Goal: Task Accomplishment & Management: Complete application form

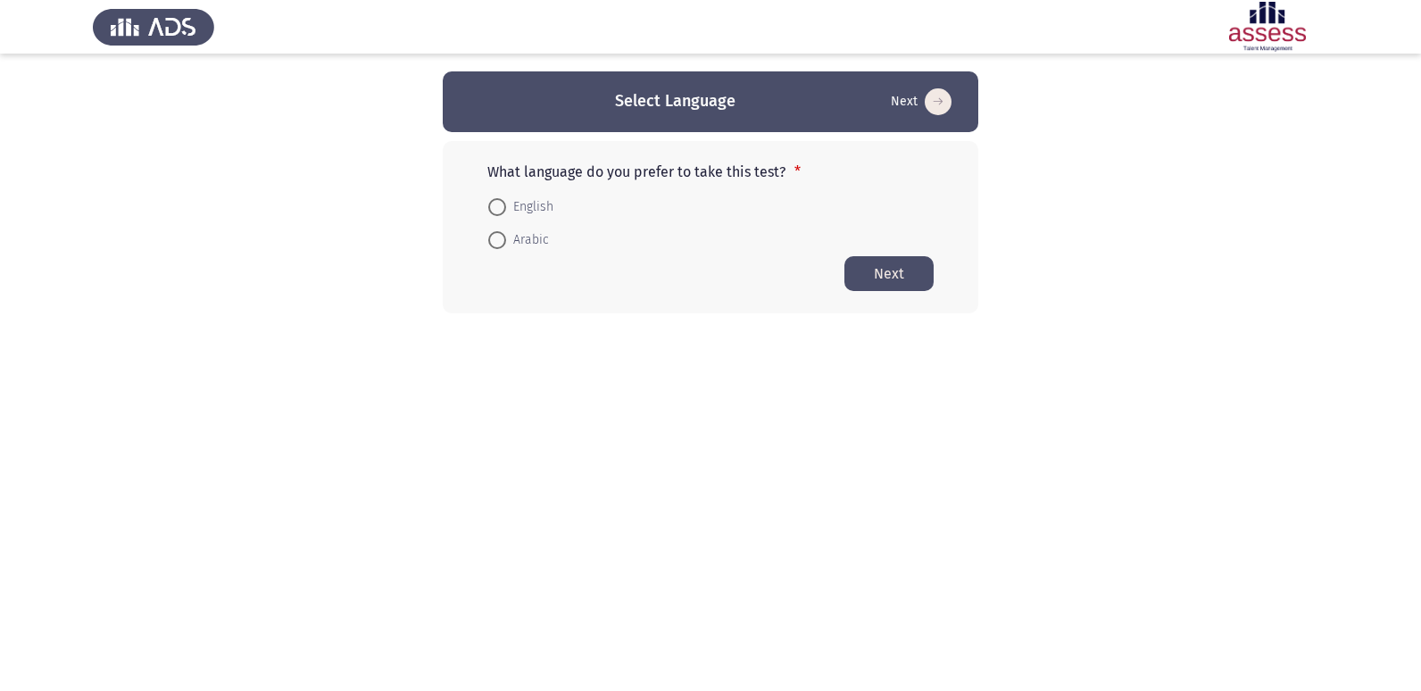
click at [492, 209] on span at bounding box center [497, 207] width 18 height 18
click at [492, 209] on input "English" at bounding box center [497, 207] width 18 height 18
radio input "true"
click at [900, 281] on button "Next" at bounding box center [888, 272] width 89 height 35
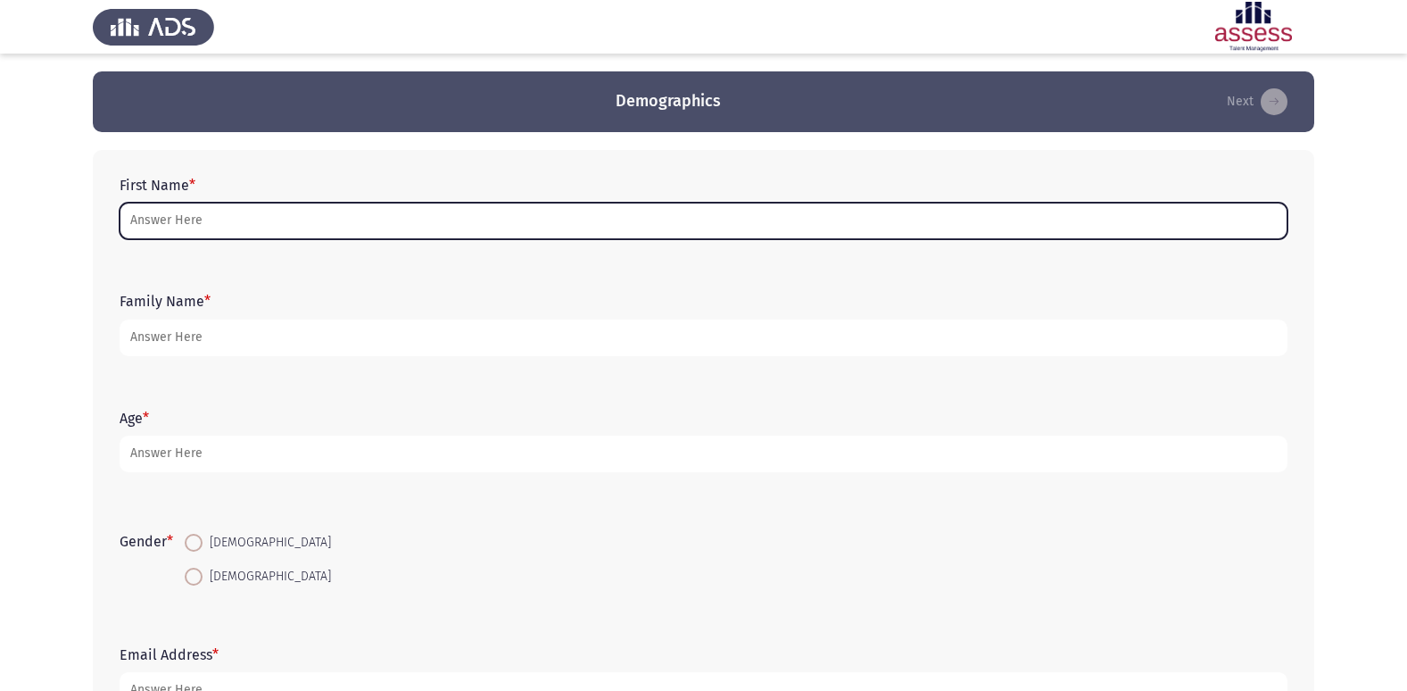
click at [202, 232] on input "First Name *" at bounding box center [704, 221] width 1168 height 37
type input "L"
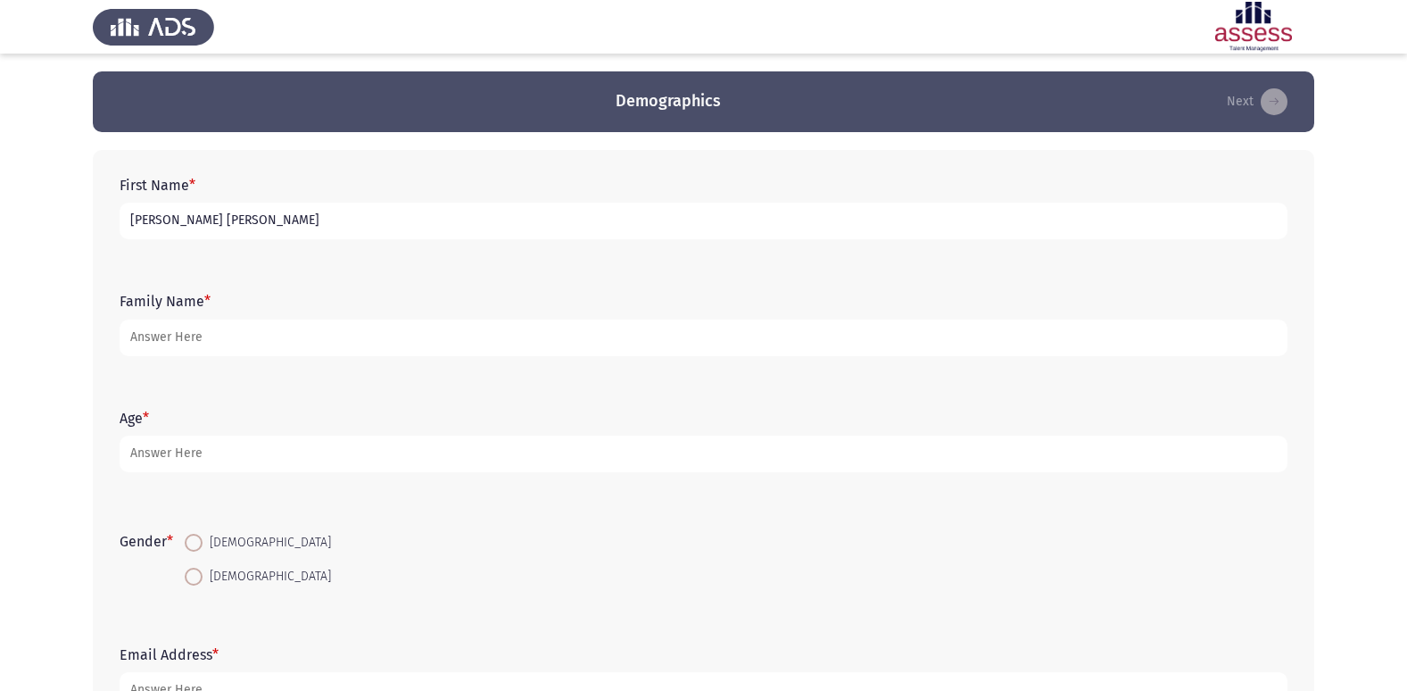
type input "[PERSON_NAME] [PERSON_NAME]"
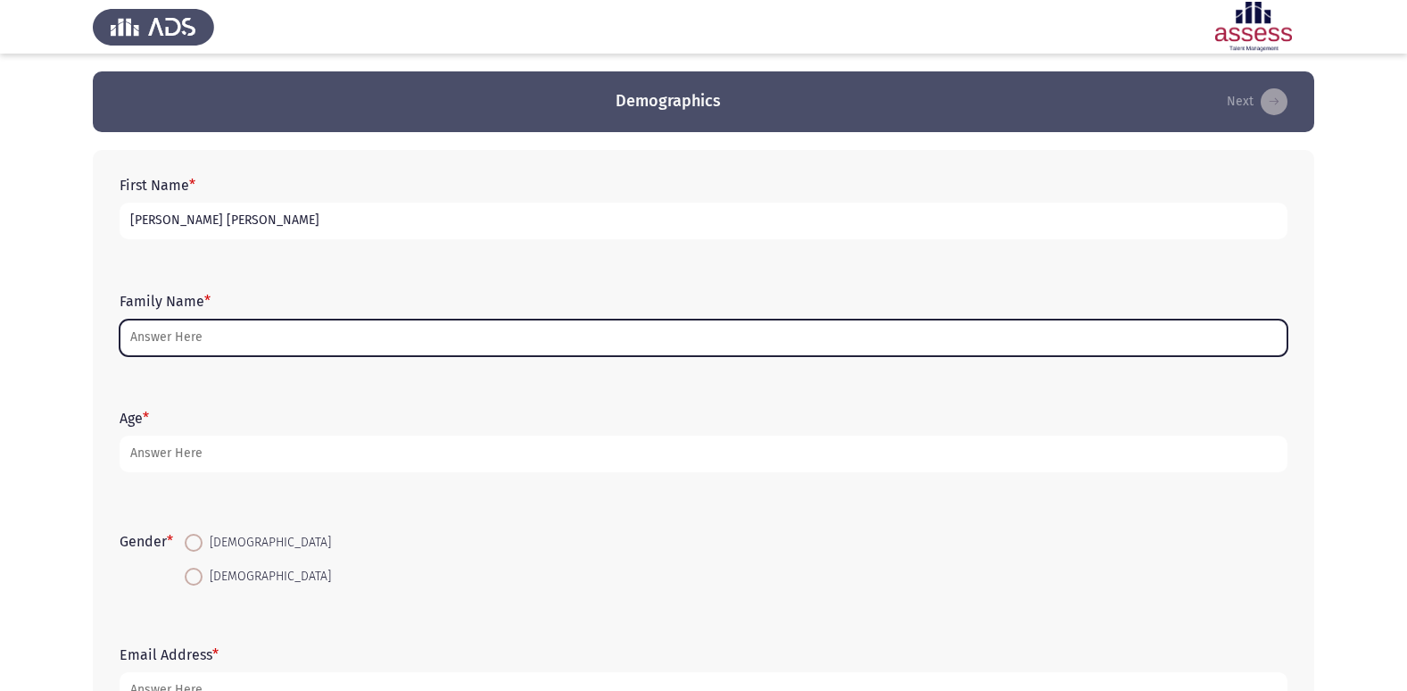
click at [298, 335] on input "Family Name *" at bounding box center [704, 337] width 1168 height 37
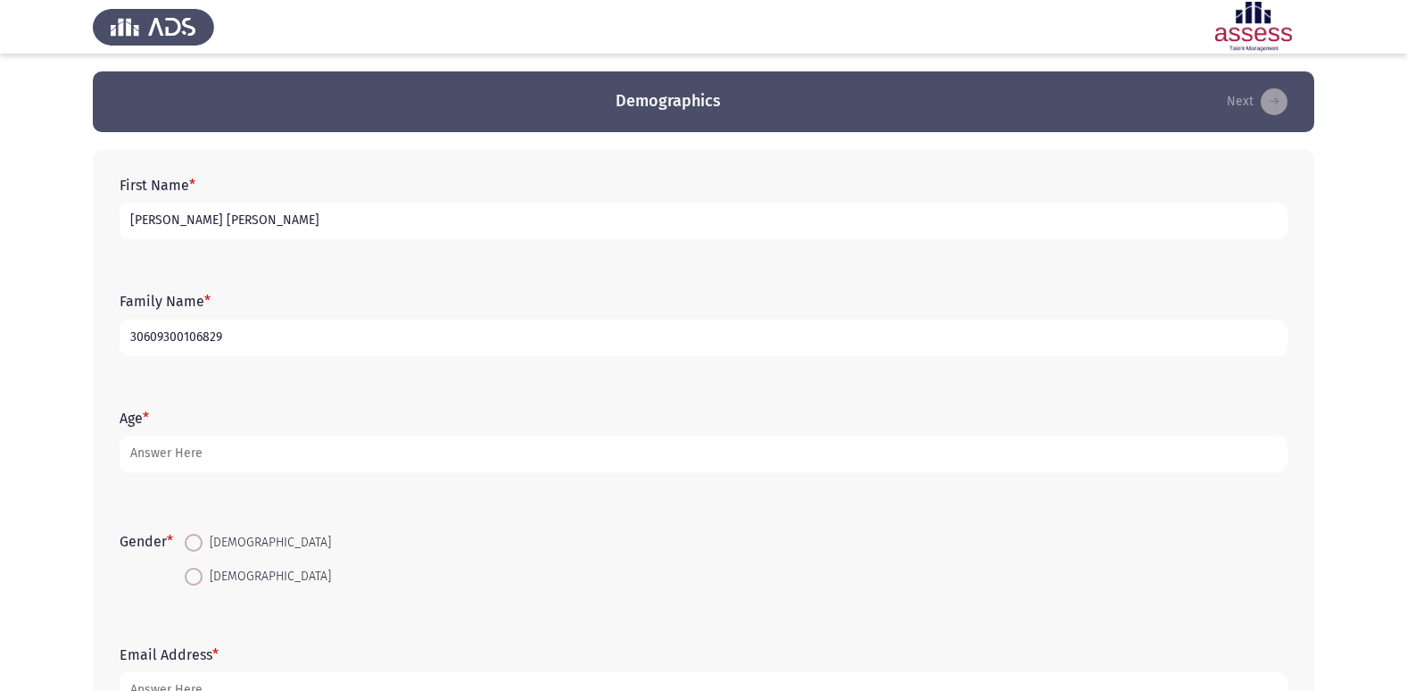
type input "30609300106829"
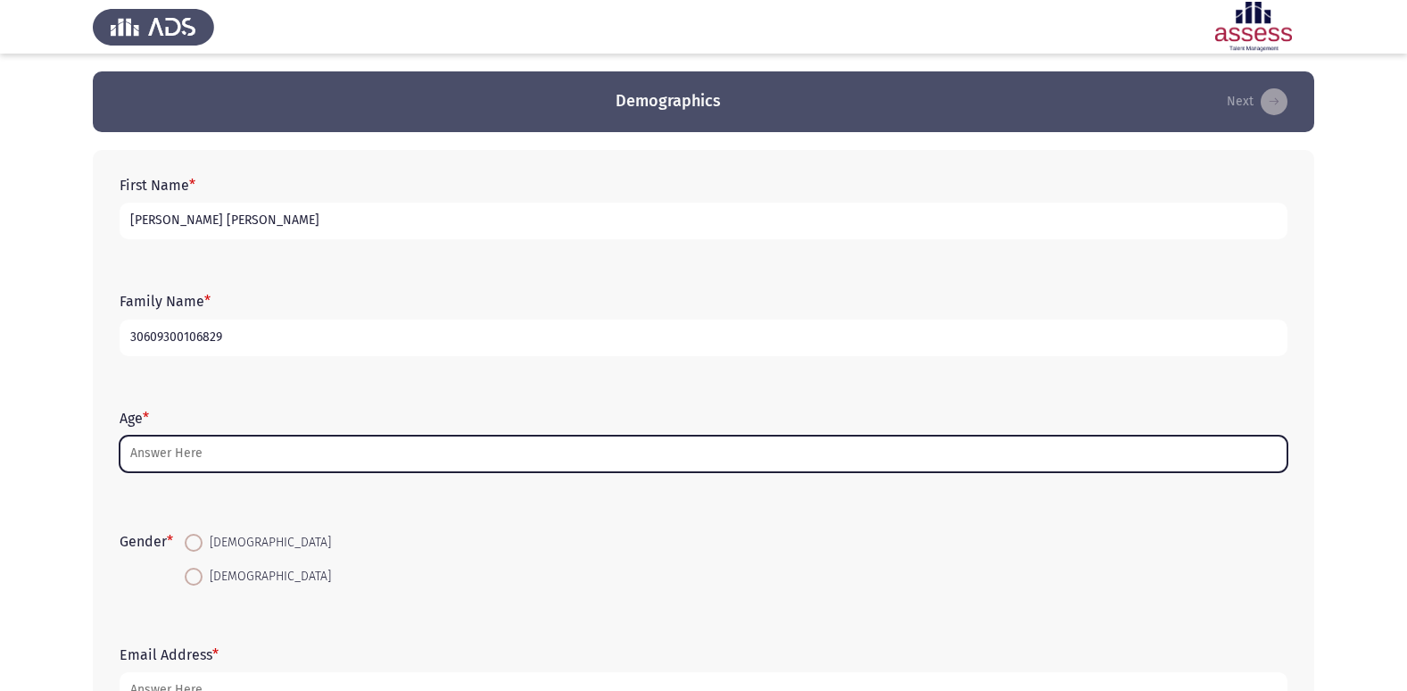
click at [278, 439] on input "Age *" at bounding box center [704, 453] width 1168 height 37
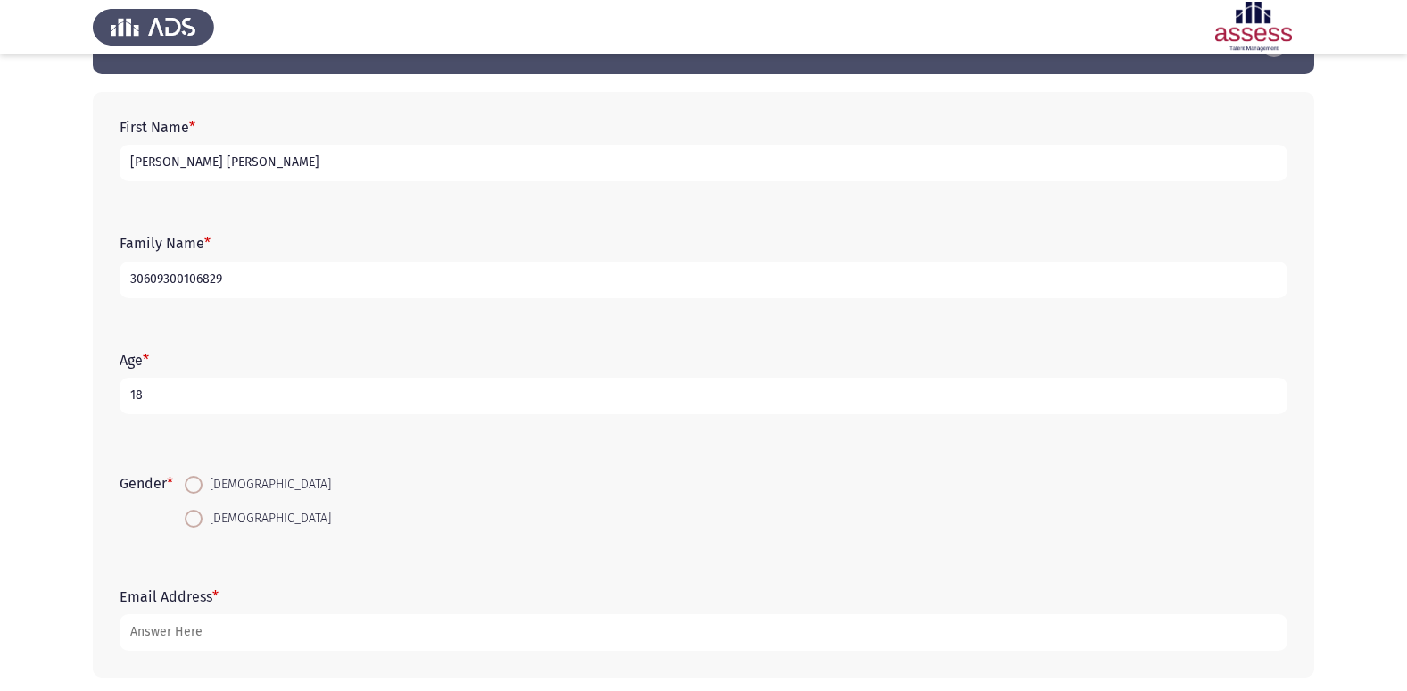
scroll to position [89, 0]
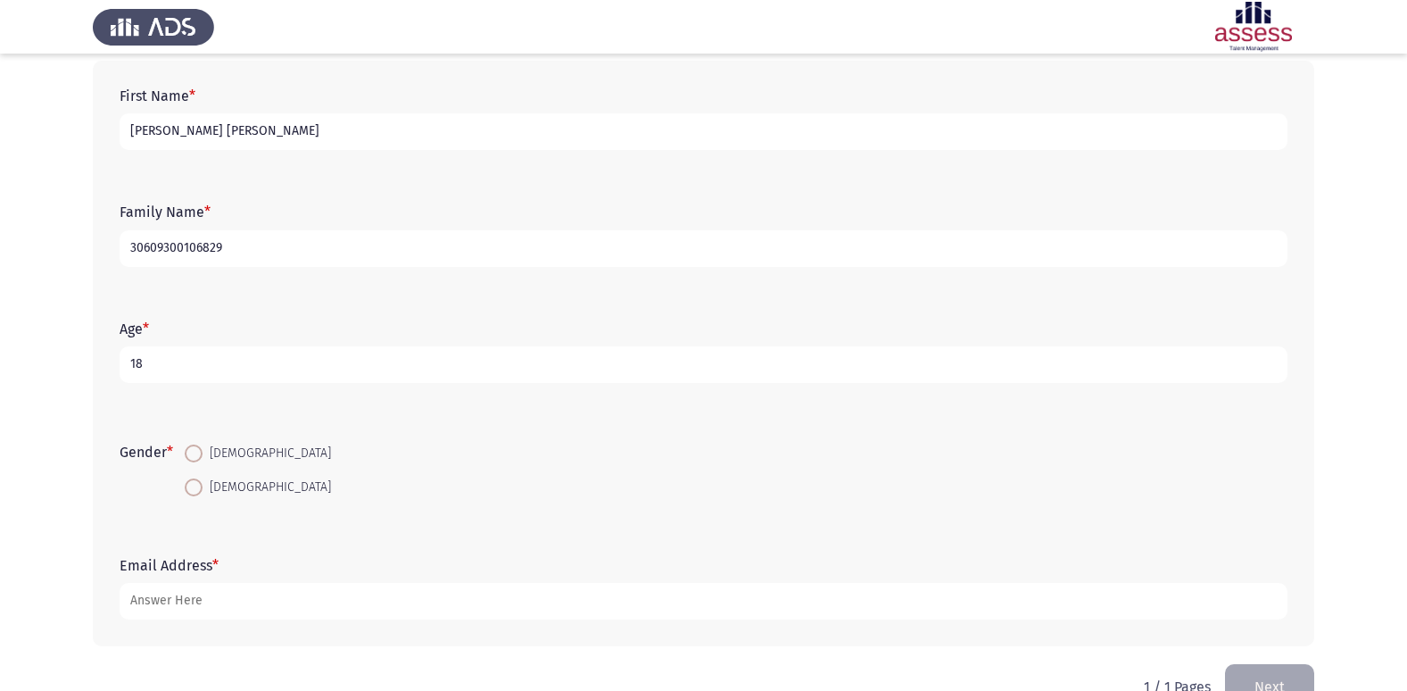
type input "18"
click at [195, 487] on span at bounding box center [194, 487] width 18 height 18
click at [195, 487] on input "[DEMOGRAPHIC_DATA]" at bounding box center [194, 487] width 18 height 18
radio input "true"
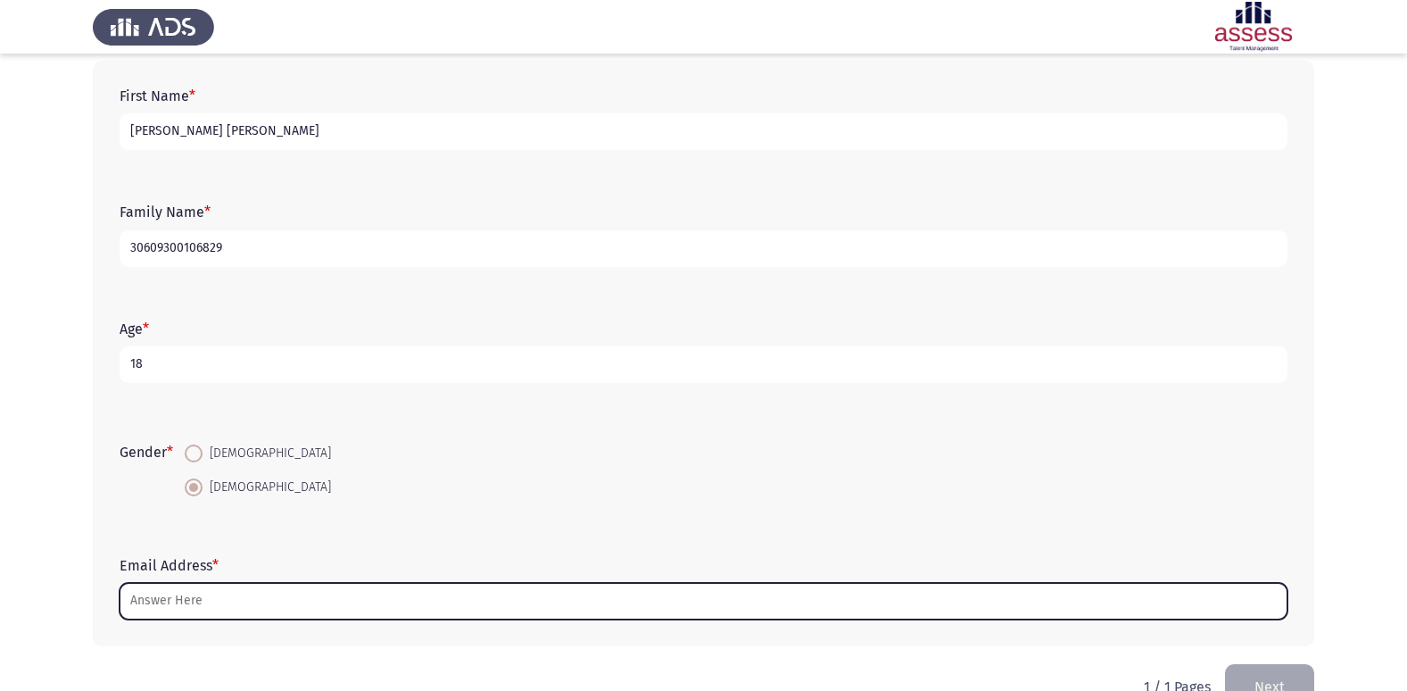
click at [187, 601] on input "Email Address *" at bounding box center [704, 601] width 1168 height 37
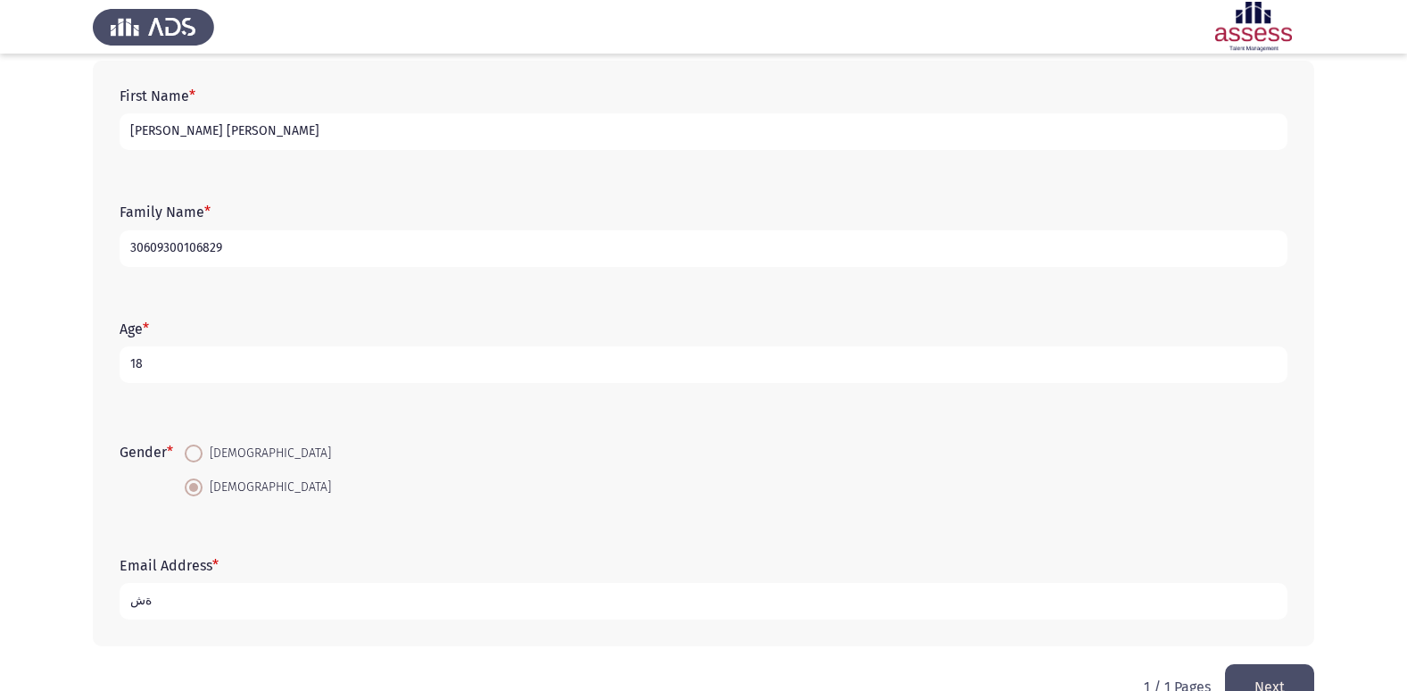
type input "ة"
type input "M"
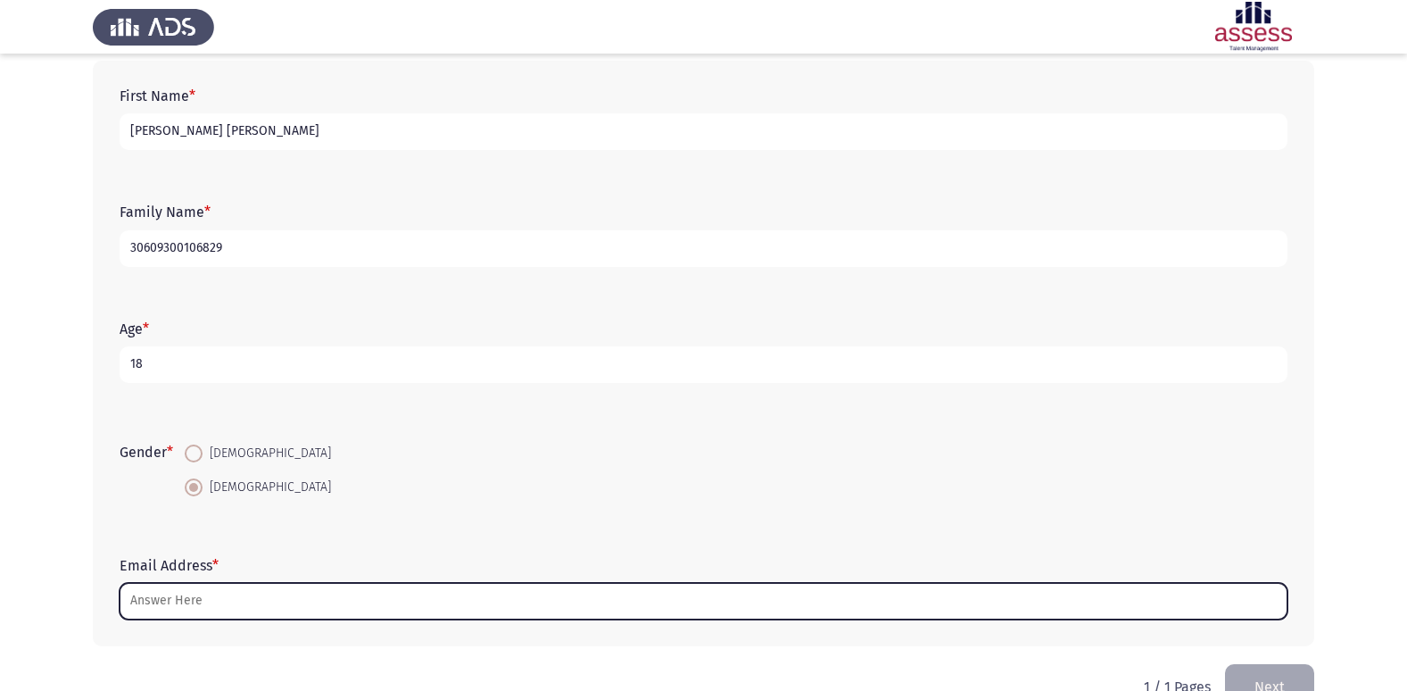
type input "ة"
type input "M"
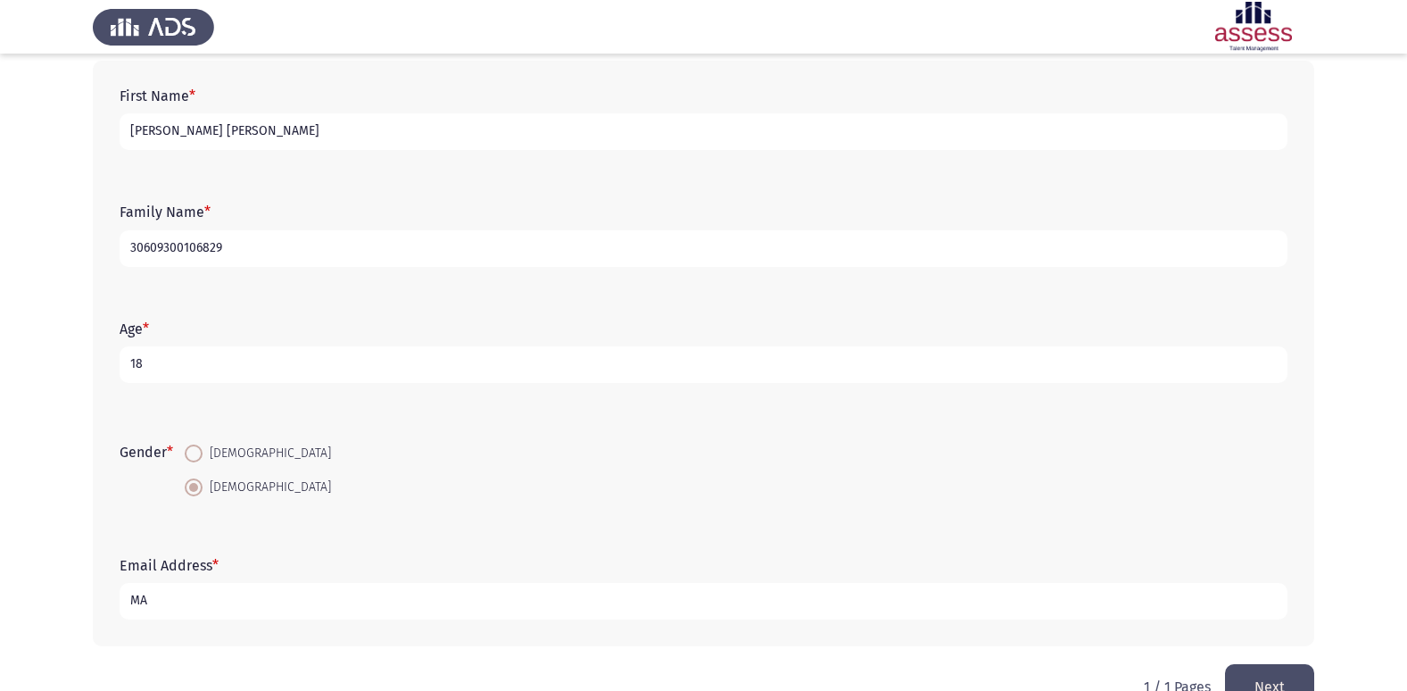
type input "M"
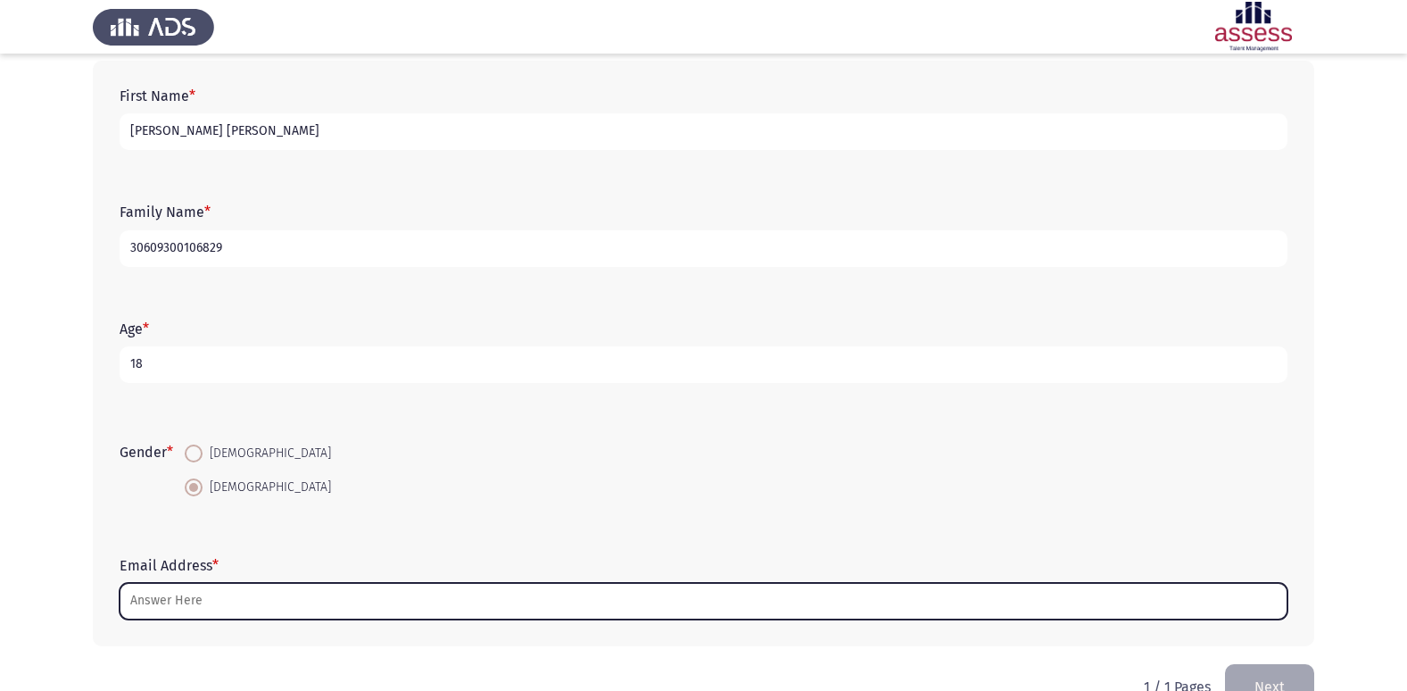
type input "M"
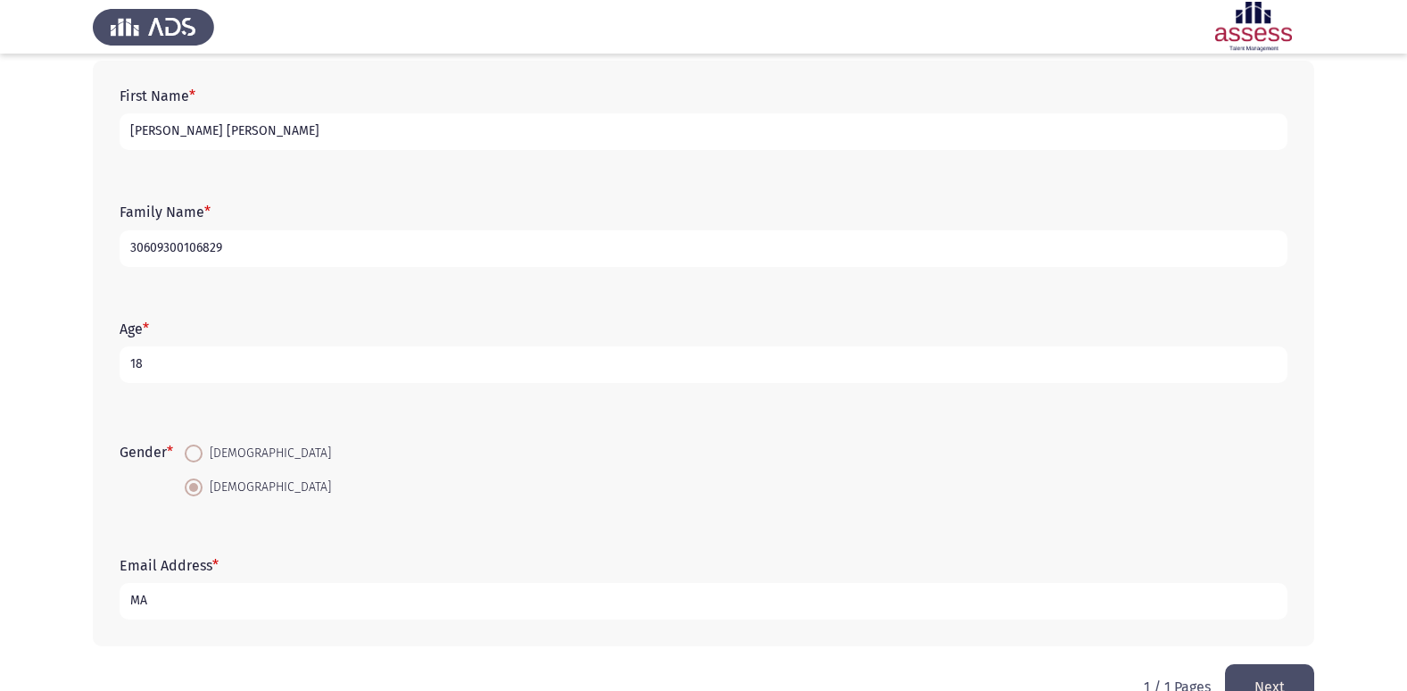
type input "M"
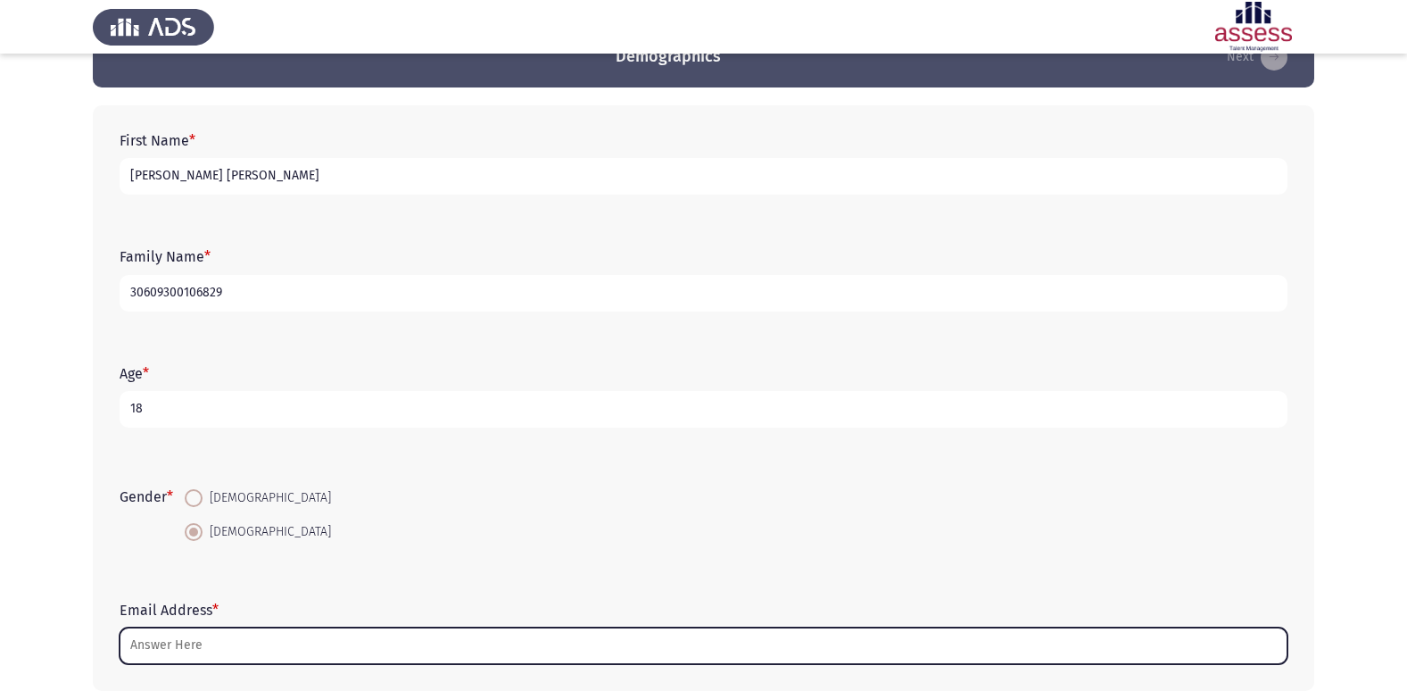
scroll to position [134, 0]
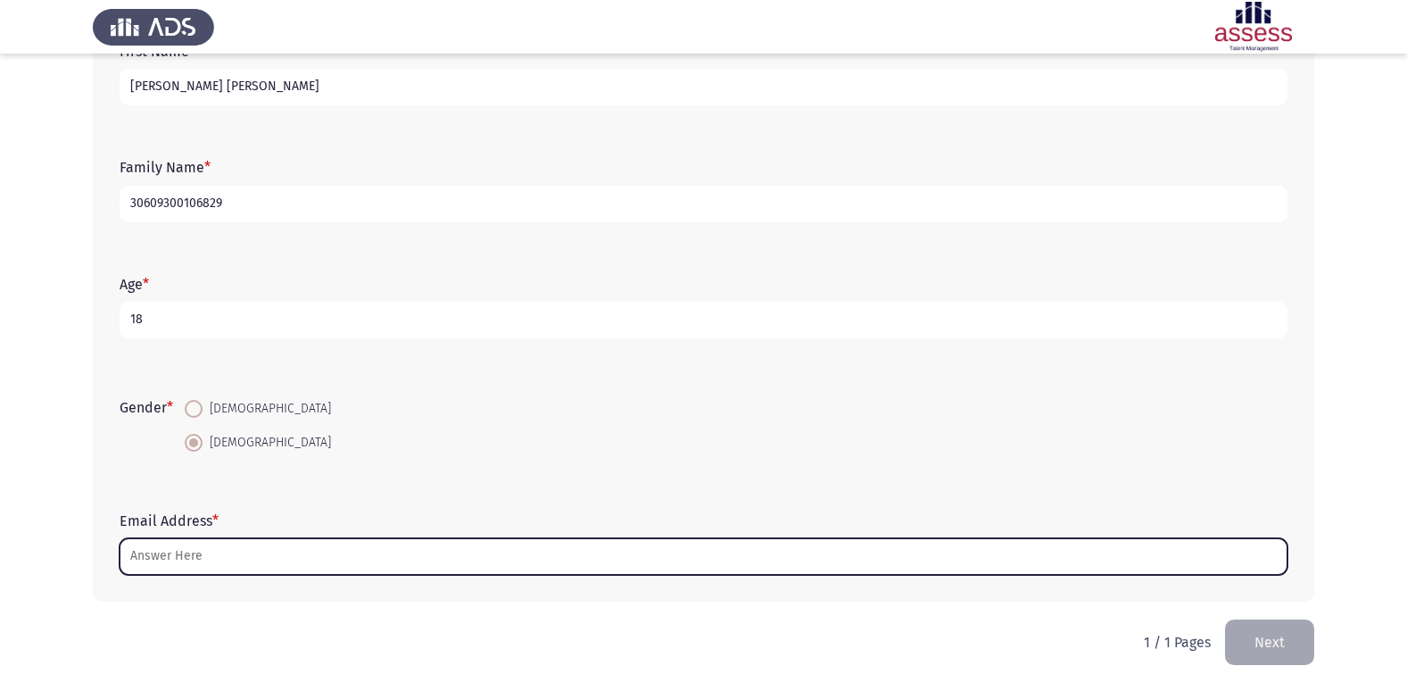
click at [268, 554] on input "Email Address *" at bounding box center [704, 556] width 1168 height 37
type input "M"
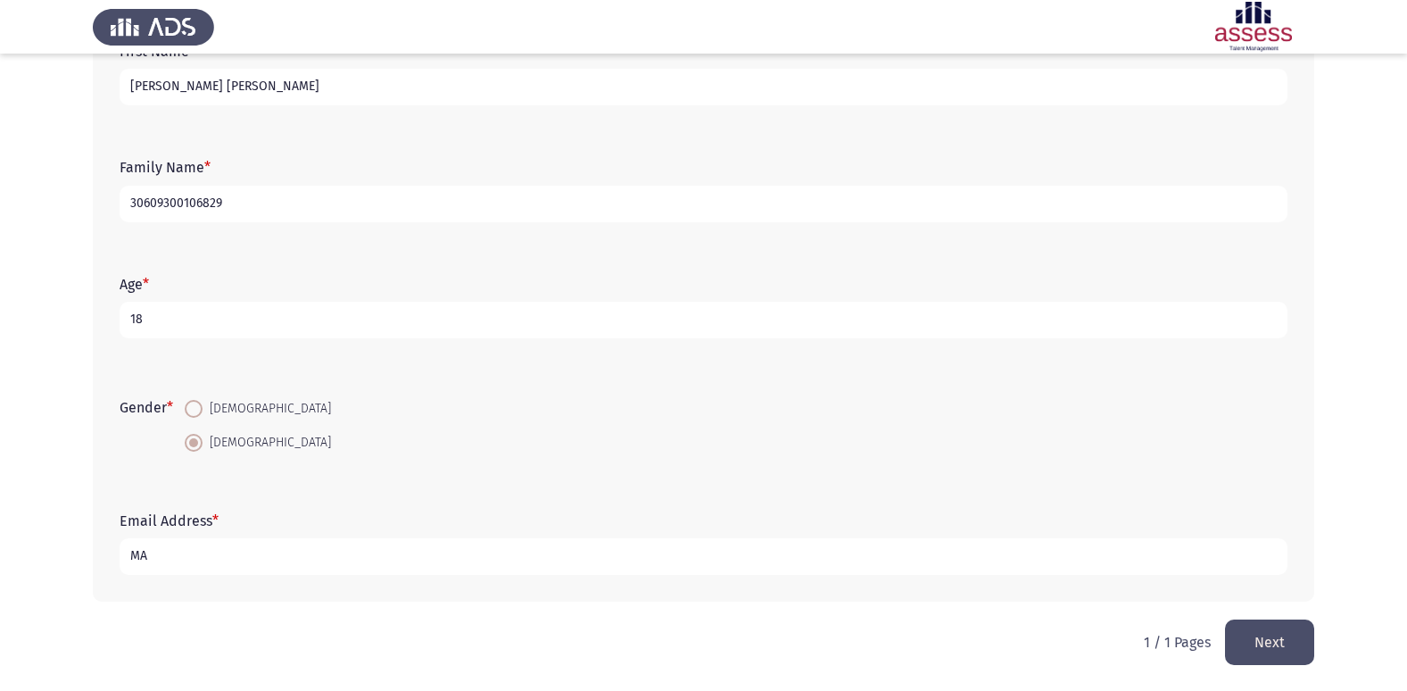
type input "M"
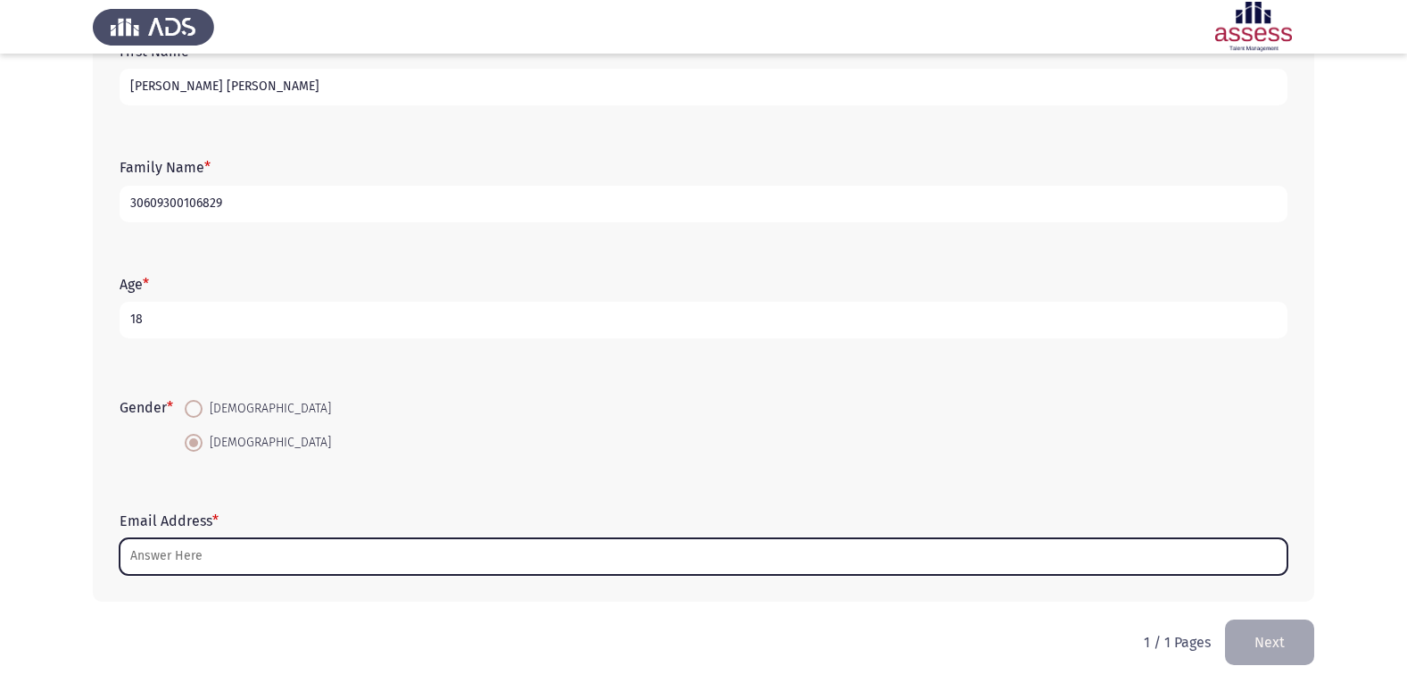
type input "m"
type input "M"
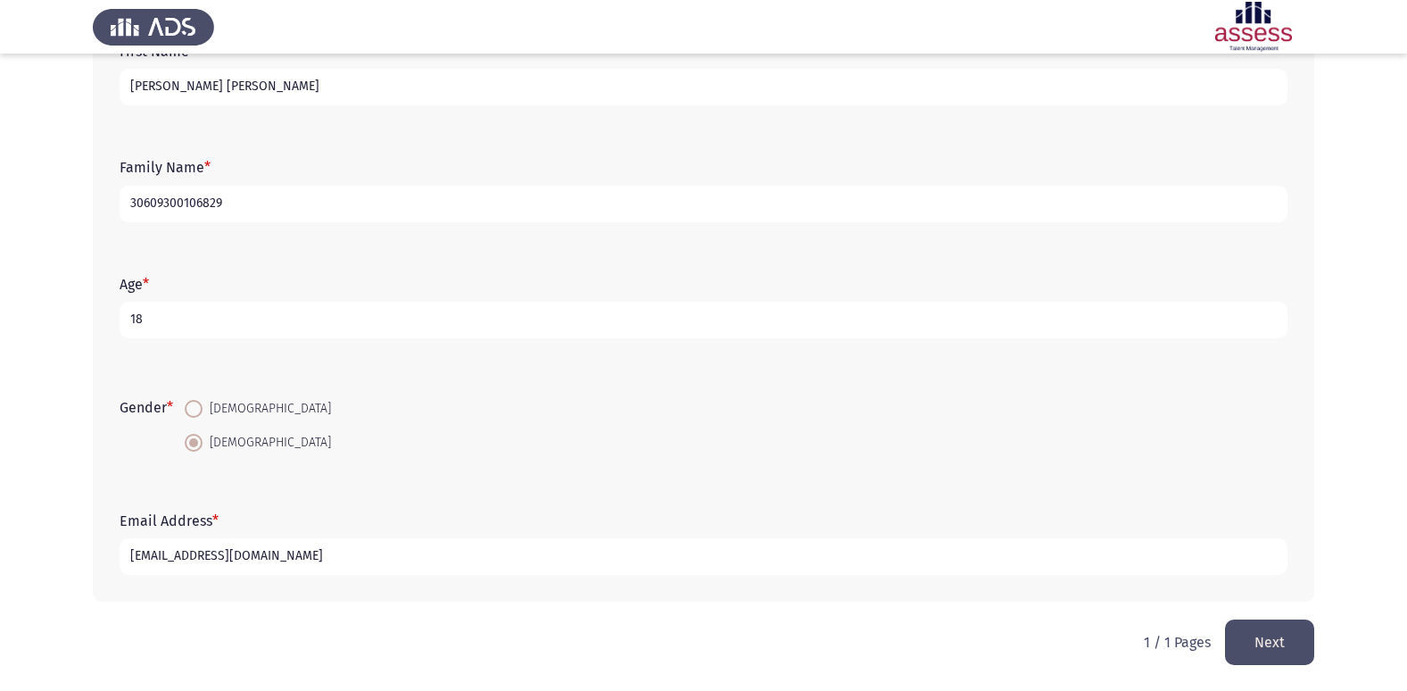
type input "[EMAIL_ADDRESS][DOMAIN_NAME]"
click at [1262, 640] on button "Next" at bounding box center [1269, 642] width 89 height 46
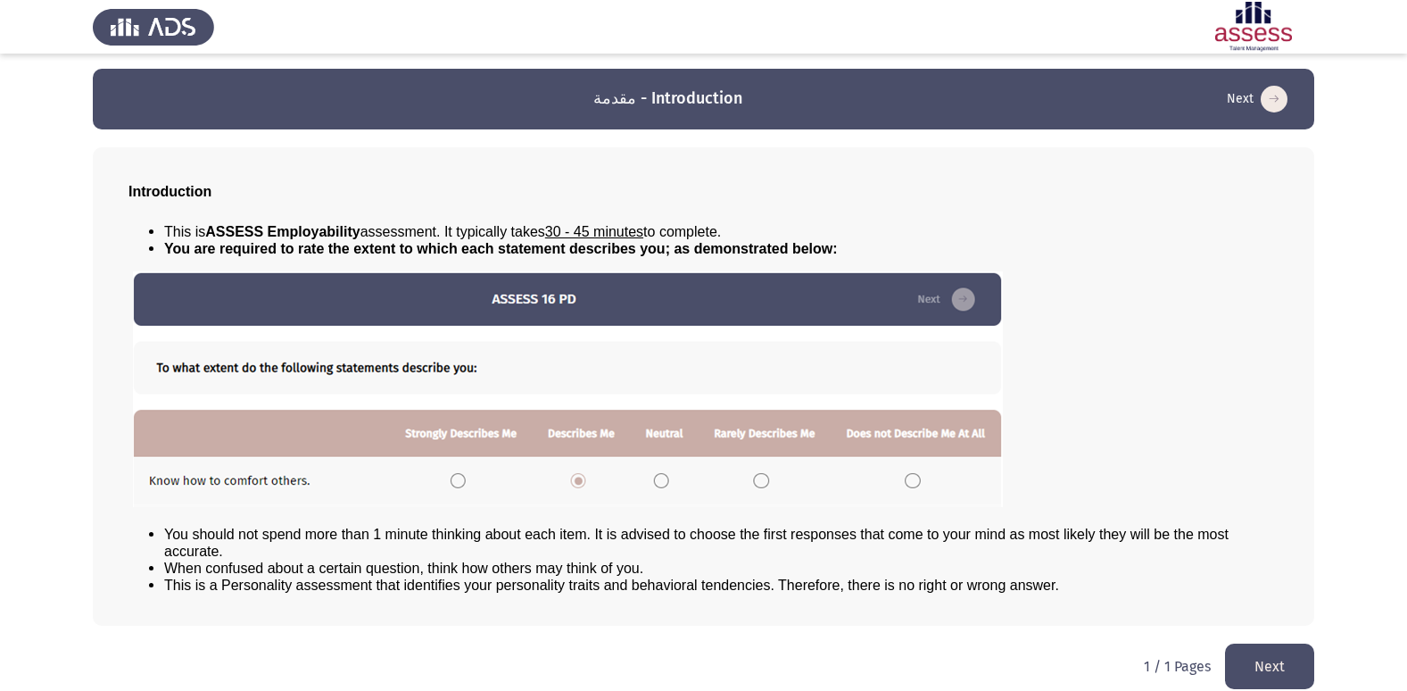
scroll to position [19, 0]
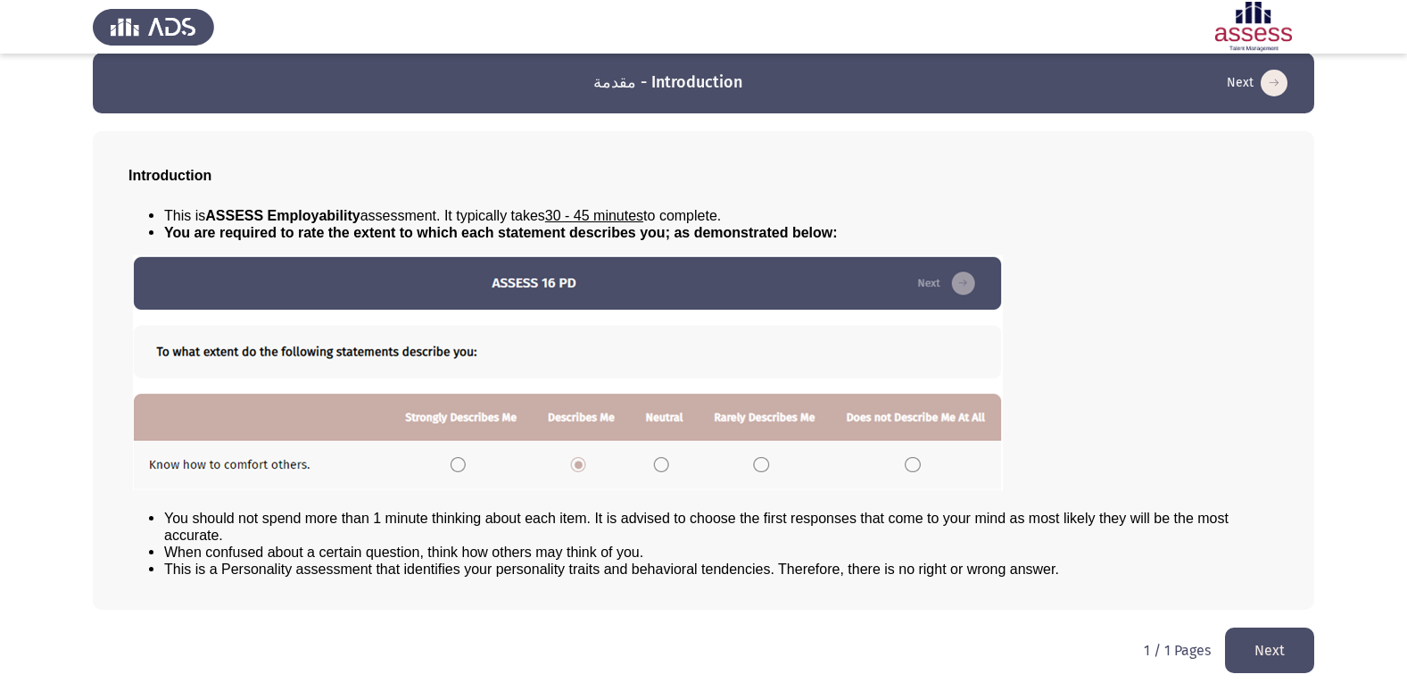
click at [1291, 651] on button "Next" at bounding box center [1269, 650] width 89 height 46
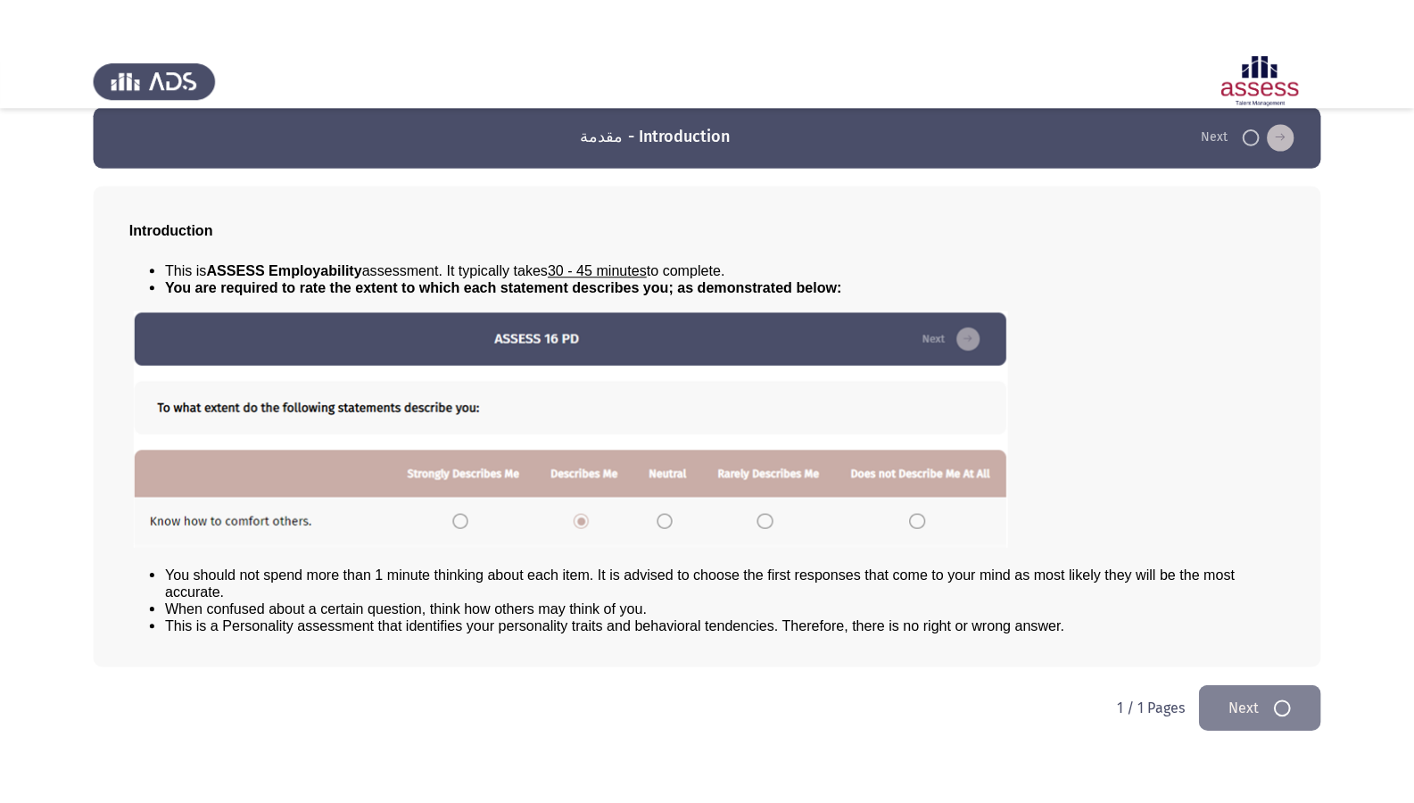
scroll to position [0, 0]
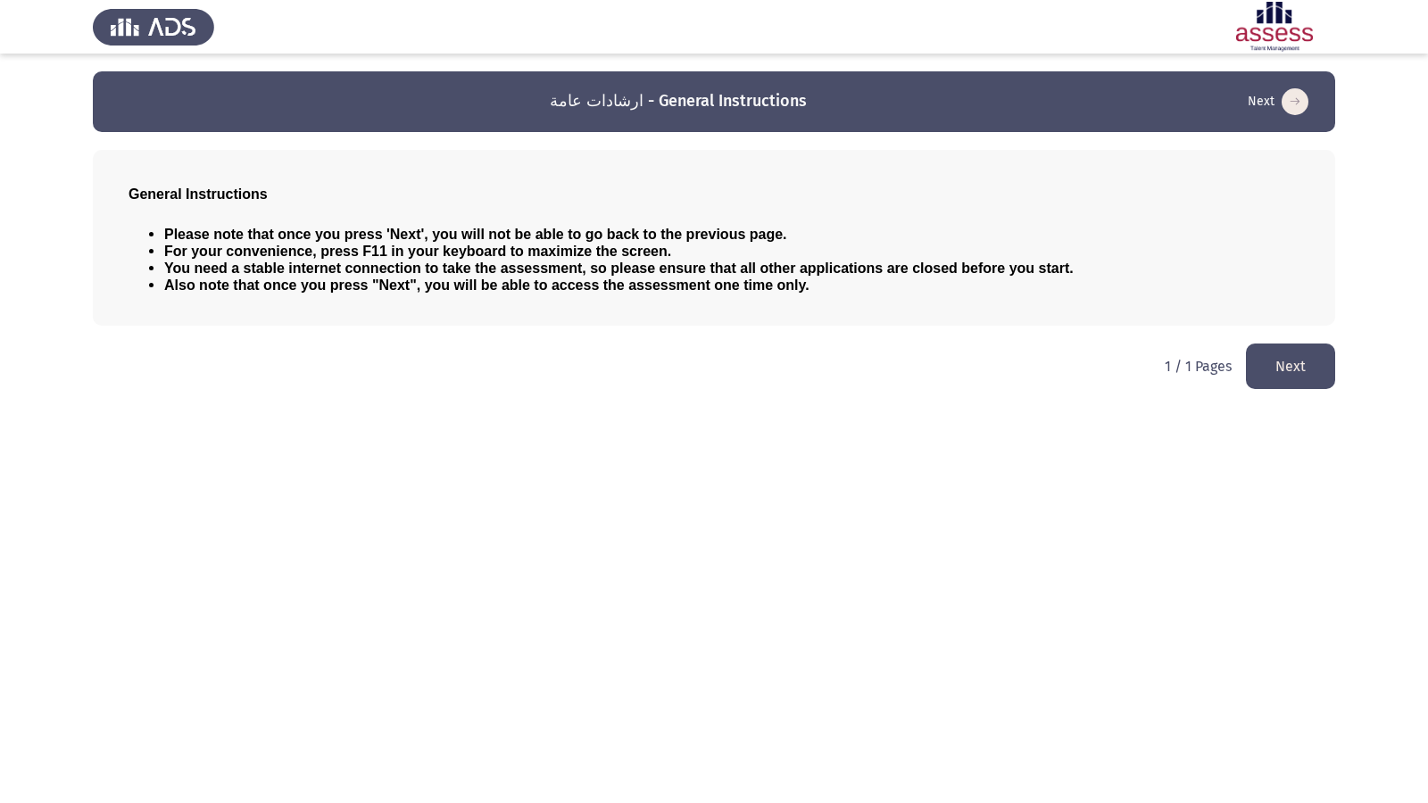
click at [1288, 360] on button "Next" at bounding box center [1290, 367] width 89 height 46
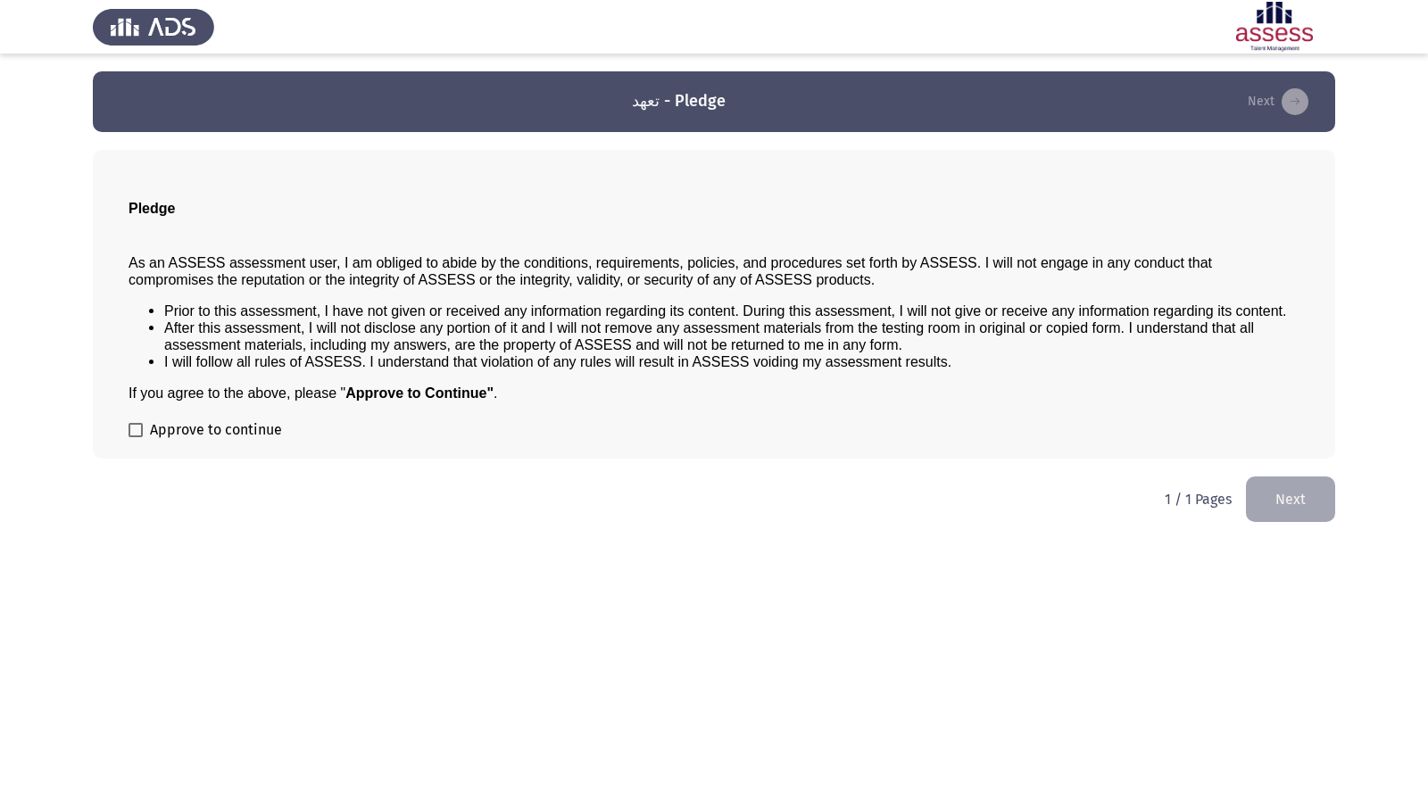
click at [138, 419] on label "Approve to continue" at bounding box center [204, 429] width 153 height 21
click at [136, 437] on input "Approve to continue" at bounding box center [135, 437] width 1 height 1
checkbox input "true"
click at [1292, 503] on button "Next" at bounding box center [1290, 499] width 89 height 46
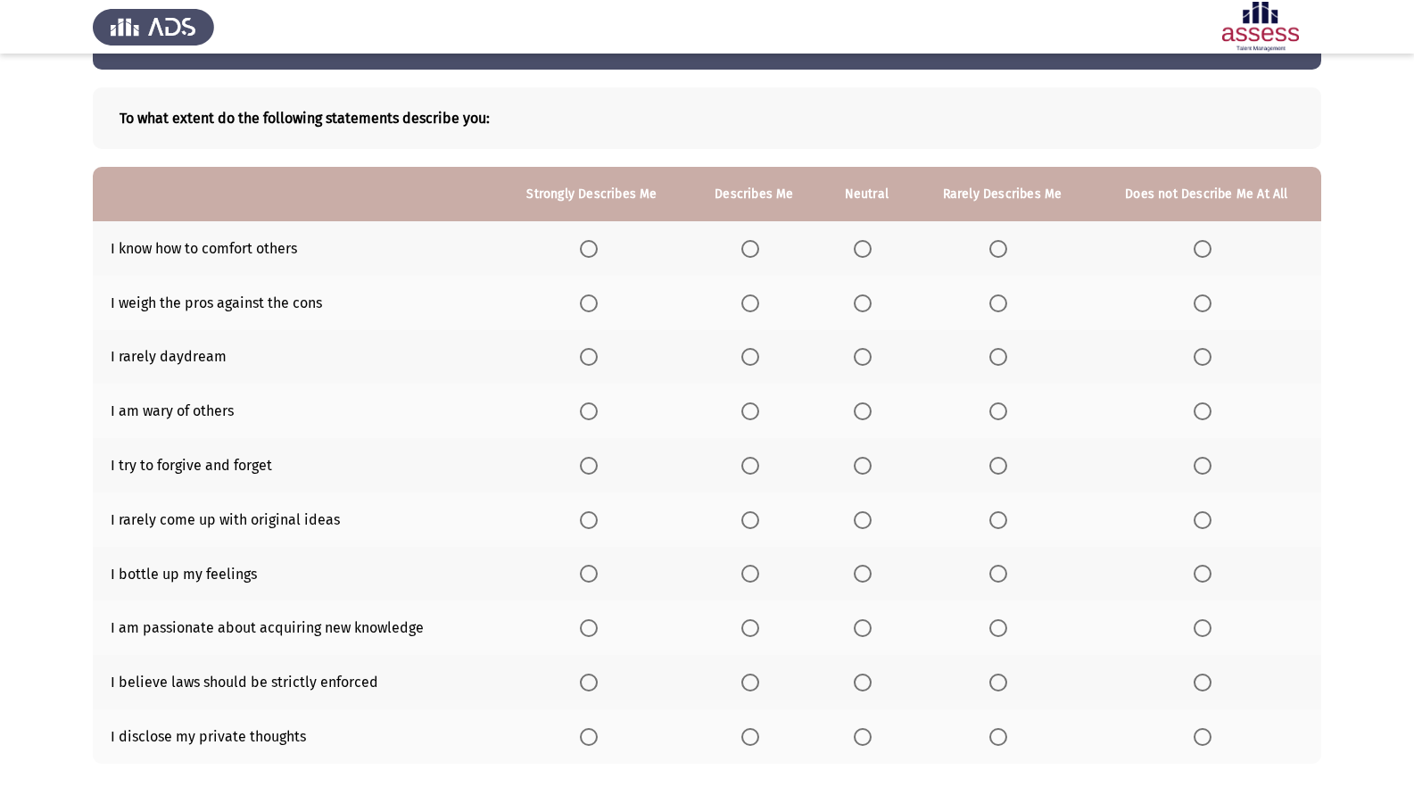
scroll to position [89, 0]
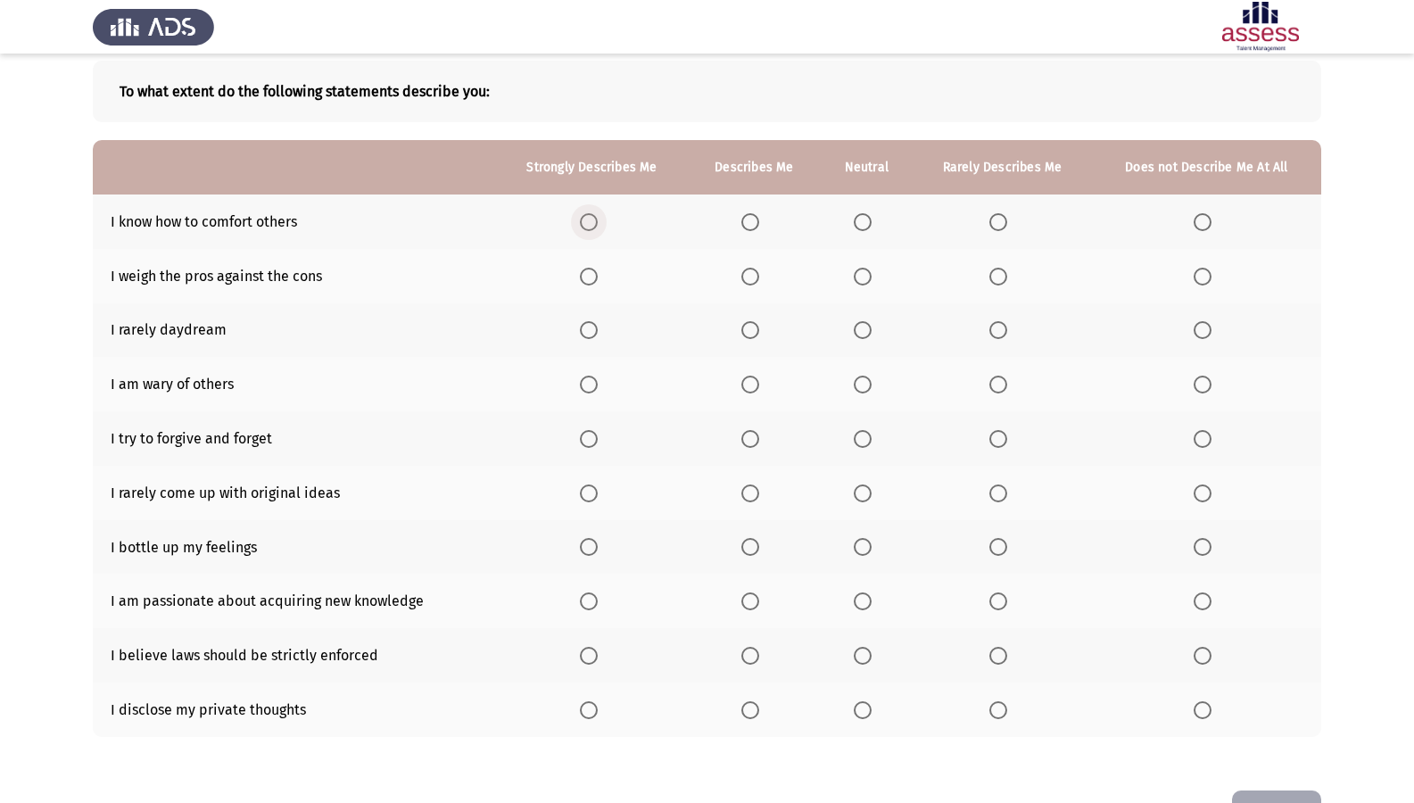
click at [582, 229] on span "Select an option" at bounding box center [589, 222] width 18 height 18
click at [582, 229] on input "Select an option" at bounding box center [589, 222] width 18 height 18
click at [997, 332] on span "Select an option" at bounding box center [999, 330] width 18 height 18
click at [997, 332] on input "Select an option" at bounding box center [999, 330] width 18 height 18
click at [752, 441] on span "Select an option" at bounding box center [750, 439] width 18 height 18
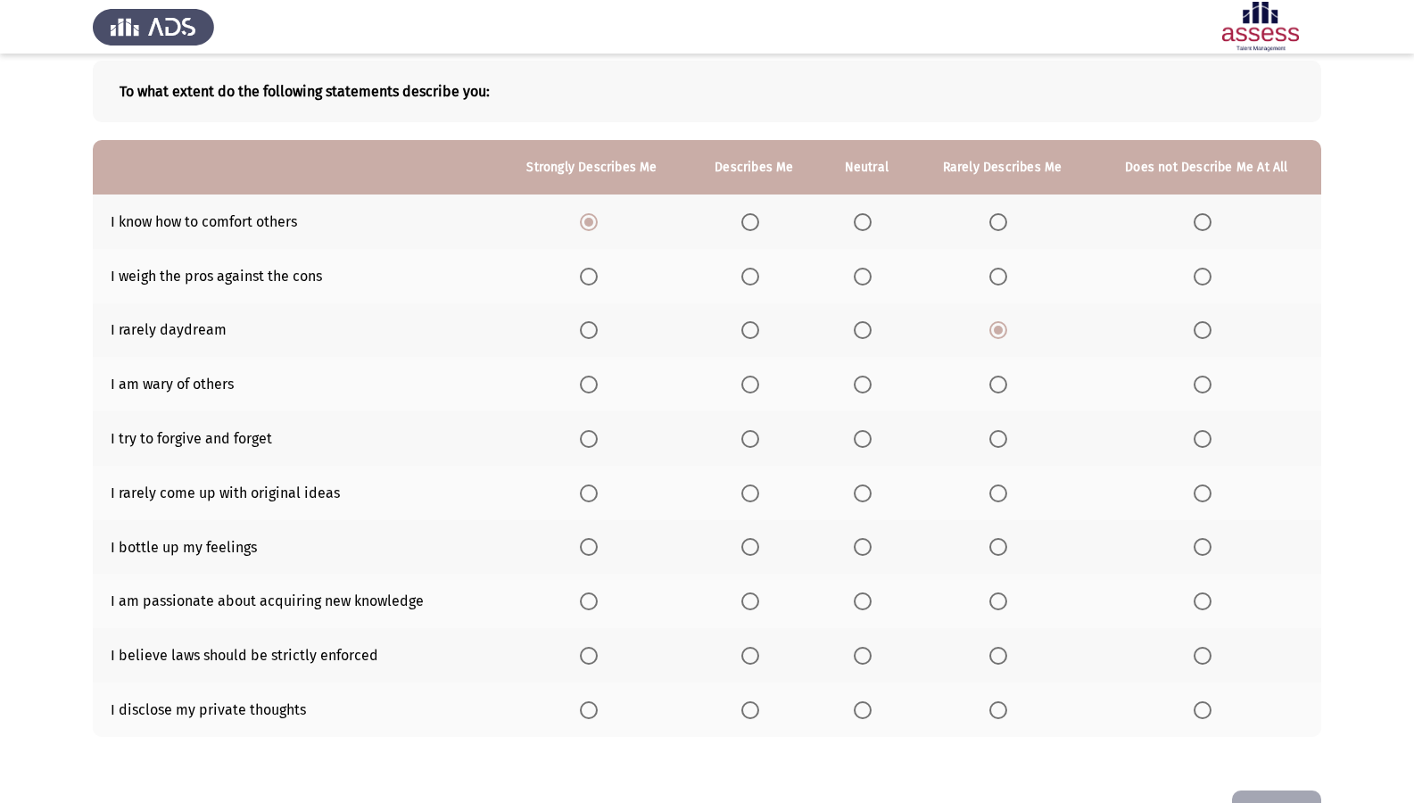
click at [752, 441] on input "Select an option" at bounding box center [750, 439] width 18 height 18
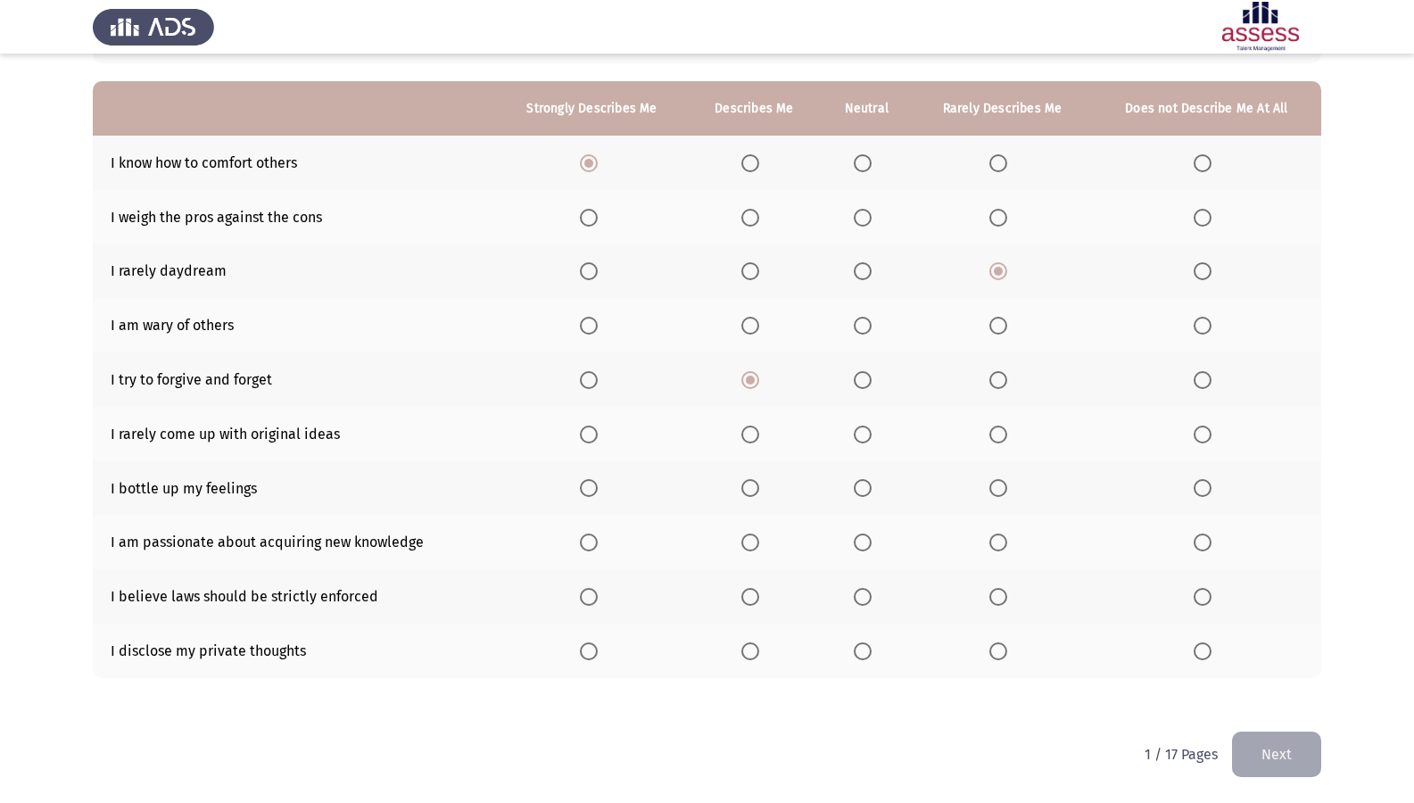
click at [759, 597] on span "Select an option" at bounding box center [750, 597] width 18 height 18
click at [759, 597] on input "Select an option" at bounding box center [750, 597] width 18 height 18
click at [590, 534] on span "Select an option" at bounding box center [589, 543] width 18 height 18
click at [590, 534] on input "Select an option" at bounding box center [589, 543] width 18 height 18
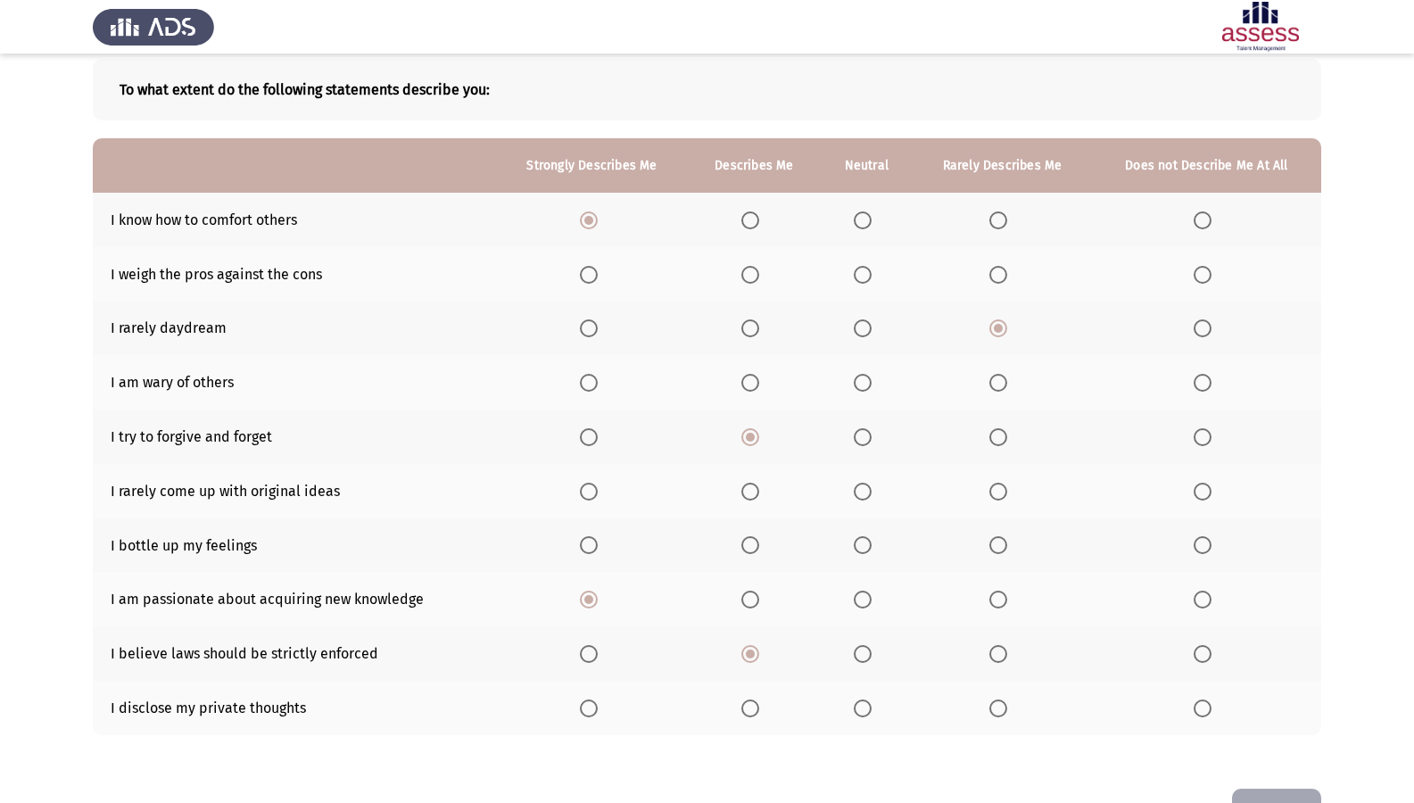
scroll to position [59, 0]
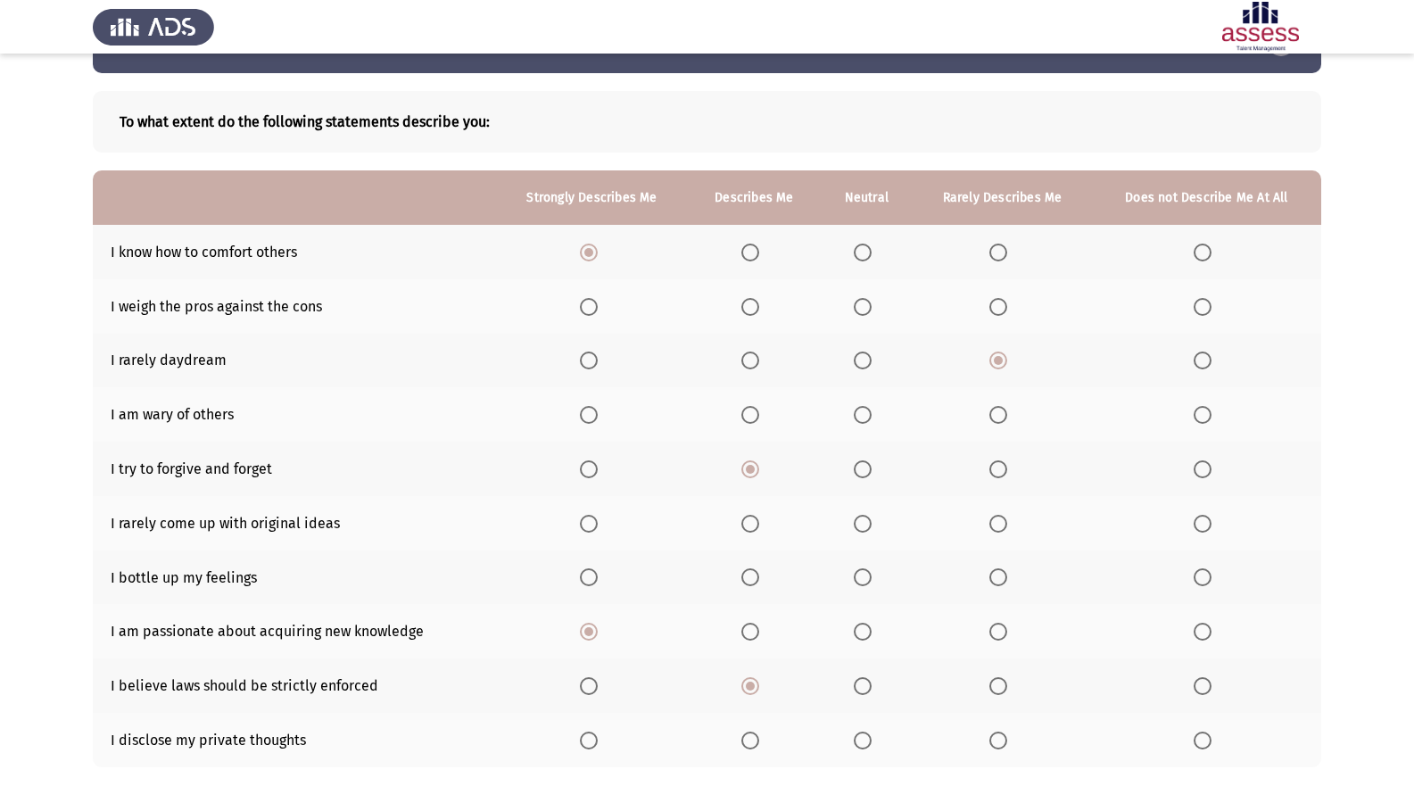
click at [990, 581] on span "Select an option" at bounding box center [999, 577] width 18 height 18
click at [990, 581] on input "Select an option" at bounding box center [999, 577] width 18 height 18
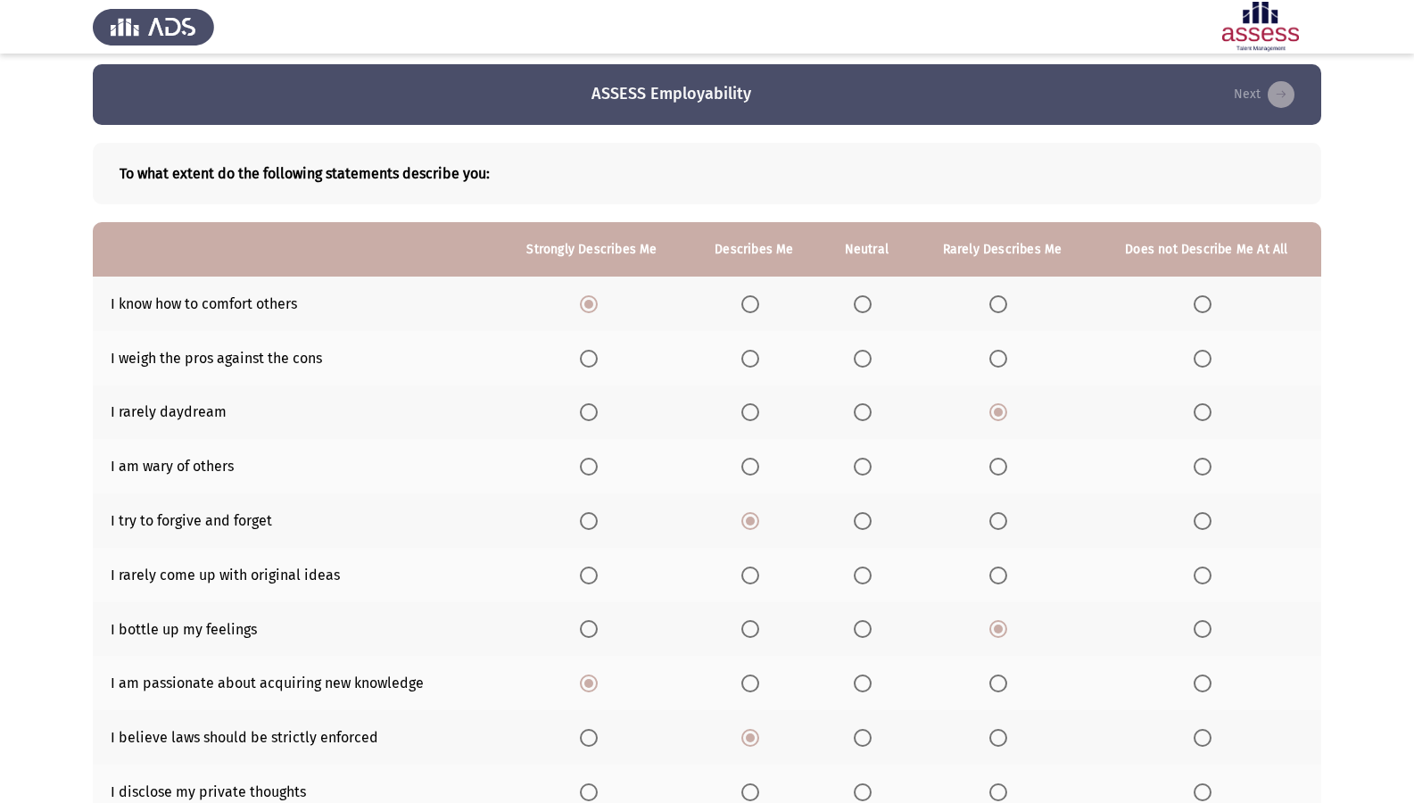
scroll to position [0, 0]
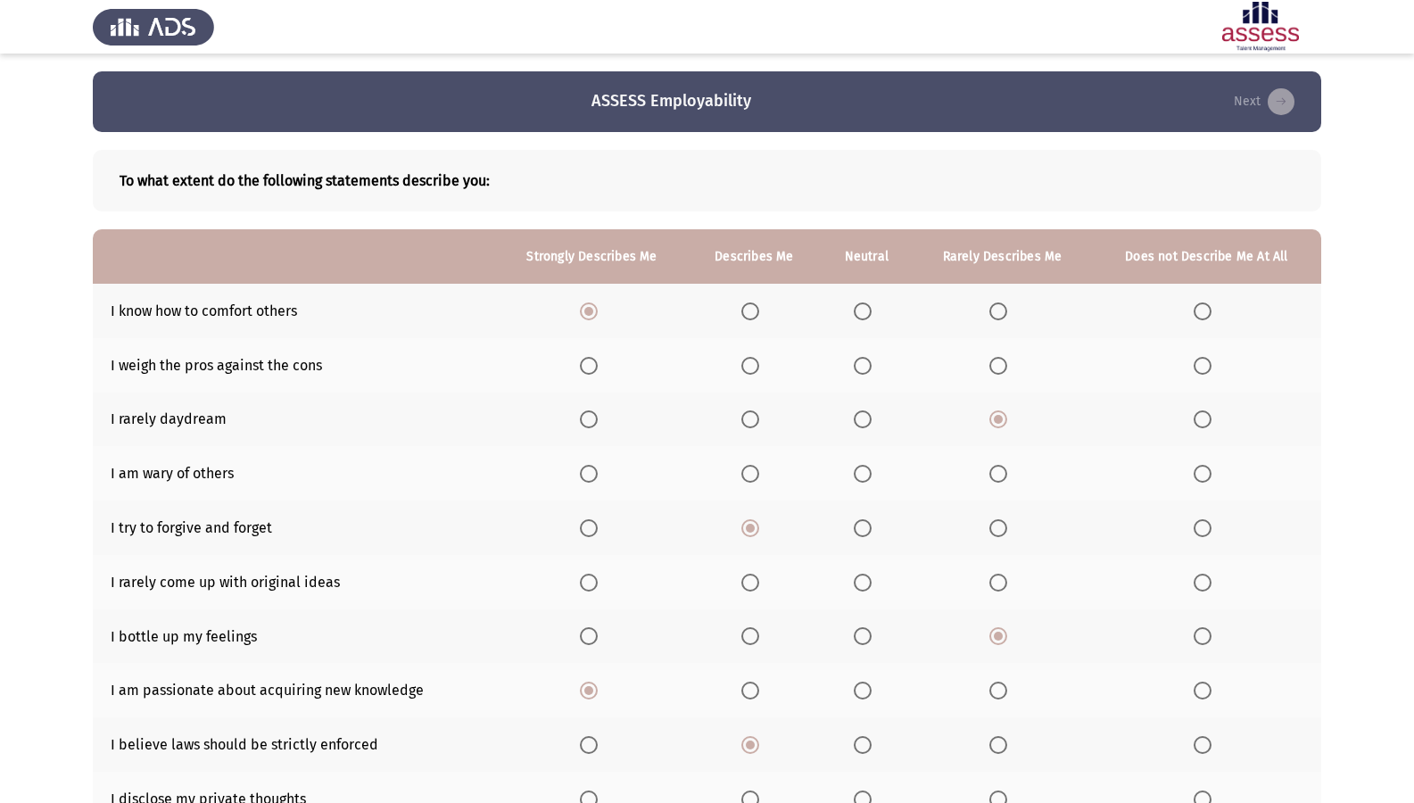
click at [860, 477] on span "Select an option" at bounding box center [863, 474] width 18 height 18
click at [860, 477] on input "Select an option" at bounding box center [863, 474] width 18 height 18
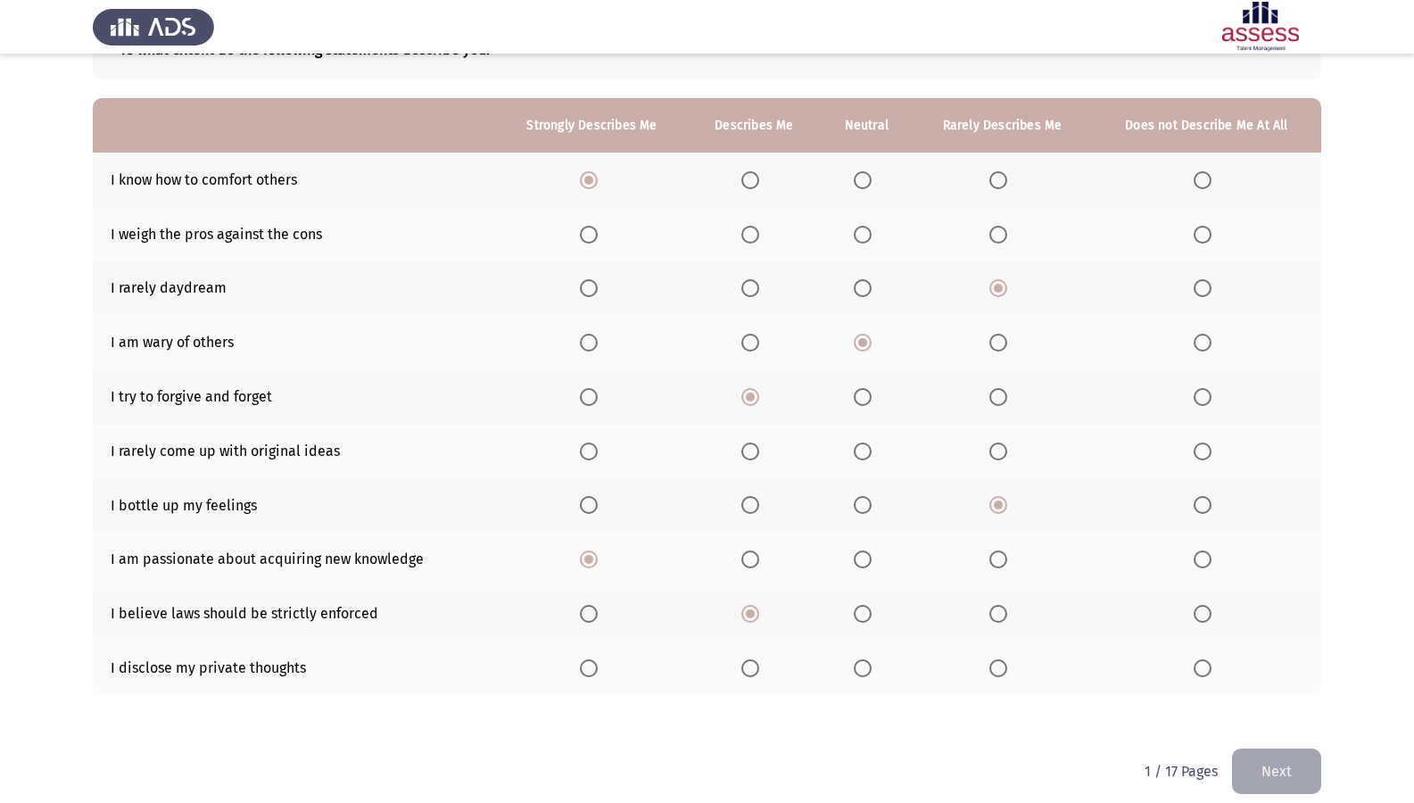
scroll to position [148, 0]
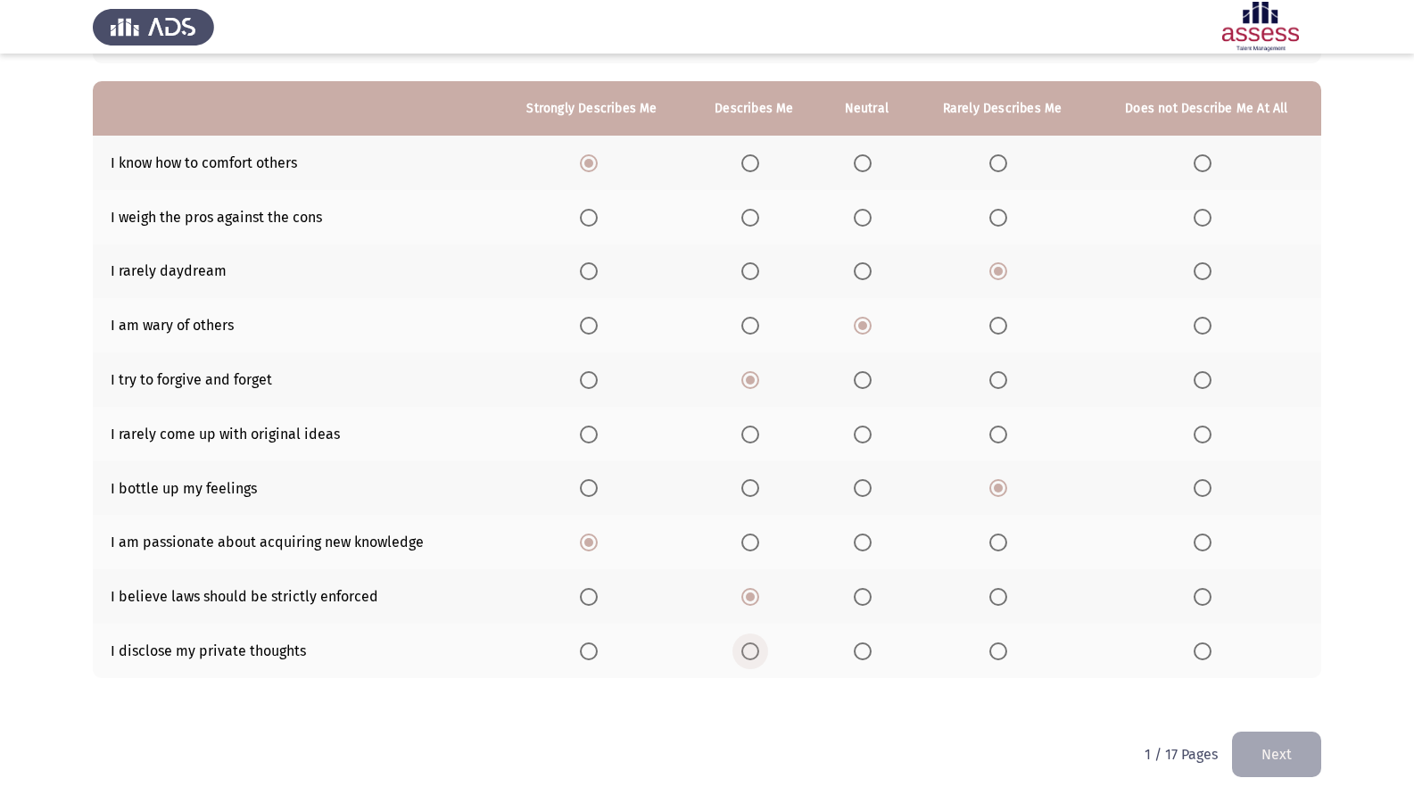
click at [744, 658] on span "Select an option" at bounding box center [750, 651] width 18 height 18
click at [744, 658] on input "Select an option" at bounding box center [750, 651] width 18 height 18
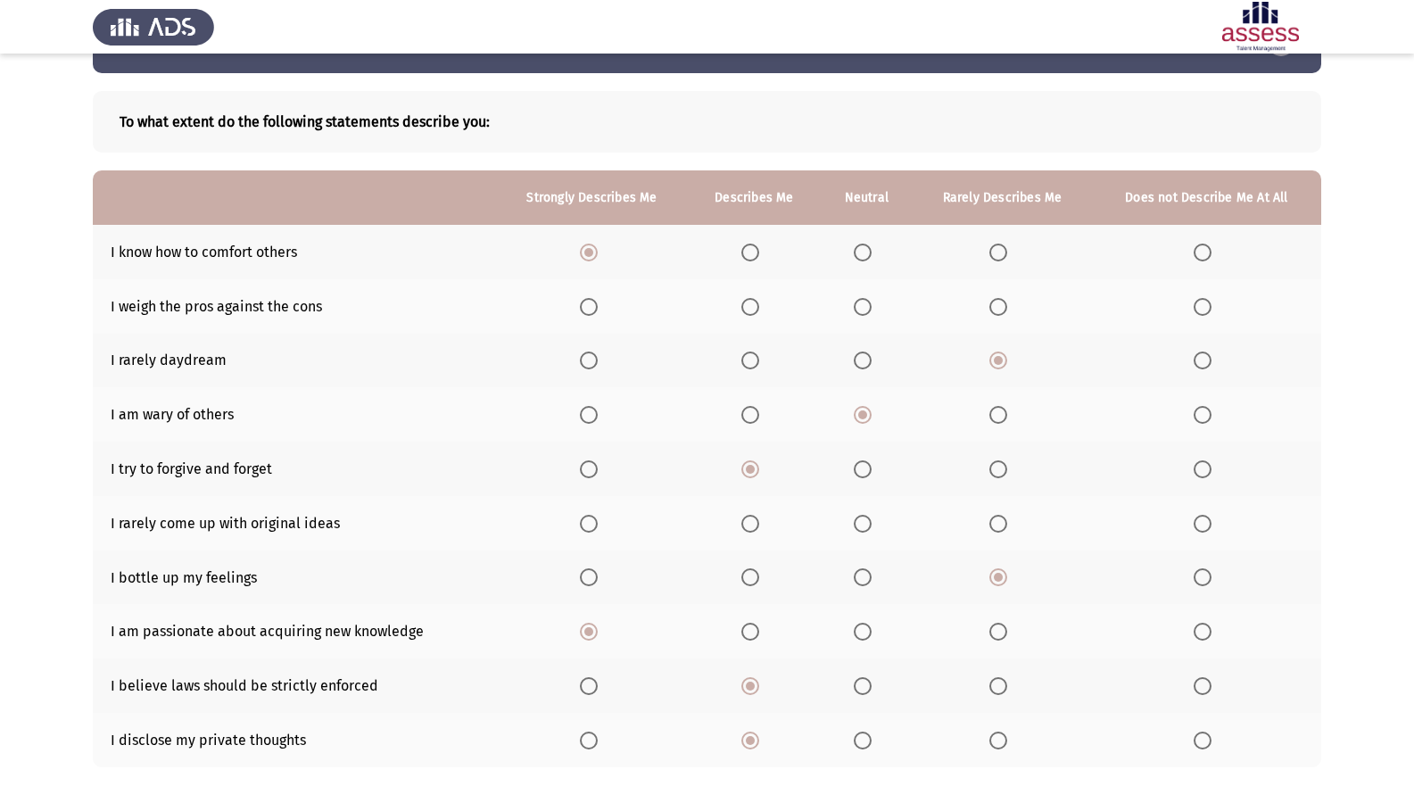
click at [991, 532] on span "Select an option" at bounding box center [999, 524] width 18 height 18
click at [991, 532] on input "Select an option" at bounding box center [999, 524] width 18 height 18
click at [748, 311] on span "Select an option" at bounding box center [750, 307] width 18 height 18
click at [748, 311] on input "Select an option" at bounding box center [750, 307] width 18 height 18
click at [867, 302] on span "Select an option" at bounding box center [863, 307] width 18 height 18
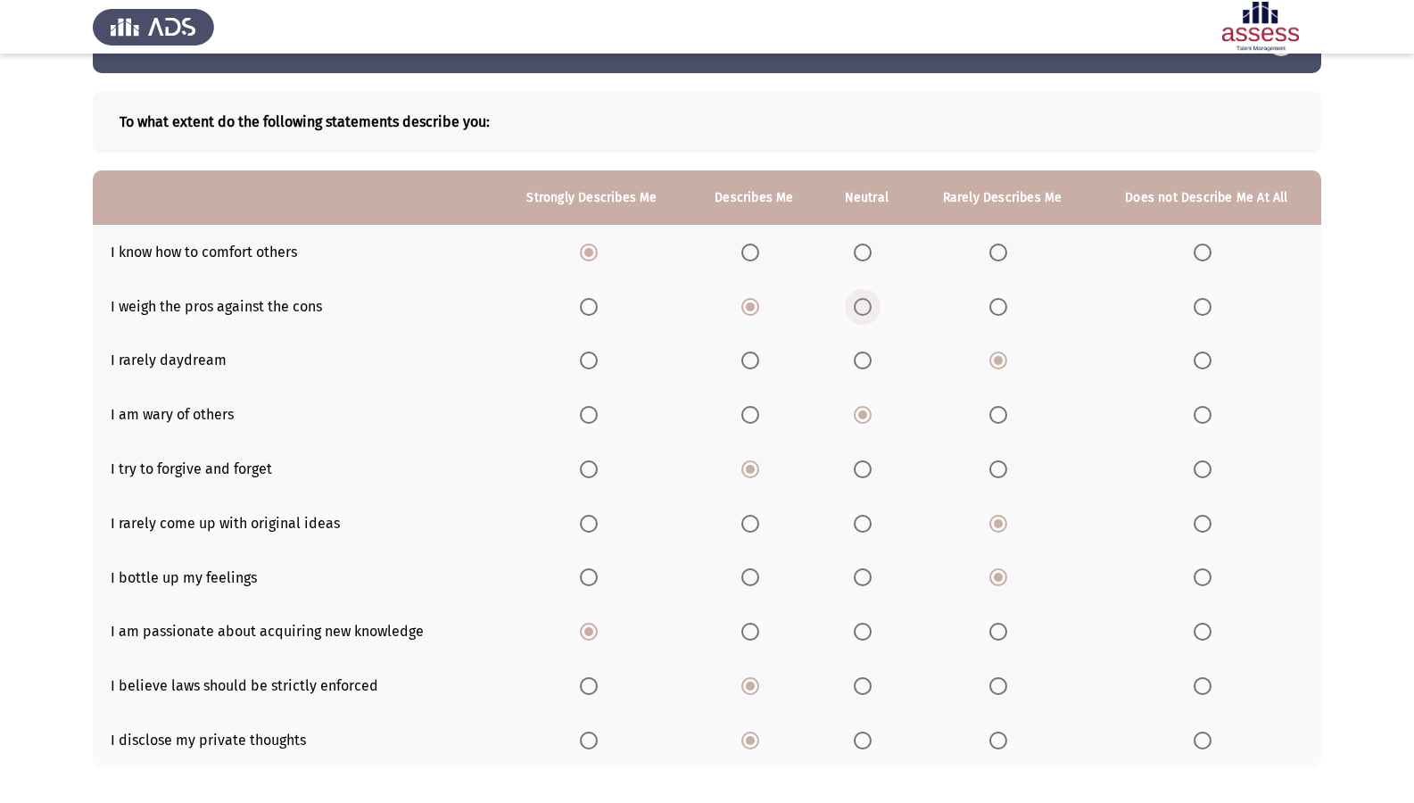
click at [867, 302] on input "Select an option" at bounding box center [863, 307] width 18 height 18
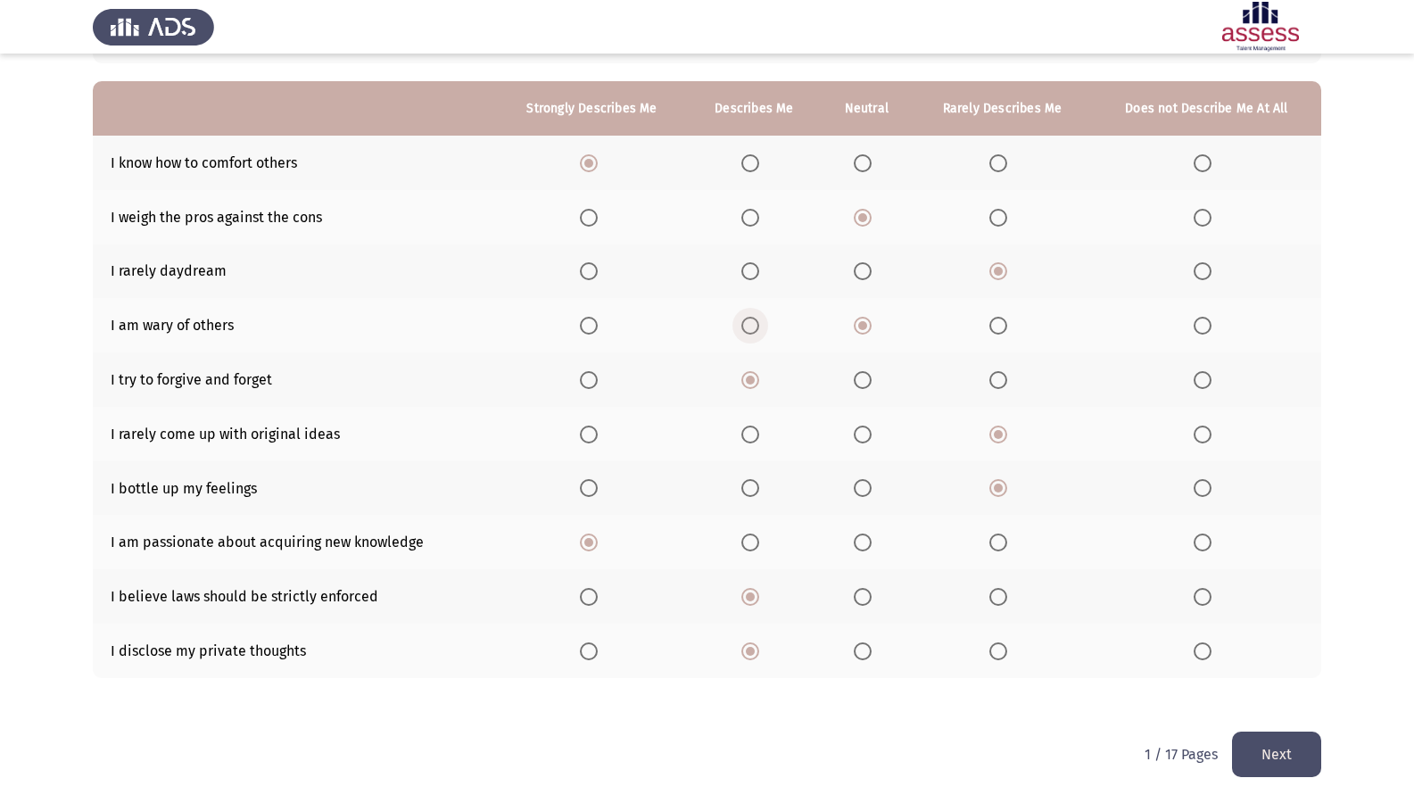
click at [753, 331] on span "Select an option" at bounding box center [750, 326] width 18 height 18
click at [753, 331] on input "Select an option" at bounding box center [750, 326] width 18 height 18
click at [1290, 690] on button "Next" at bounding box center [1276, 755] width 89 height 46
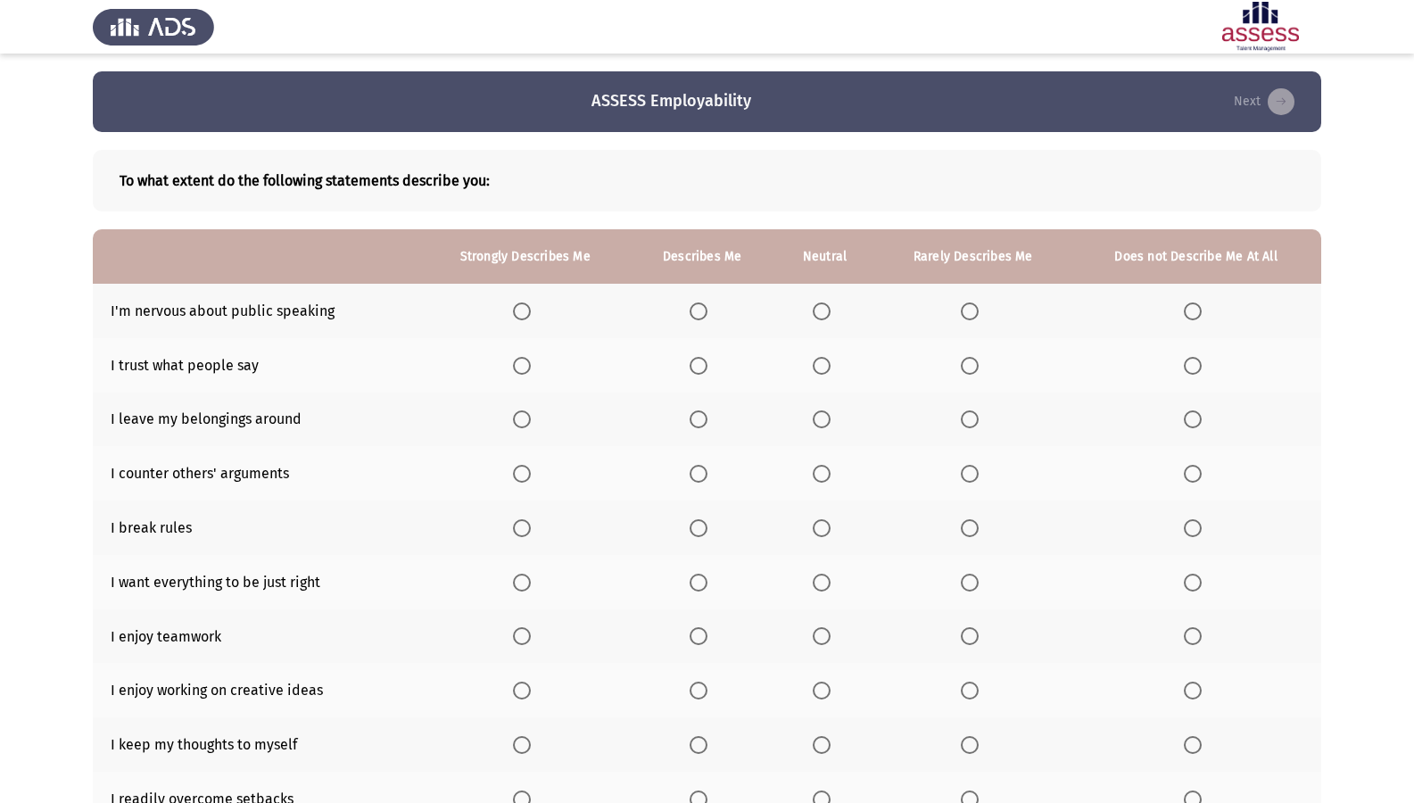
scroll to position [89, 0]
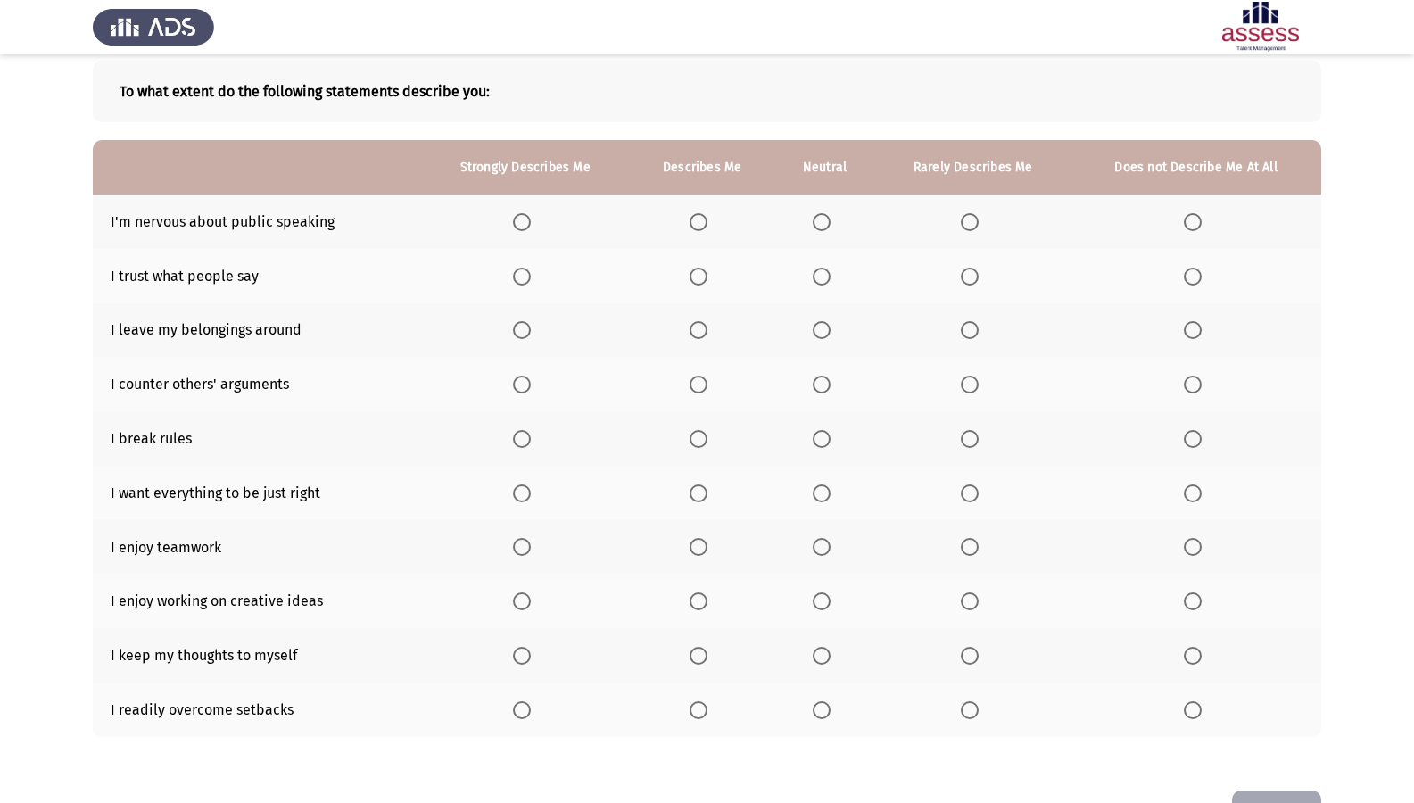
click at [526, 221] on span "Select an option" at bounding box center [522, 222] width 18 height 18
click at [526, 221] on input "Select an option" at bounding box center [522, 222] width 18 height 18
click at [1193, 279] on span "Select an option" at bounding box center [1193, 277] width 18 height 18
click at [1193, 279] on input "Select an option" at bounding box center [1193, 277] width 18 height 18
click at [1201, 329] on span "Select an option" at bounding box center [1193, 330] width 18 height 18
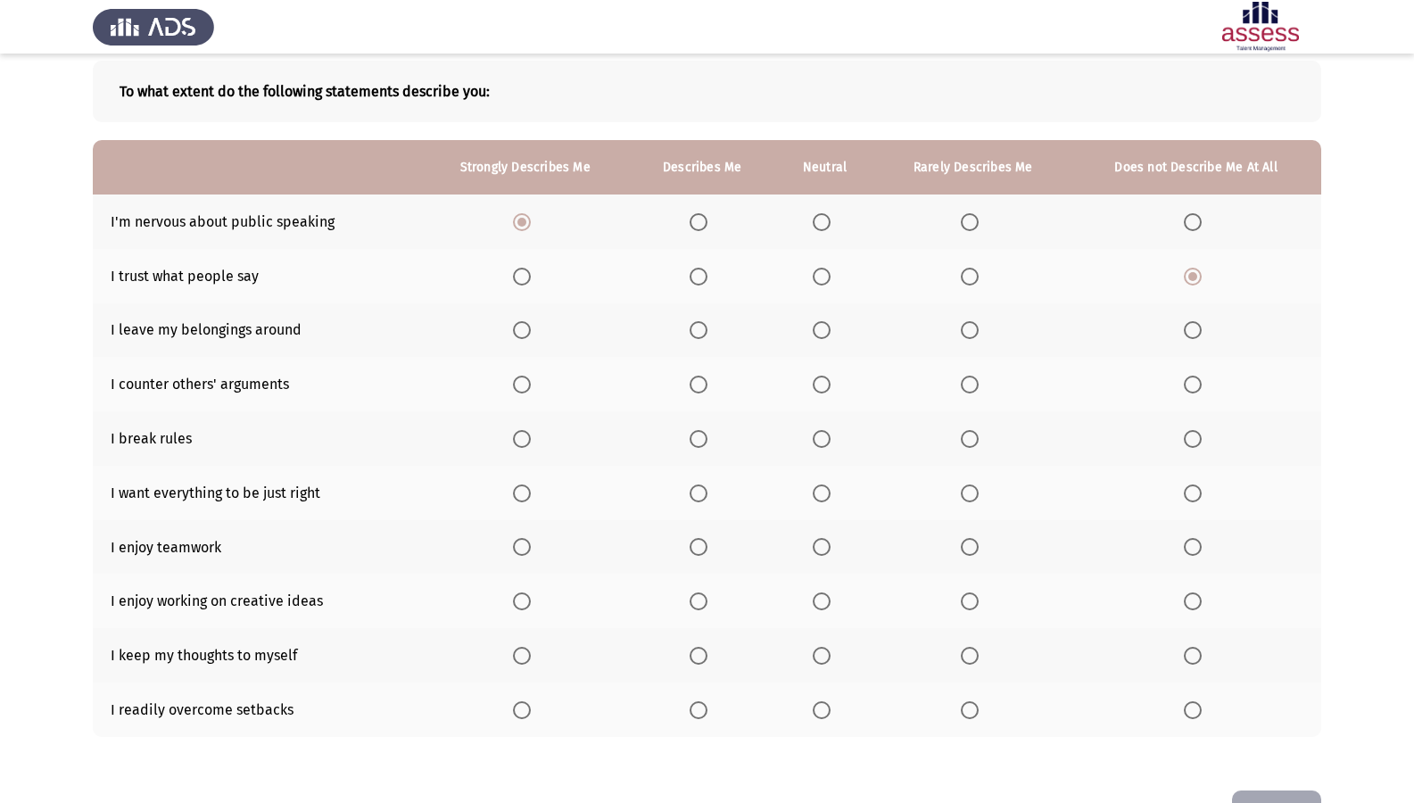
click at [1201, 329] on input "Select an option" at bounding box center [1193, 330] width 18 height 18
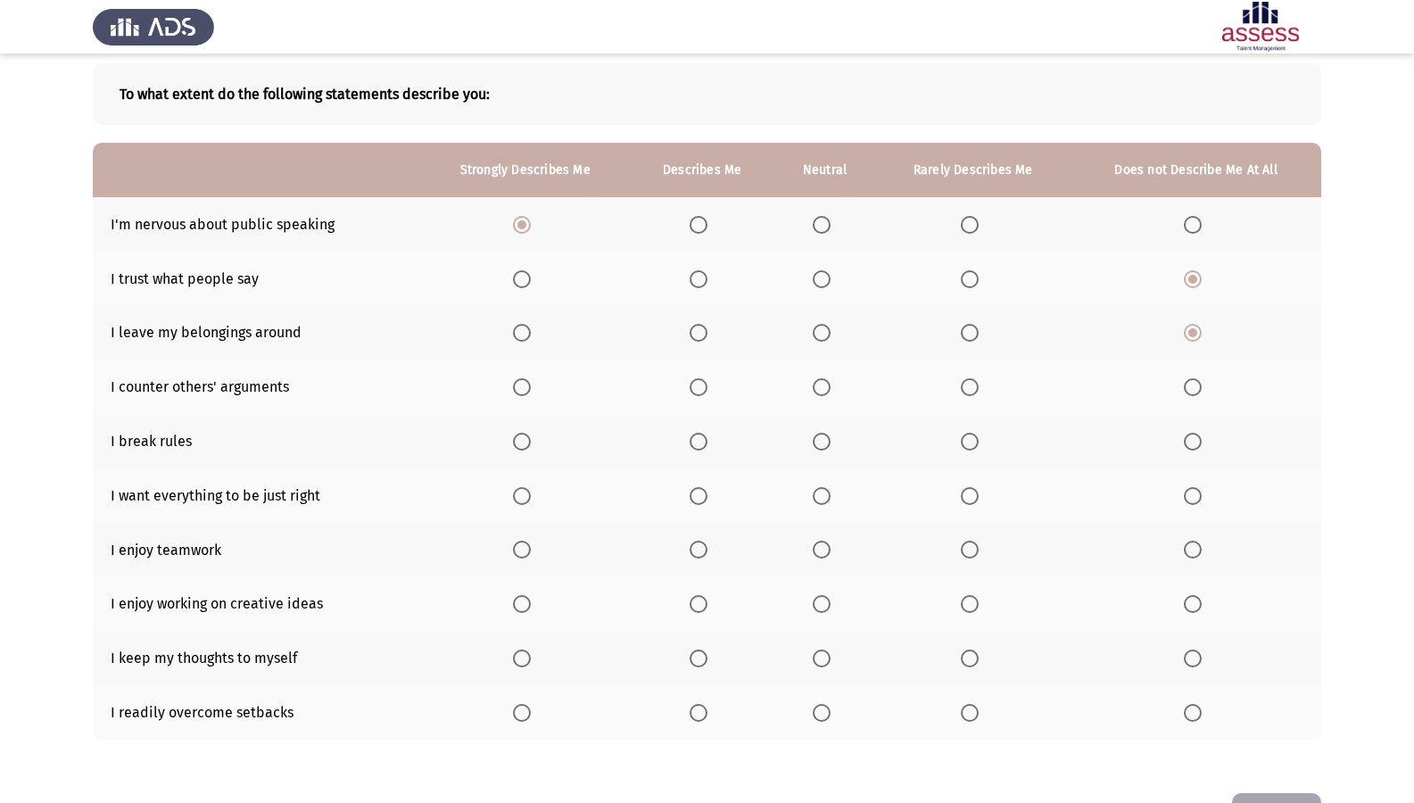
scroll to position [59, 0]
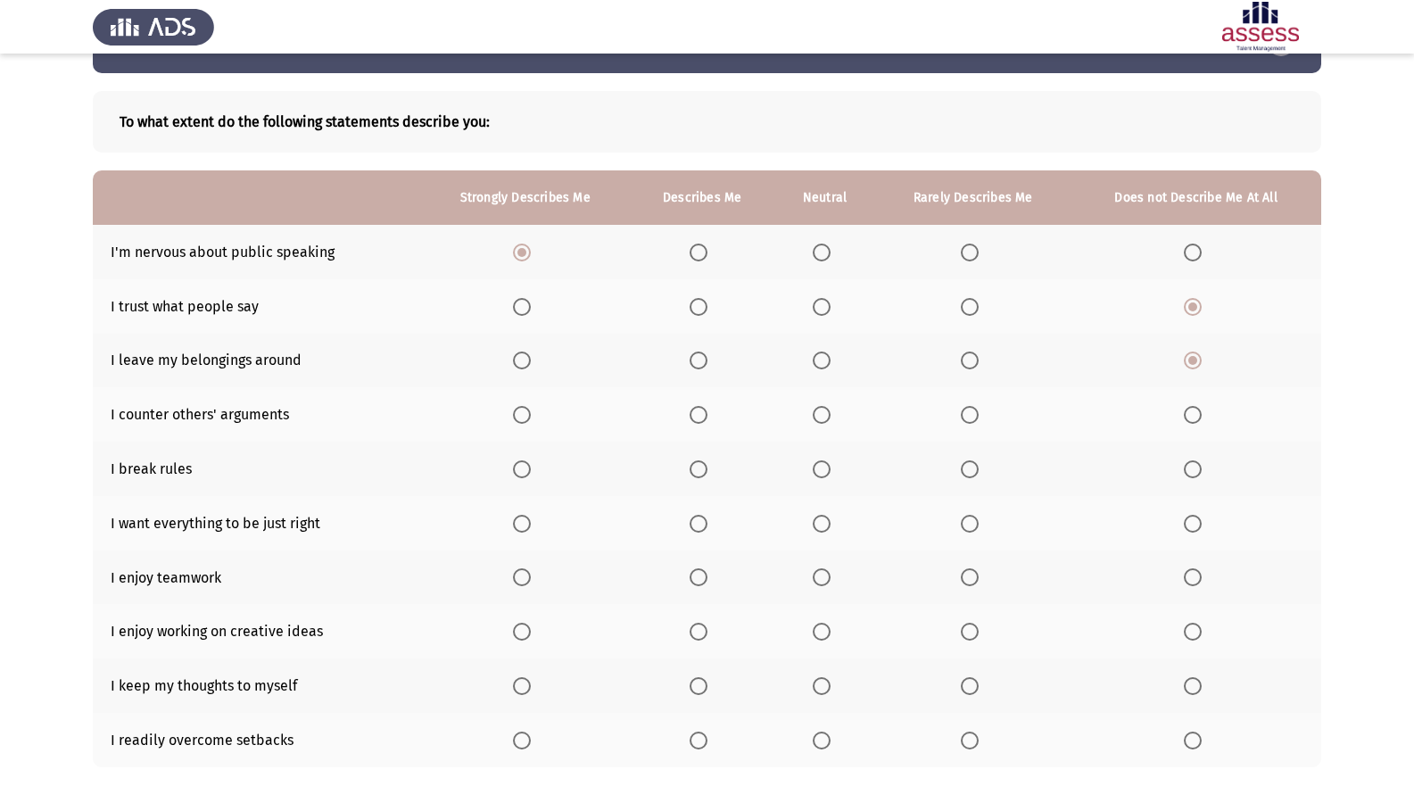
click at [1190, 473] on span "Select an option" at bounding box center [1193, 469] width 18 height 18
click at [1190, 473] on input "Select an option" at bounding box center [1193, 469] width 18 height 18
click at [511, 522] on th at bounding box center [525, 523] width 210 height 54
click at [527, 522] on span "Select an option" at bounding box center [522, 524] width 18 height 18
click at [527, 522] on input "Select an option" at bounding box center [522, 524] width 18 height 18
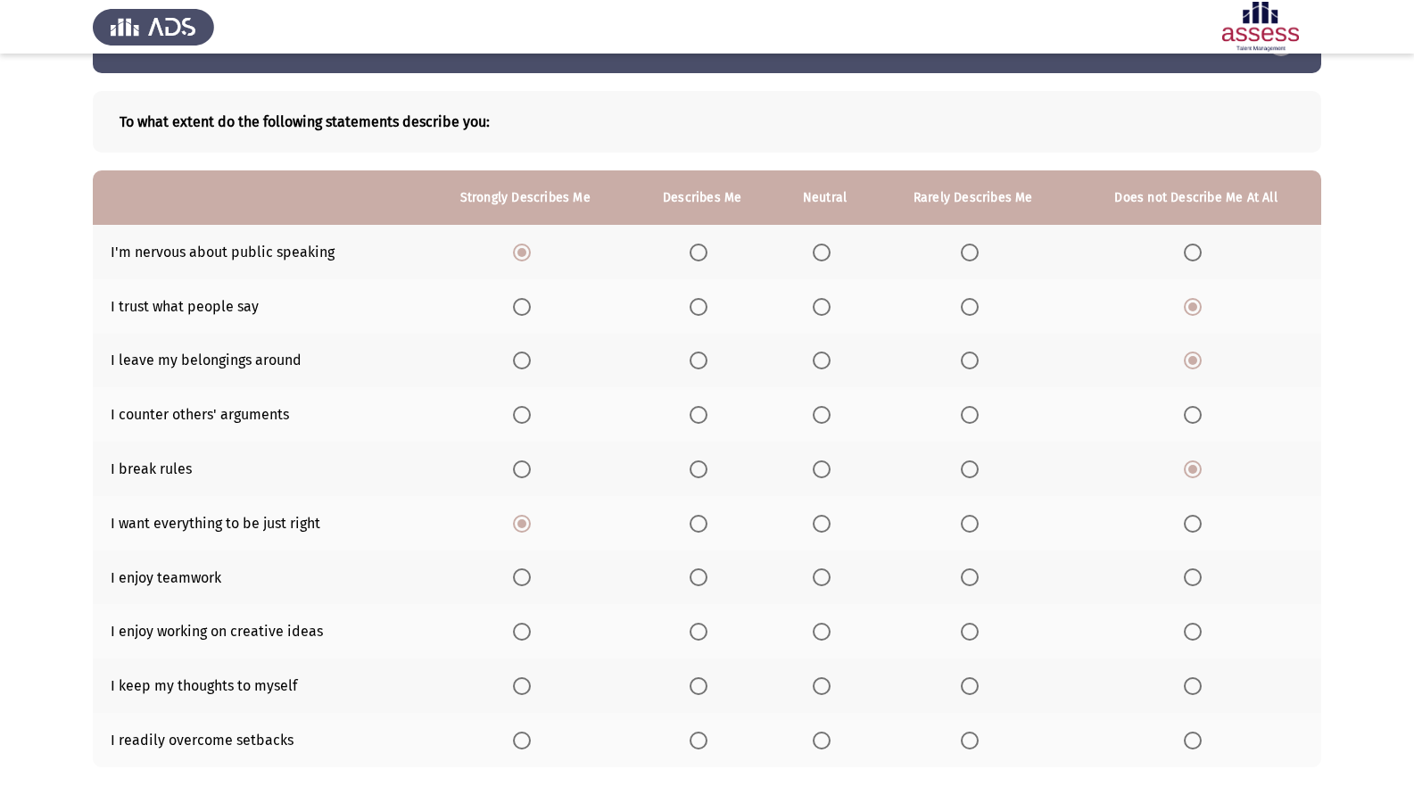
click at [967, 576] on span "Select an option" at bounding box center [970, 577] width 18 height 18
click at [967, 576] on input "Select an option" at bounding box center [970, 577] width 18 height 18
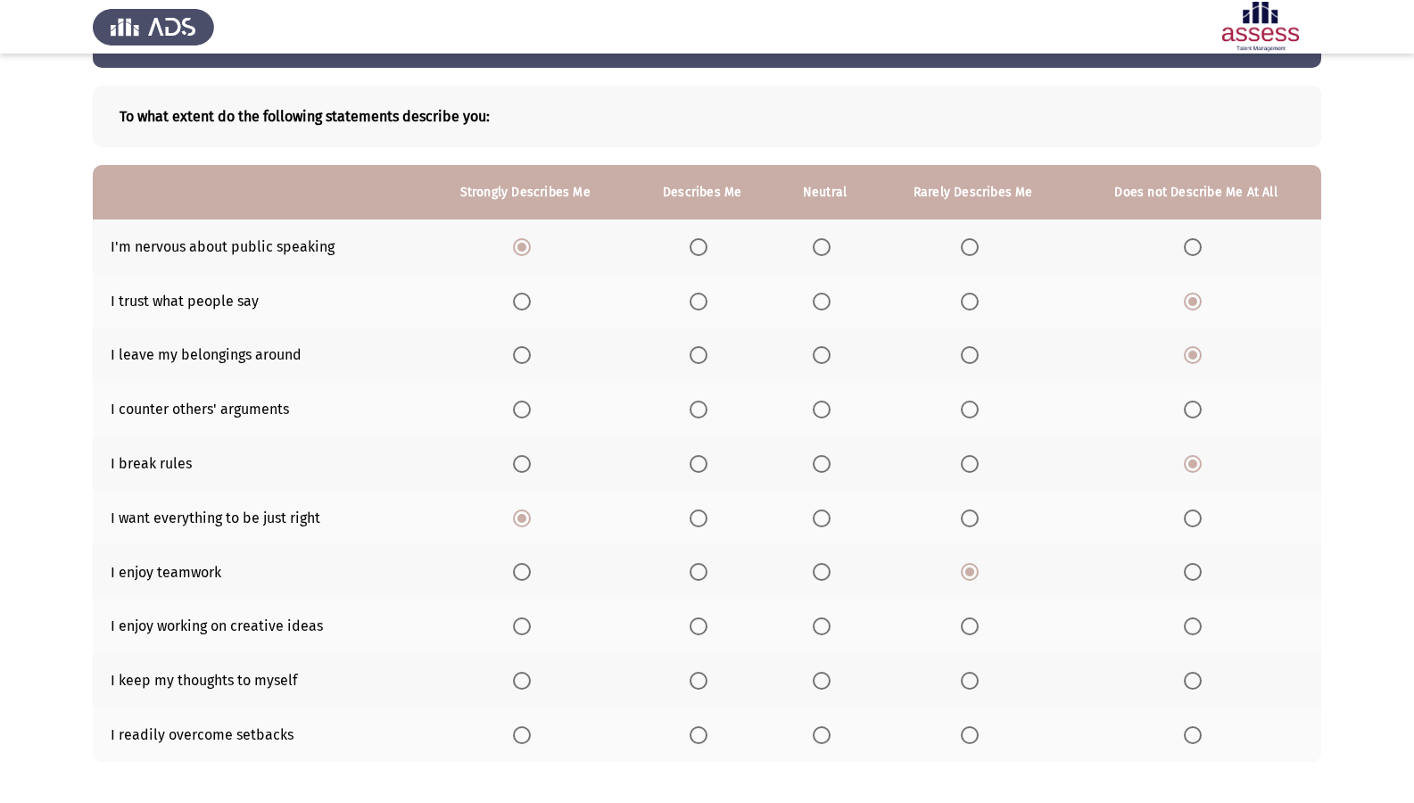
scroll to position [148, 0]
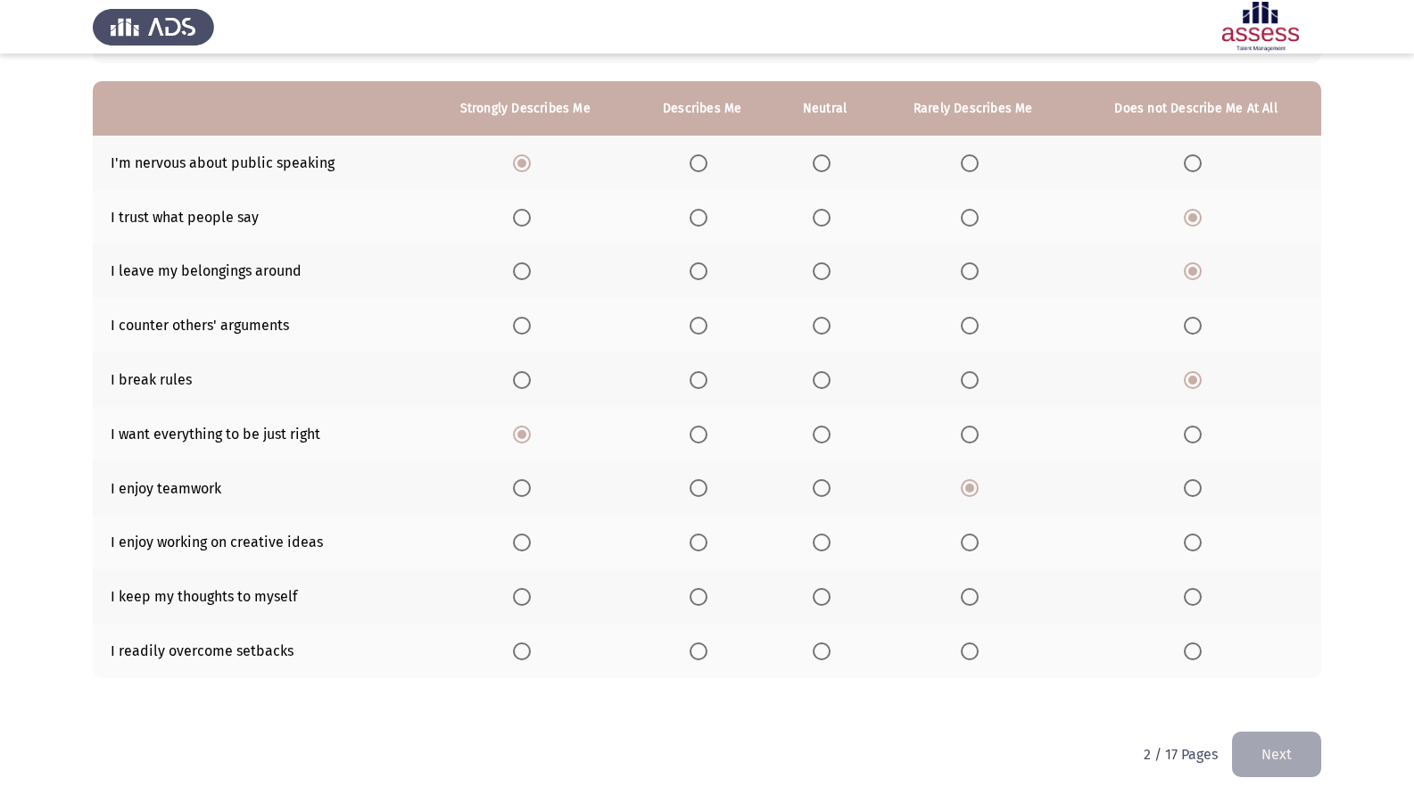
click at [525, 539] on span "Select an option" at bounding box center [522, 543] width 18 height 18
click at [525, 539] on input "Select an option" at bounding box center [522, 543] width 18 height 18
click at [973, 596] on span "Select an option" at bounding box center [970, 597] width 18 height 18
click at [973, 596] on input "Select an option" at bounding box center [970, 597] width 18 height 18
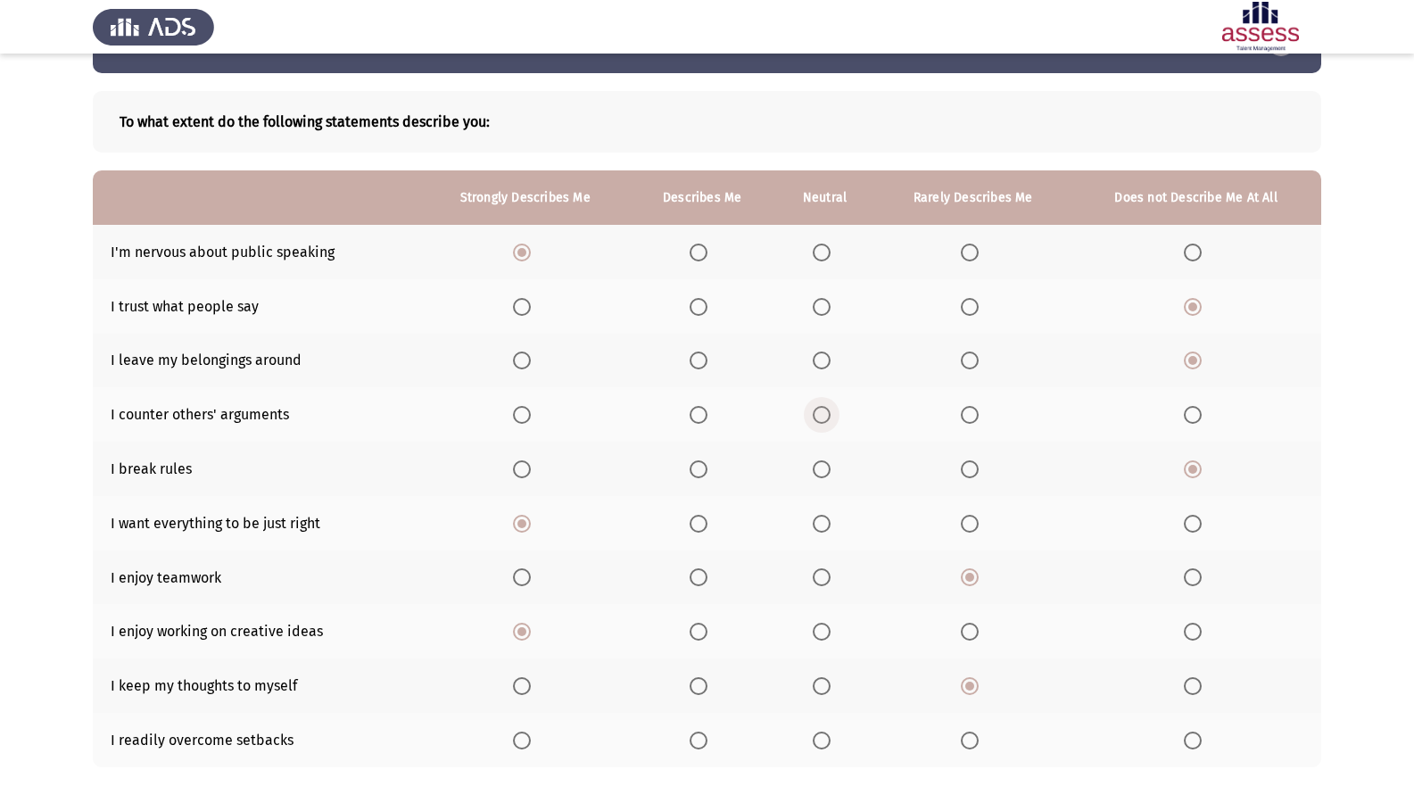
click at [824, 418] on span "Select an option" at bounding box center [822, 415] width 18 height 18
click at [824, 418] on input "Select an option" at bounding box center [822, 415] width 18 height 18
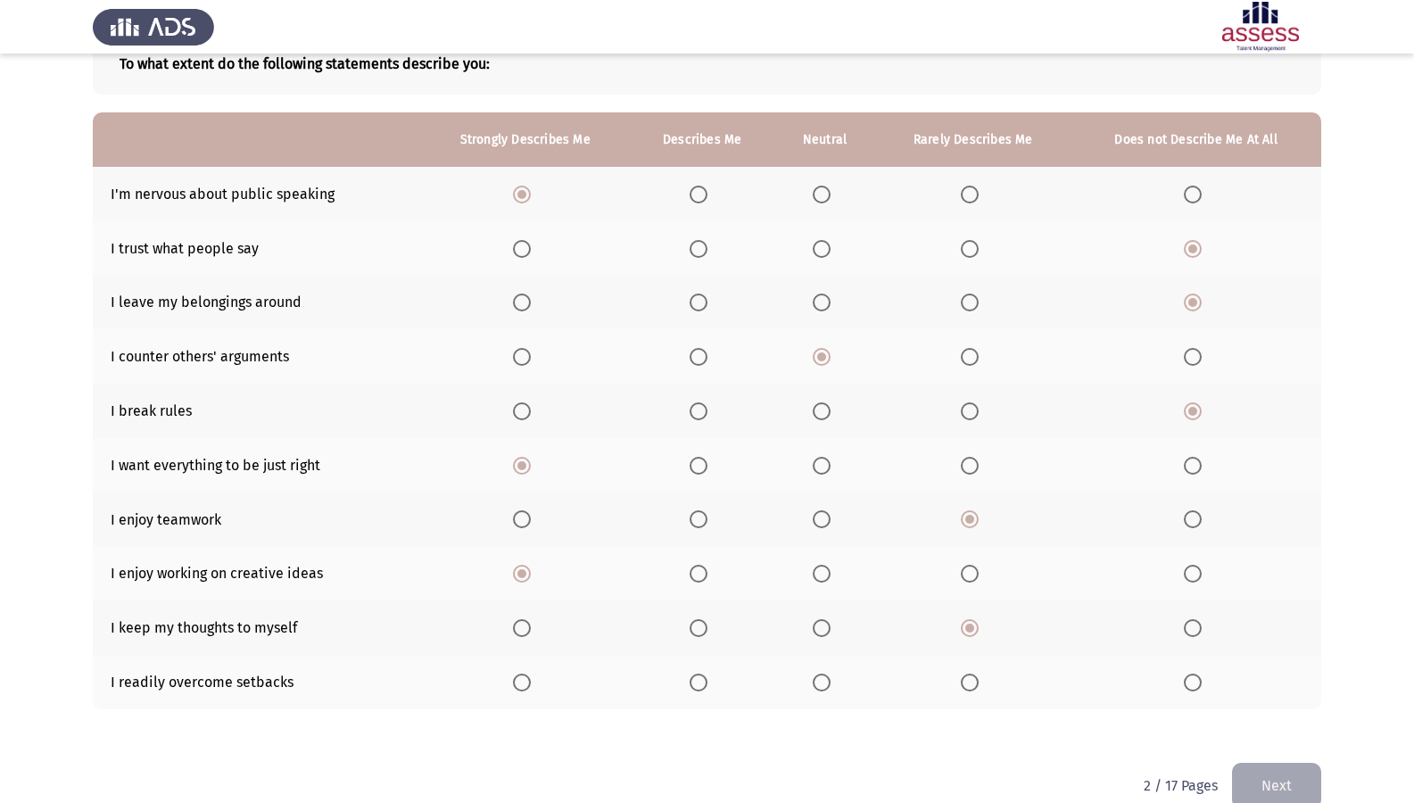
scroll to position [148, 0]
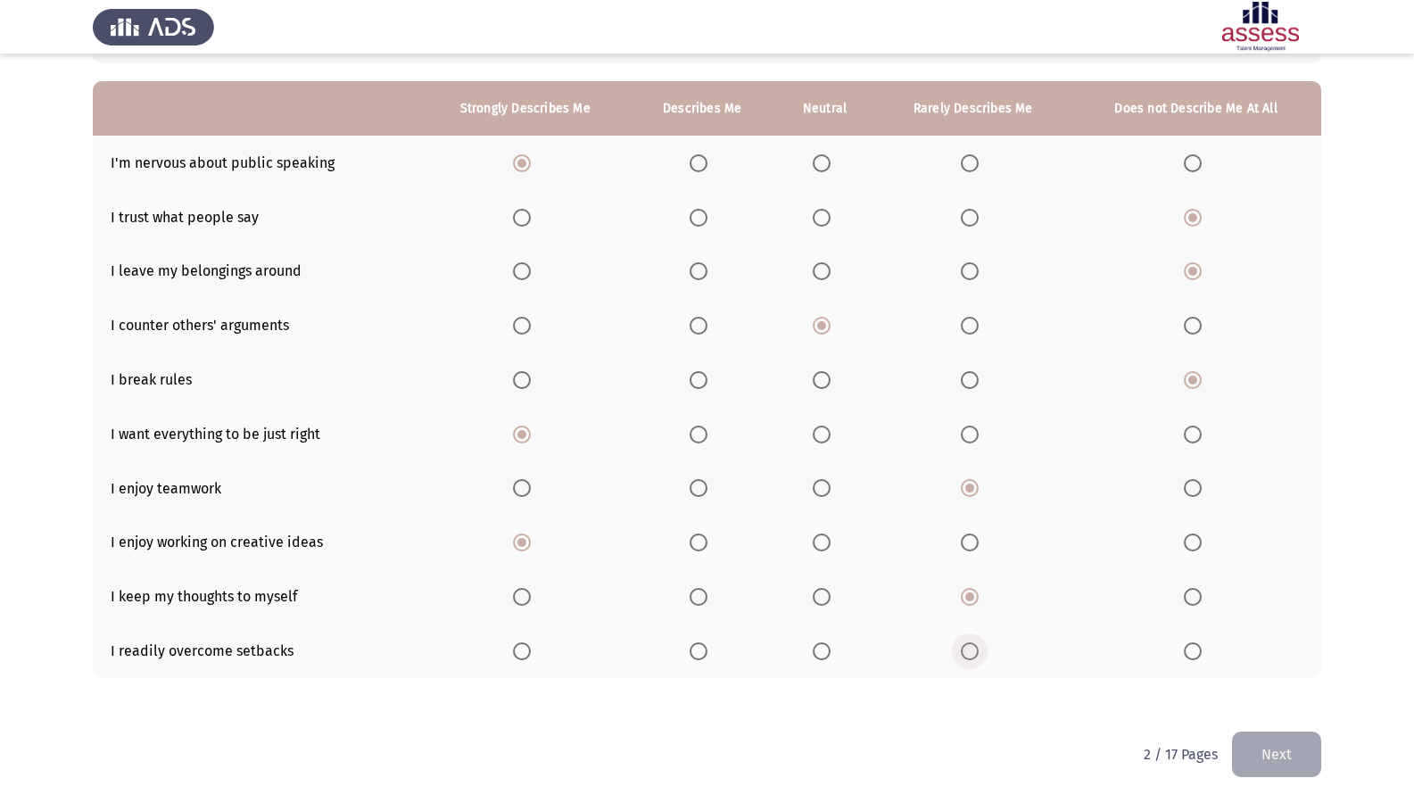
click at [973, 655] on span "Select an option" at bounding box center [970, 651] width 18 height 18
click at [973, 655] on input "Select an option" at bounding box center [970, 651] width 18 height 18
click at [1272, 690] on button "Next" at bounding box center [1276, 755] width 89 height 46
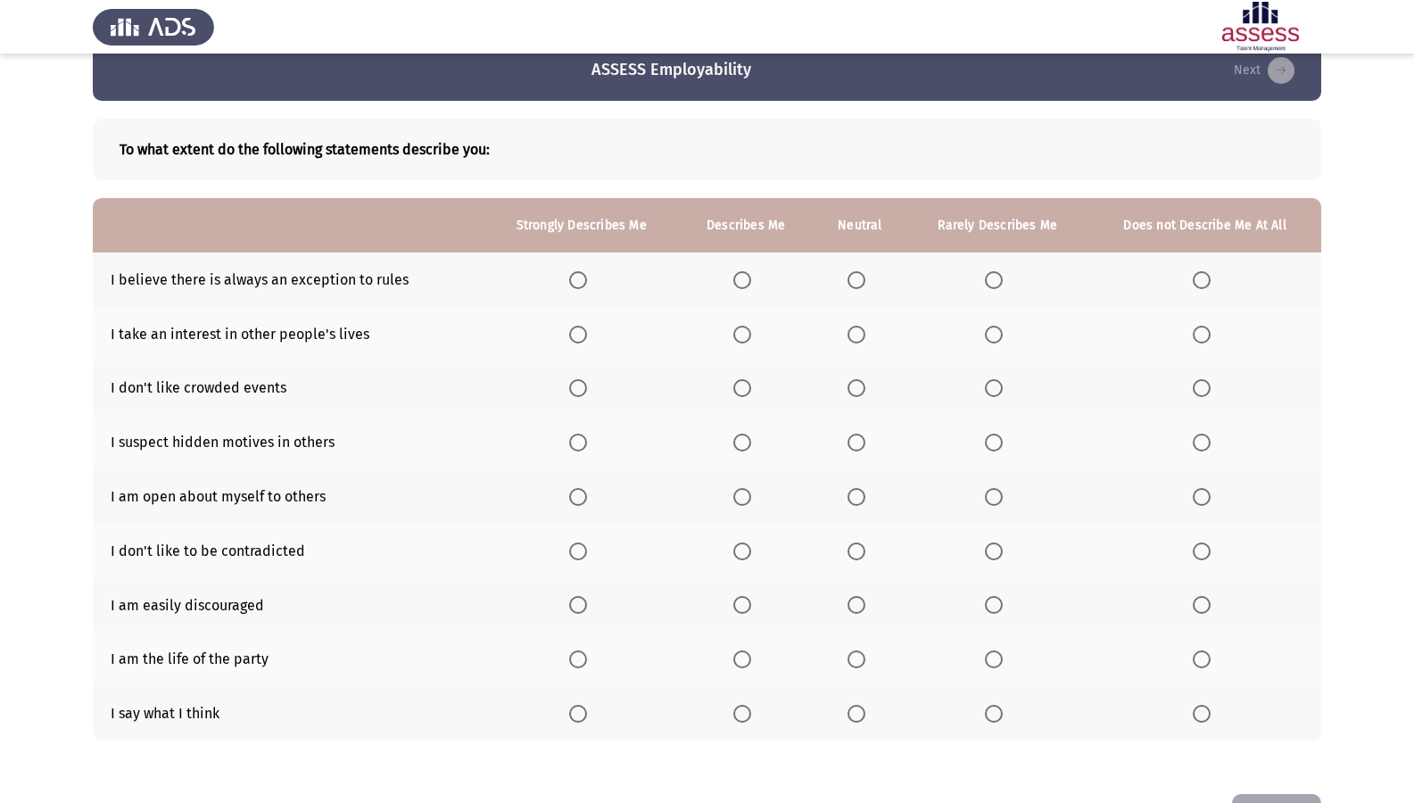
scroll to position [0, 0]
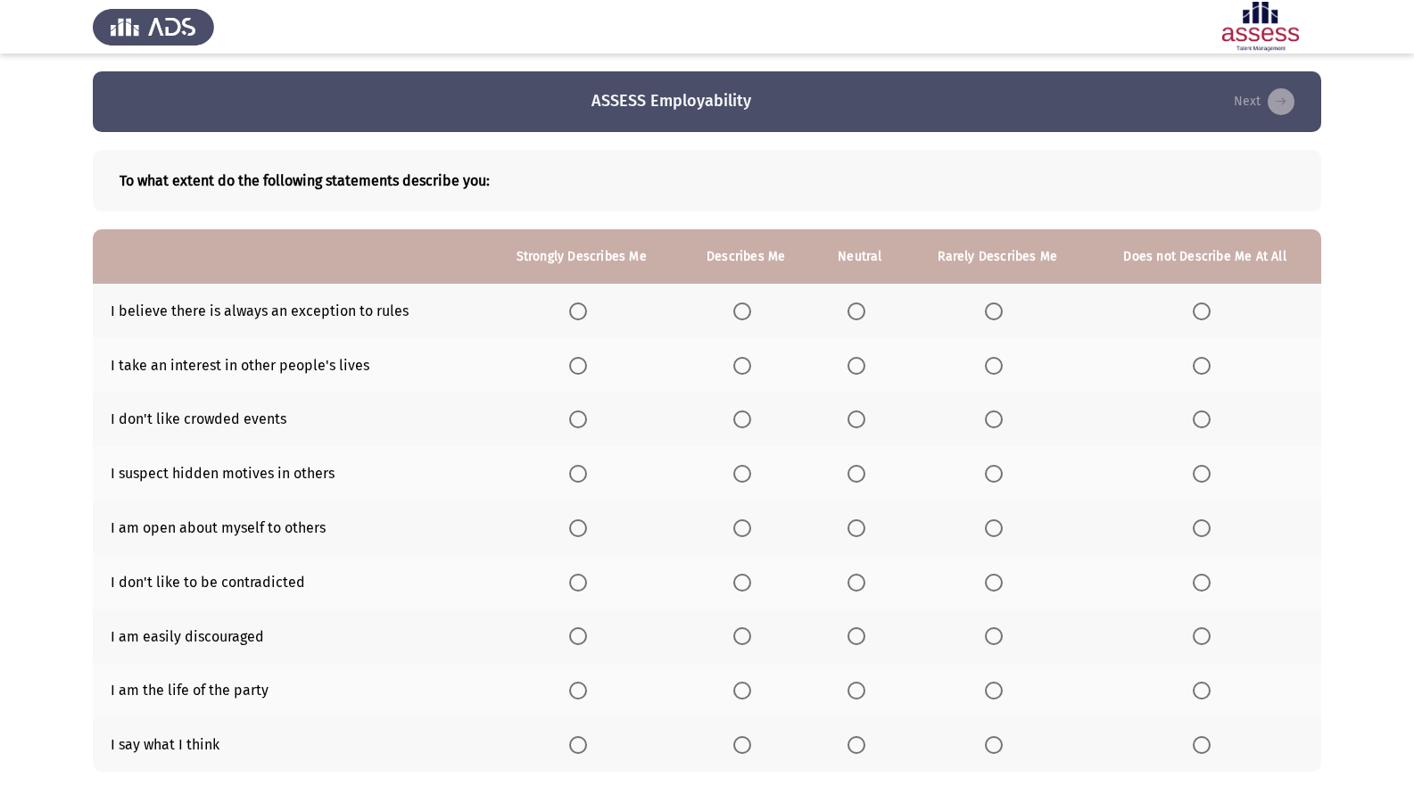
click at [751, 308] on span "Select an option" at bounding box center [742, 311] width 18 height 18
click at [751, 308] on input "Select an option" at bounding box center [742, 311] width 18 height 18
click at [1214, 360] on label "Select an option" at bounding box center [1205, 366] width 25 height 18
click at [1211, 360] on input "Select an option" at bounding box center [1202, 366] width 18 height 18
click at [994, 425] on span "Select an option" at bounding box center [994, 419] width 18 height 18
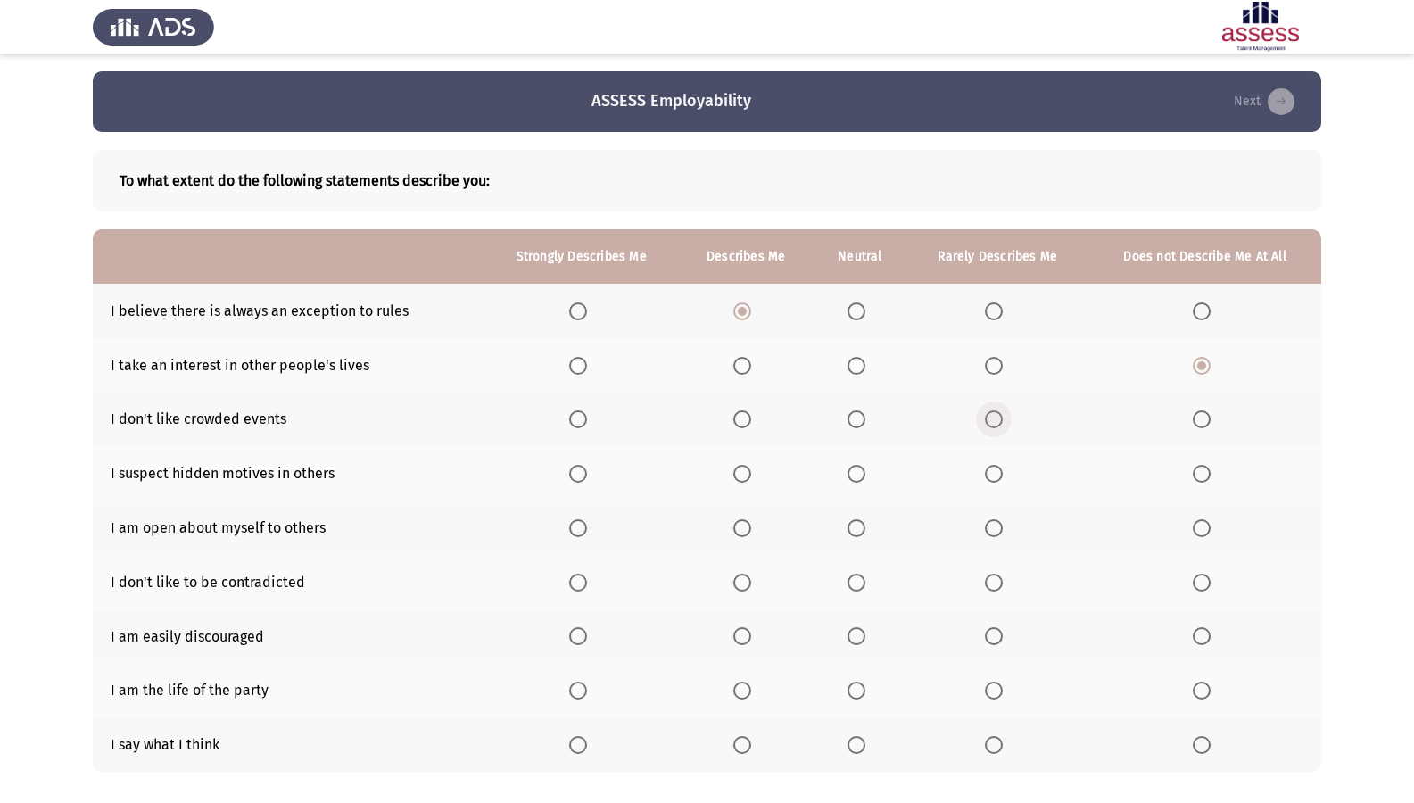
click at [994, 425] on input "Select an option" at bounding box center [994, 419] width 18 height 18
click at [733, 470] on span "Select an option" at bounding box center [742, 474] width 18 height 18
click at [733, 470] on input "Select an option" at bounding box center [742, 474] width 18 height 18
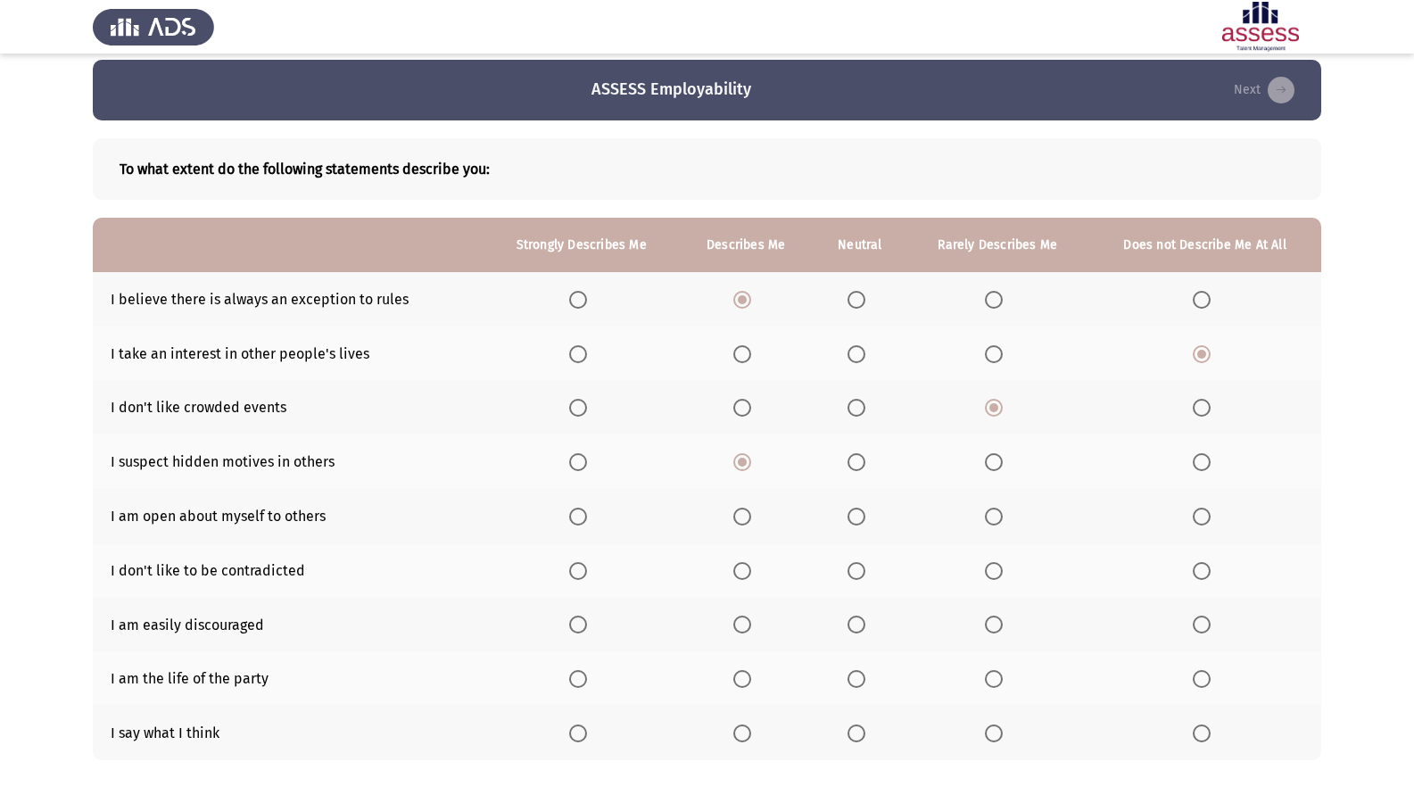
scroll to position [89, 0]
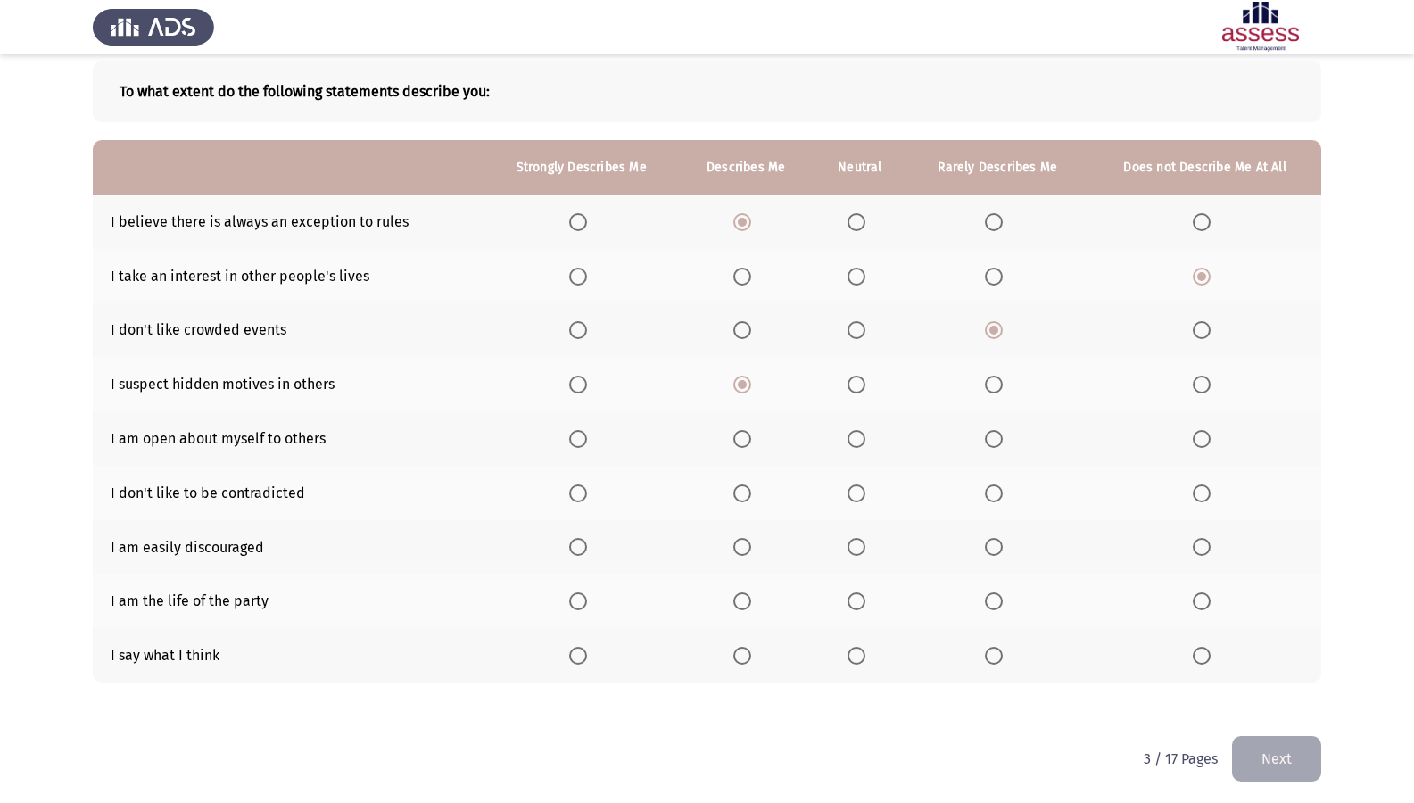
click at [990, 447] on span "Select an option" at bounding box center [994, 439] width 18 height 18
click at [990, 447] on input "Select an option" at bounding box center [994, 439] width 18 height 18
click at [744, 538] on span "Select an option" at bounding box center [742, 547] width 18 height 18
click at [744, 538] on input "Select an option" at bounding box center [742, 547] width 18 height 18
click at [996, 605] on span "Select an option" at bounding box center [994, 601] width 18 height 18
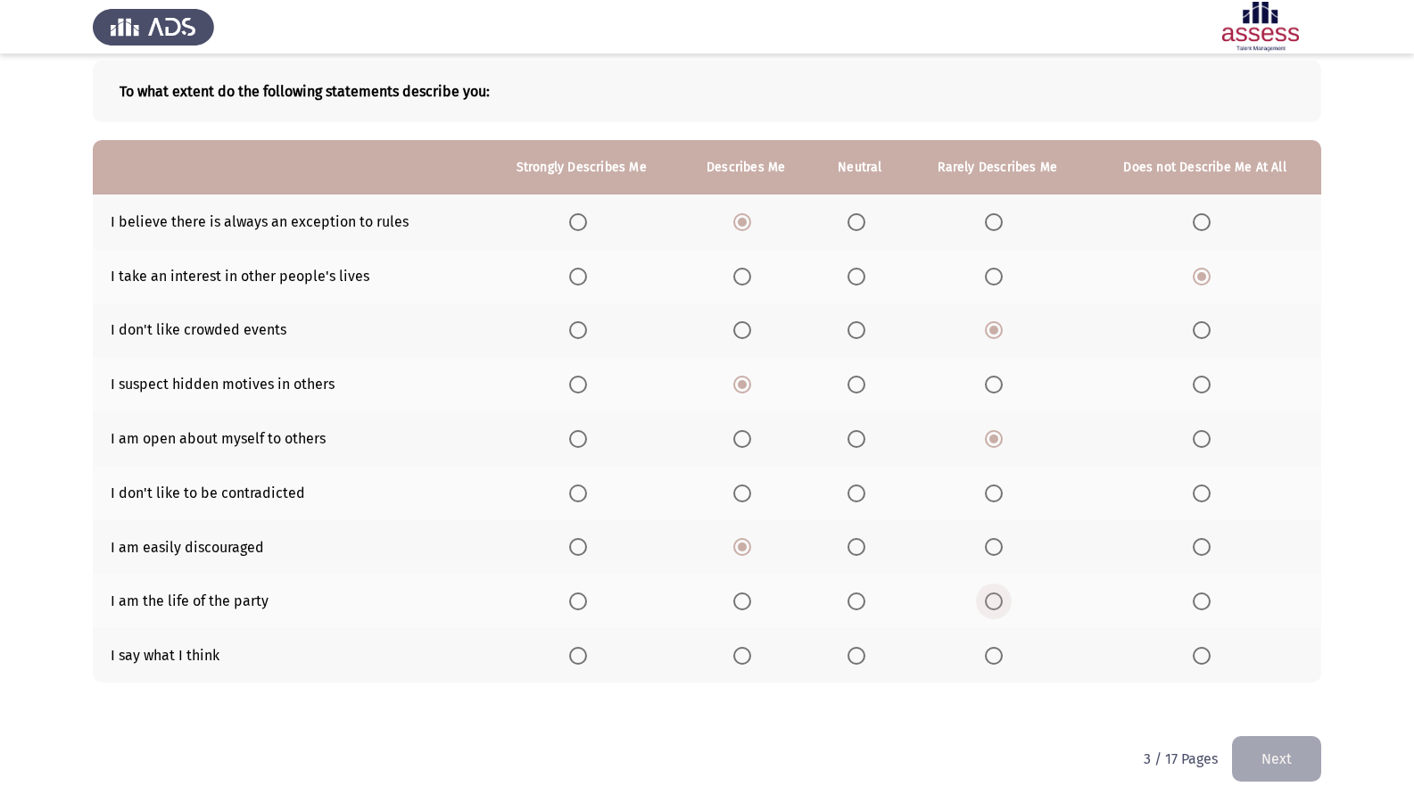
click at [996, 605] on input "Select an option" at bounding box center [994, 601] width 18 height 18
click at [746, 657] on span "Select an option" at bounding box center [742, 656] width 18 height 18
click at [746, 657] on input "Select an option" at bounding box center [742, 656] width 18 height 18
click at [1204, 492] on span "Select an option" at bounding box center [1202, 494] width 18 height 18
click at [1204, 492] on input "Select an option" at bounding box center [1202, 494] width 18 height 18
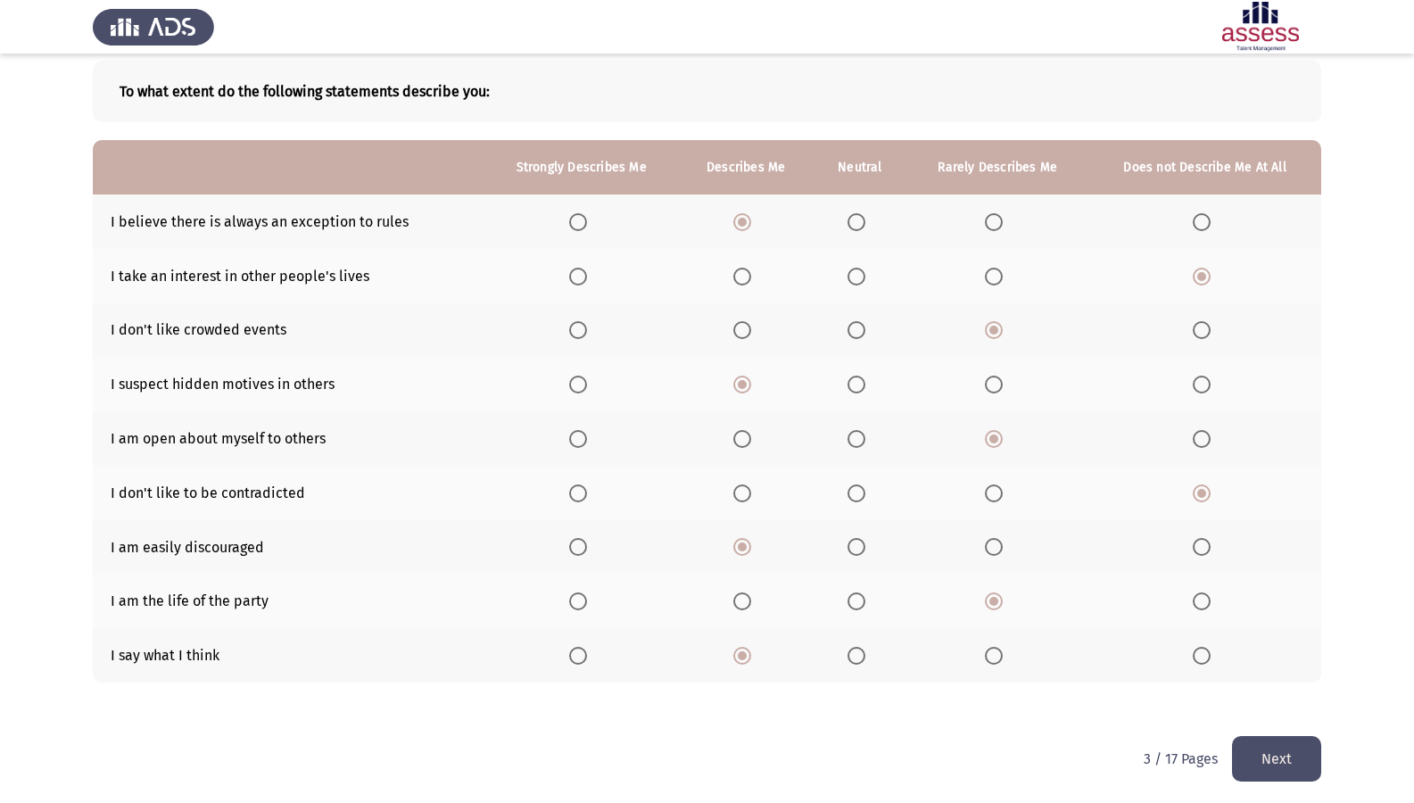
click at [1281, 690] on button "Next" at bounding box center [1276, 759] width 89 height 46
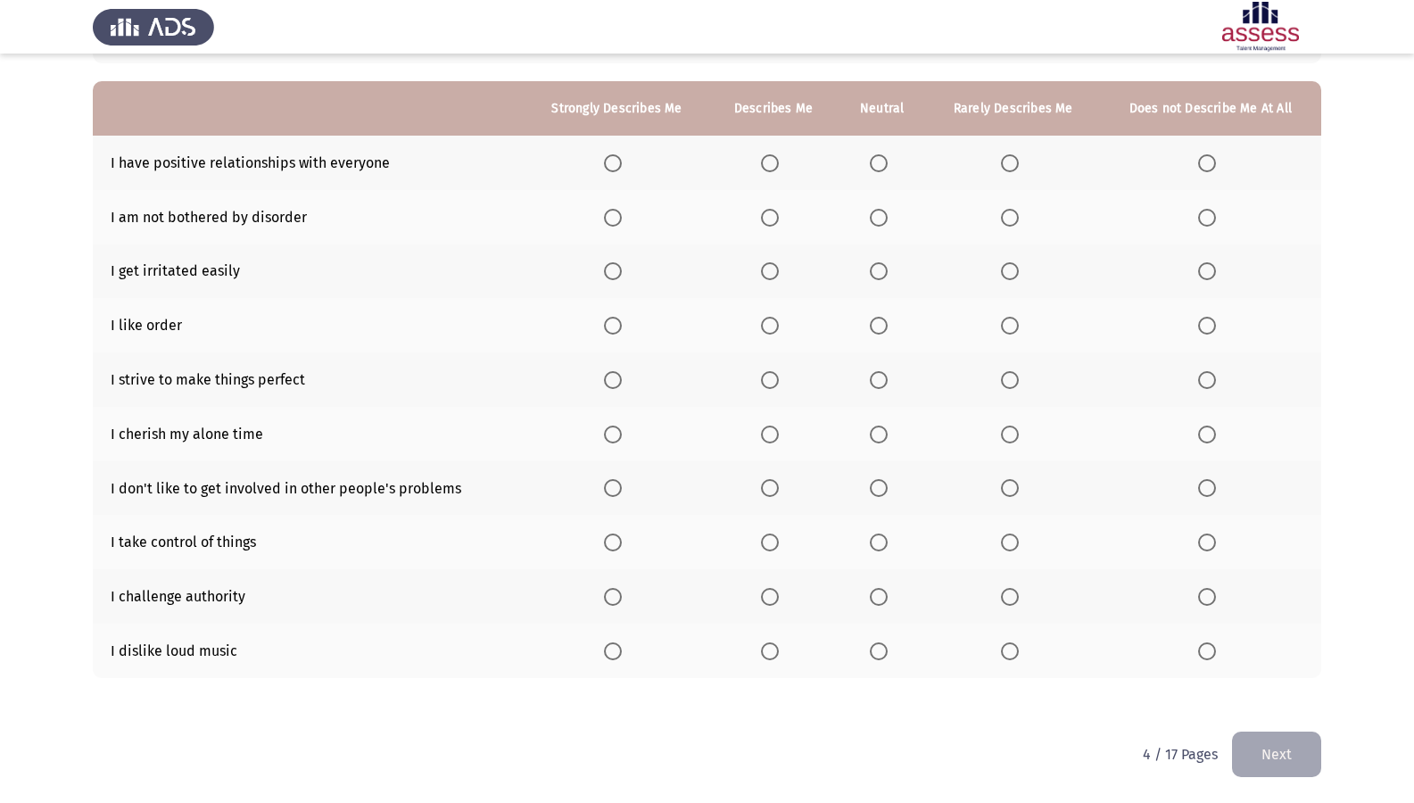
scroll to position [59, 0]
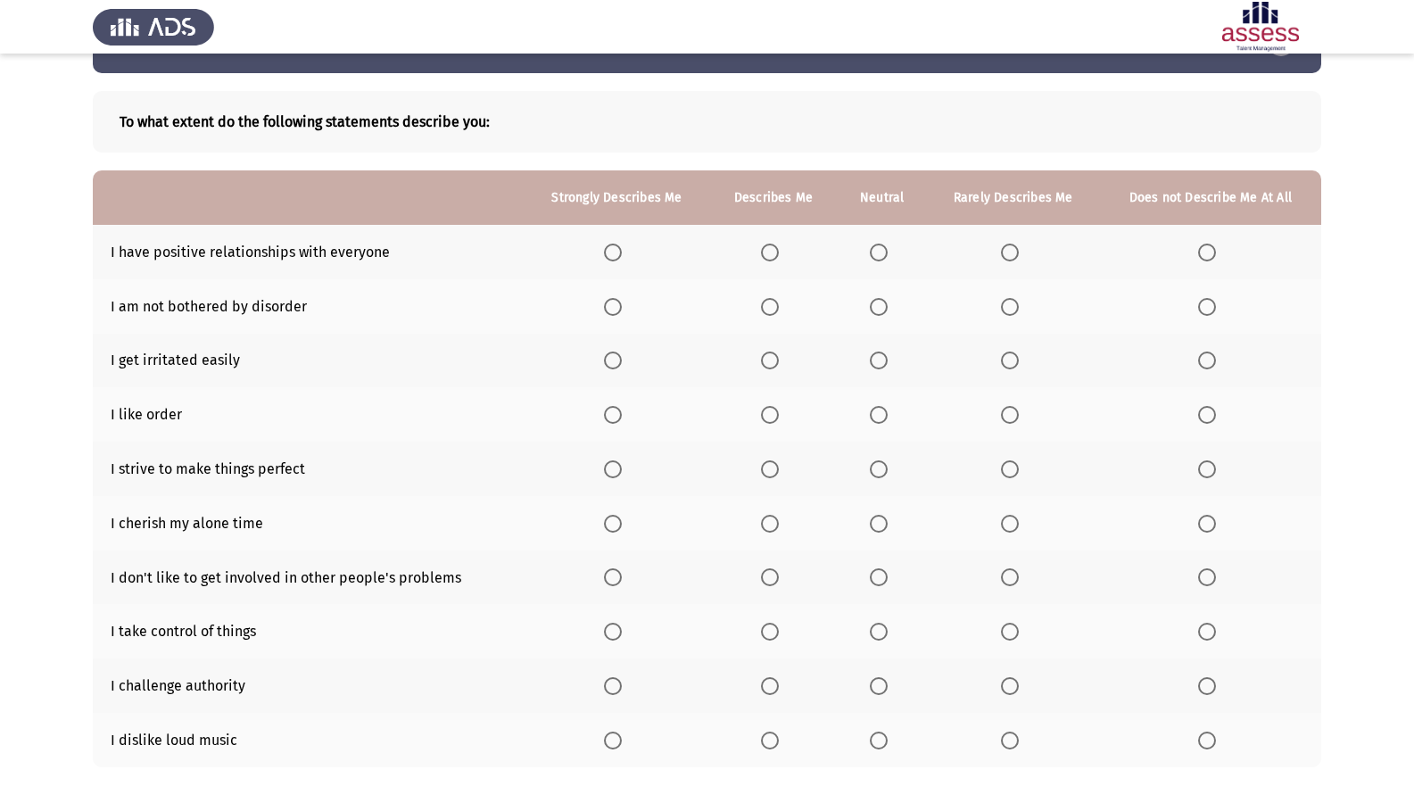
click at [780, 245] on label "Select an option" at bounding box center [773, 253] width 25 height 18
click at [779, 245] on input "Select an option" at bounding box center [770, 253] width 18 height 18
click at [1211, 302] on span "Select an option" at bounding box center [1207, 307] width 18 height 18
click at [1211, 302] on input "Select an option" at bounding box center [1207, 307] width 18 height 18
click at [613, 362] on span "Select an option" at bounding box center [613, 361] width 18 height 18
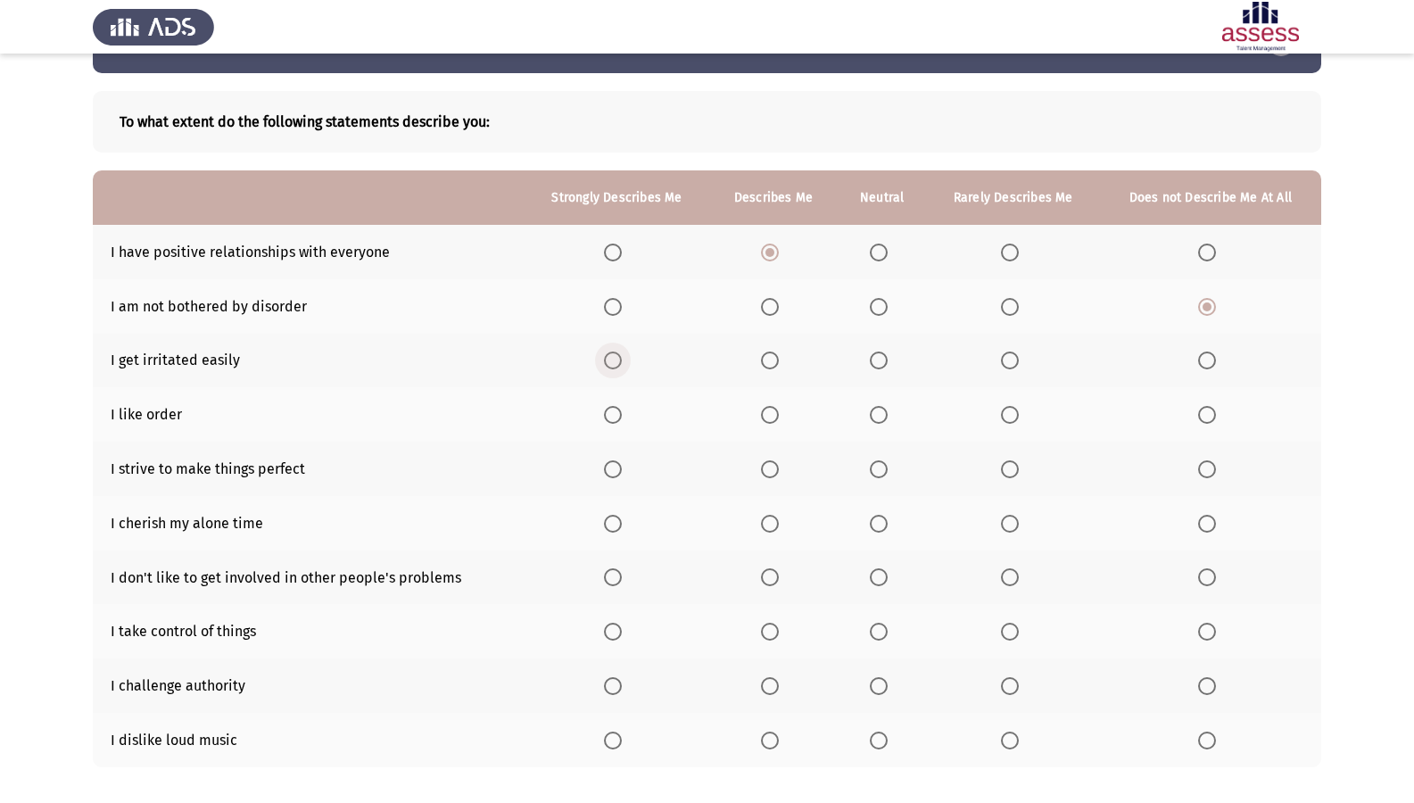
click at [613, 362] on input "Select an option" at bounding box center [613, 361] width 18 height 18
click at [1005, 414] on span "Select an option" at bounding box center [1010, 415] width 18 height 18
click at [1005, 414] on input "Select an option" at bounding box center [1010, 415] width 18 height 18
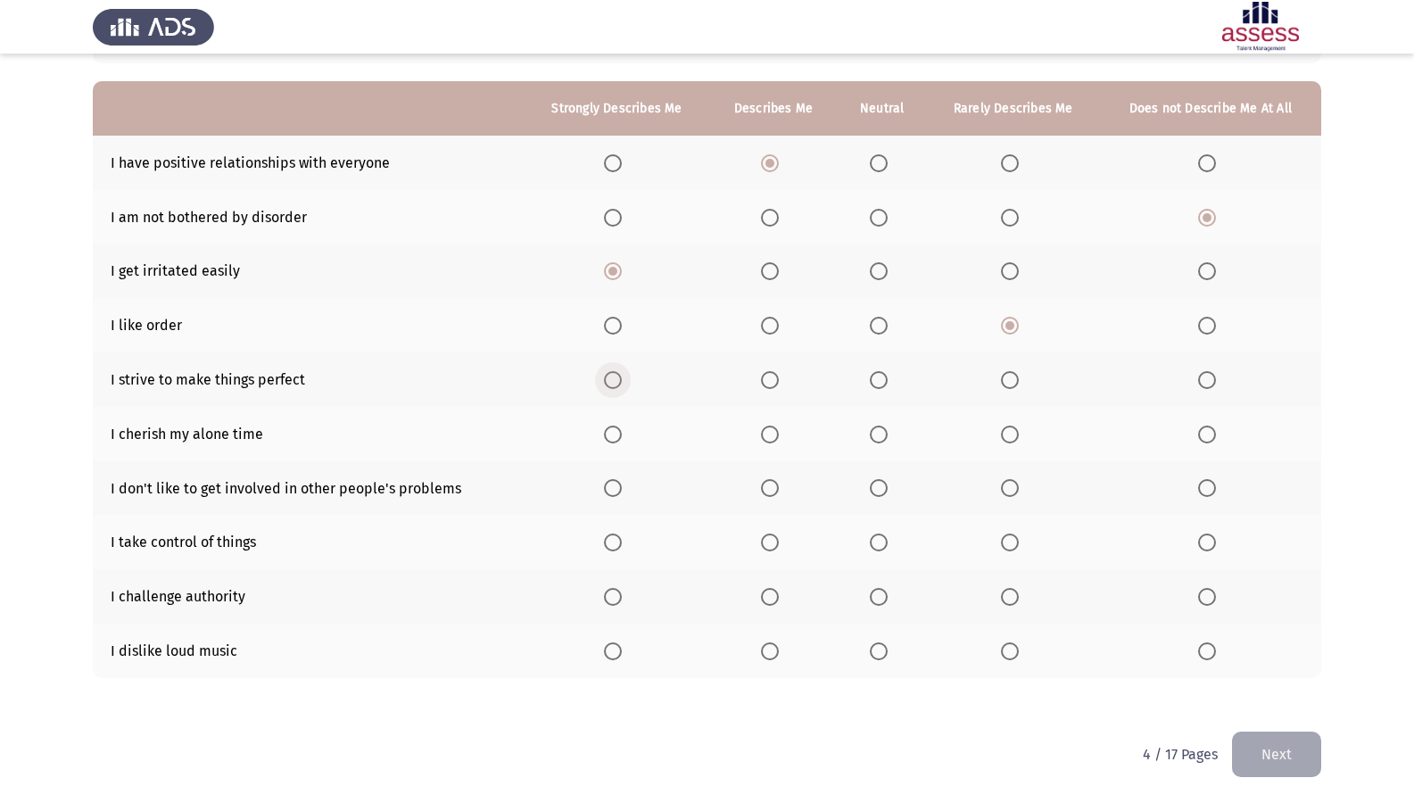
click at [612, 373] on span "Select an option" at bounding box center [613, 380] width 18 height 18
click at [612, 373] on input "Select an option" at bounding box center [613, 380] width 18 height 18
click at [613, 539] on span "Select an option" at bounding box center [613, 543] width 18 height 18
click at [613, 539] on input "Select an option" at bounding box center [613, 543] width 18 height 18
click at [768, 651] on span "Select an option" at bounding box center [770, 651] width 18 height 18
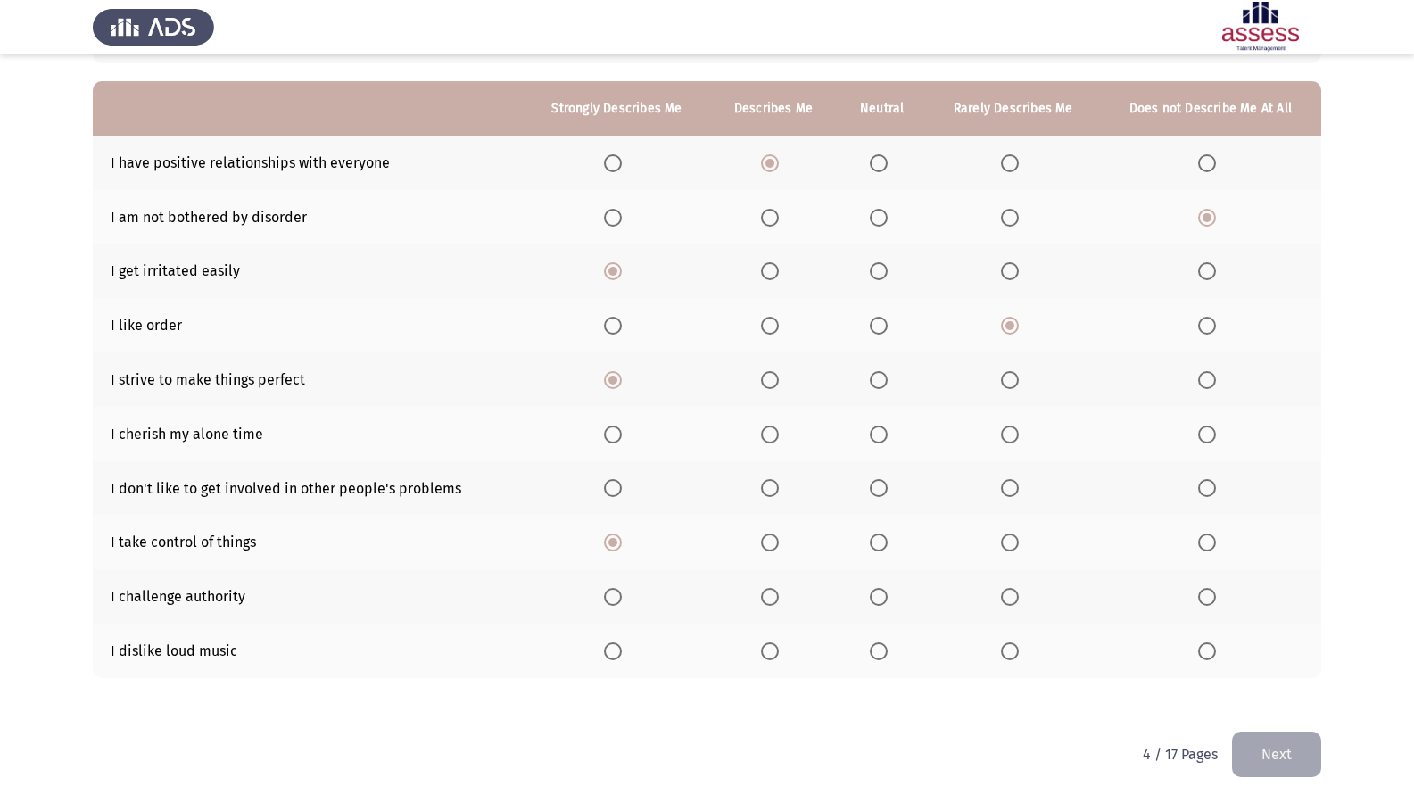
click at [768, 651] on input "Select an option" at bounding box center [770, 651] width 18 height 18
click at [773, 491] on span "Select an option" at bounding box center [770, 488] width 18 height 18
click at [773, 491] on input "Select an option" at bounding box center [770, 488] width 18 height 18
click at [883, 436] on span "Select an option" at bounding box center [879, 435] width 18 height 18
click at [883, 436] on input "Select an option" at bounding box center [879, 435] width 18 height 18
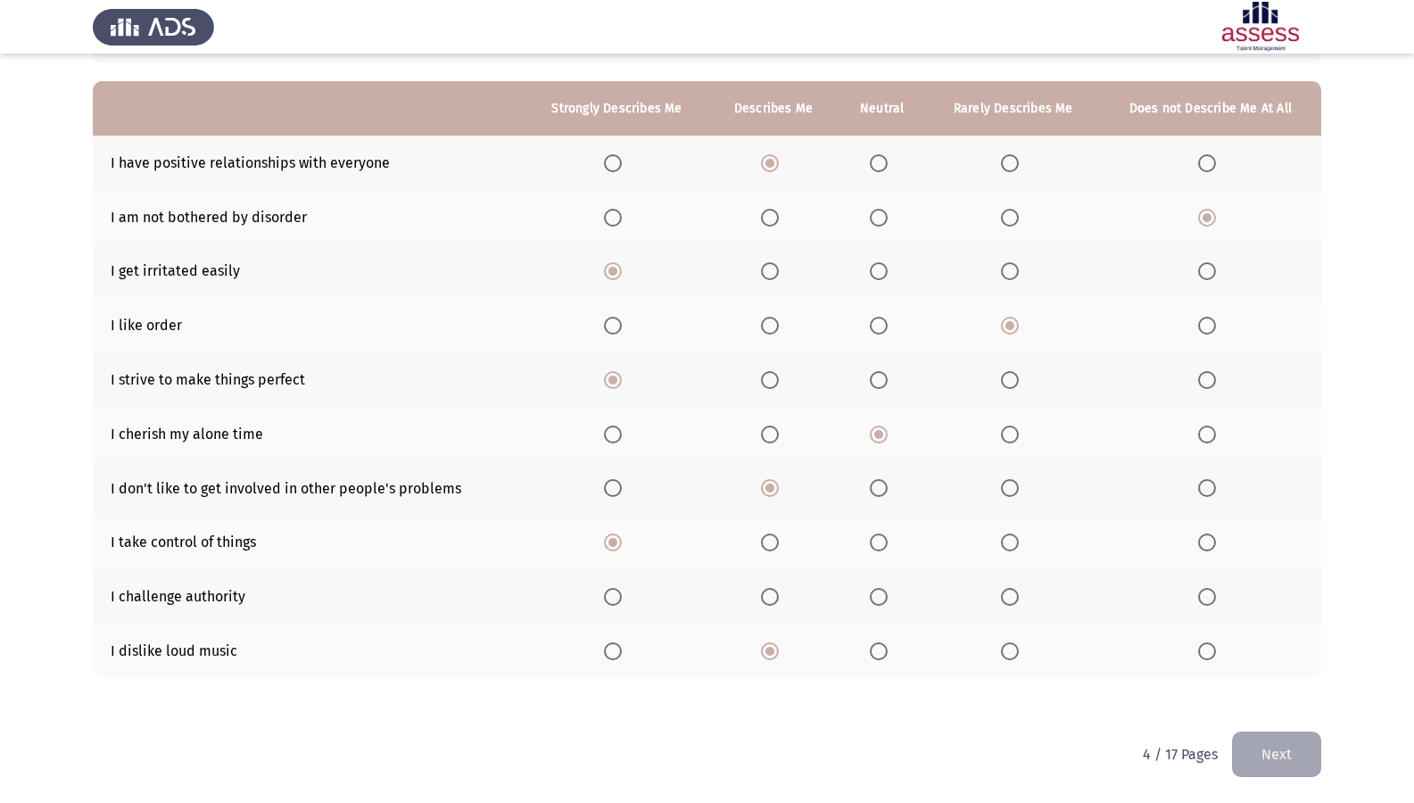
click at [1015, 437] on span "Select an option" at bounding box center [1010, 435] width 18 height 18
click at [1015, 437] on input "Select an option" at bounding box center [1010, 435] width 18 height 18
click at [774, 601] on span "Select an option" at bounding box center [770, 597] width 18 height 18
click at [774, 601] on input "Select an option" at bounding box center [770, 597] width 18 height 18
click at [1256, 690] on button "Next" at bounding box center [1276, 755] width 89 height 46
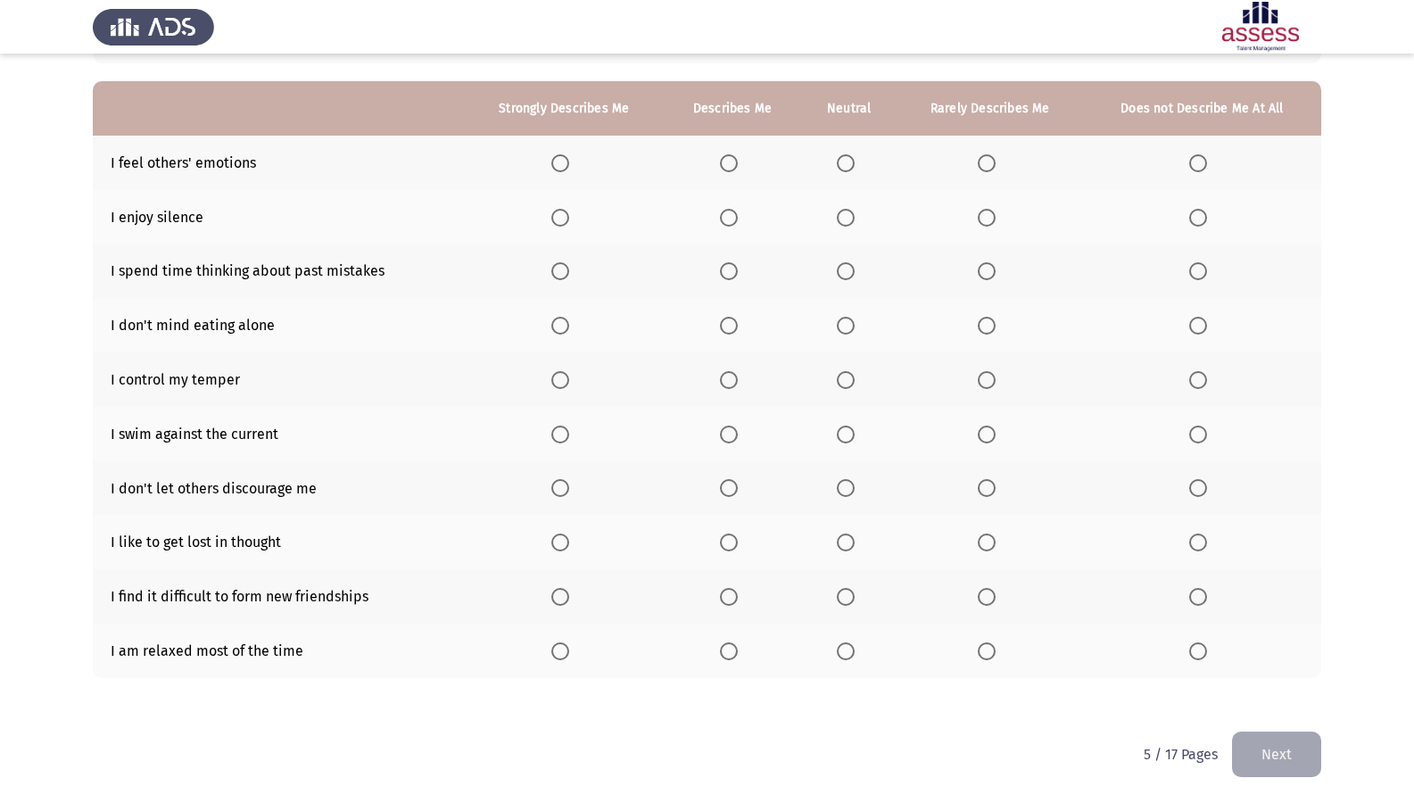
click at [564, 167] on span "Select an option" at bounding box center [560, 163] width 18 height 18
click at [564, 167] on input "Select an option" at bounding box center [560, 163] width 18 height 18
click at [983, 216] on span "Select an option" at bounding box center [987, 218] width 18 height 18
click at [983, 216] on input "Select an option" at bounding box center [987, 218] width 18 height 18
click at [556, 269] on span "Select an option" at bounding box center [560, 271] width 18 height 18
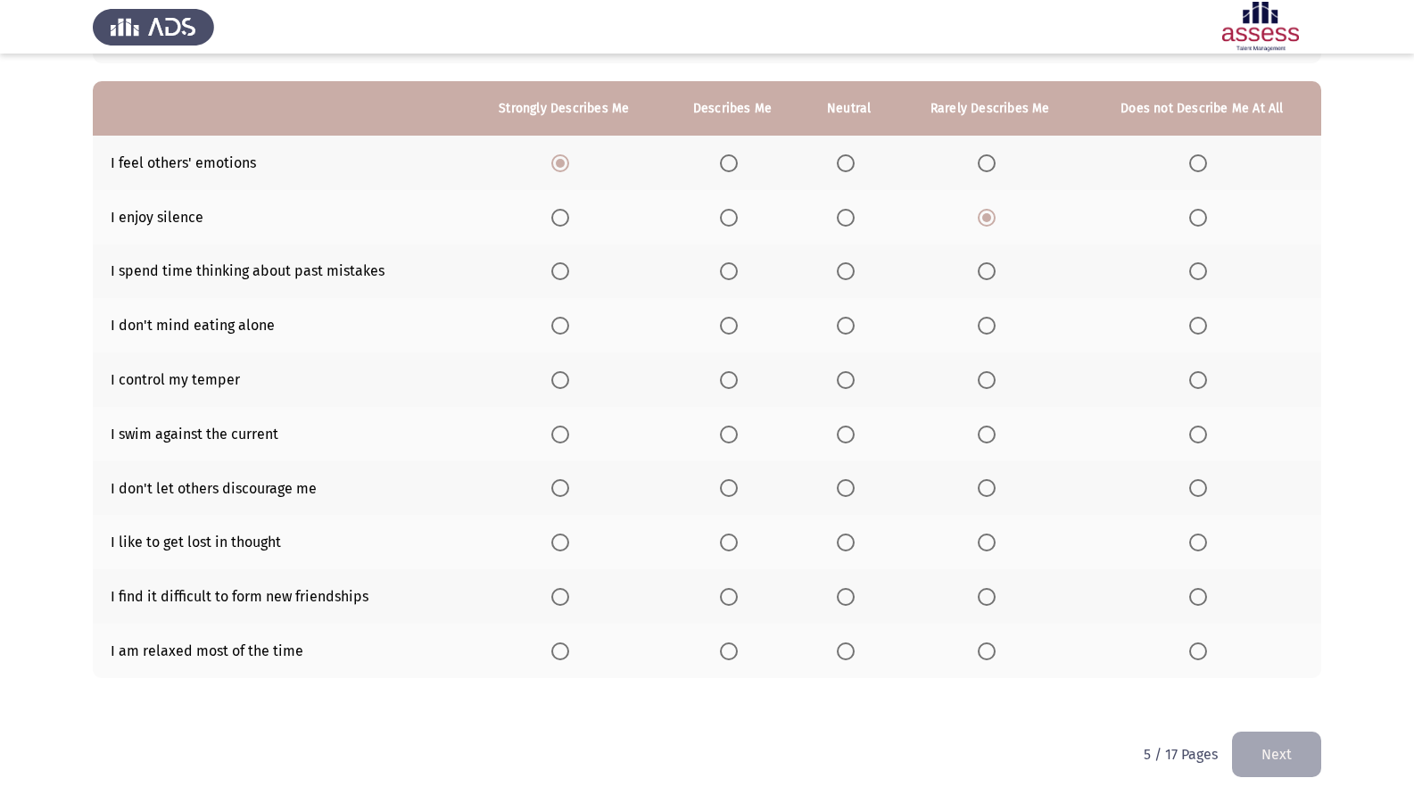
click at [556, 269] on input "Select an option" at bounding box center [560, 271] width 18 height 18
click at [990, 322] on span "Select an option" at bounding box center [987, 326] width 18 height 18
click at [990, 322] on input "Select an option" at bounding box center [987, 326] width 18 height 18
click at [1190, 380] on span "Select an option" at bounding box center [1198, 380] width 18 height 18
click at [1190, 380] on input "Select an option" at bounding box center [1198, 380] width 18 height 18
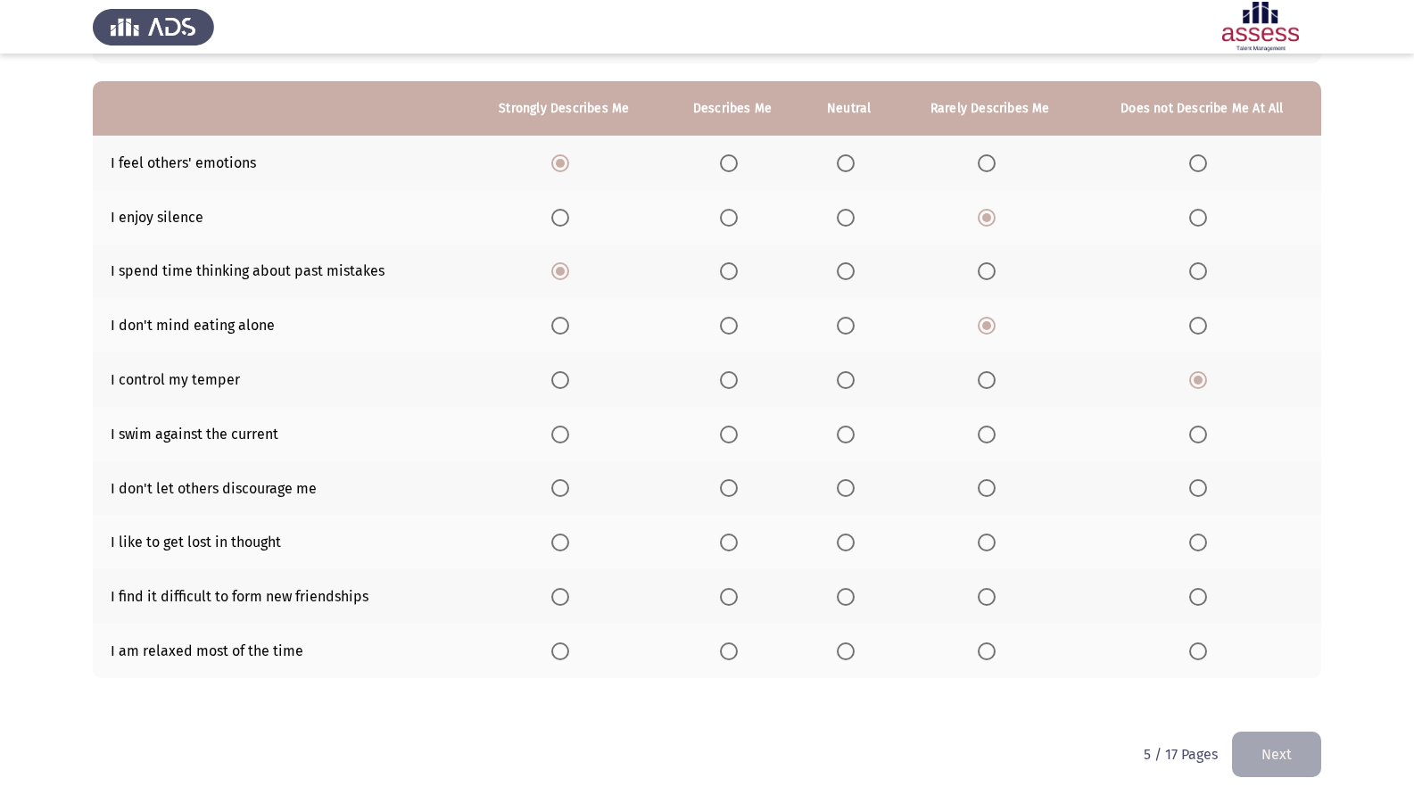
click at [562, 435] on span "Select an option" at bounding box center [560, 435] width 18 height 18
click at [562, 435] on input "Select an option" at bounding box center [560, 435] width 18 height 18
click at [728, 485] on span "Select an option" at bounding box center [729, 488] width 18 height 18
click at [728, 485] on input "Select an option" at bounding box center [729, 488] width 18 height 18
click at [1196, 536] on span "Select an option" at bounding box center [1198, 543] width 18 height 18
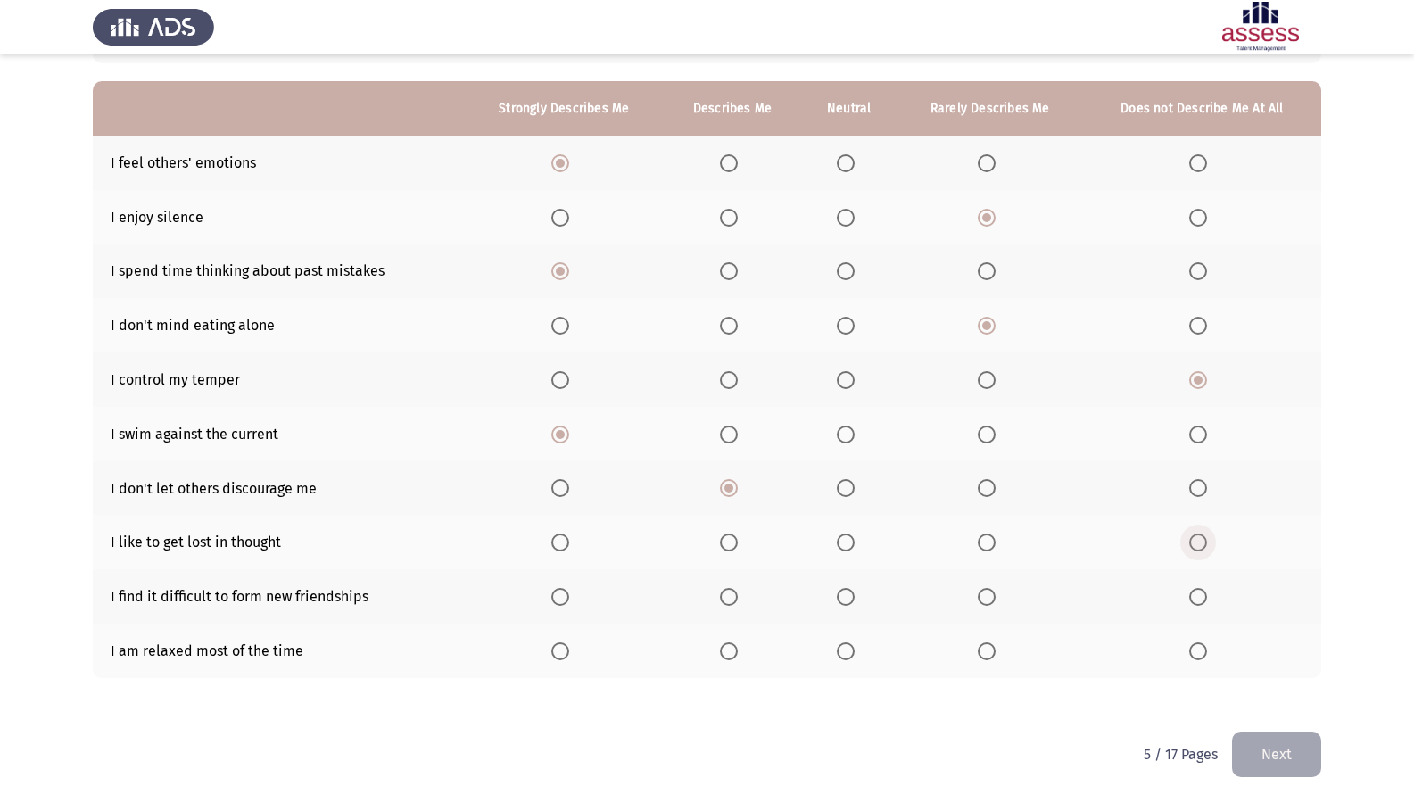
click at [1196, 536] on input "Select an option" at bounding box center [1198, 543] width 18 height 18
click at [995, 601] on span "Select an option" at bounding box center [987, 597] width 18 height 18
click at [995, 601] on input "Select an option" at bounding box center [987, 597] width 18 height 18
click at [1199, 656] on span "Select an option" at bounding box center [1198, 651] width 18 height 18
click at [1199, 656] on input "Select an option" at bounding box center [1198, 651] width 18 height 18
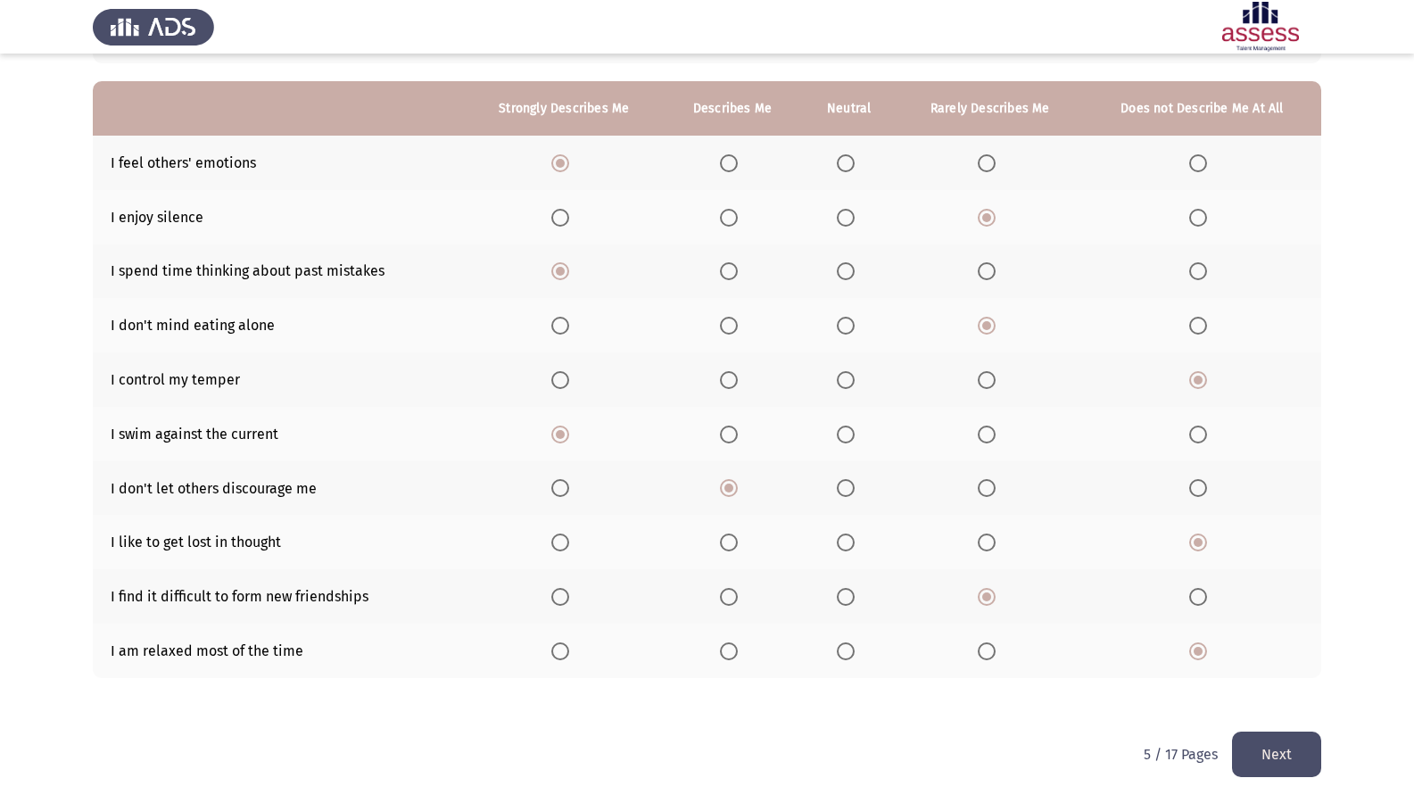
click at [1291, 690] on button "Next" at bounding box center [1276, 755] width 89 height 46
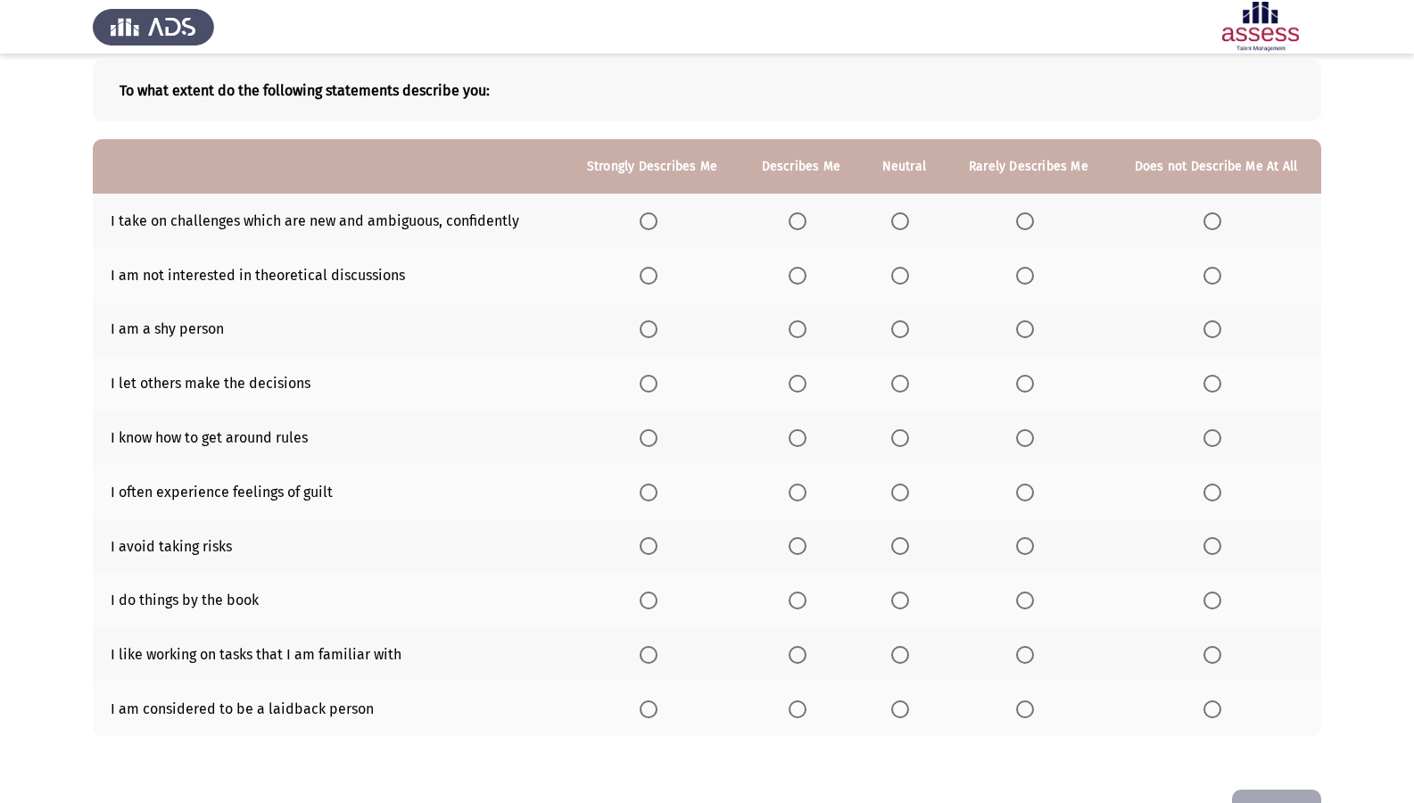
scroll to position [59, 0]
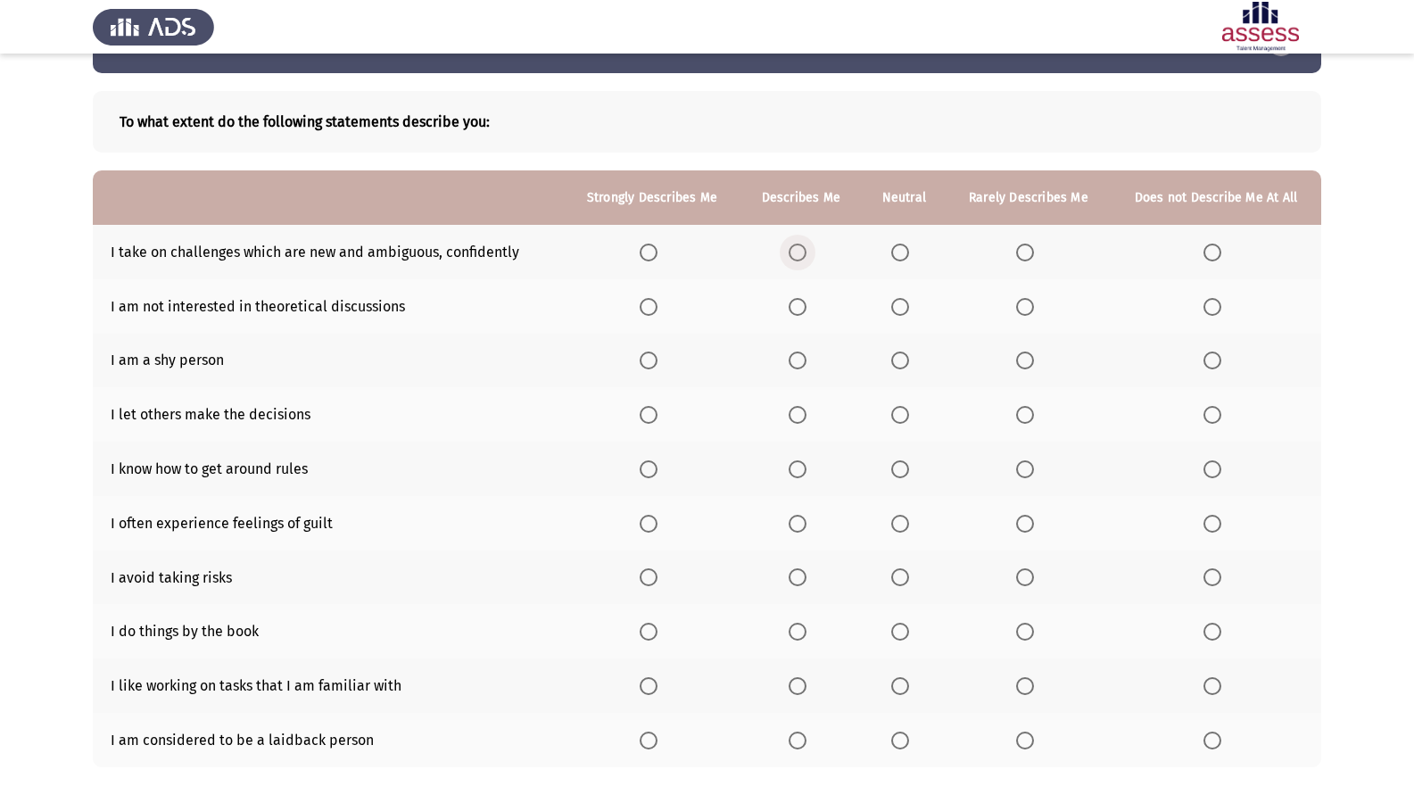
click at [802, 250] on span "Select an option" at bounding box center [798, 253] width 18 height 18
click at [802, 250] on input "Select an option" at bounding box center [798, 253] width 18 height 18
click at [1215, 306] on span "Select an option" at bounding box center [1213, 307] width 18 height 18
click at [1215, 306] on input "Select an option" at bounding box center [1213, 307] width 18 height 18
click at [799, 361] on span "Select an option" at bounding box center [798, 361] width 18 height 18
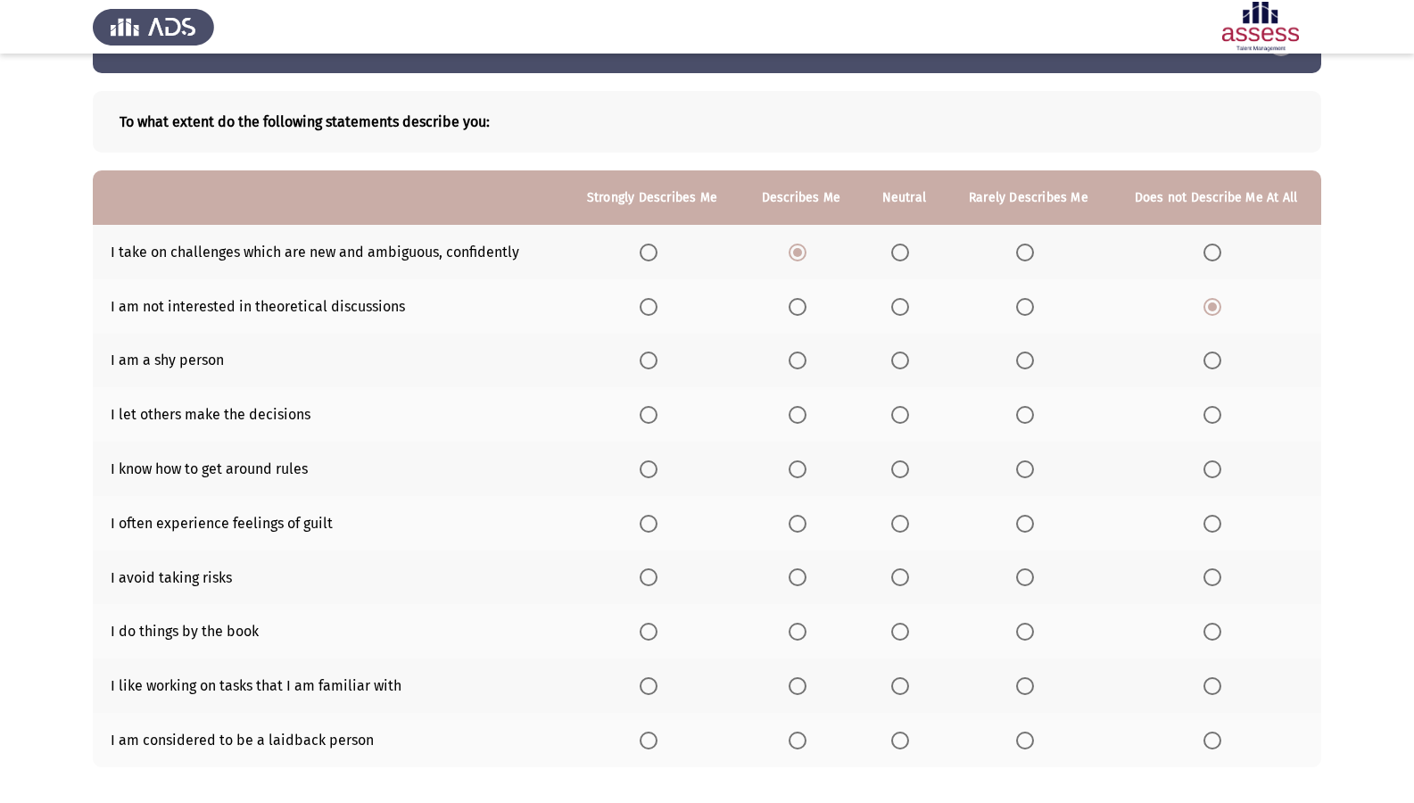
click at [799, 361] on input "Select an option" at bounding box center [798, 361] width 18 height 18
click at [1025, 411] on span "Select an option" at bounding box center [1025, 415] width 18 height 18
click at [1025, 411] on input "Select an option" at bounding box center [1025, 415] width 18 height 18
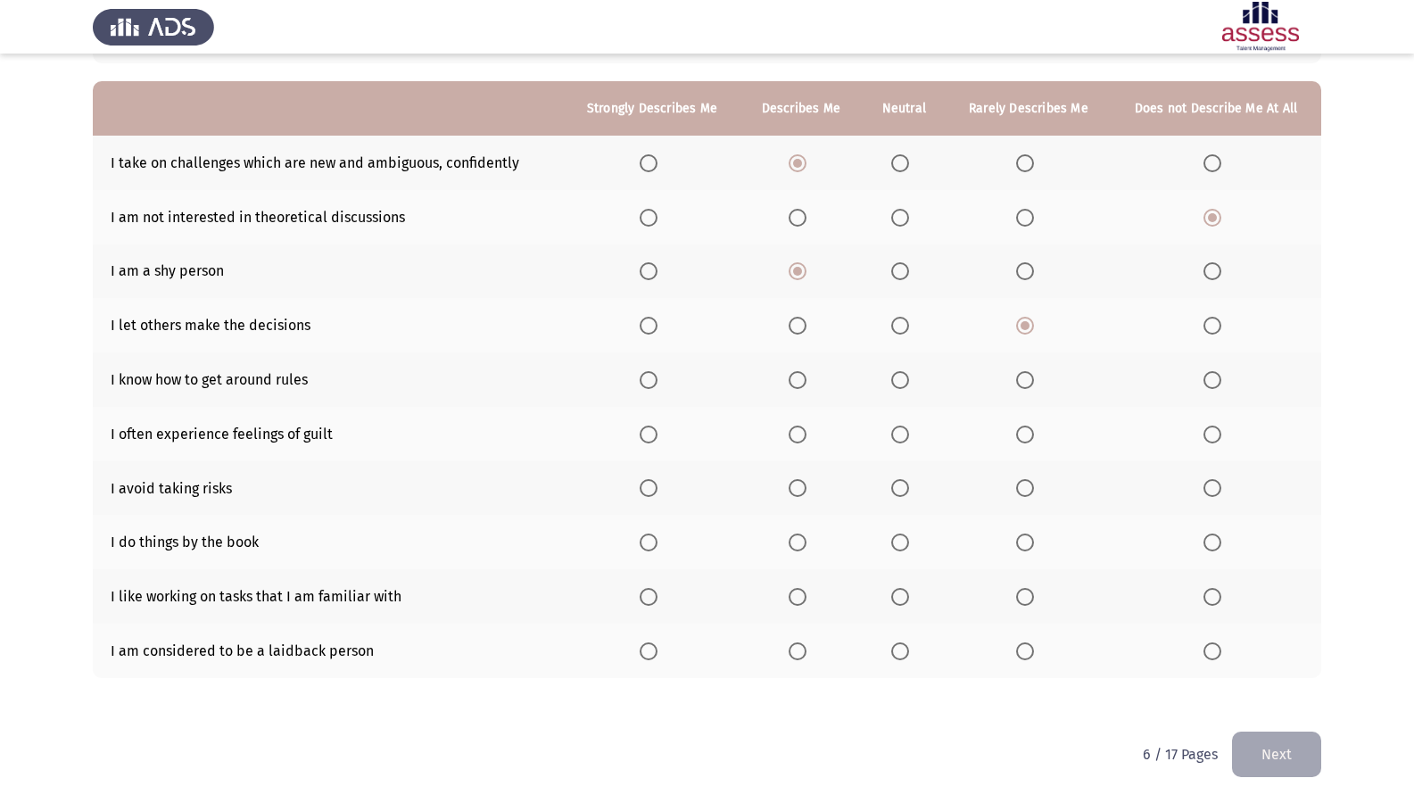
click at [1215, 379] on span "Select an option" at bounding box center [1213, 380] width 18 height 18
click at [1215, 379] on input "Select an option" at bounding box center [1213, 380] width 18 height 18
click at [658, 436] on span "Select an option" at bounding box center [649, 435] width 18 height 18
click at [658, 436] on input "Select an option" at bounding box center [649, 435] width 18 height 18
click at [791, 484] on span "Select an option" at bounding box center [798, 488] width 18 height 18
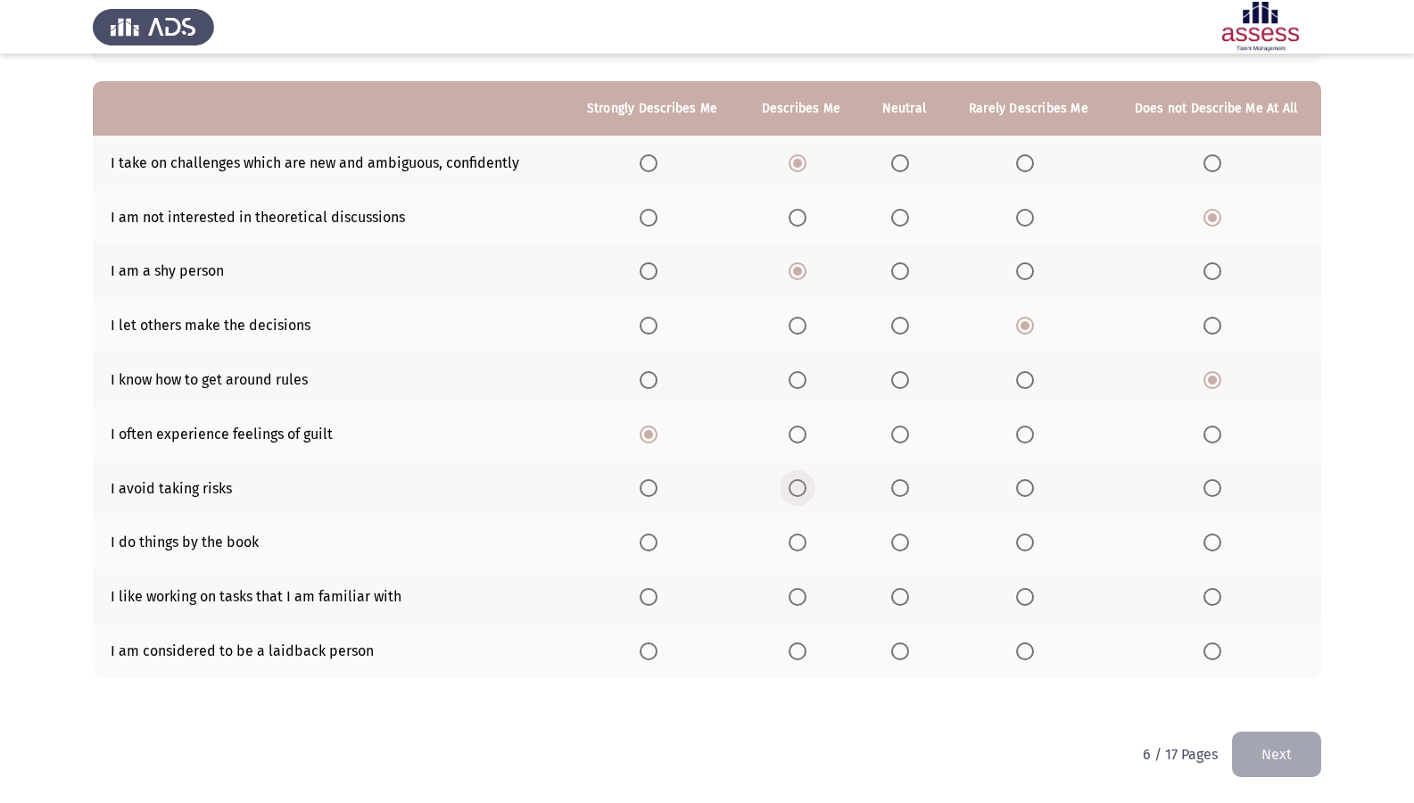
click at [791, 484] on input "Select an option" at bounding box center [798, 488] width 18 height 18
click at [658, 602] on span "Select an option" at bounding box center [649, 597] width 18 height 18
click at [658, 602] on input "Select an option" at bounding box center [649, 597] width 18 height 18
click at [1216, 647] on span "Select an option" at bounding box center [1213, 651] width 18 height 18
click at [1216, 647] on input "Select an option" at bounding box center [1213, 651] width 18 height 18
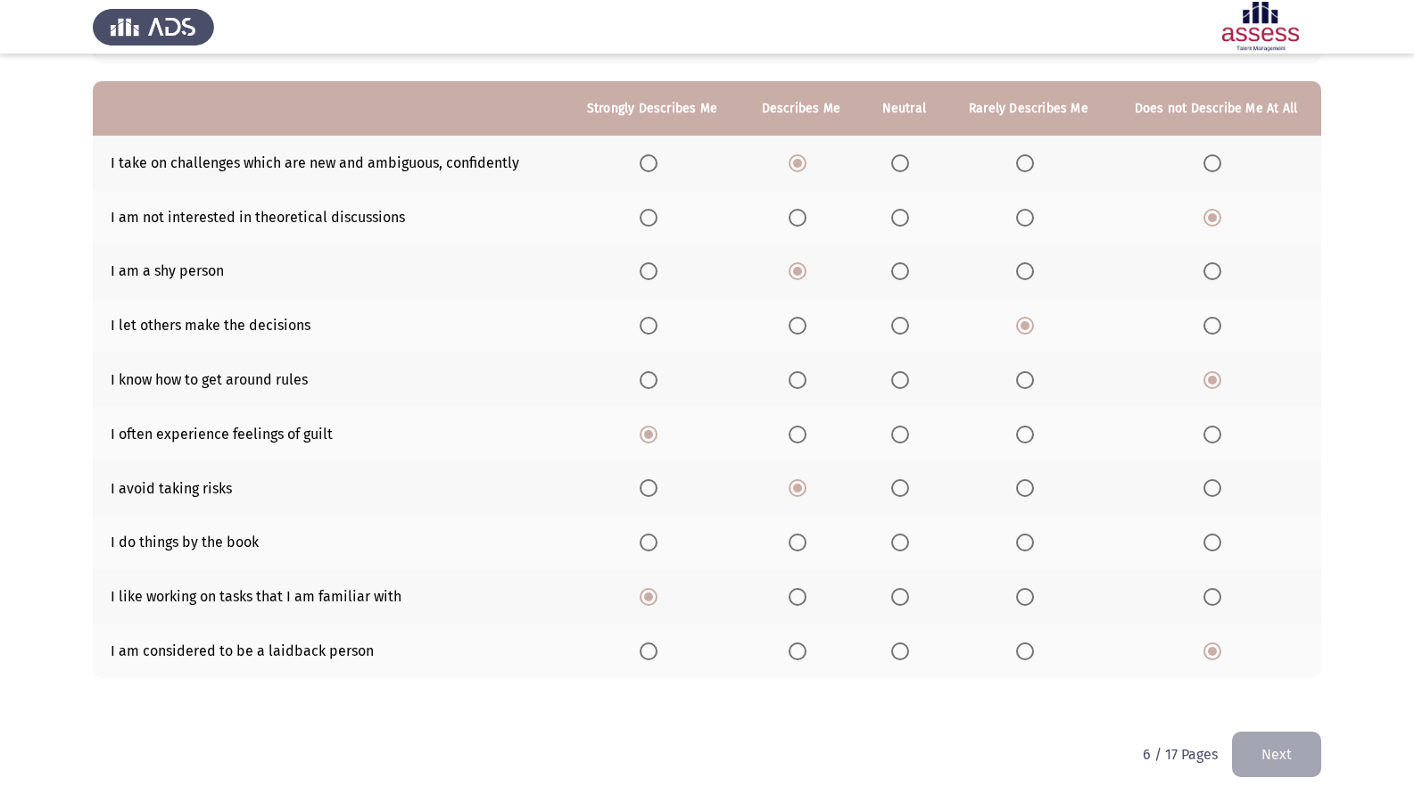
click at [906, 544] on span "Select an option" at bounding box center [900, 543] width 18 height 18
click at [906, 544] on input "Select an option" at bounding box center [900, 543] width 18 height 18
click at [1289, 690] on button "Next" at bounding box center [1276, 755] width 89 height 46
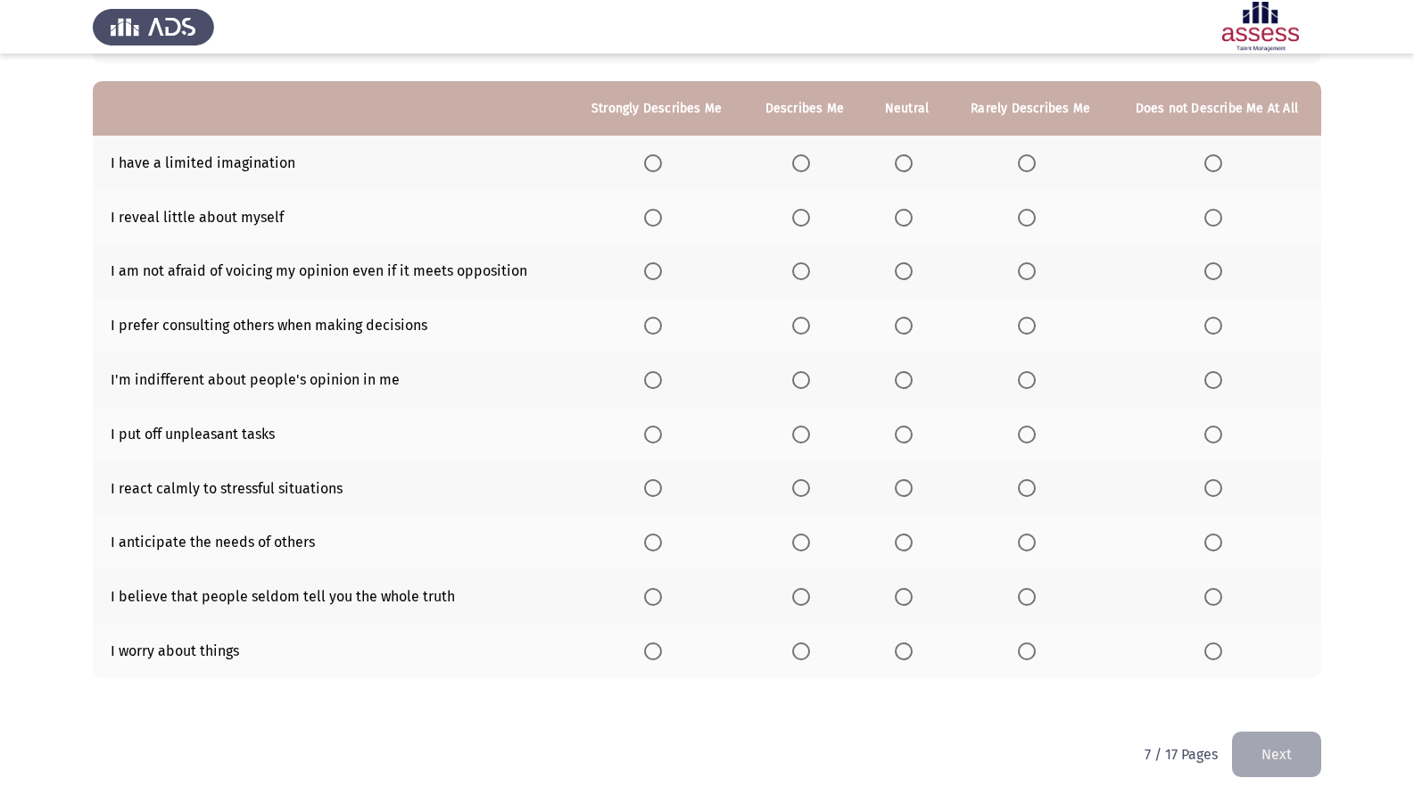
scroll to position [59, 0]
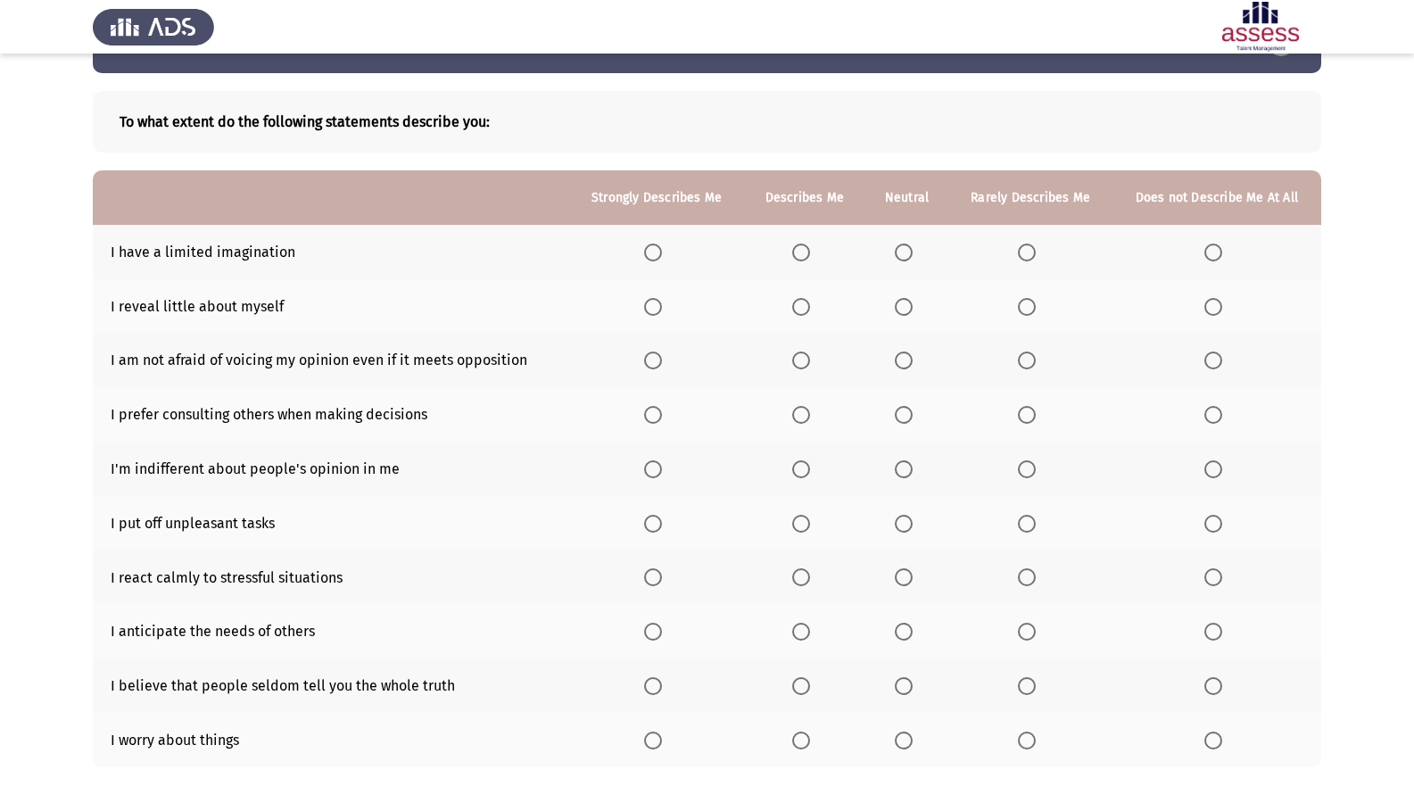
click at [1031, 247] on span "Select an option" at bounding box center [1027, 253] width 18 height 18
click at [1031, 247] on input "Select an option" at bounding box center [1027, 253] width 18 height 18
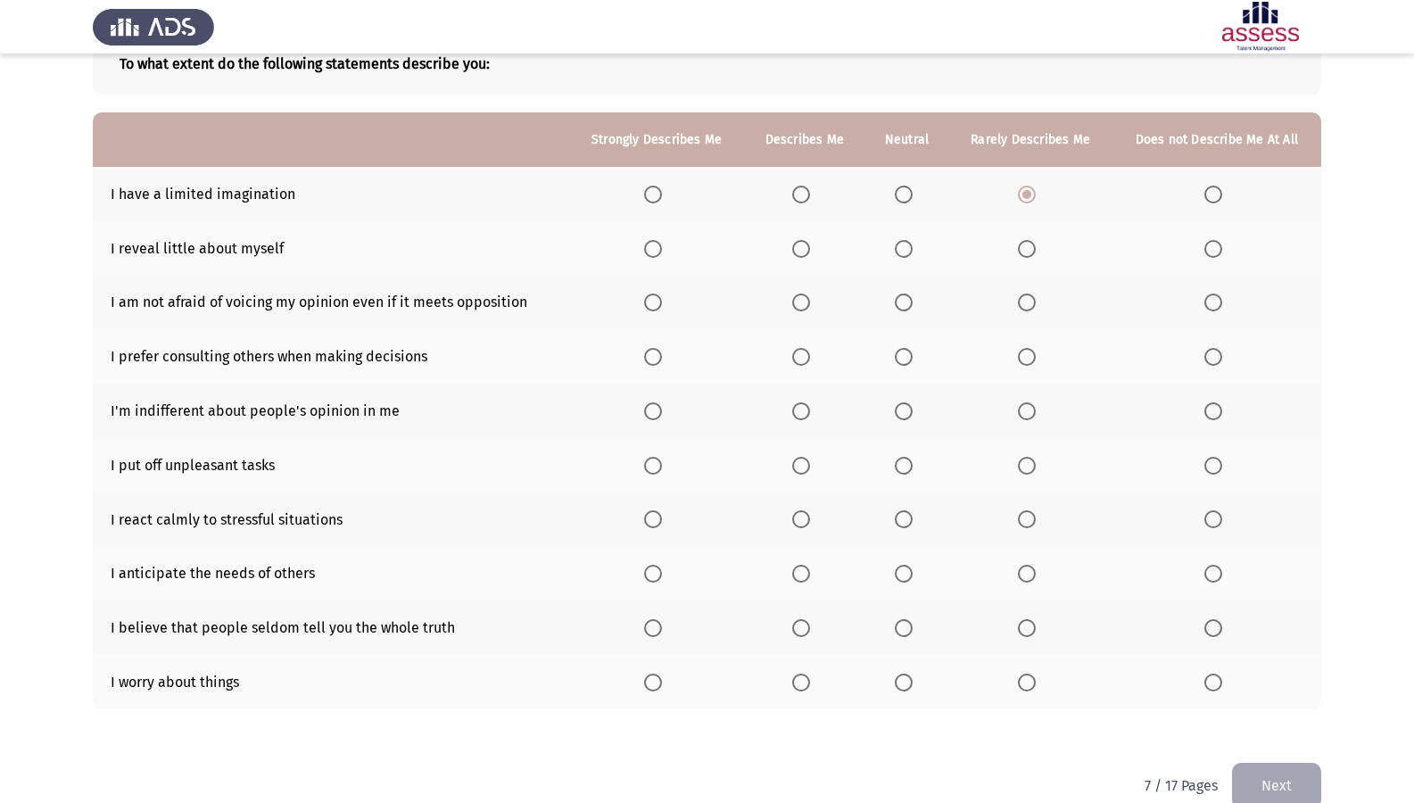
scroll to position [148, 0]
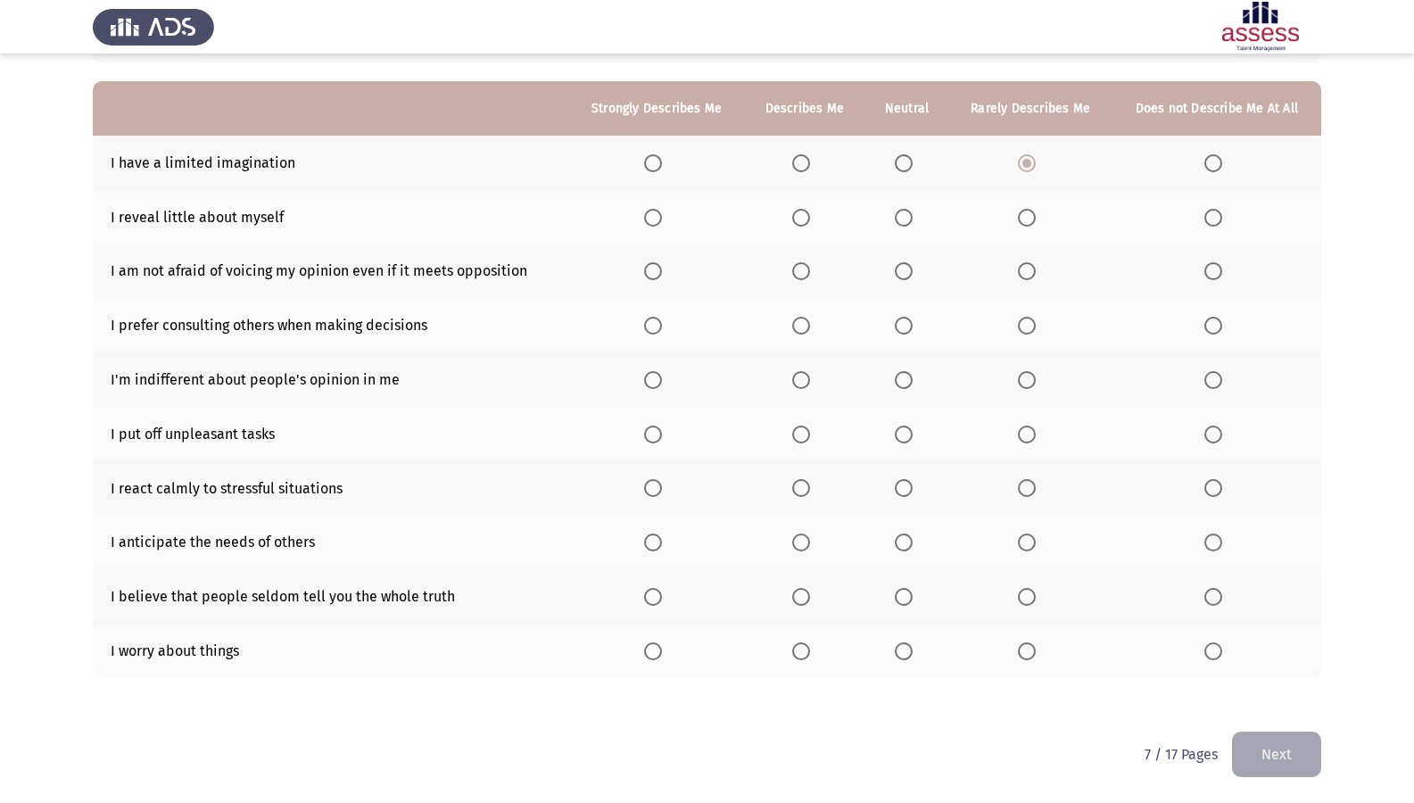
click at [650, 211] on span "Select an option" at bounding box center [653, 218] width 18 height 18
click at [650, 211] on input "Select an option" at bounding box center [653, 218] width 18 height 18
click at [796, 220] on span "Select an option" at bounding box center [801, 218] width 18 height 18
click at [796, 220] on input "Select an option" at bounding box center [801, 218] width 18 height 18
click at [1222, 262] on span "Select an option" at bounding box center [1214, 271] width 18 height 18
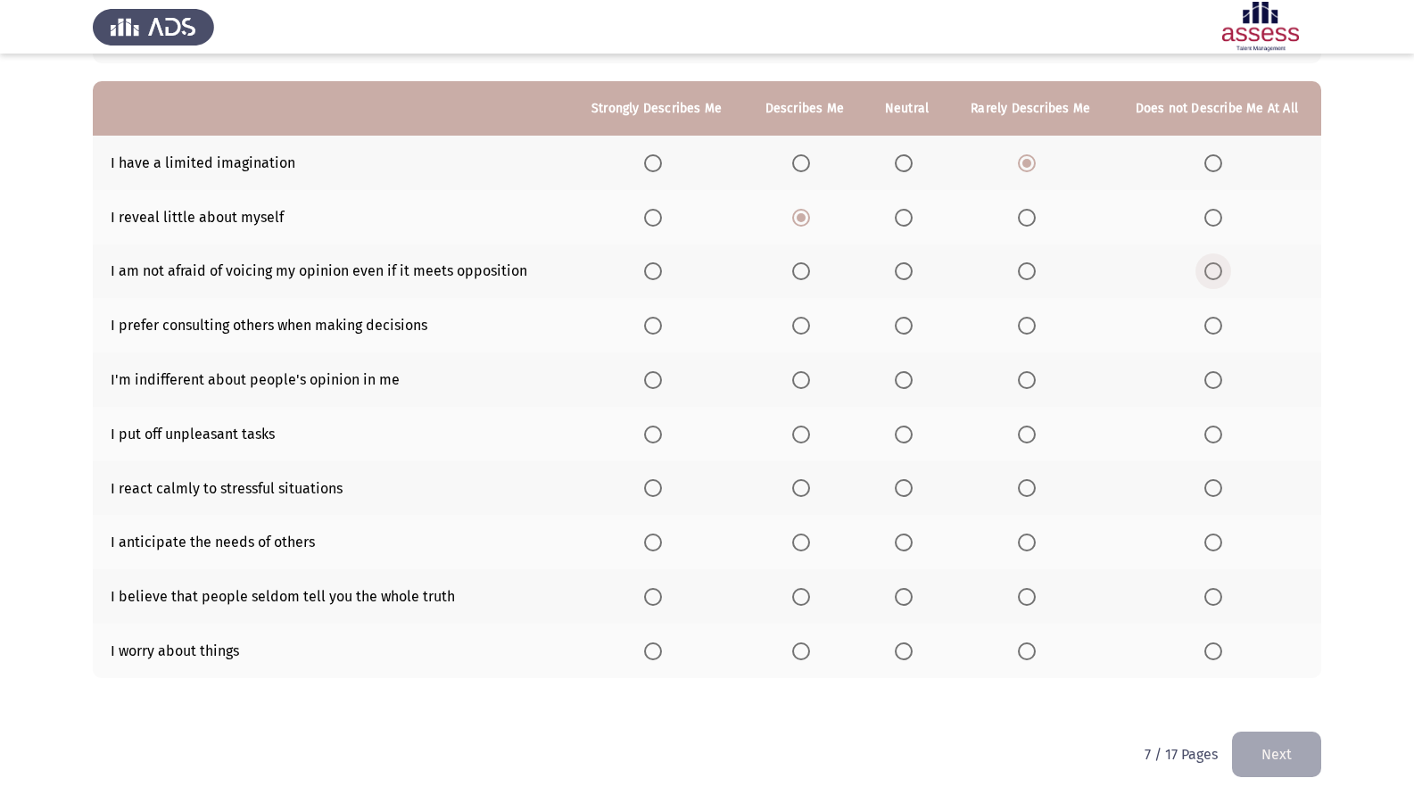
click at [1222, 262] on input "Select an option" at bounding box center [1214, 271] width 18 height 18
click at [659, 328] on span "Select an option" at bounding box center [653, 326] width 18 height 18
click at [659, 328] on input "Select an option" at bounding box center [653, 326] width 18 height 18
click at [805, 377] on span "Select an option" at bounding box center [801, 380] width 18 height 18
click at [805, 377] on input "Select an option" at bounding box center [801, 380] width 18 height 18
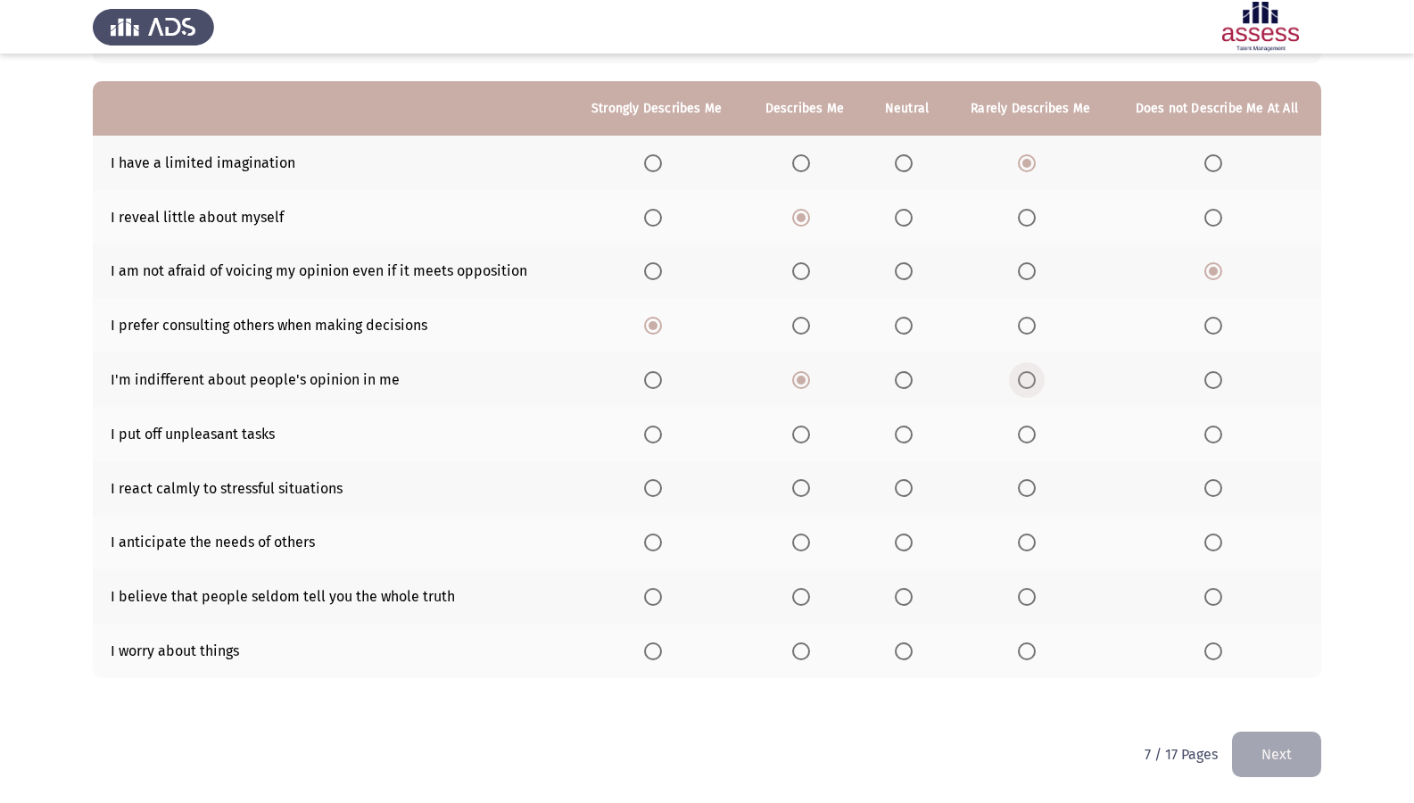
click at [1027, 376] on span "Select an option" at bounding box center [1027, 380] width 18 height 18
click at [1027, 376] on input "Select an option" at bounding box center [1027, 380] width 18 height 18
click at [1019, 432] on span "Select an option" at bounding box center [1027, 435] width 18 height 18
click at [1019, 432] on input "Select an option" at bounding box center [1027, 435] width 18 height 18
click at [1217, 486] on span "Select an option" at bounding box center [1214, 488] width 18 height 18
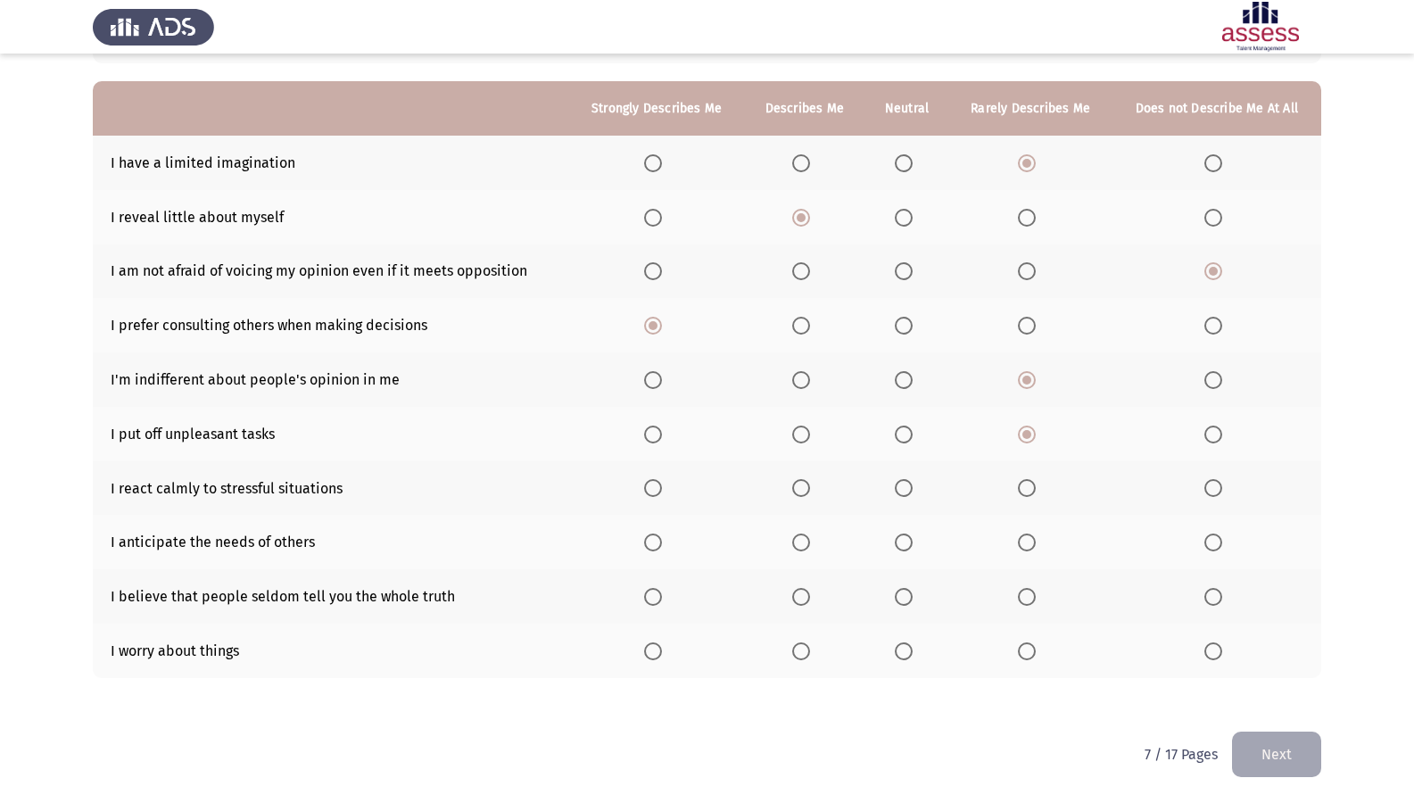
click at [1217, 486] on input "Select an option" at bounding box center [1214, 488] width 18 height 18
click at [1206, 597] on span "Select an option" at bounding box center [1214, 597] width 18 height 18
click at [1206, 597] on input "Select an option" at bounding box center [1214, 597] width 18 height 18
click at [656, 642] on span "Select an option" at bounding box center [653, 651] width 18 height 18
click at [656, 642] on input "Select an option" at bounding box center [653, 651] width 18 height 18
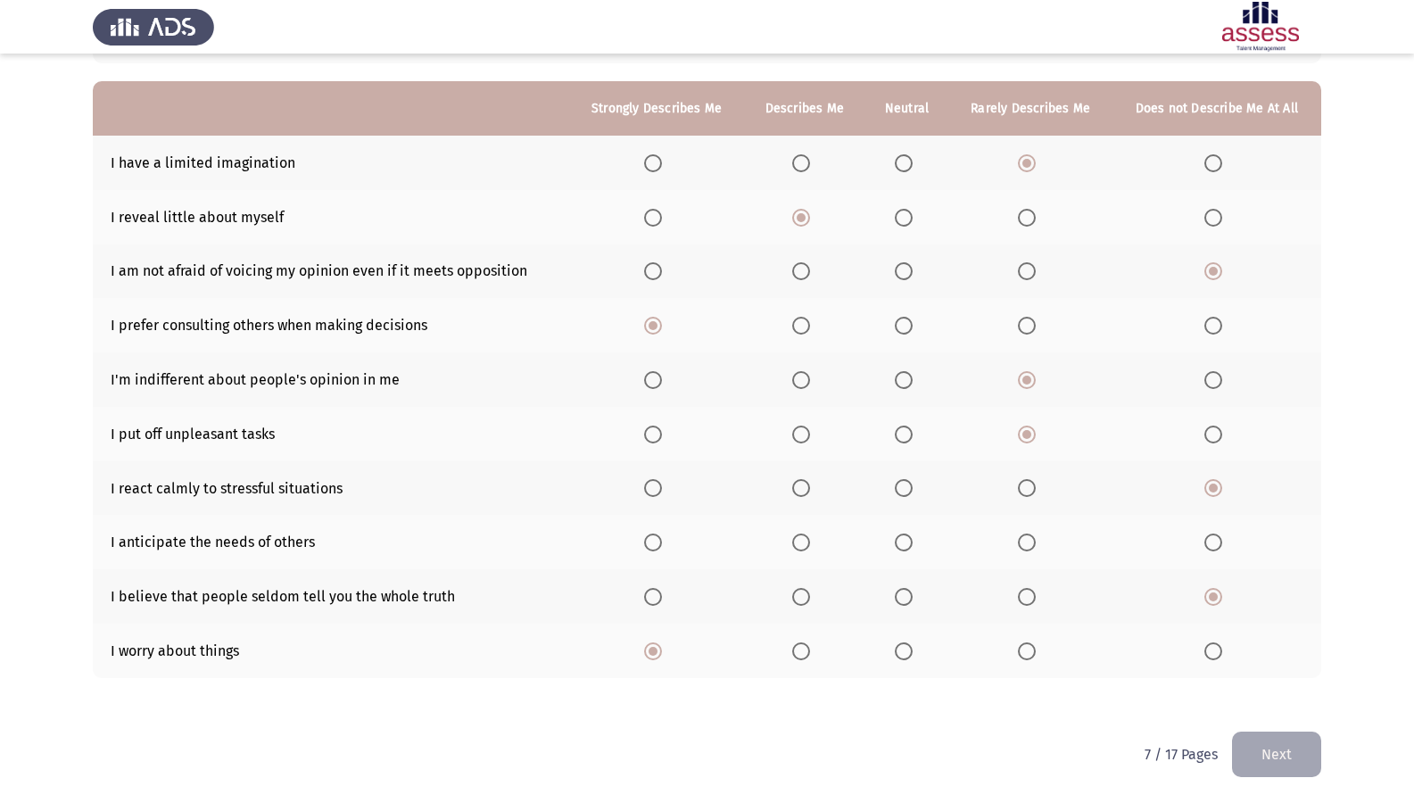
click at [901, 537] on span "Select an option" at bounding box center [904, 543] width 18 height 18
click at [901, 537] on input "Select an option" at bounding box center [904, 543] width 18 height 18
click at [1265, 690] on button "Next" at bounding box center [1276, 755] width 89 height 46
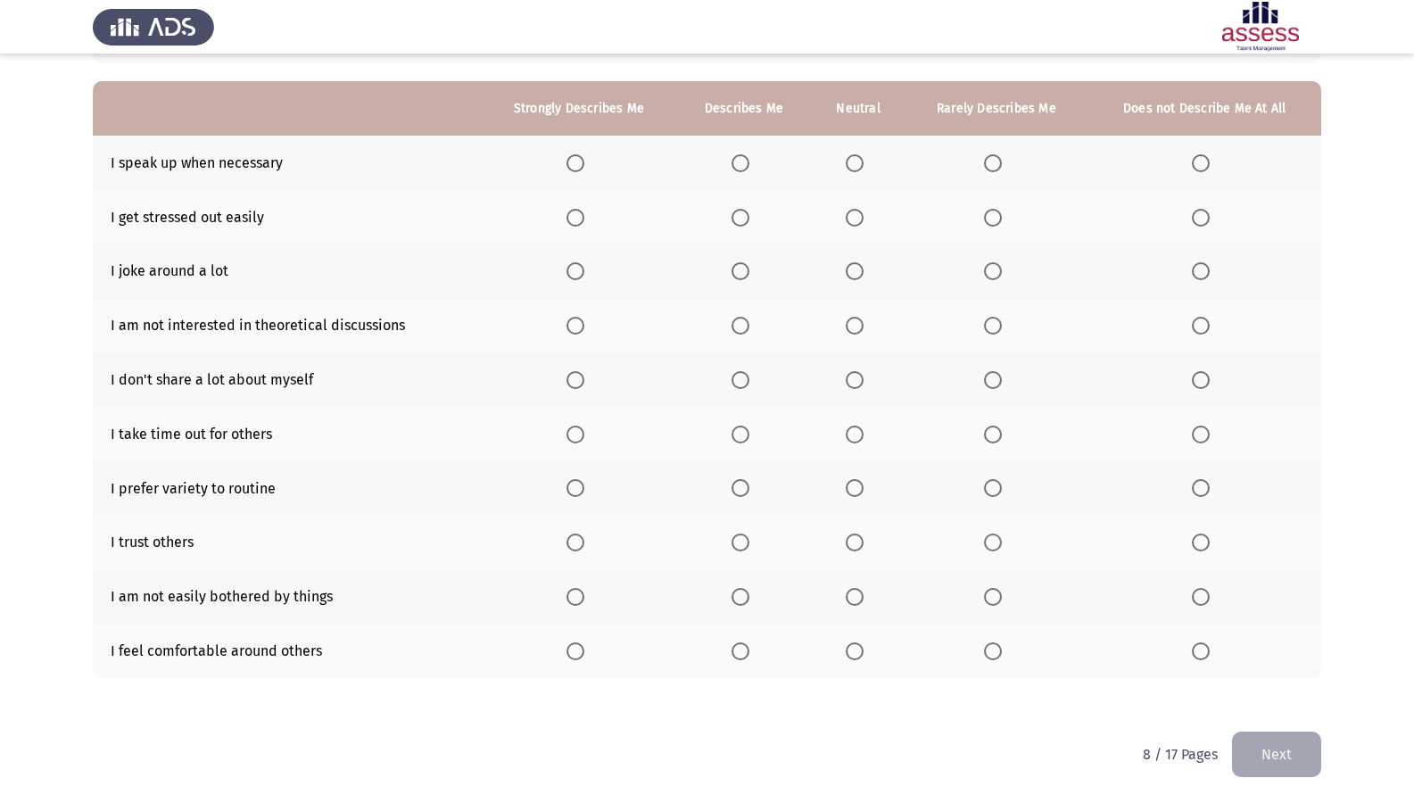
click at [994, 168] on span "Select an option" at bounding box center [993, 163] width 18 height 18
click at [994, 168] on input "Select an option" at bounding box center [993, 163] width 18 height 18
click at [579, 209] on span "Select an option" at bounding box center [576, 218] width 18 height 18
click at [579, 209] on input "Select an option" at bounding box center [576, 218] width 18 height 18
click at [744, 278] on span "Select an option" at bounding box center [741, 271] width 18 height 18
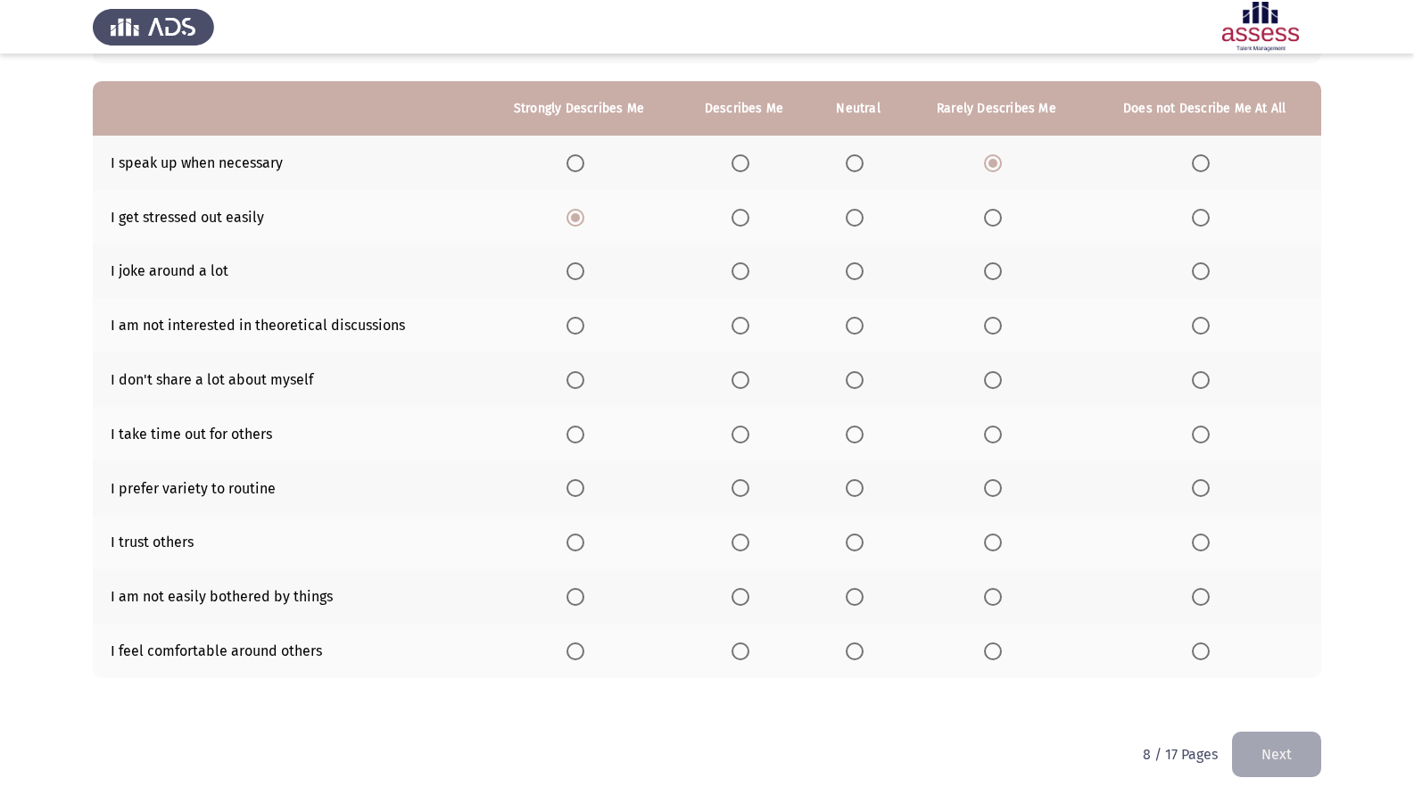
click at [744, 278] on input "Select an option" at bounding box center [741, 271] width 18 height 18
click at [1197, 327] on span "Select an option" at bounding box center [1201, 326] width 18 height 18
click at [1197, 327] on input "Select an option" at bounding box center [1201, 326] width 18 height 18
click at [746, 383] on span "Select an option" at bounding box center [741, 380] width 18 height 18
click at [746, 383] on input "Select an option" at bounding box center [741, 380] width 18 height 18
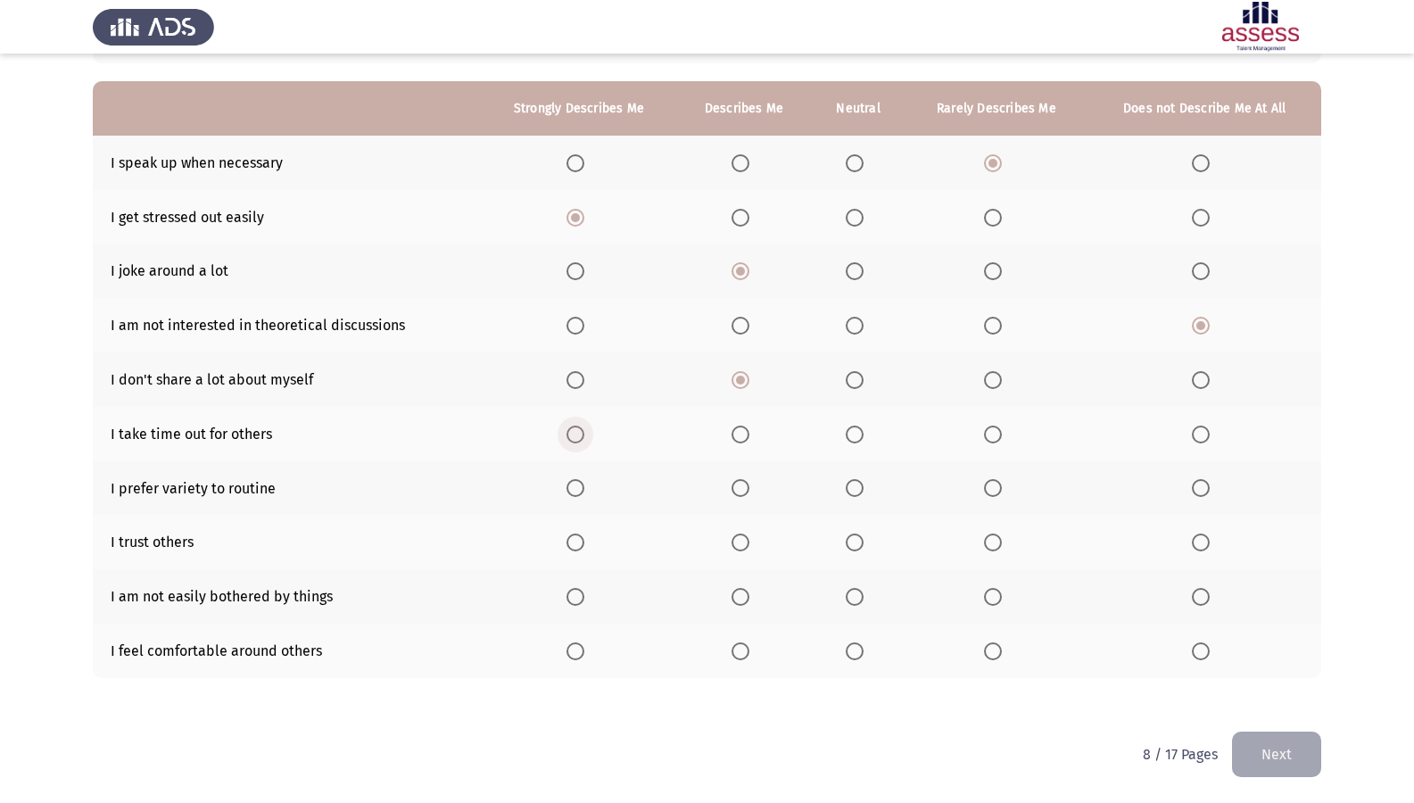
click at [578, 430] on span "Select an option" at bounding box center [576, 435] width 18 height 18
click at [578, 430] on input "Select an option" at bounding box center [576, 435] width 18 height 18
click at [570, 482] on span "Select an option" at bounding box center [576, 488] width 18 height 18
click at [570, 482] on input "Select an option" at bounding box center [576, 488] width 18 height 18
click at [998, 534] on span "Select an option" at bounding box center [993, 543] width 18 height 18
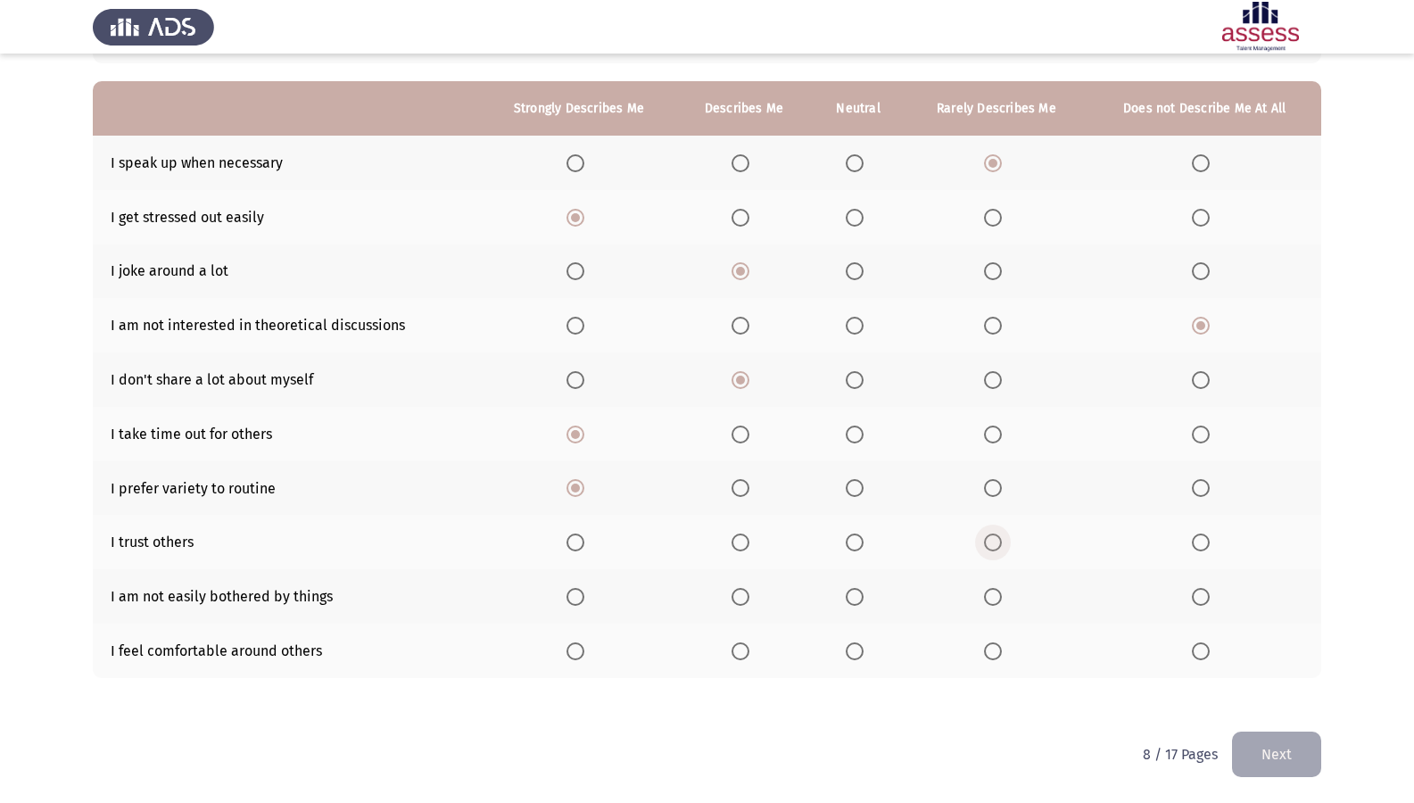
click at [998, 534] on input "Select an option" at bounding box center [993, 543] width 18 height 18
click at [1201, 597] on span "Select an option" at bounding box center [1201, 597] width 0 height 0
click at [1201, 597] on input "Select an option" at bounding box center [1201, 597] width 18 height 18
click at [744, 649] on span "Select an option" at bounding box center [741, 651] width 18 height 18
click at [744, 649] on input "Select an option" at bounding box center [741, 651] width 18 height 18
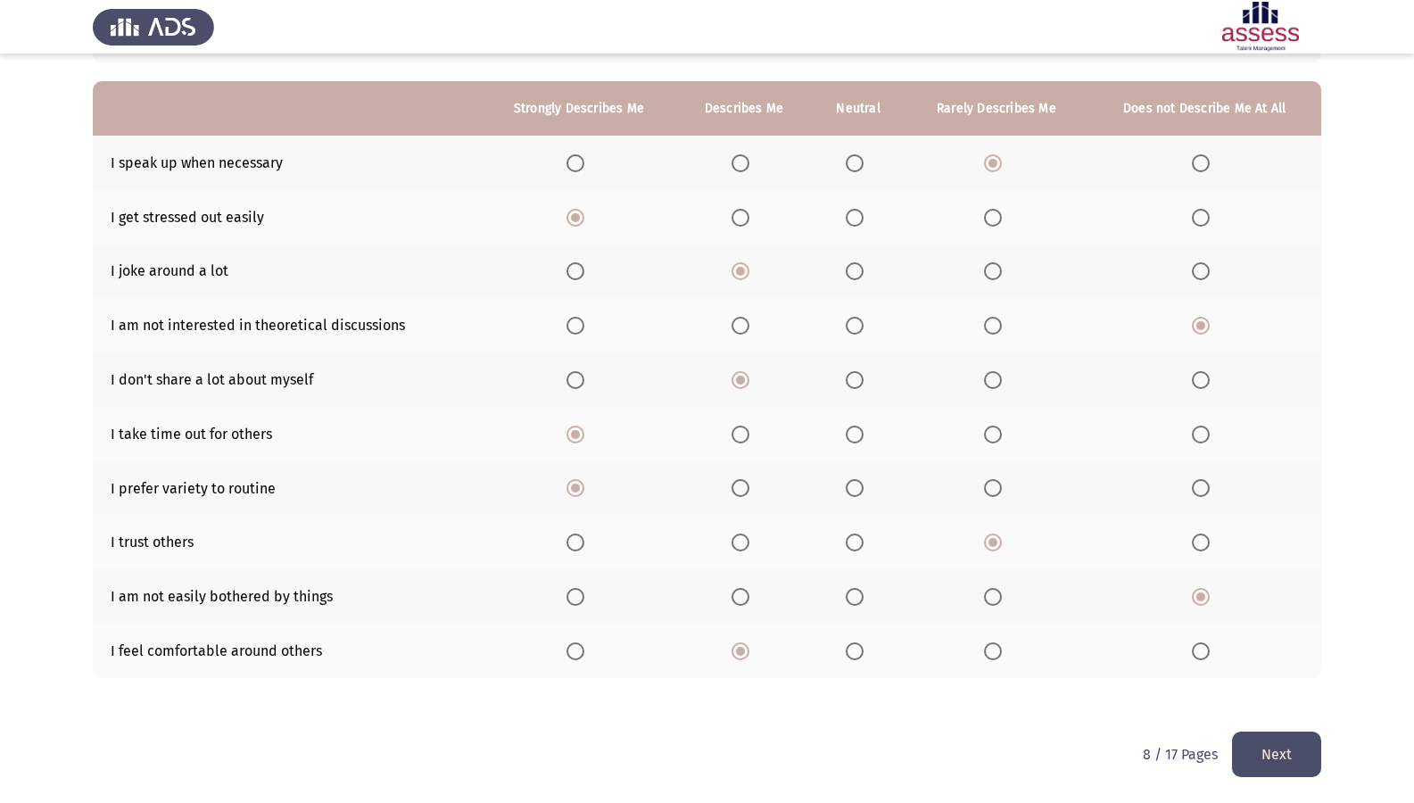
click at [1300, 690] on button "Next" at bounding box center [1276, 755] width 89 height 46
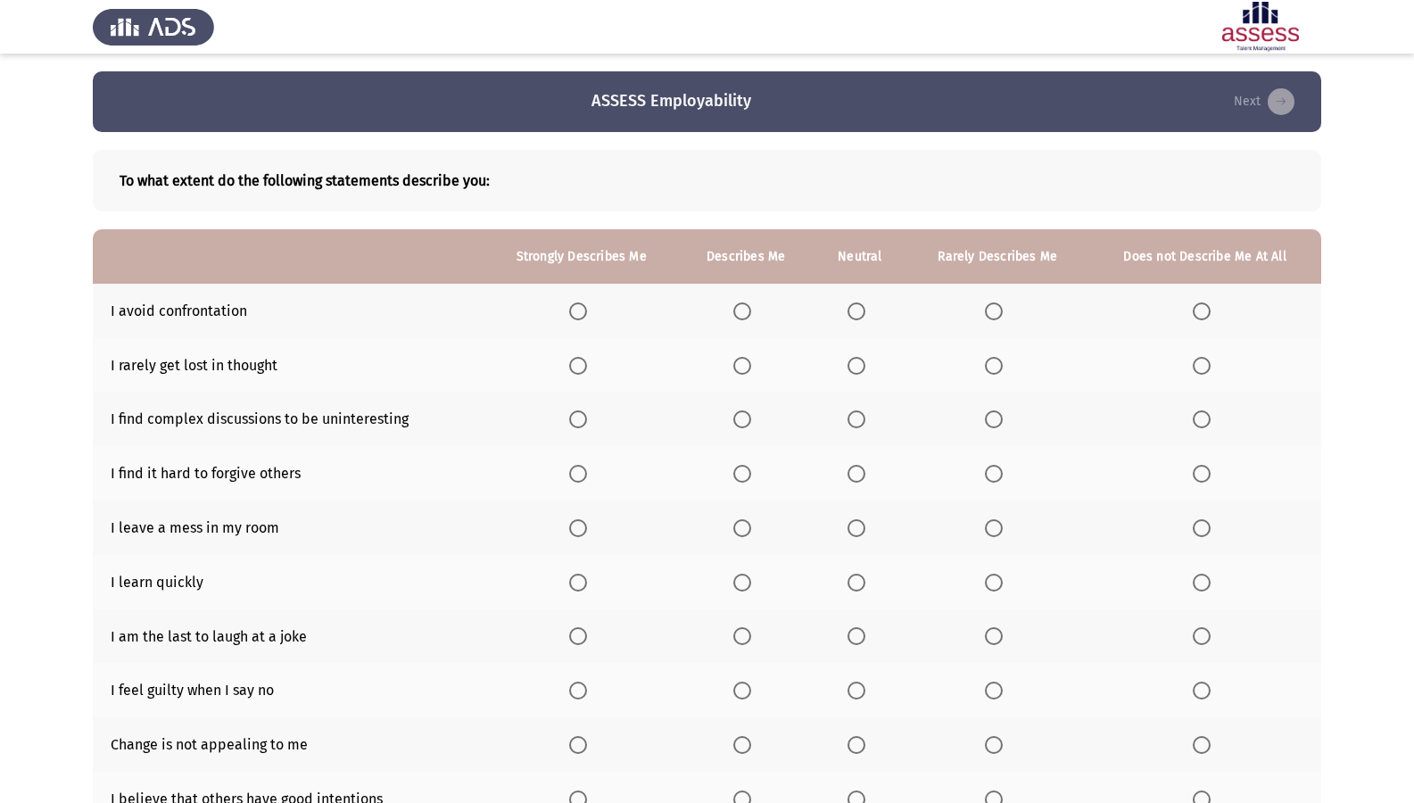
scroll to position [89, 0]
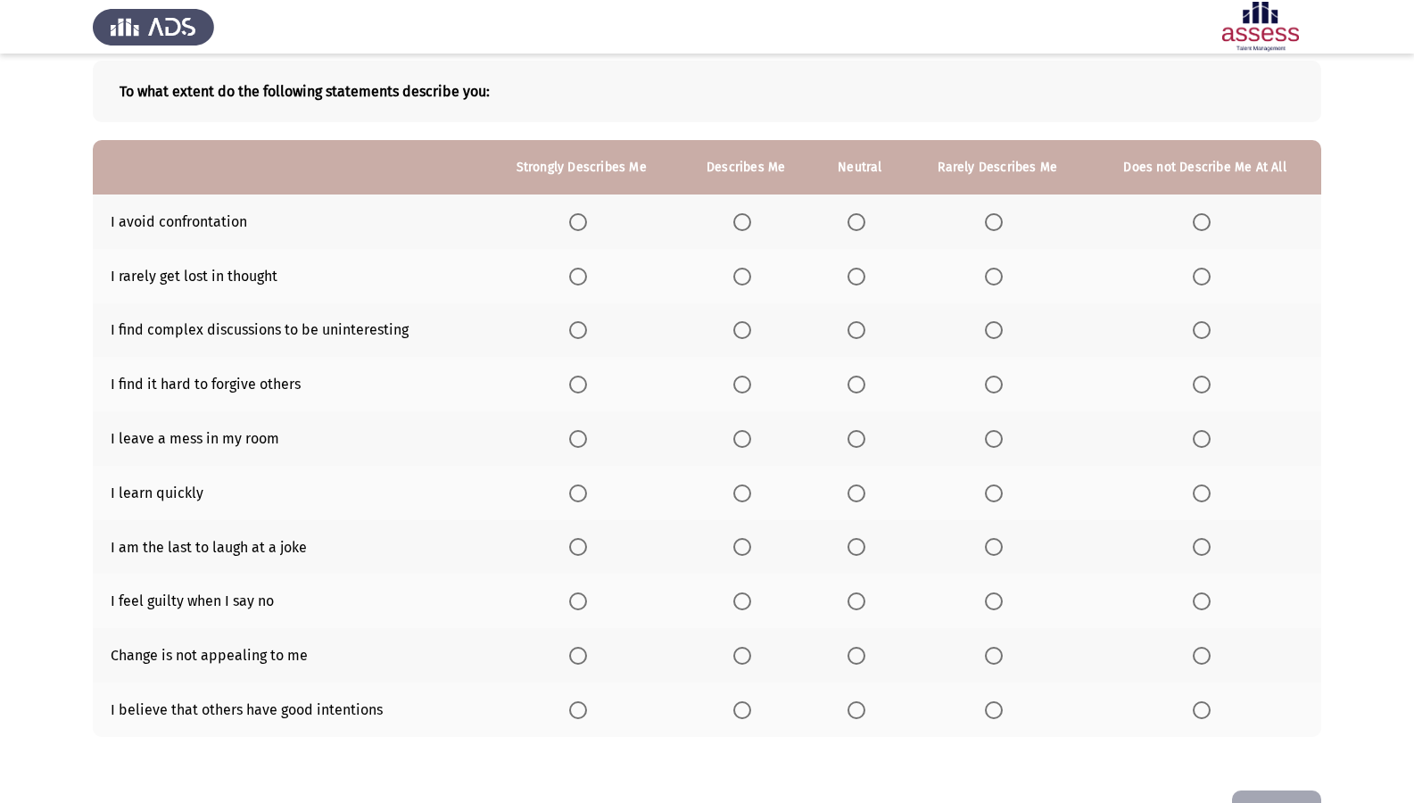
click at [1209, 225] on span "Select an option" at bounding box center [1202, 222] width 18 height 18
click at [1209, 225] on input "Select an option" at bounding box center [1202, 222] width 18 height 18
click at [735, 272] on span "Select an option" at bounding box center [742, 277] width 18 height 18
click at [735, 272] on input "Select an option" at bounding box center [742, 277] width 18 height 18
click at [992, 327] on span "Select an option" at bounding box center [994, 330] width 18 height 18
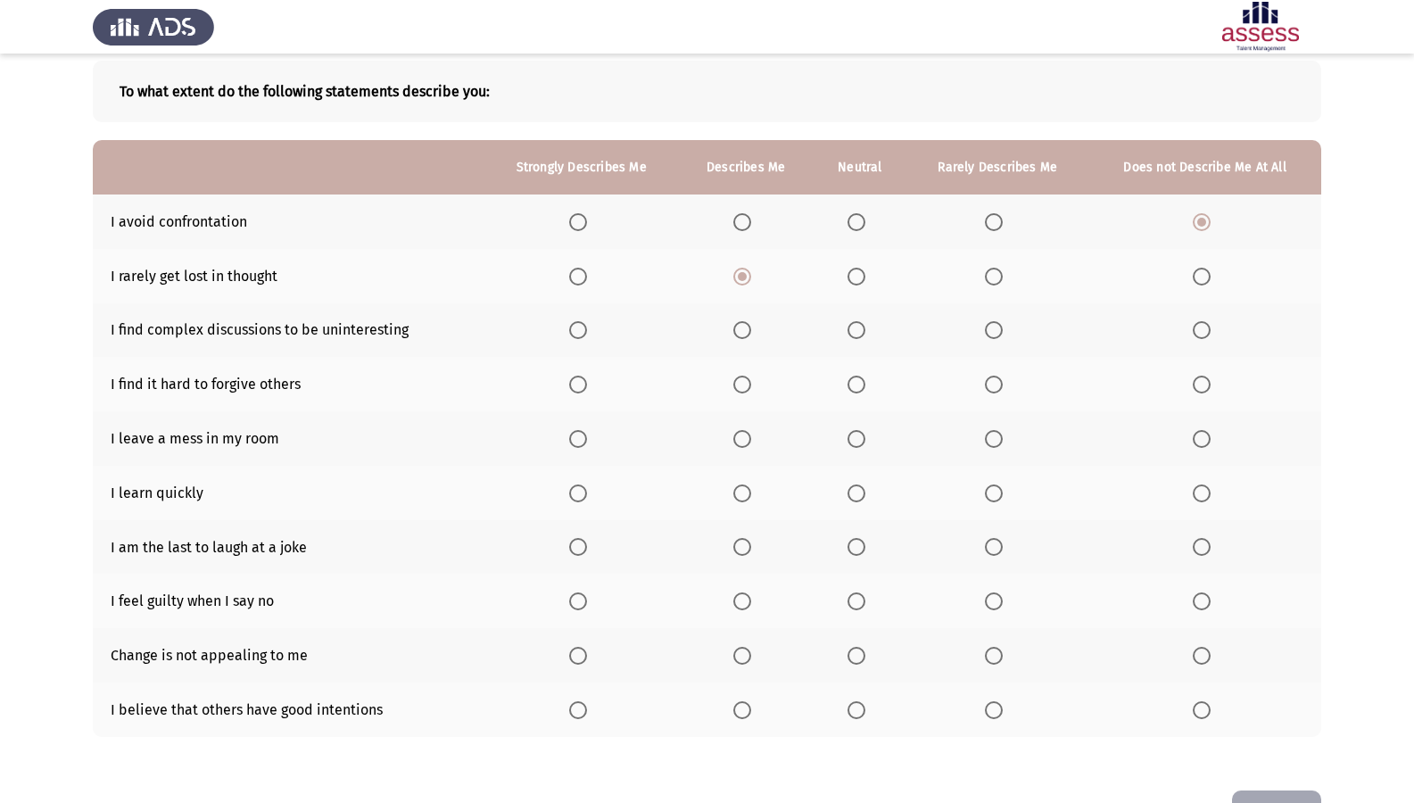
click at [992, 327] on input "Select an option" at bounding box center [994, 330] width 18 height 18
click at [758, 390] on label "Select an option" at bounding box center [745, 385] width 25 height 18
click at [751, 390] on input "Select an option" at bounding box center [742, 385] width 18 height 18
click at [1201, 435] on span "Select an option" at bounding box center [1202, 439] width 18 height 18
click at [1201, 435] on input "Select an option" at bounding box center [1202, 439] width 18 height 18
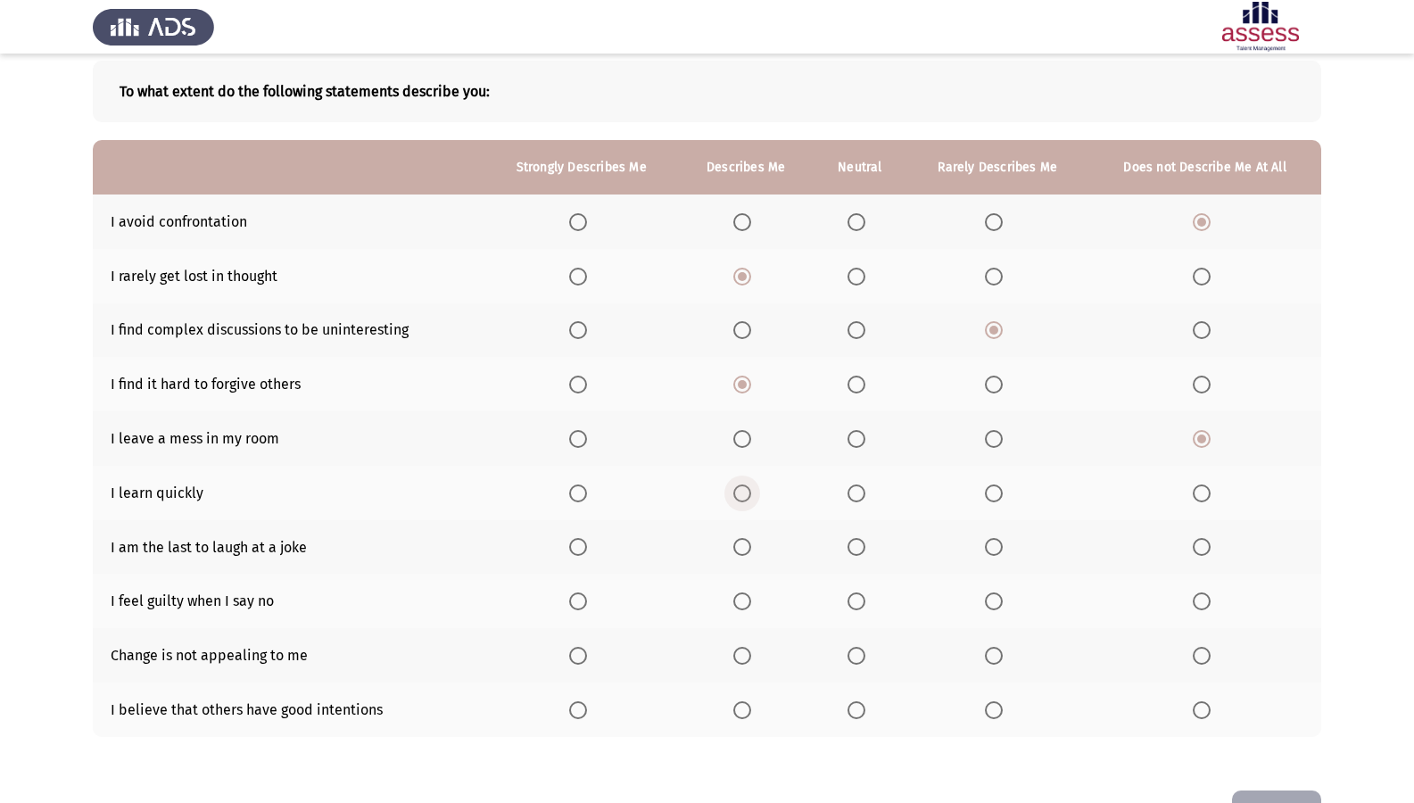
click at [740, 493] on span "Select an option" at bounding box center [742, 494] width 18 height 18
click at [740, 493] on input "Select an option" at bounding box center [742, 494] width 18 height 18
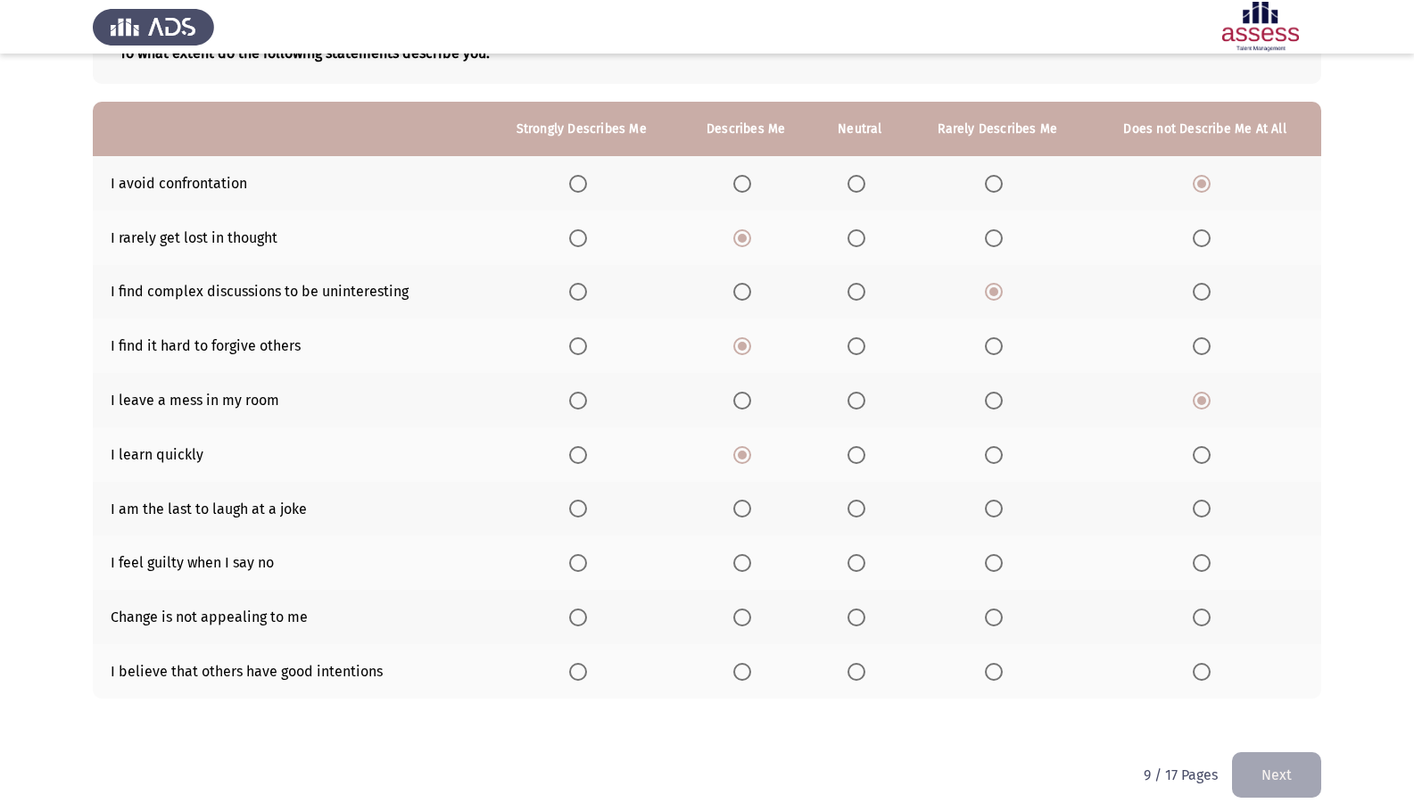
scroll to position [148, 0]
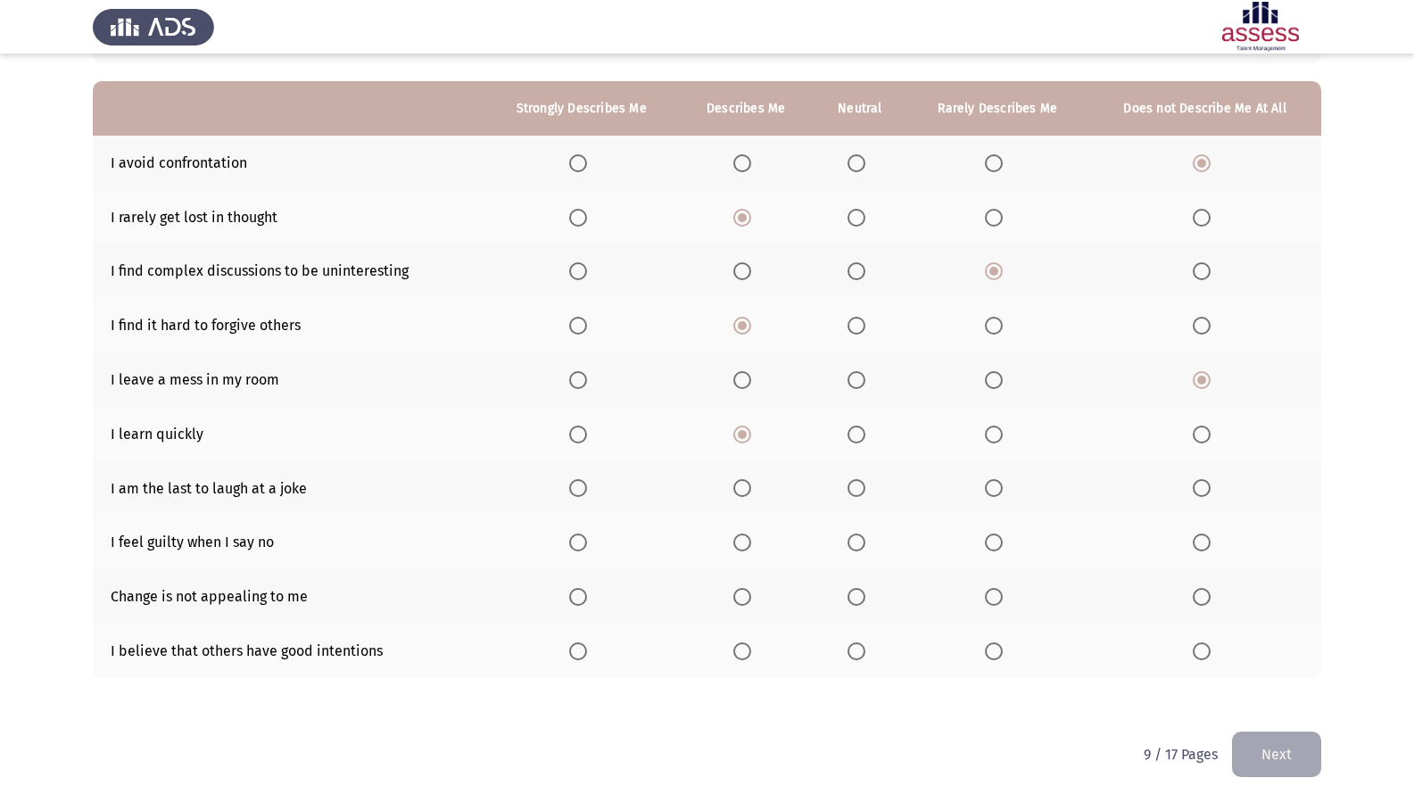
click at [1196, 491] on span "Select an option" at bounding box center [1202, 488] width 18 height 18
click at [1196, 491] on input "Select an option" at bounding box center [1202, 488] width 18 height 18
click at [993, 548] on span "Select an option" at bounding box center [994, 543] width 18 height 18
click at [993, 548] on input "Select an option" at bounding box center [994, 543] width 18 height 18
click at [1210, 650] on span "Select an option" at bounding box center [1202, 651] width 18 height 18
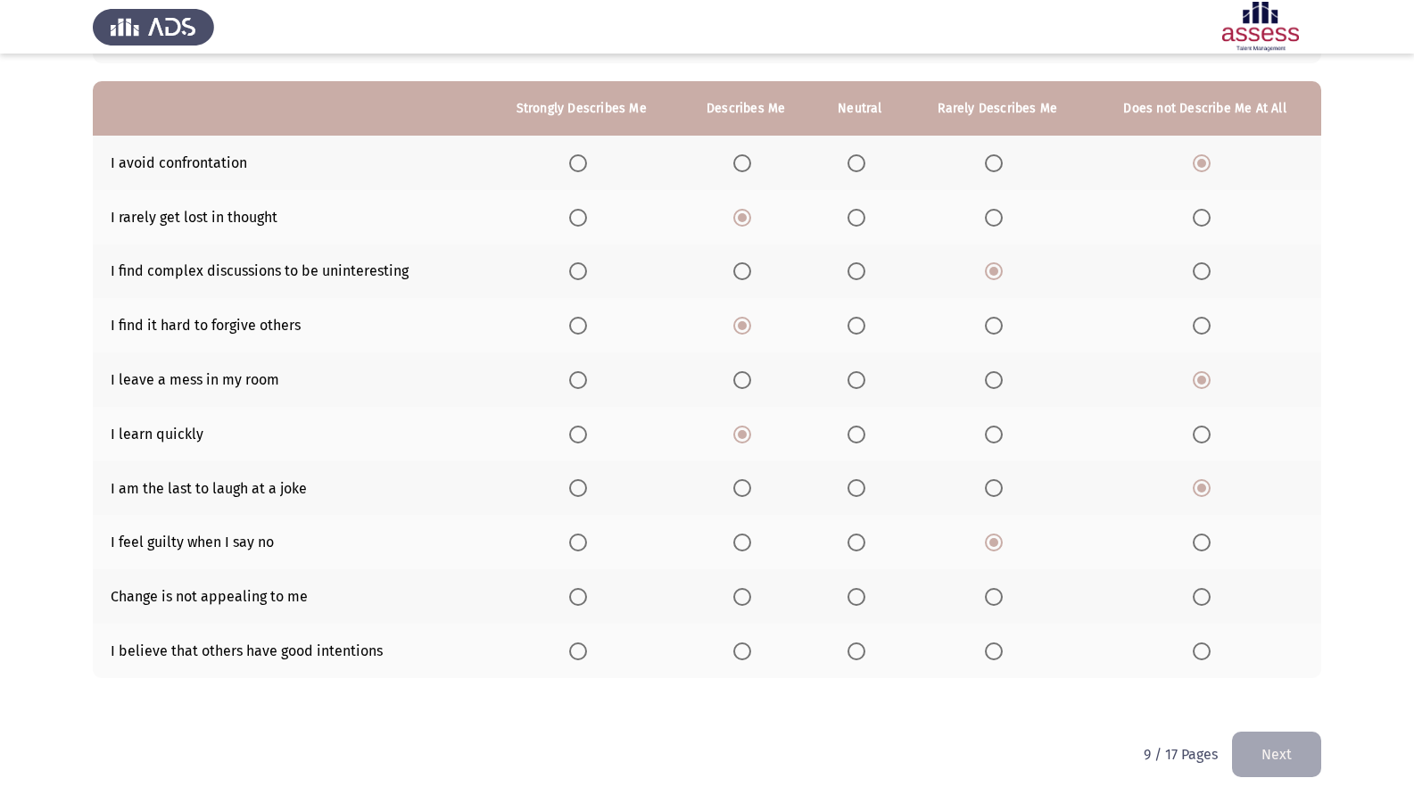
click at [1210, 650] on input "Select an option" at bounding box center [1202, 651] width 18 height 18
click at [998, 598] on span "Select an option" at bounding box center [994, 597] width 18 height 18
click at [998, 598] on input "Select an option" at bounding box center [994, 597] width 18 height 18
click at [1286, 690] on button "Next" at bounding box center [1276, 755] width 89 height 46
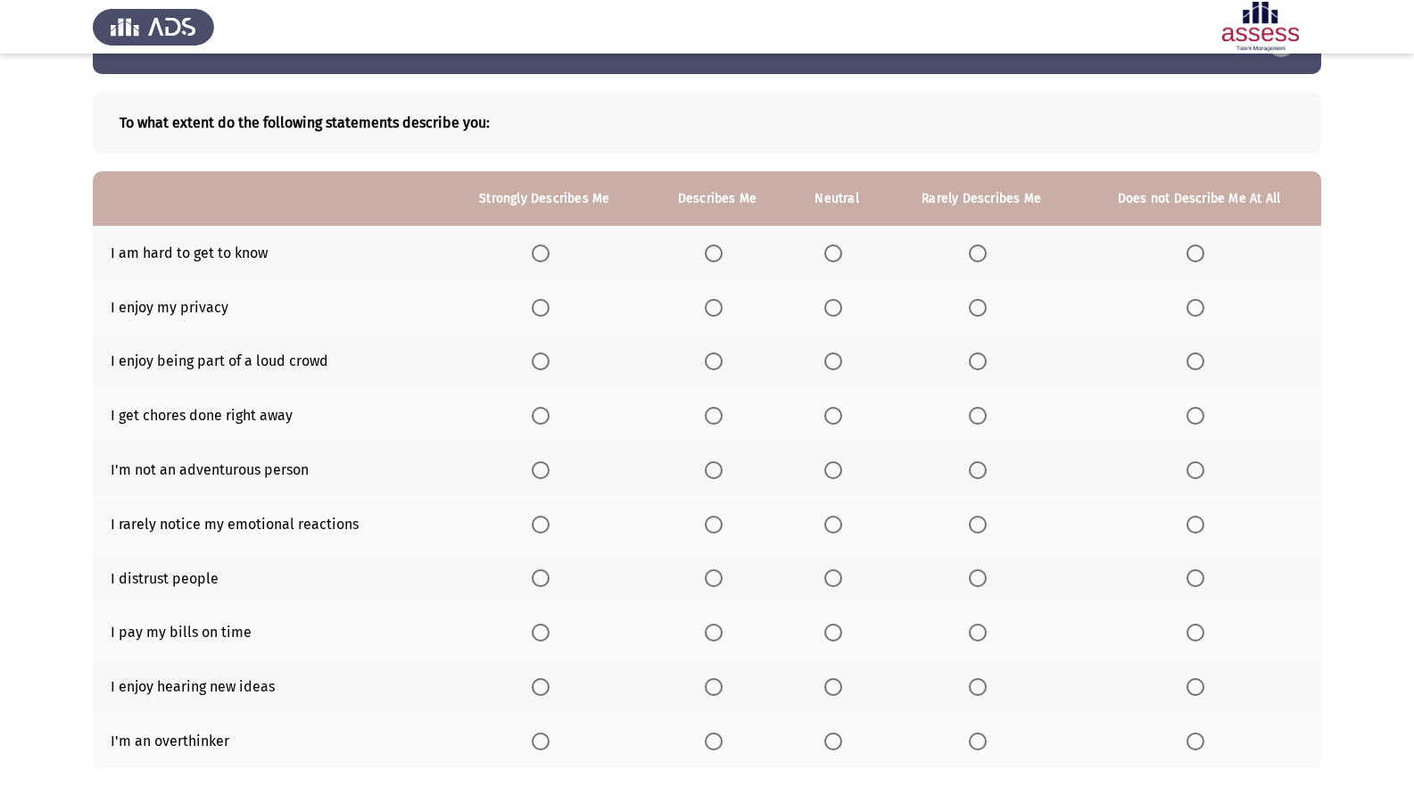
scroll to position [89, 0]
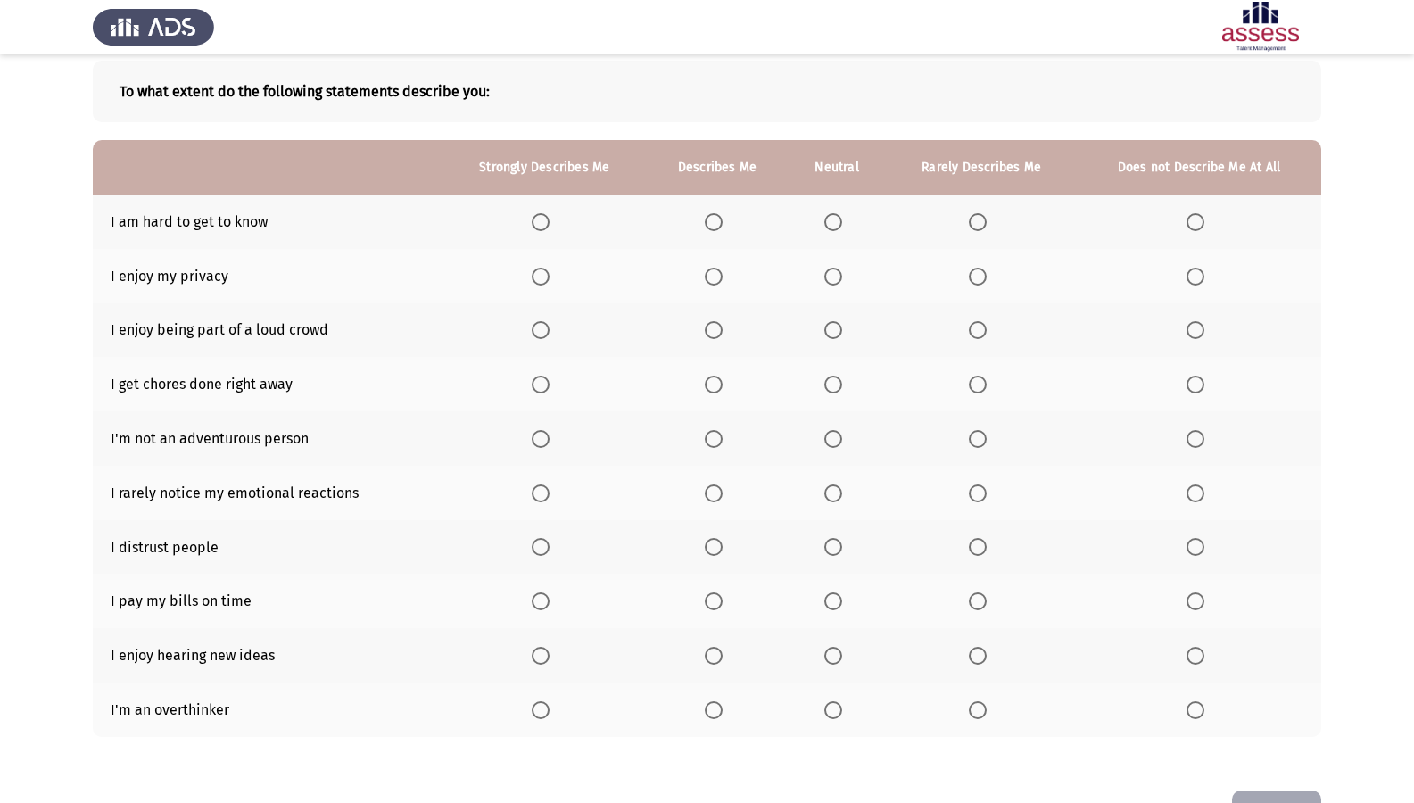
click at [720, 278] on span "Select an option" at bounding box center [714, 277] width 18 height 18
click at [720, 278] on input "Select an option" at bounding box center [714, 277] width 18 height 18
click at [715, 336] on span "Select an option" at bounding box center [714, 330] width 18 height 18
click at [715, 336] on input "Select an option" at bounding box center [714, 330] width 18 height 18
click at [541, 389] on span "Select an option" at bounding box center [541, 385] width 18 height 18
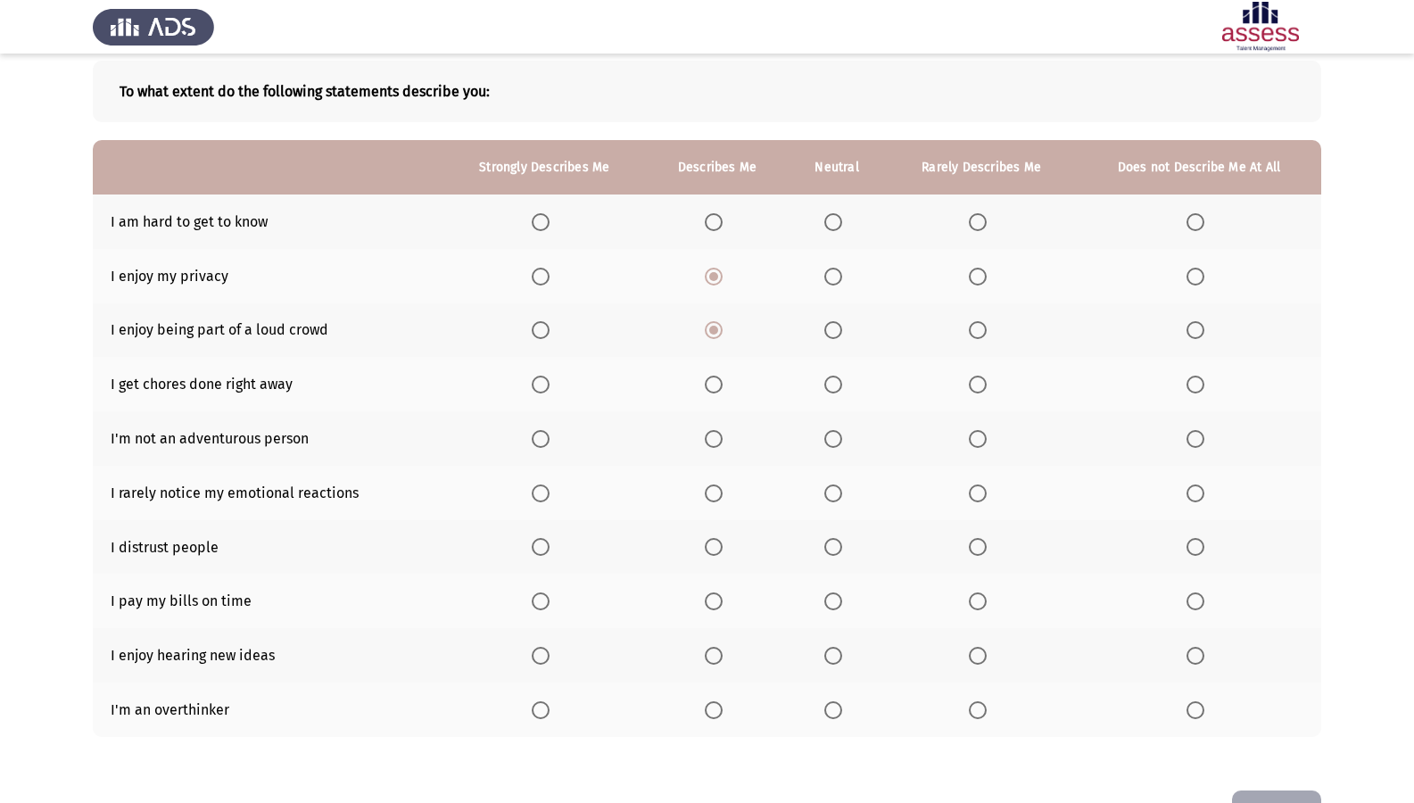
click at [541, 389] on input "Select an option" at bounding box center [541, 385] width 18 height 18
click at [1193, 436] on span "Select an option" at bounding box center [1196, 439] width 18 height 18
click at [1193, 436] on input "Select an option" at bounding box center [1196, 439] width 18 height 18
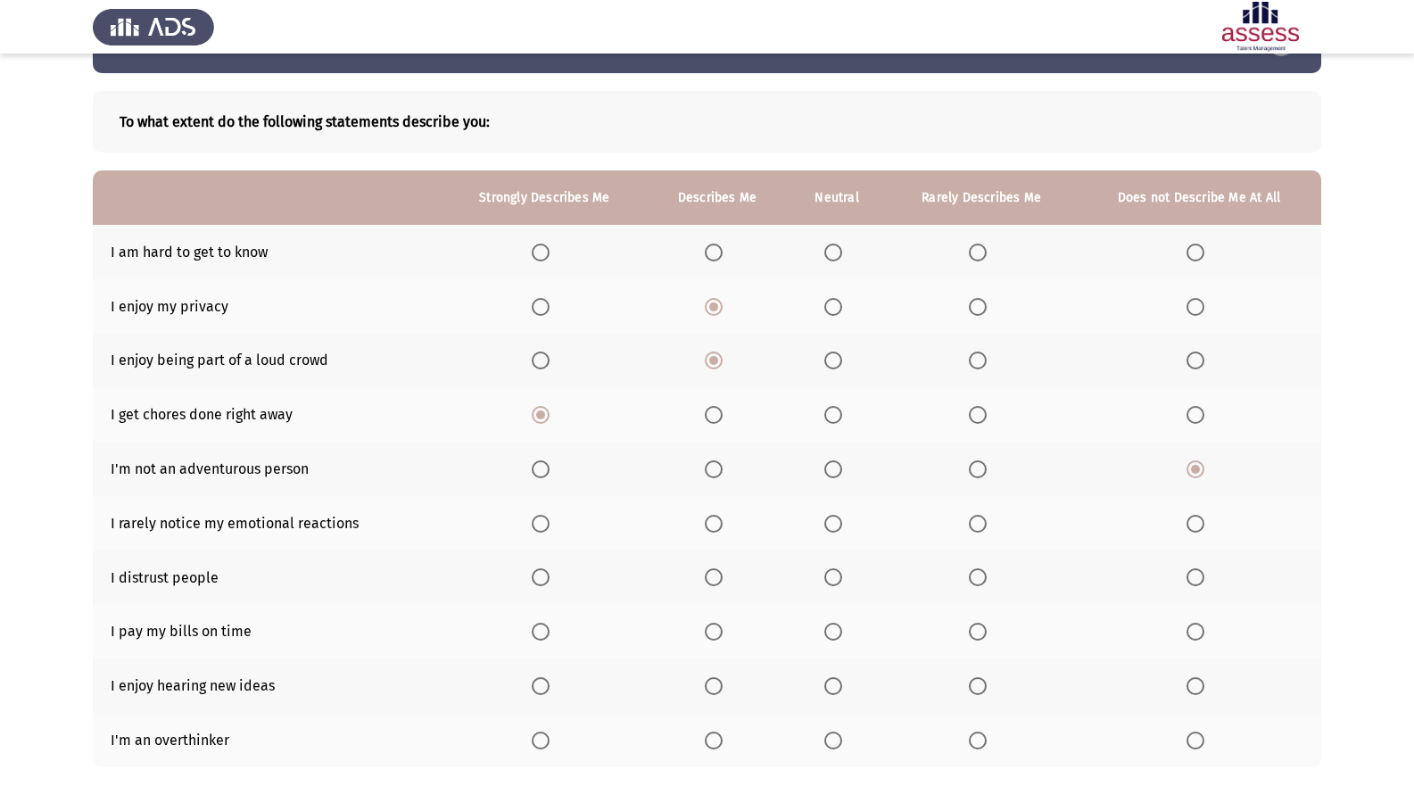
click at [537, 248] on span "Select an option" at bounding box center [541, 253] width 18 height 18
click at [537, 248] on input "Select an option" at bounding box center [541, 253] width 18 height 18
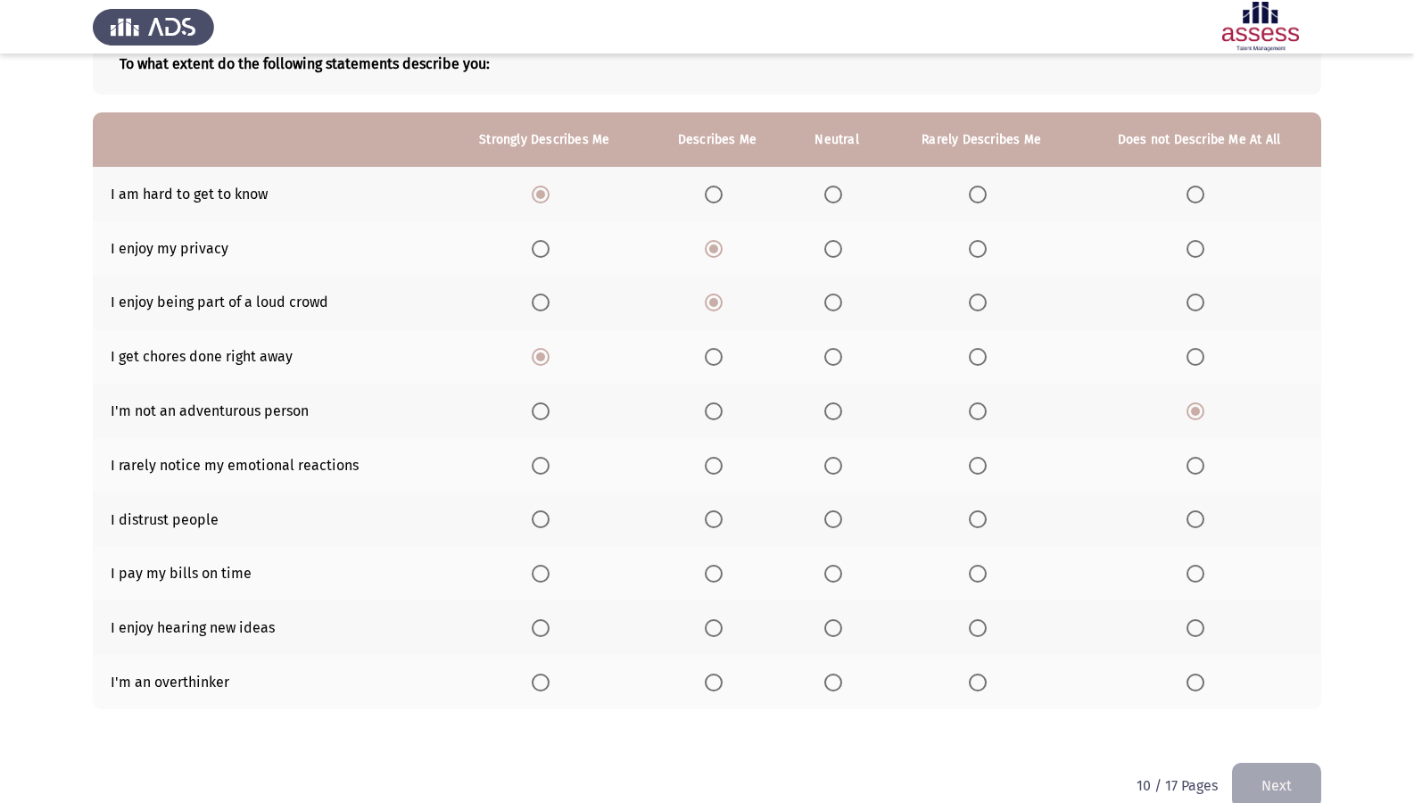
scroll to position [148, 0]
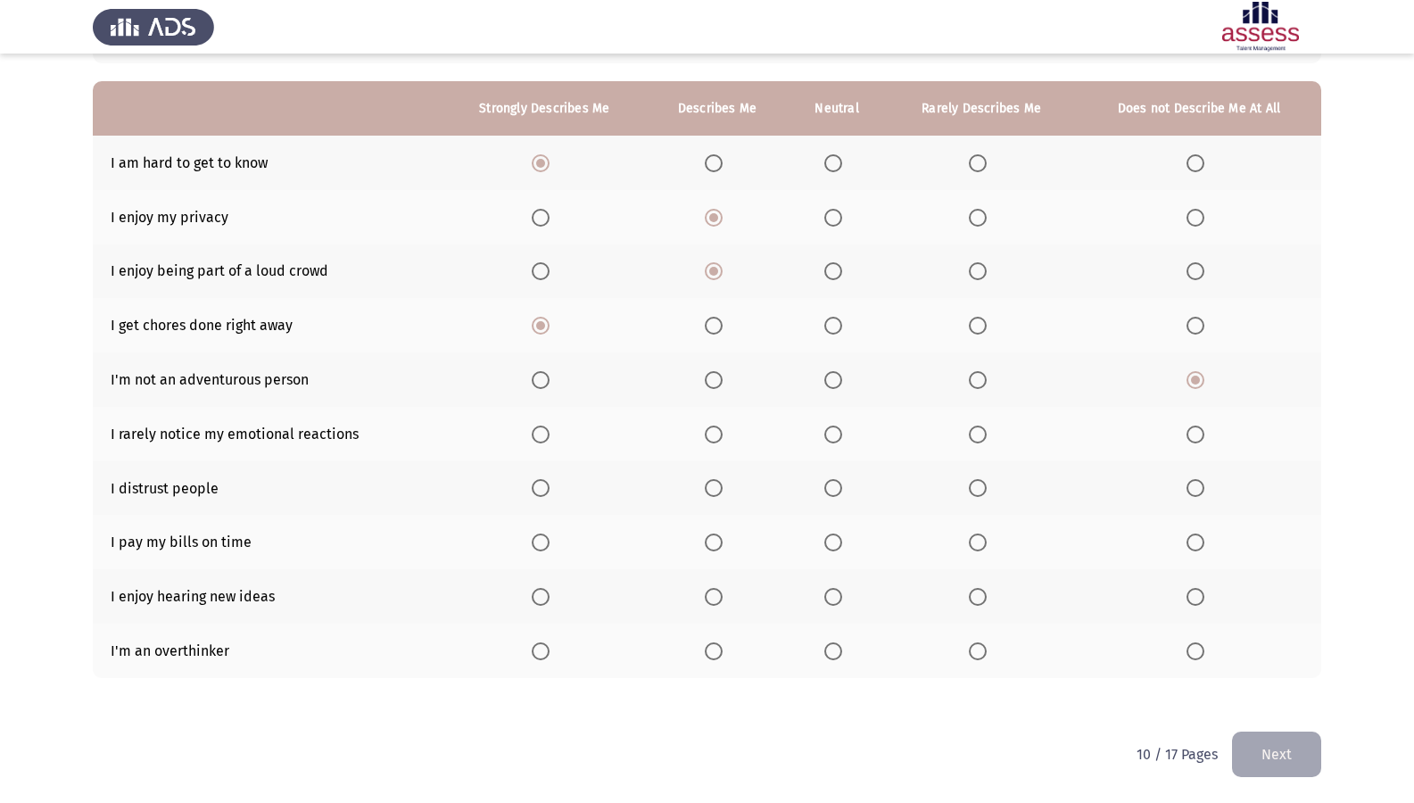
click at [534, 485] on span "Select an option" at bounding box center [541, 488] width 18 height 18
click at [534, 485] on input "Select an option" at bounding box center [541, 488] width 18 height 18
click at [550, 535] on span "Select an option" at bounding box center [541, 543] width 18 height 18
click at [550, 535] on input "Select an option" at bounding box center [541, 543] width 18 height 18
click at [539, 599] on span "Select an option" at bounding box center [541, 597] width 18 height 18
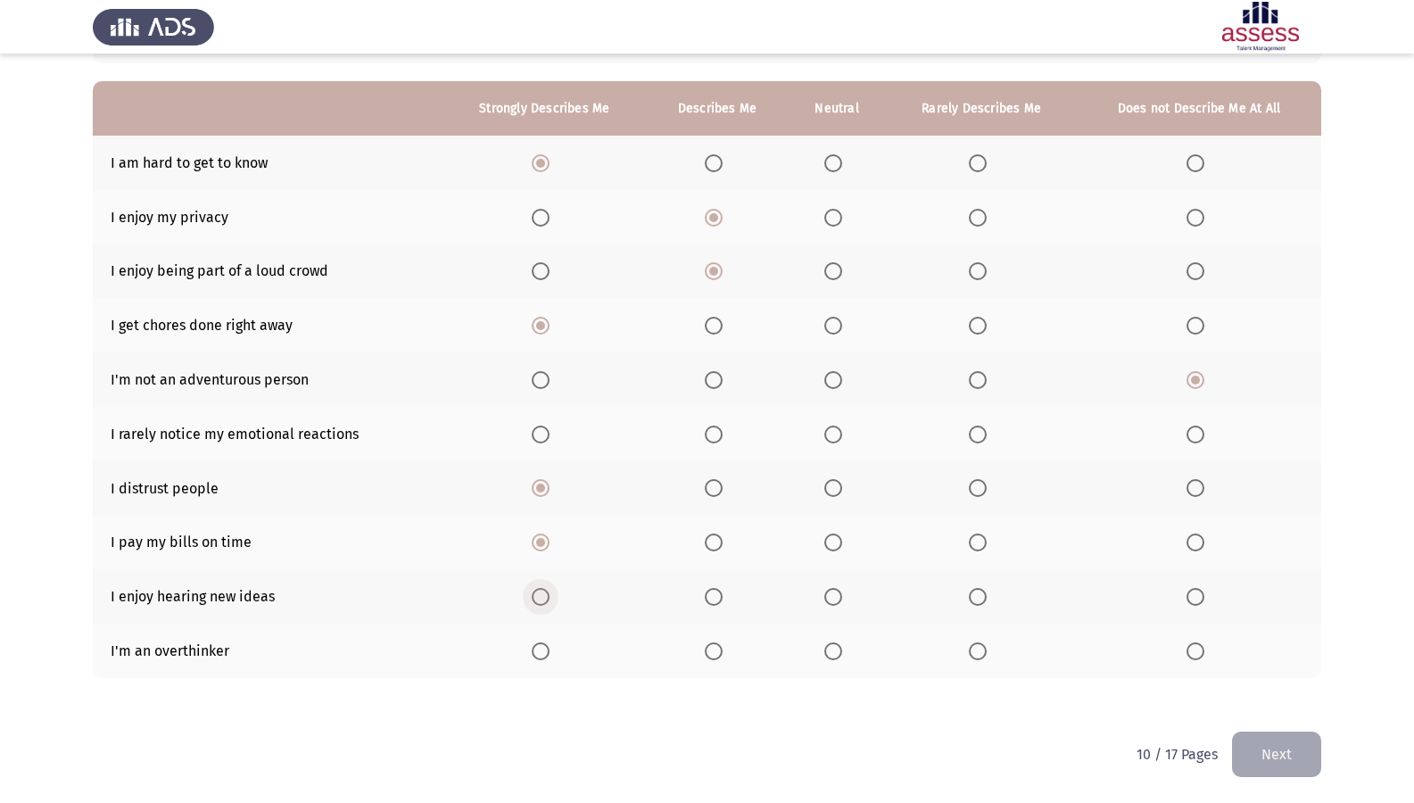
click at [539, 599] on input "Select an option" at bounding box center [541, 597] width 18 height 18
click at [542, 648] on span "Select an option" at bounding box center [541, 651] width 18 height 18
click at [542, 648] on input "Select an option" at bounding box center [541, 651] width 18 height 18
click at [711, 656] on span "Select an option" at bounding box center [714, 651] width 18 height 18
click at [711, 656] on input "Select an option" at bounding box center [714, 651] width 18 height 18
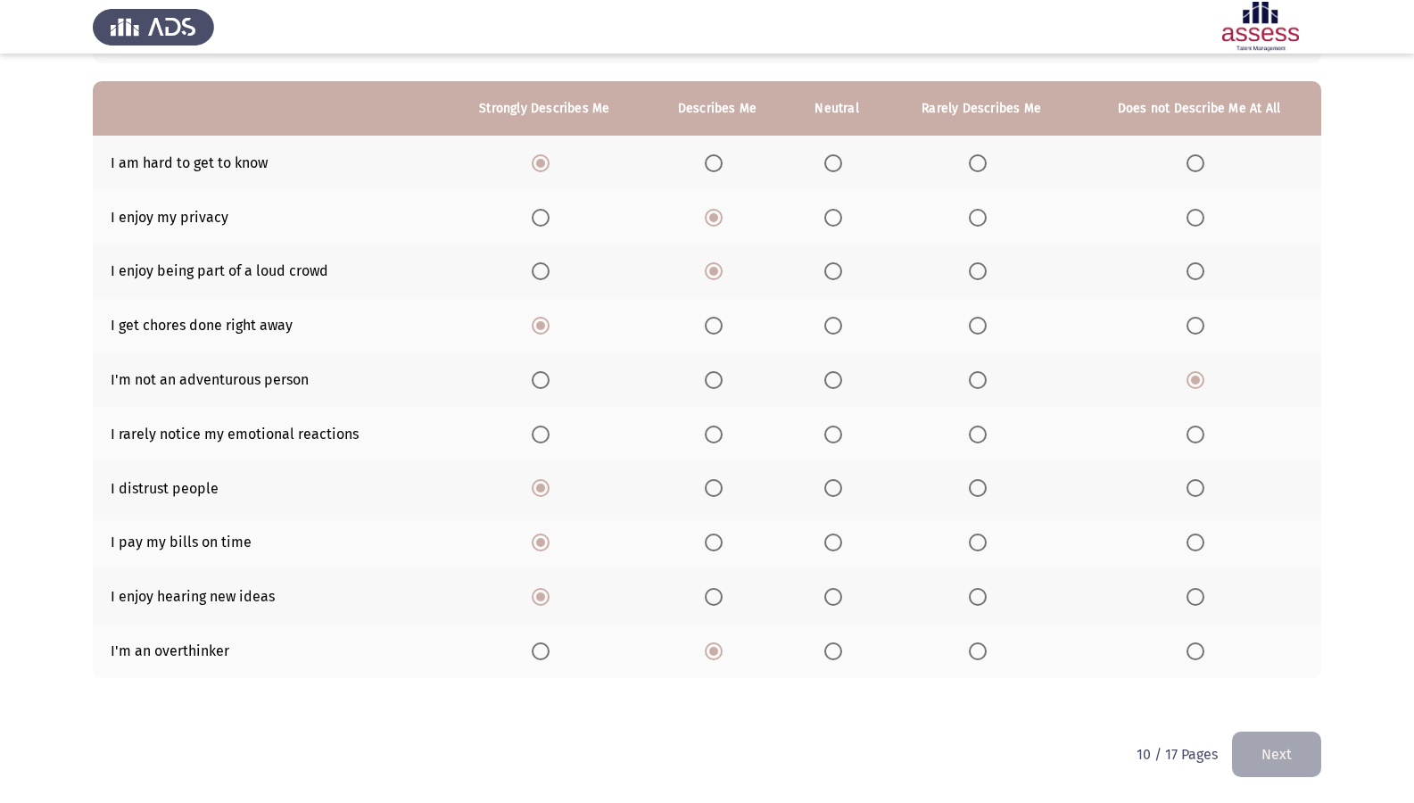
click at [975, 435] on span "Select an option" at bounding box center [978, 435] width 18 height 18
click at [975, 435] on input "Select an option" at bounding box center [978, 435] width 18 height 18
click at [1287, 690] on button "Next" at bounding box center [1276, 755] width 89 height 46
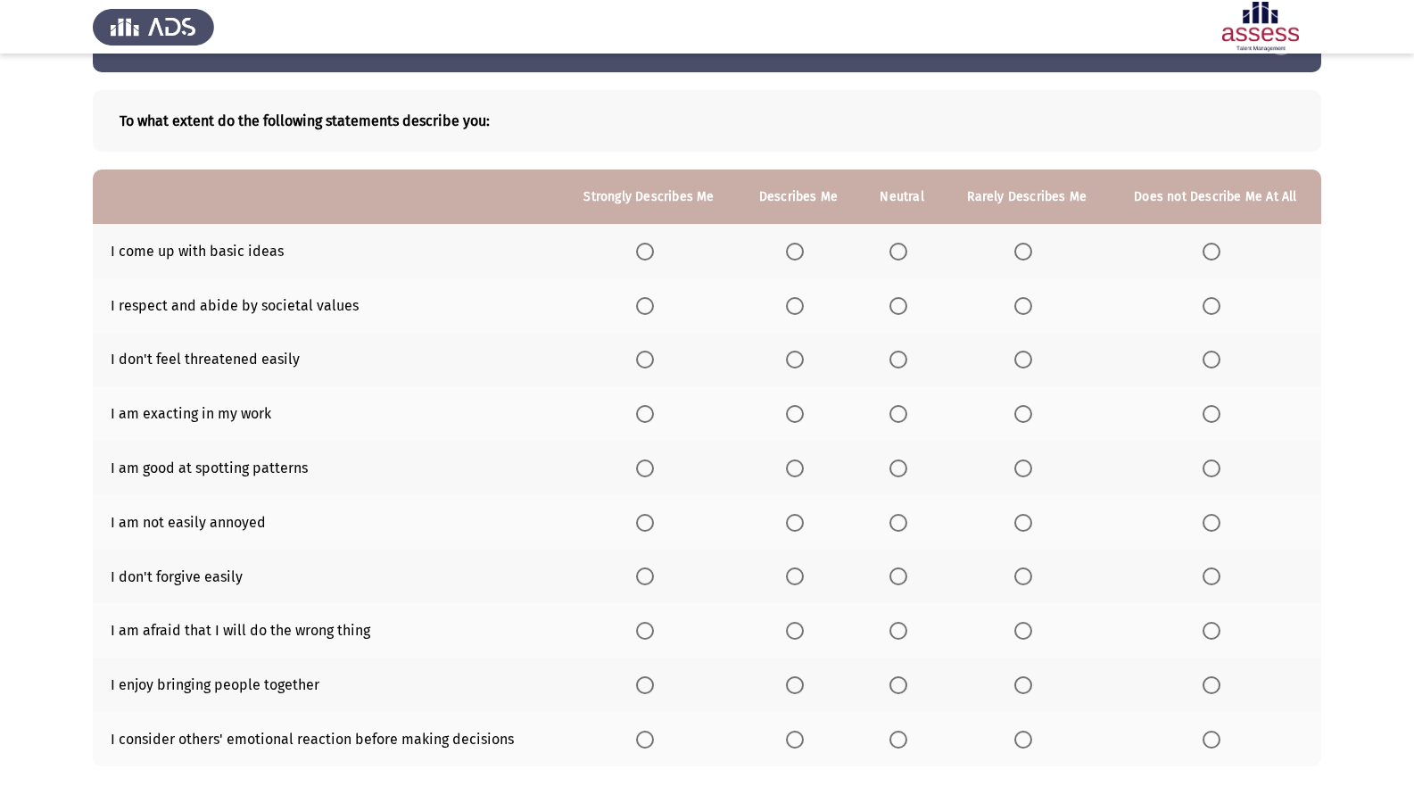
scroll to position [89, 0]
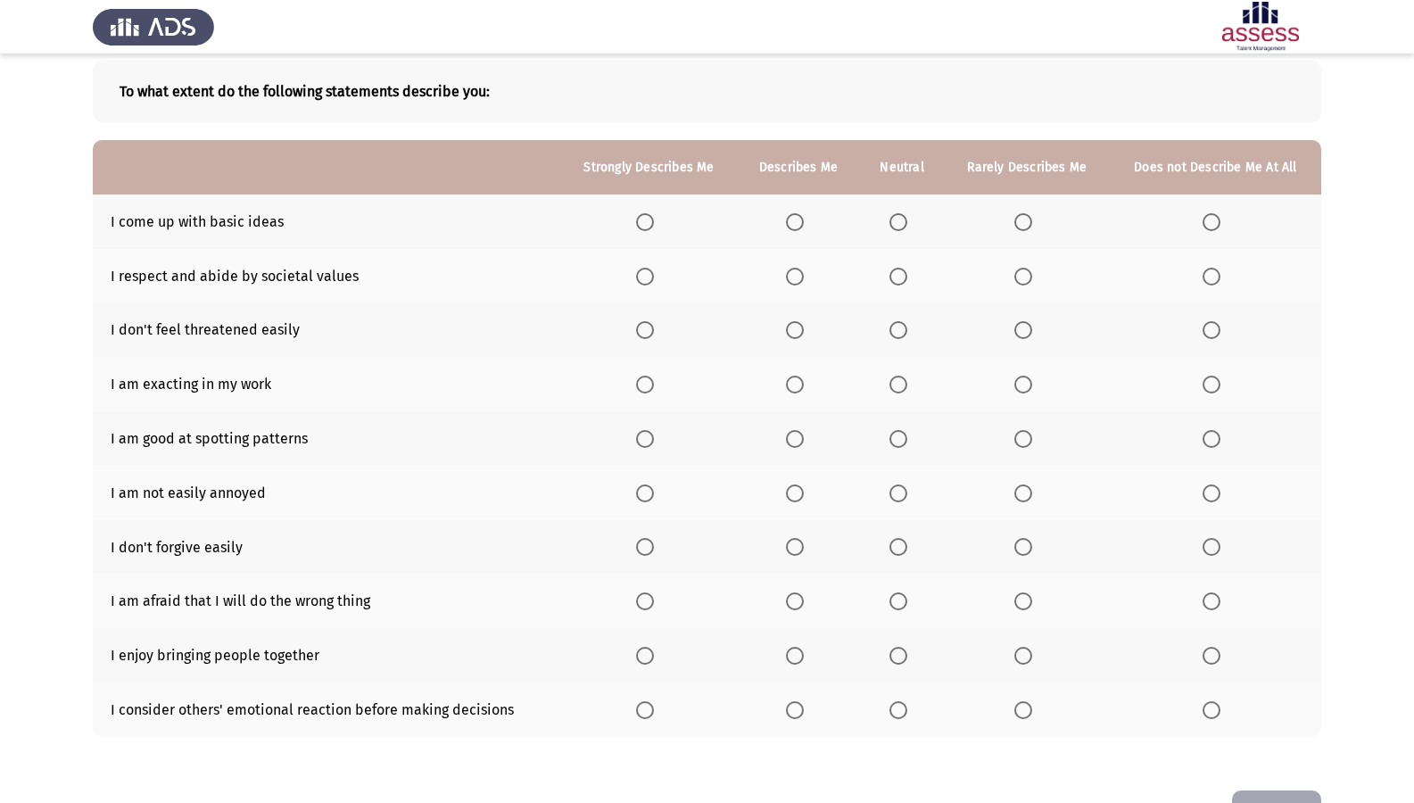
click at [1025, 227] on span "Select an option" at bounding box center [1024, 222] width 18 height 18
click at [1025, 227] on input "Select an option" at bounding box center [1024, 222] width 18 height 18
click at [1227, 329] on label "Select an option" at bounding box center [1215, 330] width 25 height 18
click at [1221, 329] on input "Select an option" at bounding box center [1212, 330] width 18 height 18
click at [647, 392] on span "Select an option" at bounding box center [645, 385] width 18 height 18
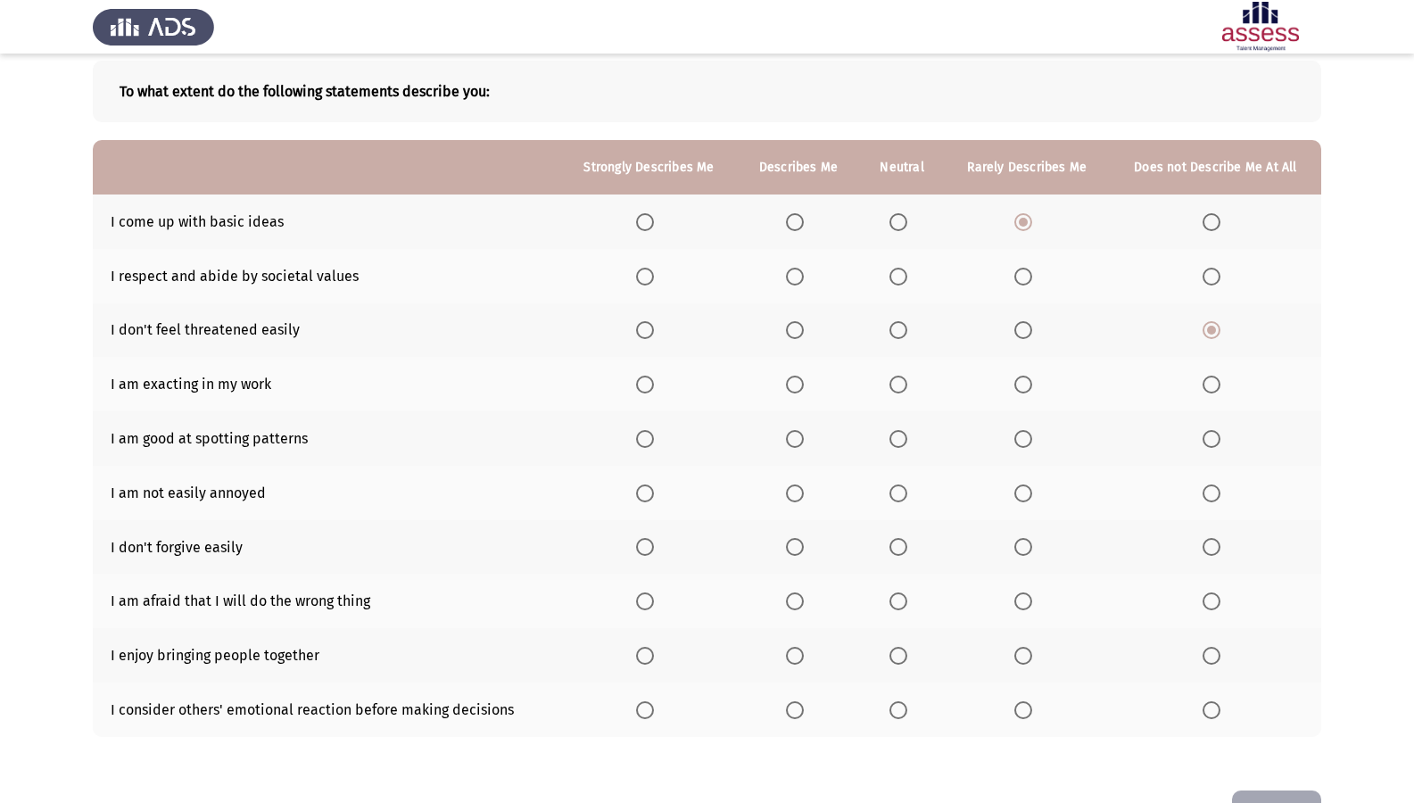
click at [647, 392] on input "Select an option" at bounding box center [645, 385] width 18 height 18
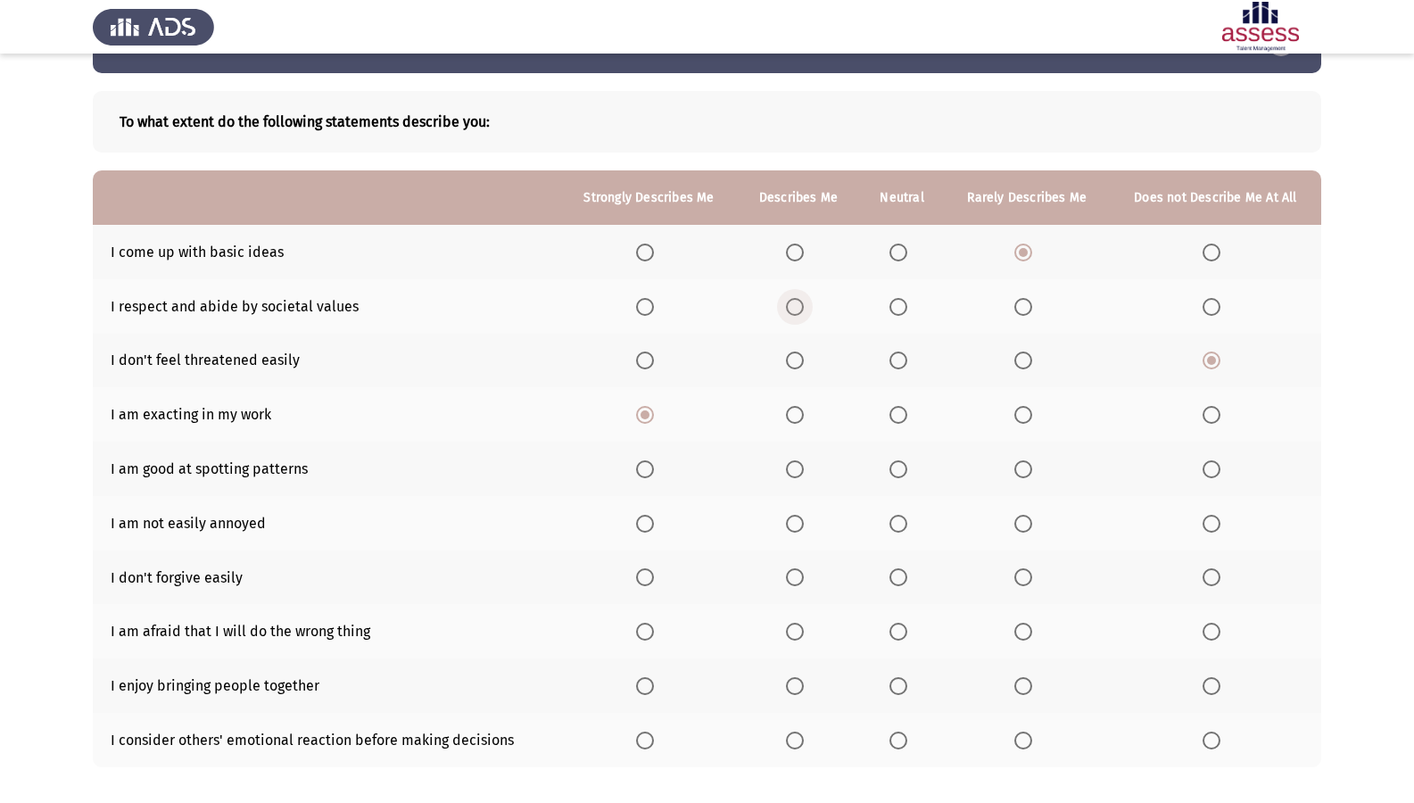
click at [790, 307] on span "Select an option" at bounding box center [795, 307] width 18 height 18
click at [790, 307] on input "Select an option" at bounding box center [795, 307] width 18 height 18
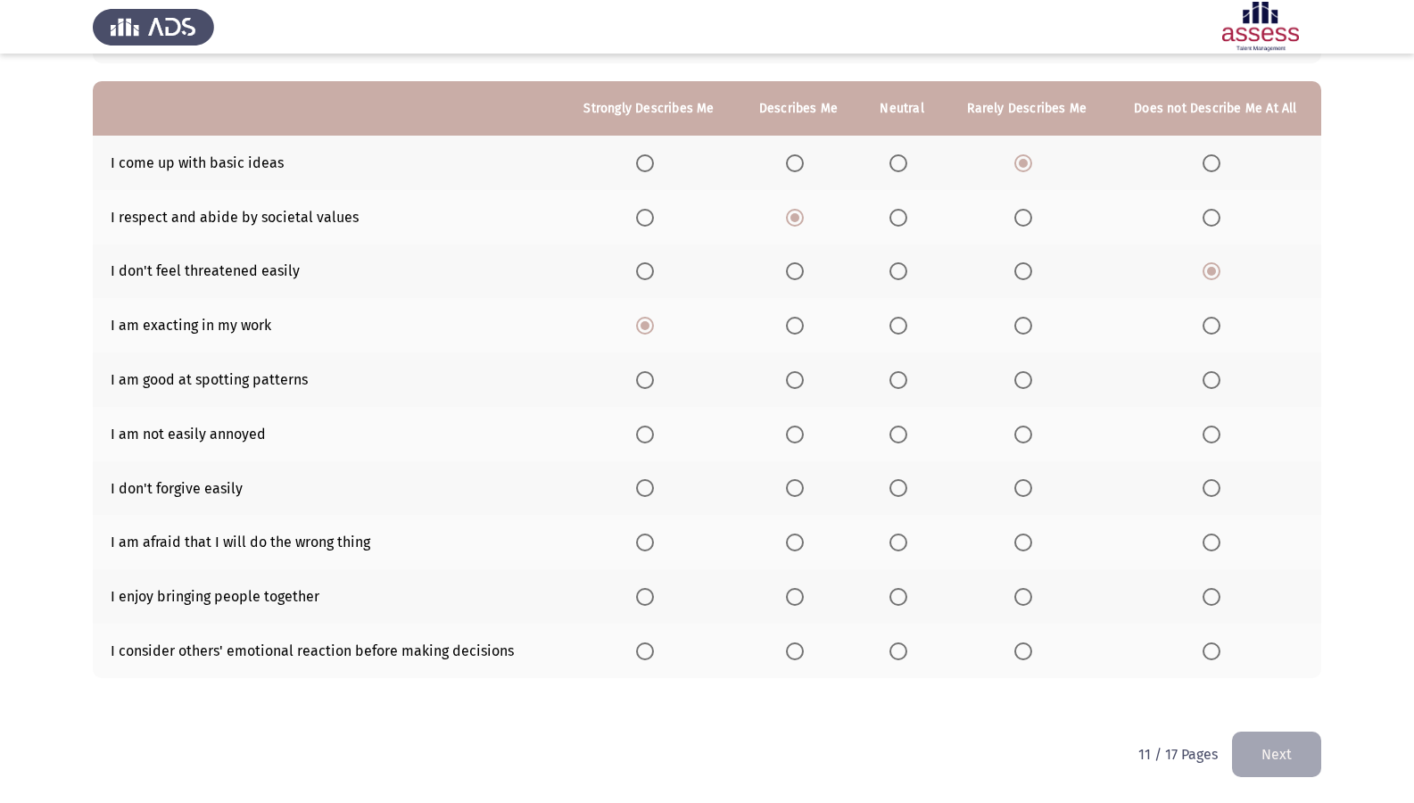
click at [640, 381] on span "Select an option" at bounding box center [645, 380] width 18 height 18
click at [640, 381] on input "Select an option" at bounding box center [645, 380] width 18 height 18
click at [1218, 432] on span "Select an option" at bounding box center [1212, 435] width 18 height 18
click at [1218, 432] on input "Select an option" at bounding box center [1212, 435] width 18 height 18
click at [645, 483] on span "Select an option" at bounding box center [645, 488] width 18 height 18
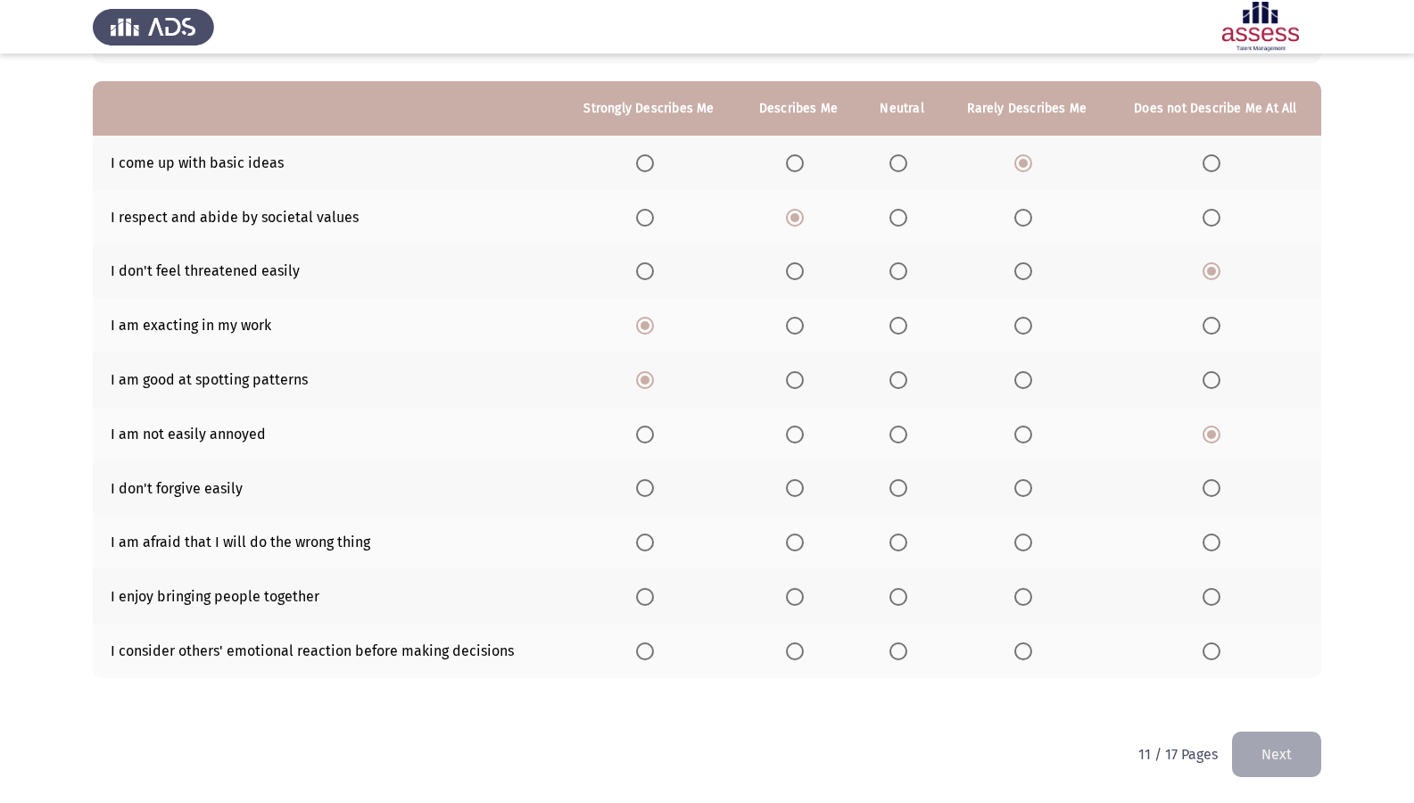
click at [645, 483] on input "Select an option" at bounding box center [645, 488] width 18 height 18
click at [644, 536] on span "Select an option" at bounding box center [645, 543] width 18 height 18
click at [644, 536] on input "Select an option" at bounding box center [645, 543] width 18 height 18
click at [648, 598] on span "Select an option" at bounding box center [645, 597] width 18 height 18
click at [648, 598] on input "Select an option" at bounding box center [645, 597] width 18 height 18
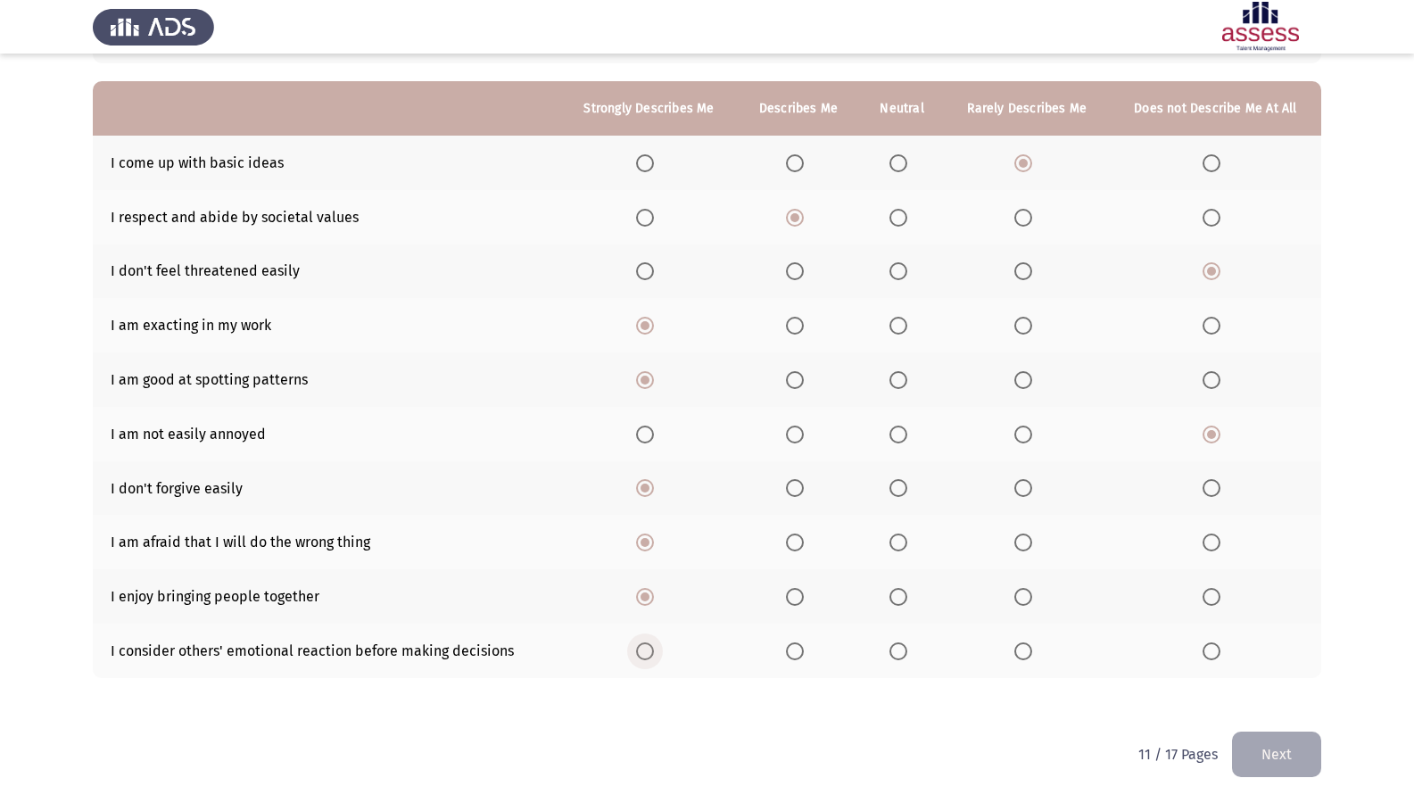
click at [646, 647] on span "Select an option" at bounding box center [645, 651] width 18 height 18
click at [646, 647] on input "Select an option" at bounding box center [645, 651] width 18 height 18
click at [1301, 690] on button "Next" at bounding box center [1276, 755] width 89 height 46
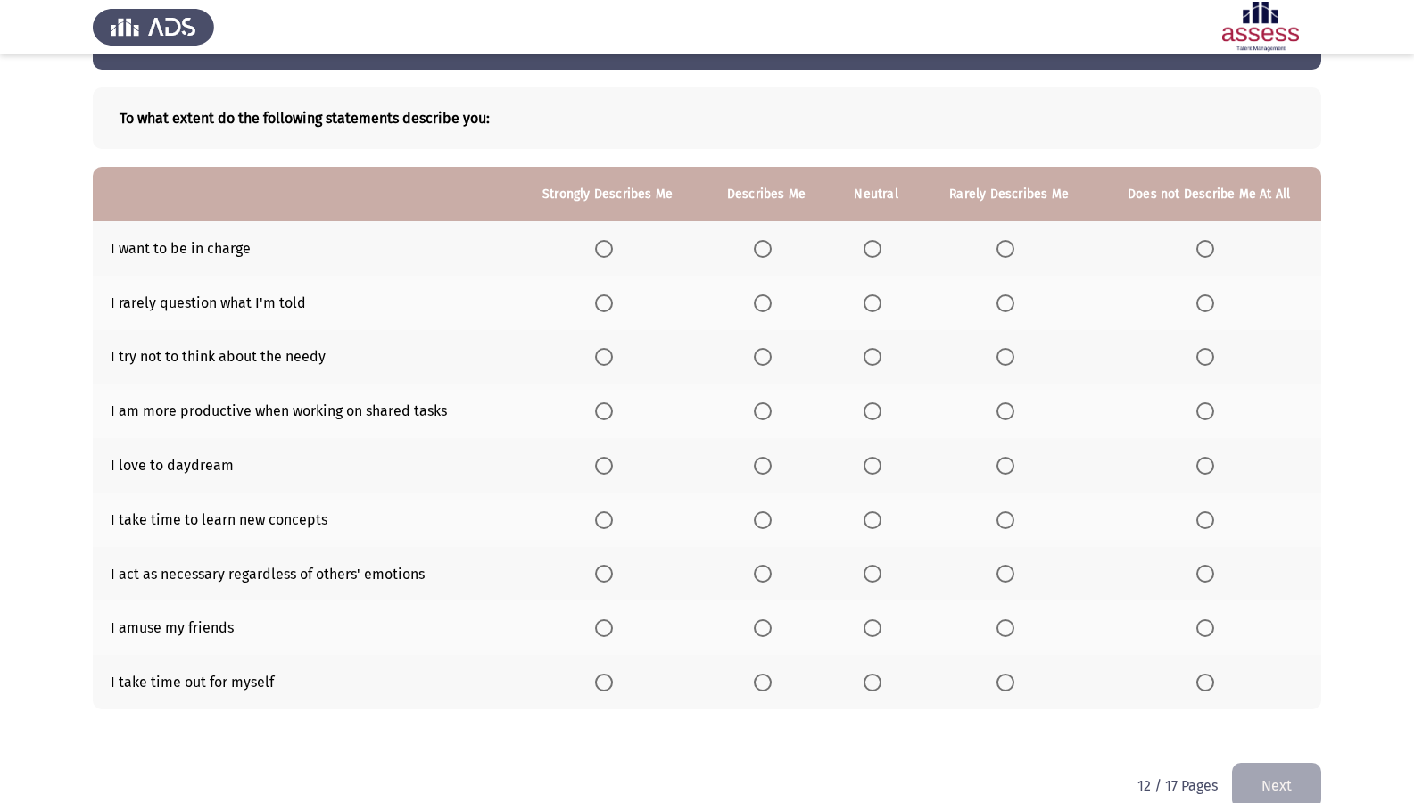
scroll to position [94, 0]
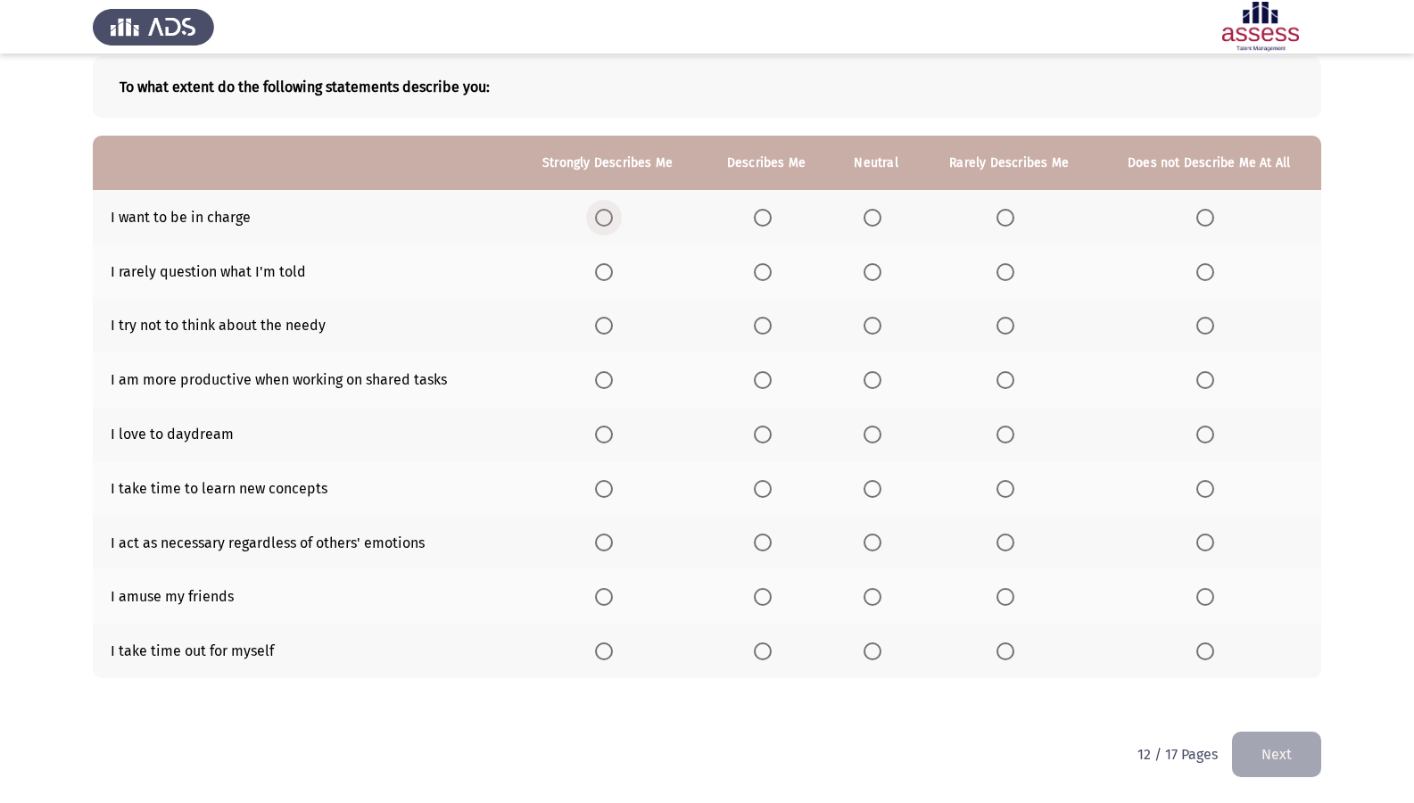
click at [607, 211] on span "Select an option" at bounding box center [604, 218] width 18 height 18
click at [607, 211] on input "Select an option" at bounding box center [604, 218] width 18 height 18
click at [1206, 264] on span "Select an option" at bounding box center [1206, 272] width 18 height 18
click at [1206, 264] on input "Select an option" at bounding box center [1206, 272] width 18 height 18
click at [777, 388] on label "Select an option" at bounding box center [766, 380] width 25 height 18
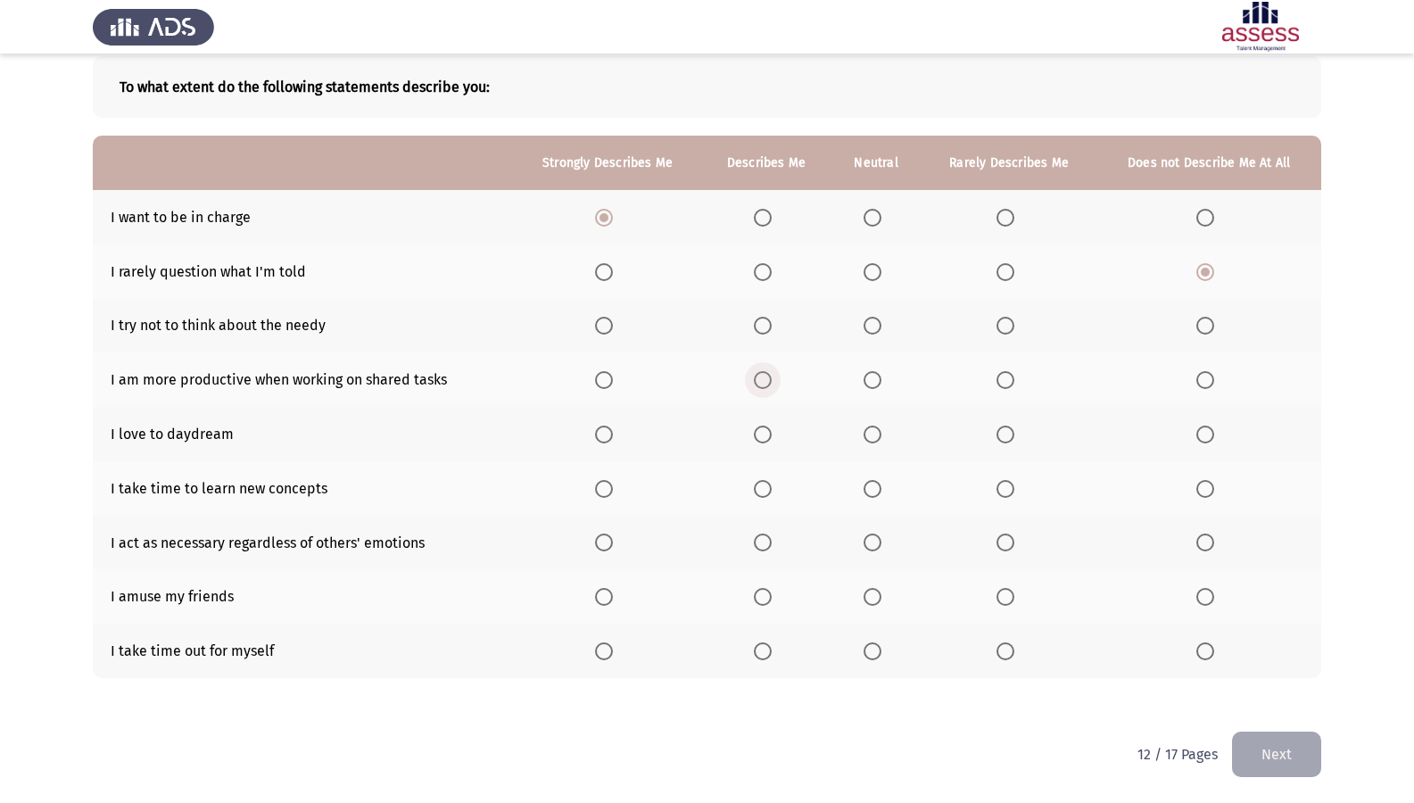
click at [772, 388] on input "Select an option" at bounding box center [763, 380] width 18 height 18
click at [1002, 430] on span "Select an option" at bounding box center [1006, 435] width 18 height 18
click at [1002, 430] on input "Select an option" at bounding box center [1006, 435] width 18 height 18
click at [998, 489] on span "Select an option" at bounding box center [1006, 489] width 18 height 18
click at [998, 489] on input "Select an option" at bounding box center [1006, 489] width 18 height 18
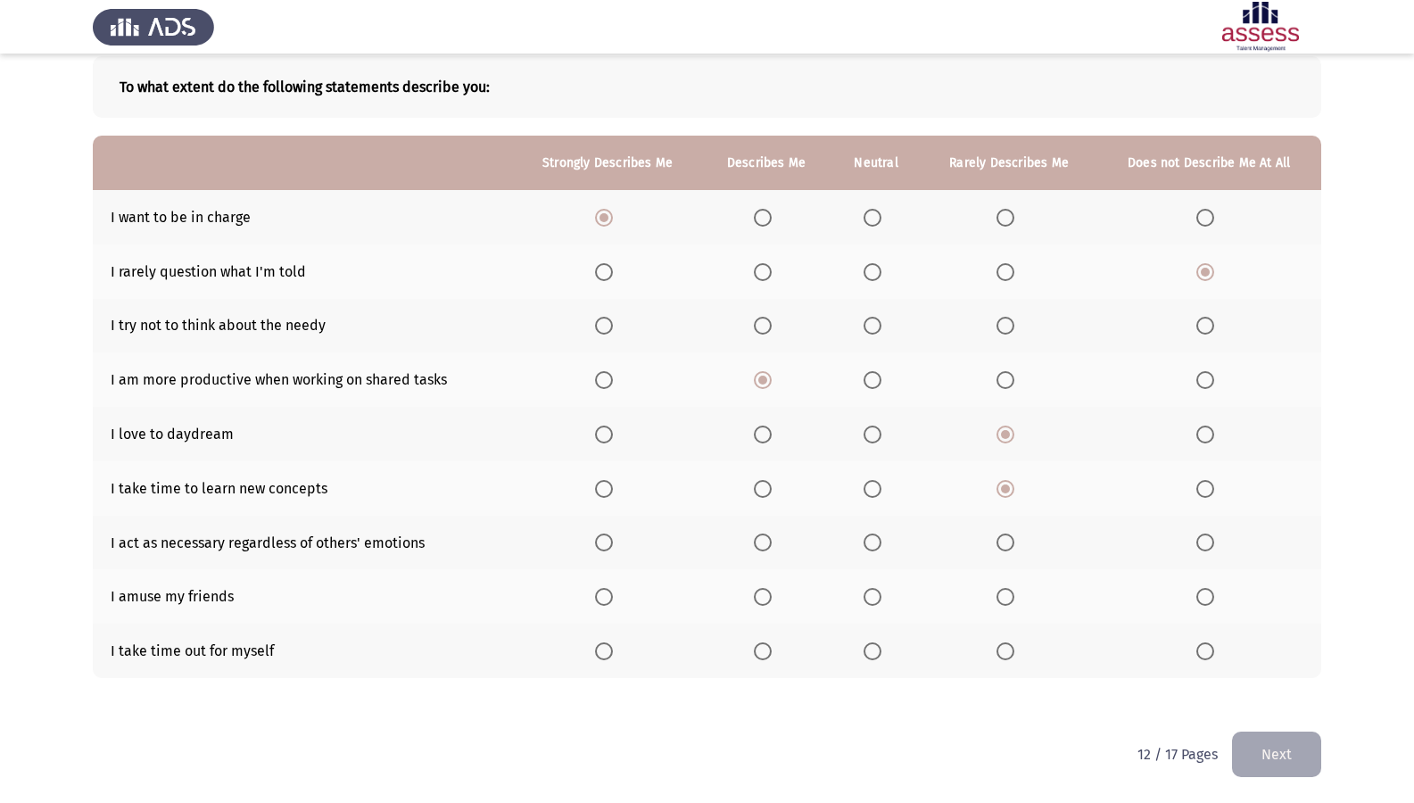
click at [1021, 543] on label "Select an option" at bounding box center [1009, 543] width 25 height 18
click at [1015, 543] on input "Select an option" at bounding box center [1006, 543] width 18 height 18
click at [604, 603] on span "Select an option" at bounding box center [604, 597] width 18 height 18
click at [604, 603] on input "Select an option" at bounding box center [604, 597] width 18 height 18
click at [772, 655] on span "Select an option" at bounding box center [763, 651] width 18 height 18
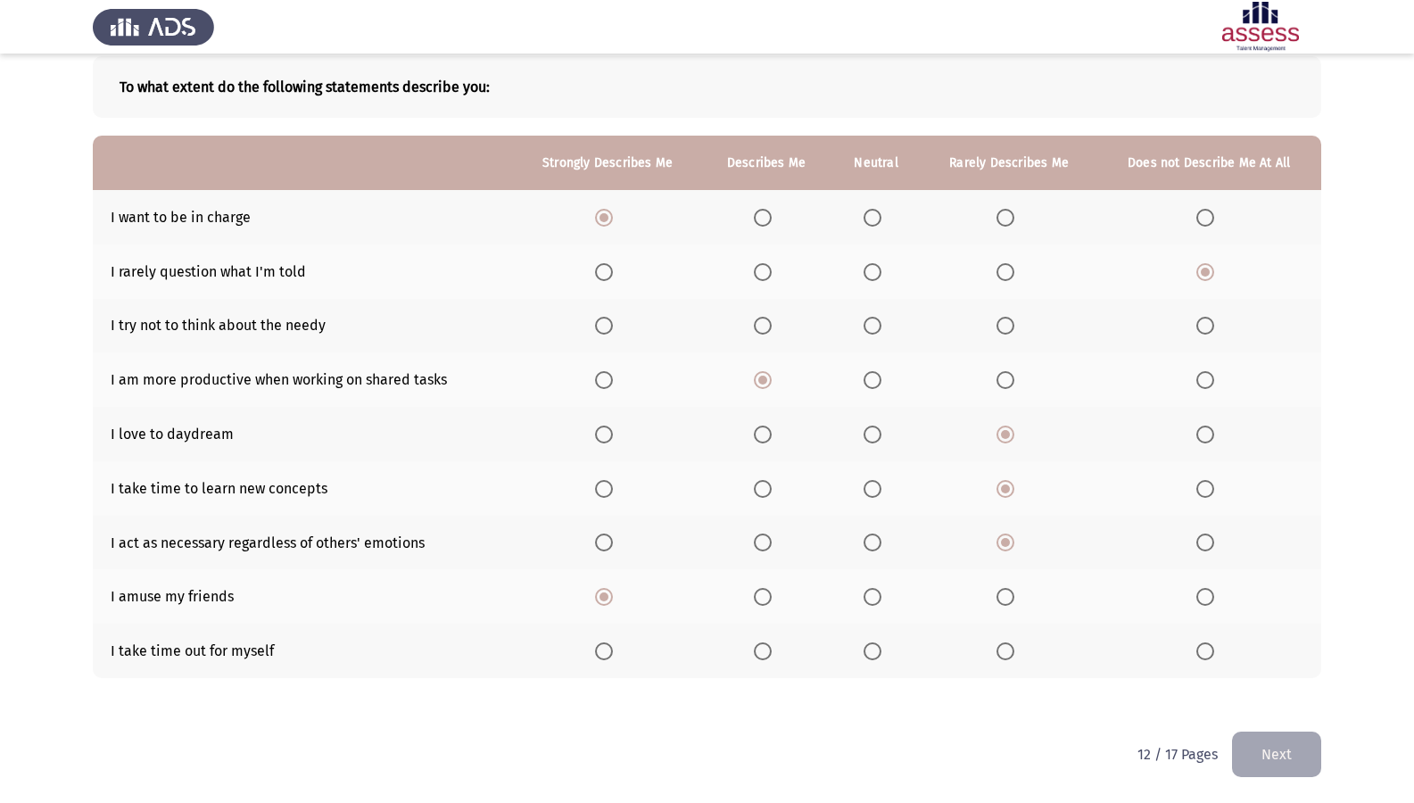
click at [772, 655] on input "Select an option" at bounding box center [763, 651] width 18 height 18
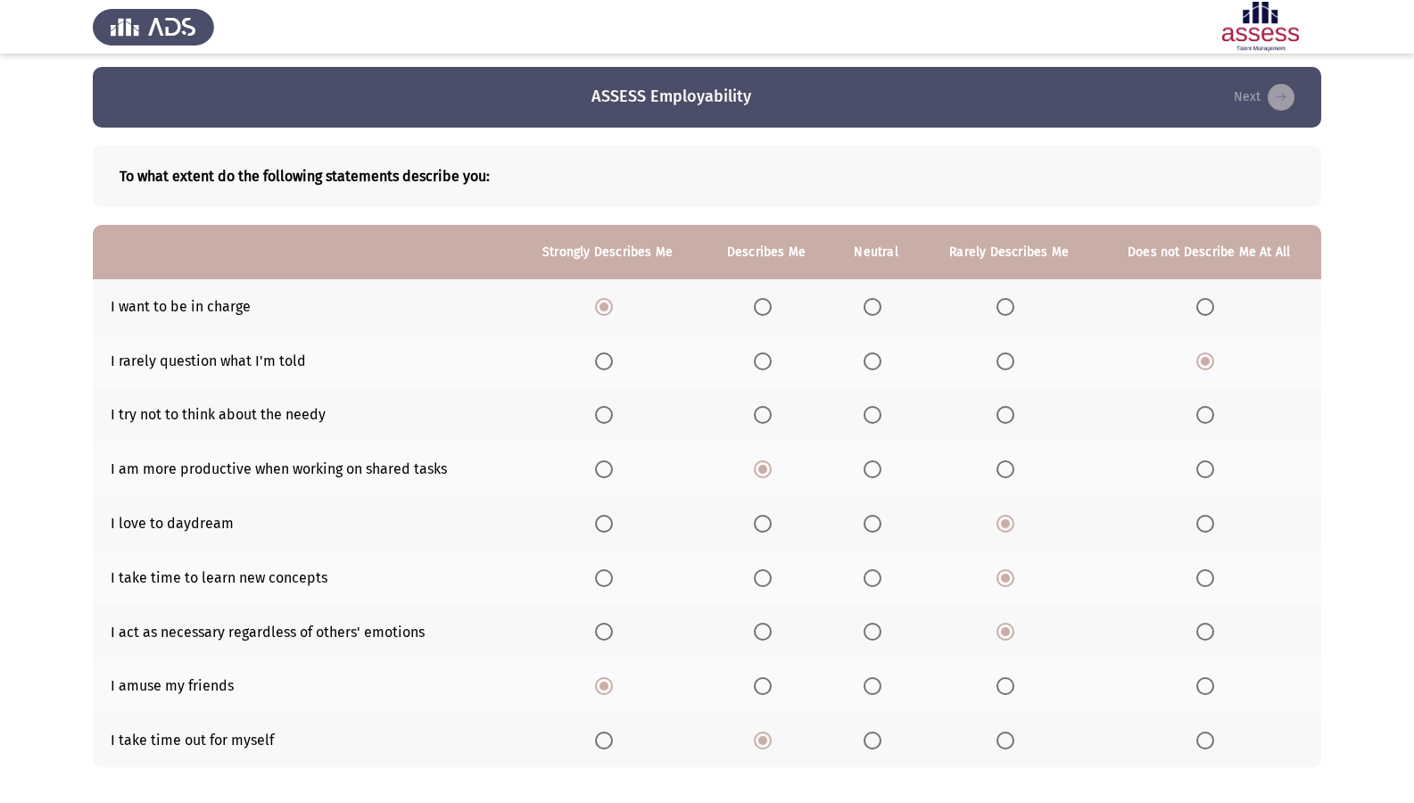
click at [874, 469] on span "Select an option" at bounding box center [873, 469] width 18 height 18
click at [874, 469] on input "Select an option" at bounding box center [873, 469] width 18 height 18
click at [867, 418] on span "Select an option" at bounding box center [873, 415] width 18 height 18
click at [867, 418] on input "Select an option" at bounding box center [873, 415] width 18 height 18
click at [770, 474] on span "Select an option" at bounding box center [763, 469] width 18 height 18
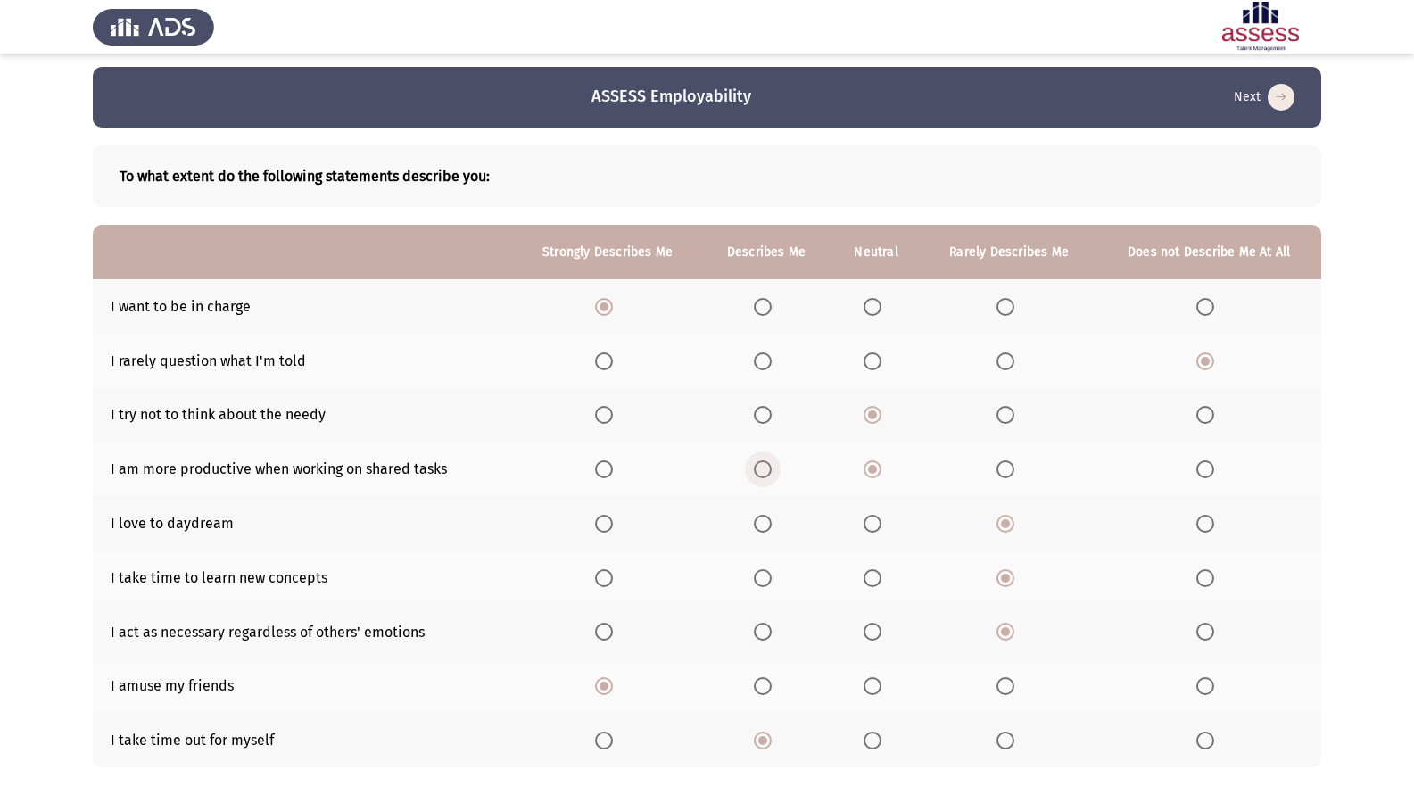
click at [770, 474] on input "Select an option" at bounding box center [763, 469] width 18 height 18
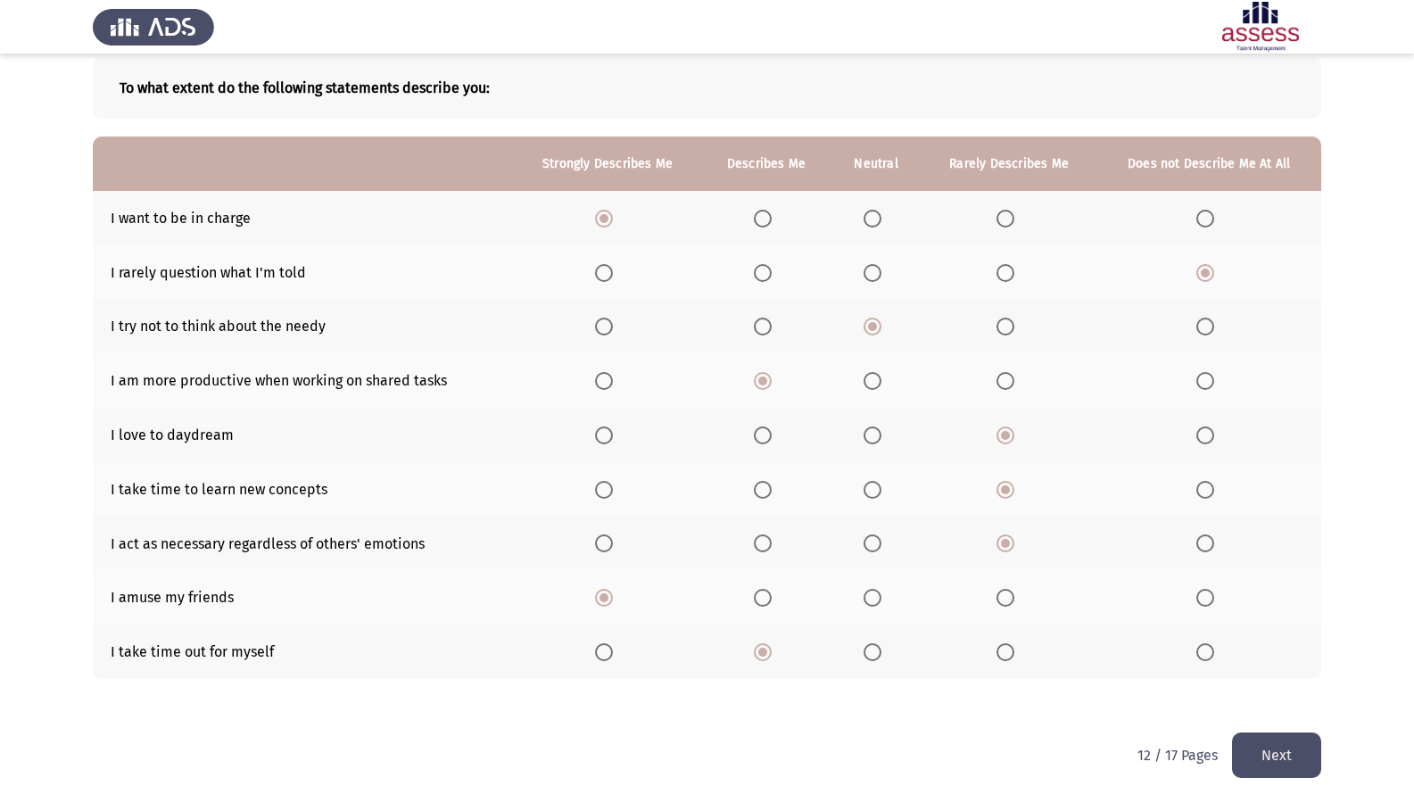
scroll to position [94, 0]
click at [1270, 690] on button "Next" at bounding box center [1276, 755] width 89 height 46
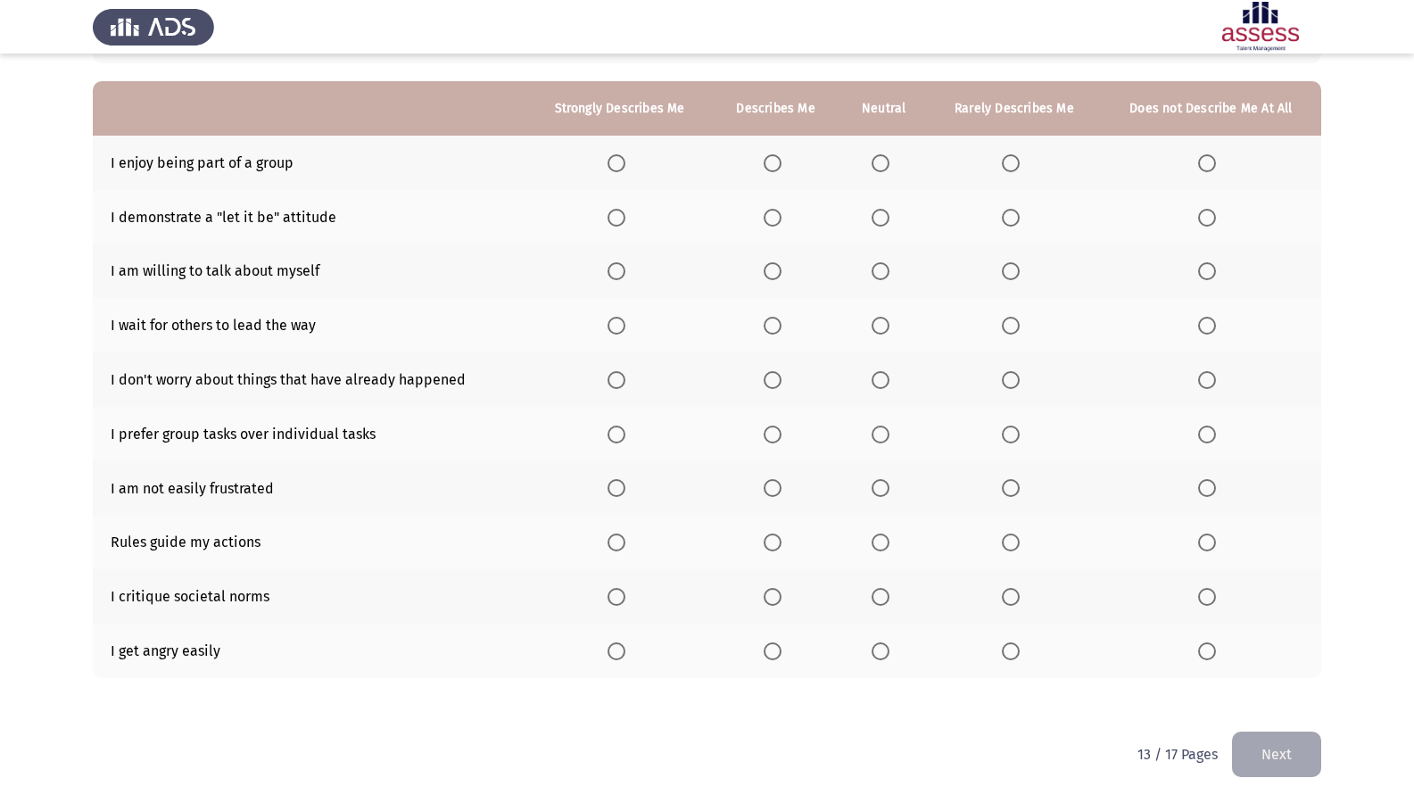
scroll to position [59, 0]
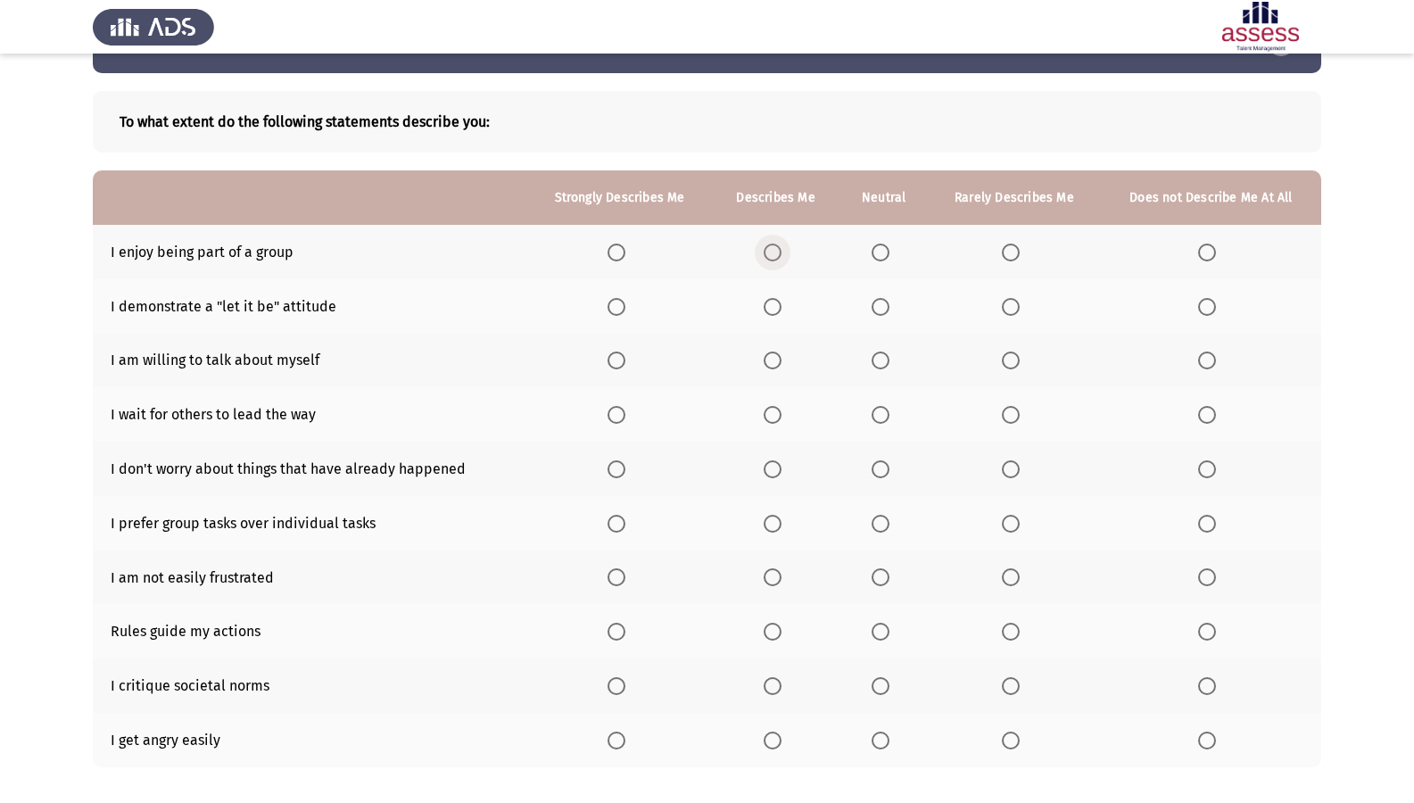
click at [773, 254] on span "Select an option" at bounding box center [773, 253] width 18 height 18
click at [773, 254] on input "Select an option" at bounding box center [773, 253] width 18 height 18
click at [1015, 310] on span "Select an option" at bounding box center [1011, 307] width 18 height 18
click at [1015, 310] on input "Select an option" at bounding box center [1011, 307] width 18 height 18
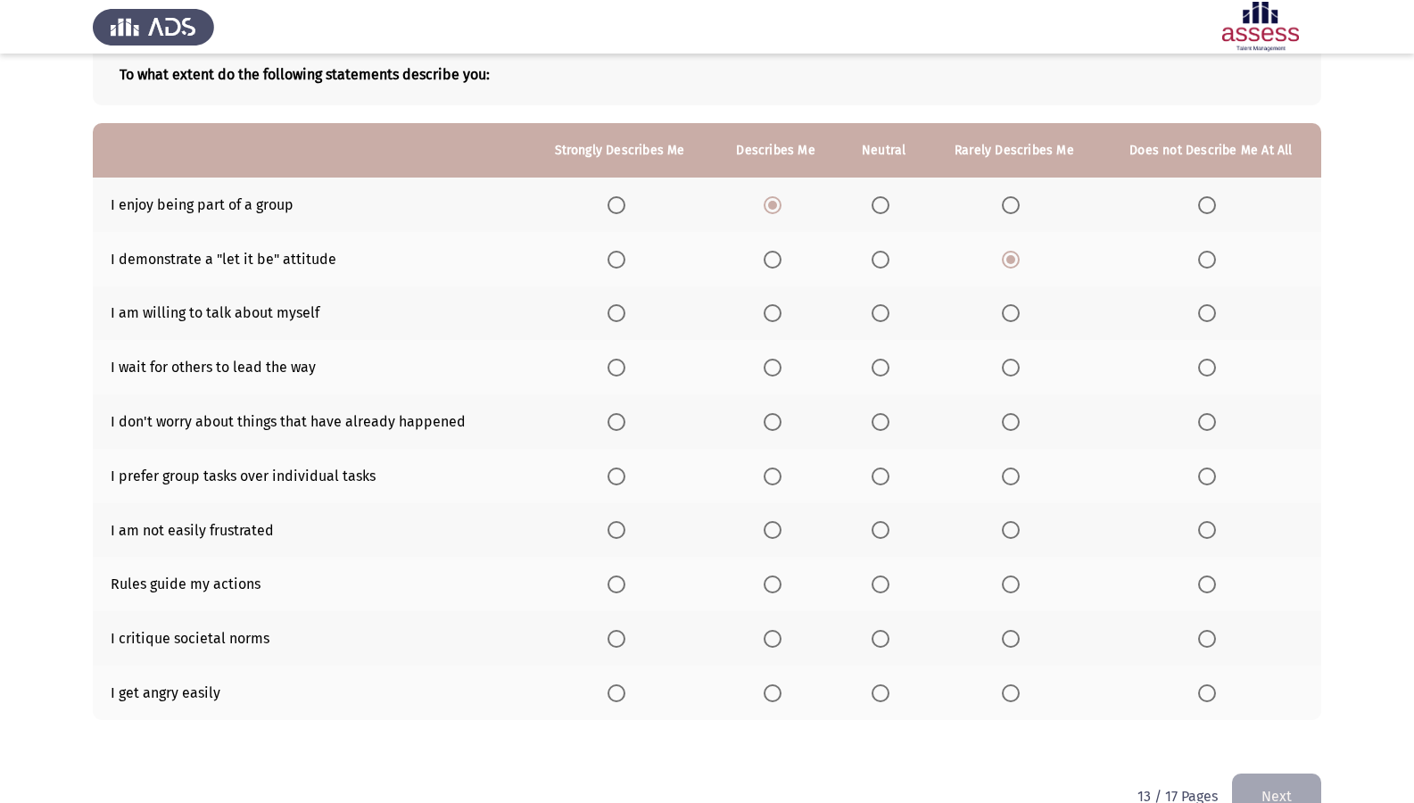
scroll to position [148, 0]
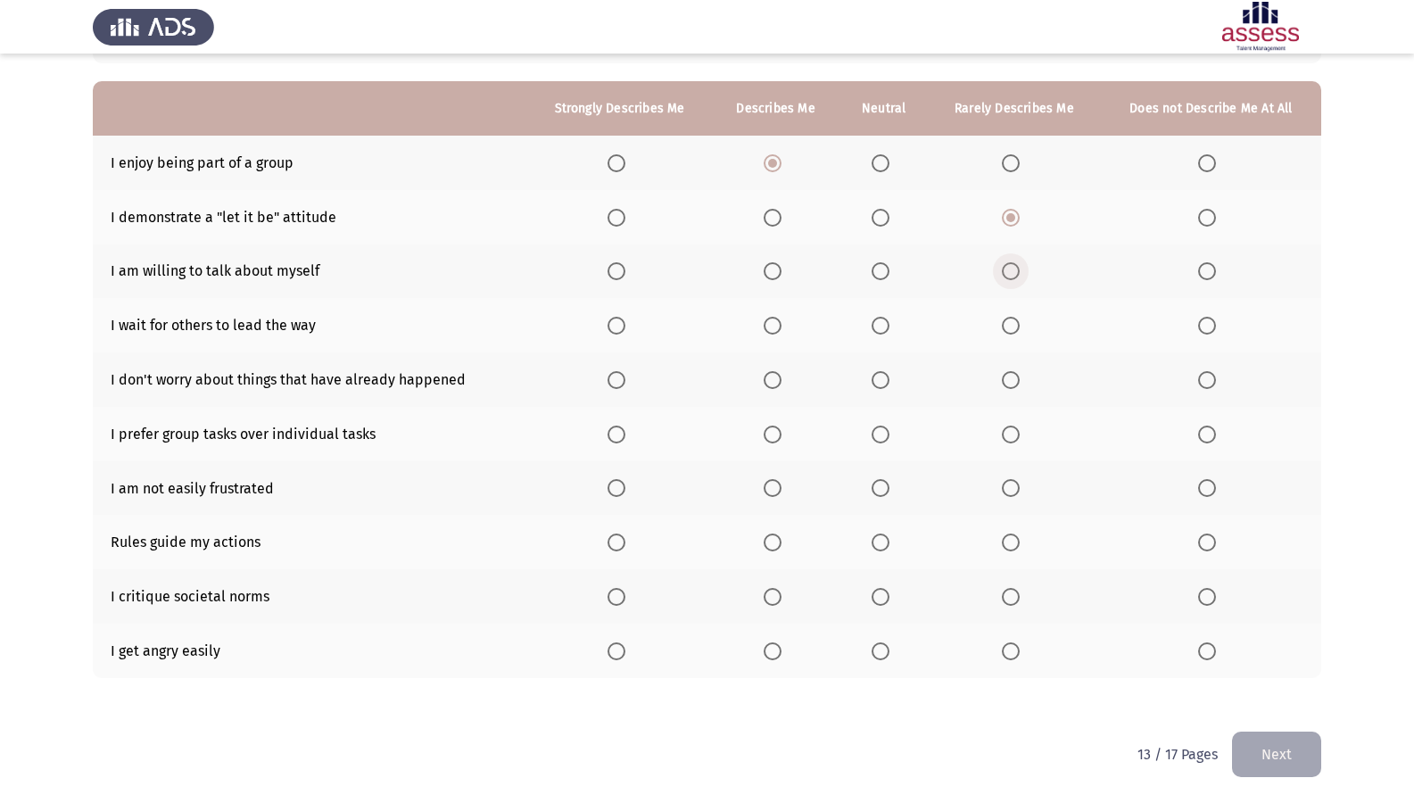
click at [1011, 276] on span "Select an option" at bounding box center [1011, 271] width 18 height 18
click at [1011, 276] on input "Select an option" at bounding box center [1011, 271] width 18 height 18
click at [1202, 322] on span "Select an option" at bounding box center [1207, 326] width 18 height 18
click at [1202, 322] on input "Select an option" at bounding box center [1207, 326] width 18 height 18
click at [1210, 376] on span "Select an option" at bounding box center [1207, 380] width 18 height 18
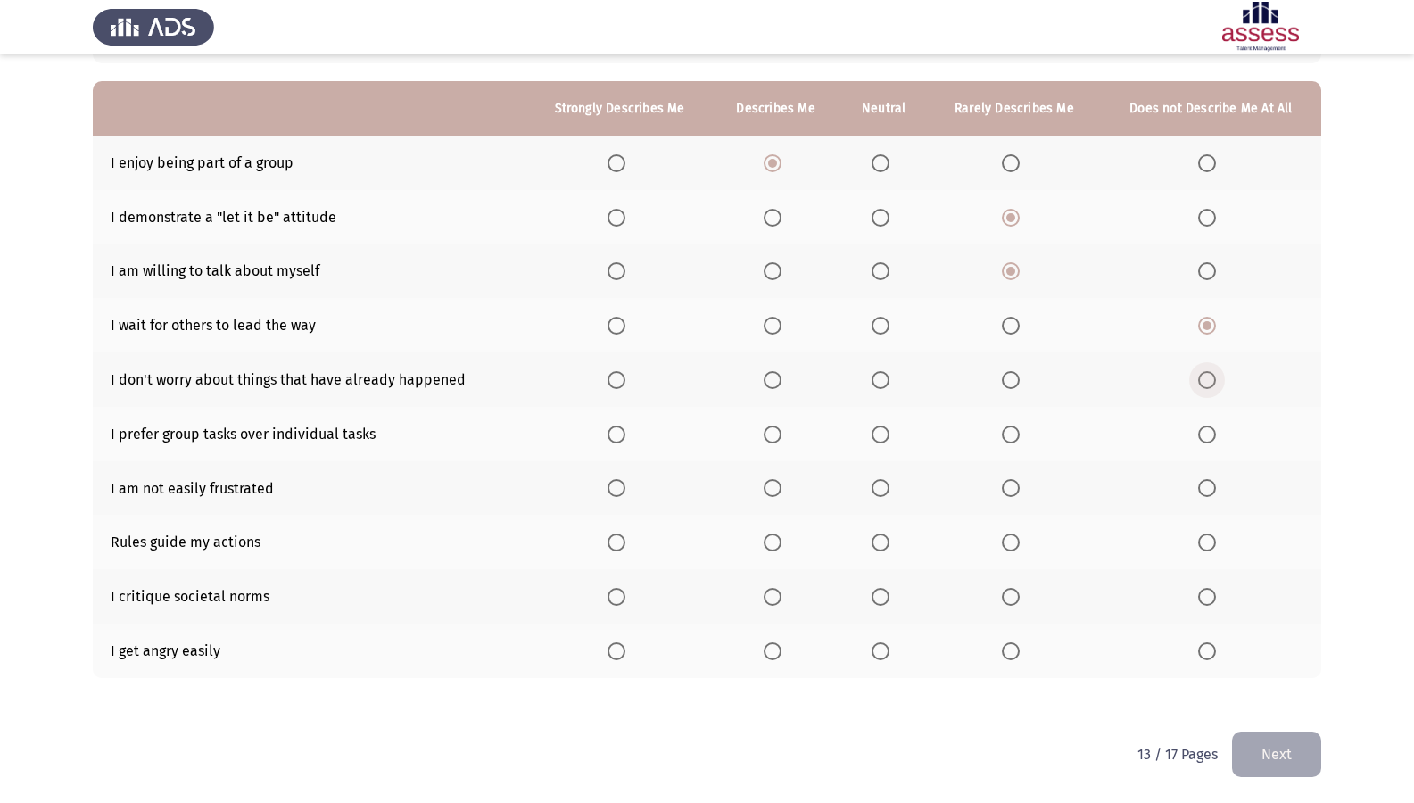
click at [1210, 376] on input "Select an option" at bounding box center [1207, 380] width 18 height 18
click at [780, 434] on span "Select an option" at bounding box center [773, 435] width 18 height 18
click at [780, 434] on input "Select an option" at bounding box center [773, 435] width 18 height 18
click at [1216, 491] on span "Select an option" at bounding box center [1207, 488] width 18 height 18
click at [1216, 491] on input "Select an option" at bounding box center [1207, 488] width 18 height 18
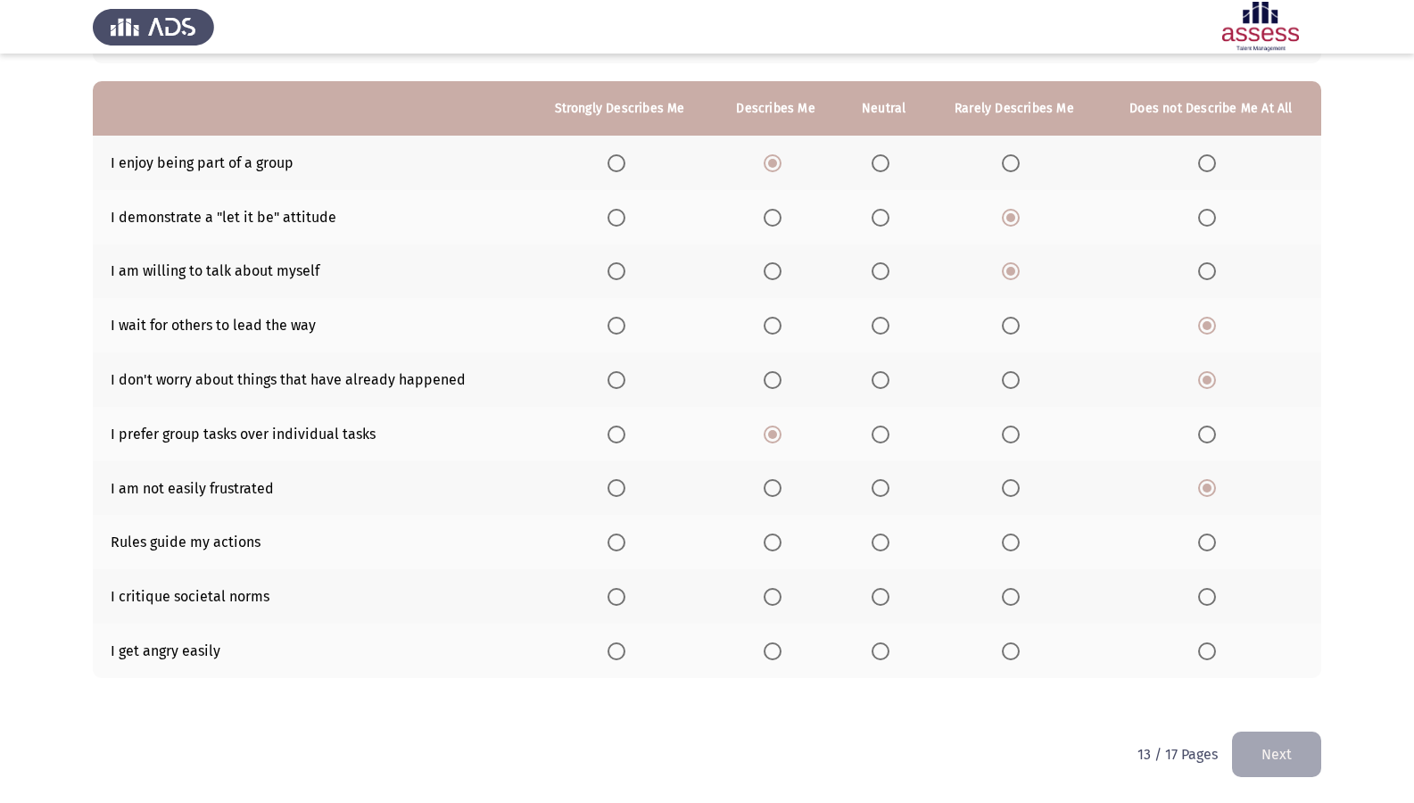
click at [782, 547] on span "Select an option" at bounding box center [773, 543] width 18 height 18
click at [782, 547] on input "Select an option" at bounding box center [773, 543] width 18 height 18
click at [612, 649] on span "Select an option" at bounding box center [617, 651] width 18 height 18
click at [612, 649] on input "Select an option" at bounding box center [617, 651] width 18 height 18
click at [882, 601] on span "Select an option" at bounding box center [881, 597] width 18 height 18
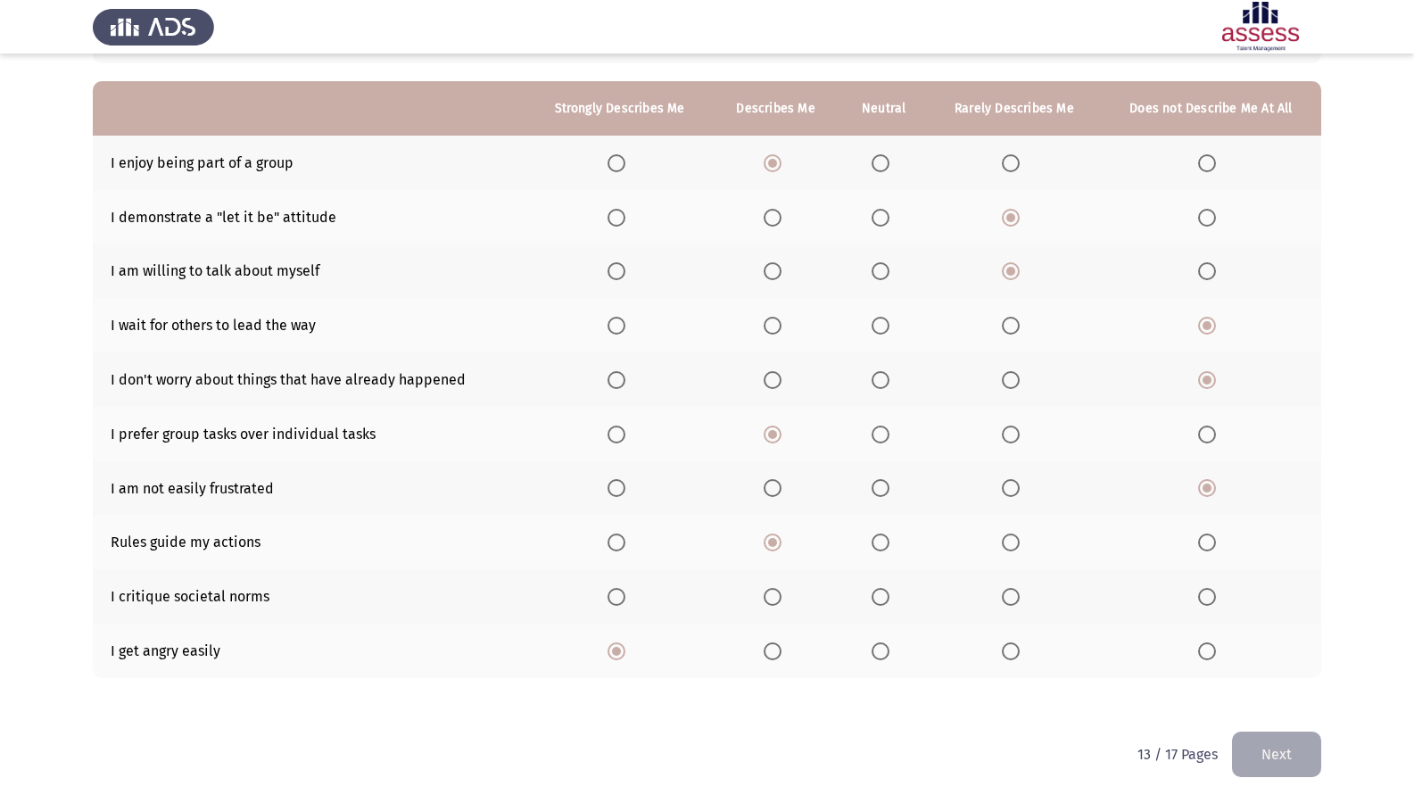
click at [882, 601] on input "Select an option" at bounding box center [881, 597] width 18 height 18
click at [1007, 430] on span "Select an option" at bounding box center [1011, 435] width 18 height 18
click at [1007, 430] on input "Select an option" at bounding box center [1011, 435] width 18 height 18
click at [883, 427] on span "Select an option" at bounding box center [881, 435] width 18 height 18
click at [883, 427] on input "Select an option" at bounding box center [881, 435] width 18 height 18
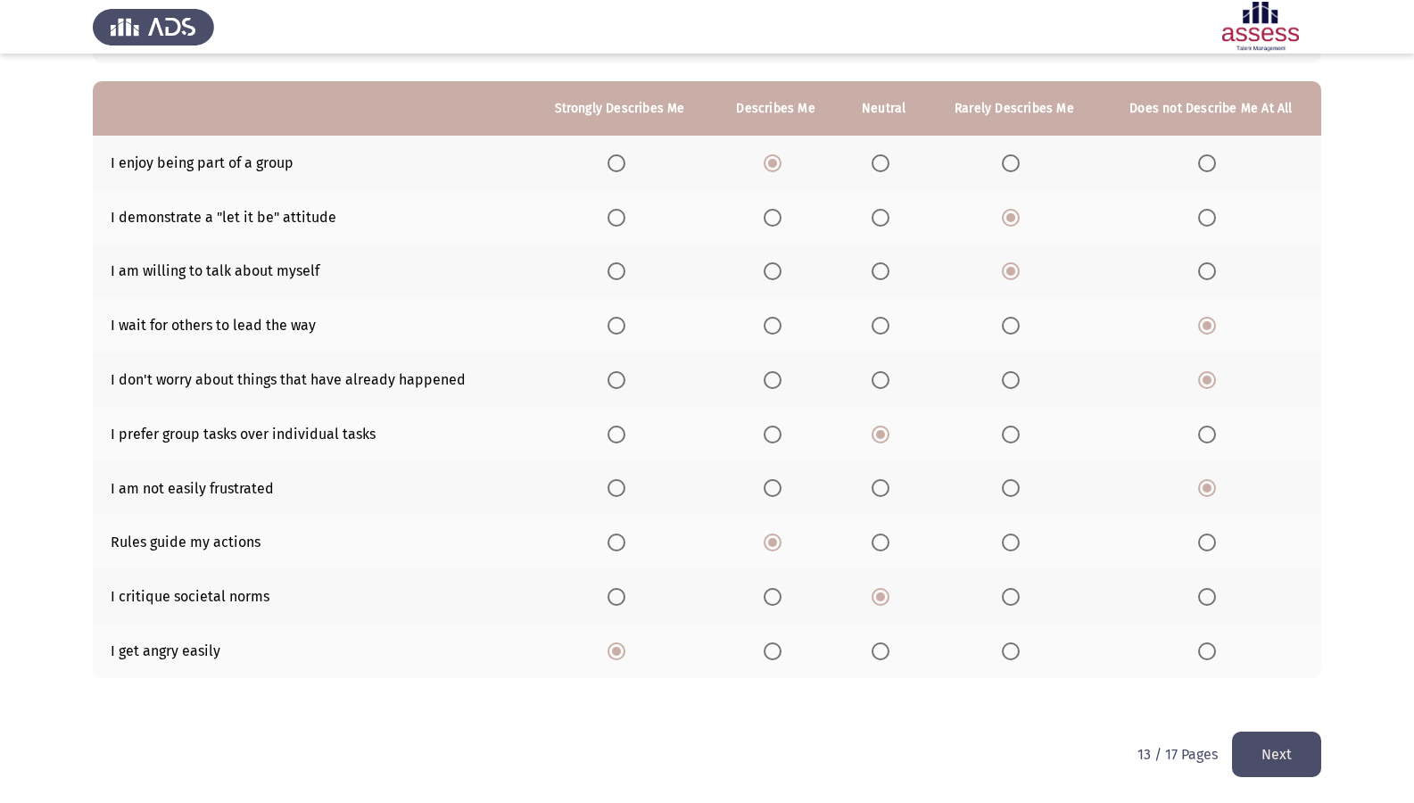
click at [782, 438] on span "Select an option" at bounding box center [773, 435] width 18 height 18
click at [782, 438] on input "Select an option" at bounding box center [773, 435] width 18 height 18
click at [1286, 690] on button "Next" at bounding box center [1276, 755] width 89 height 46
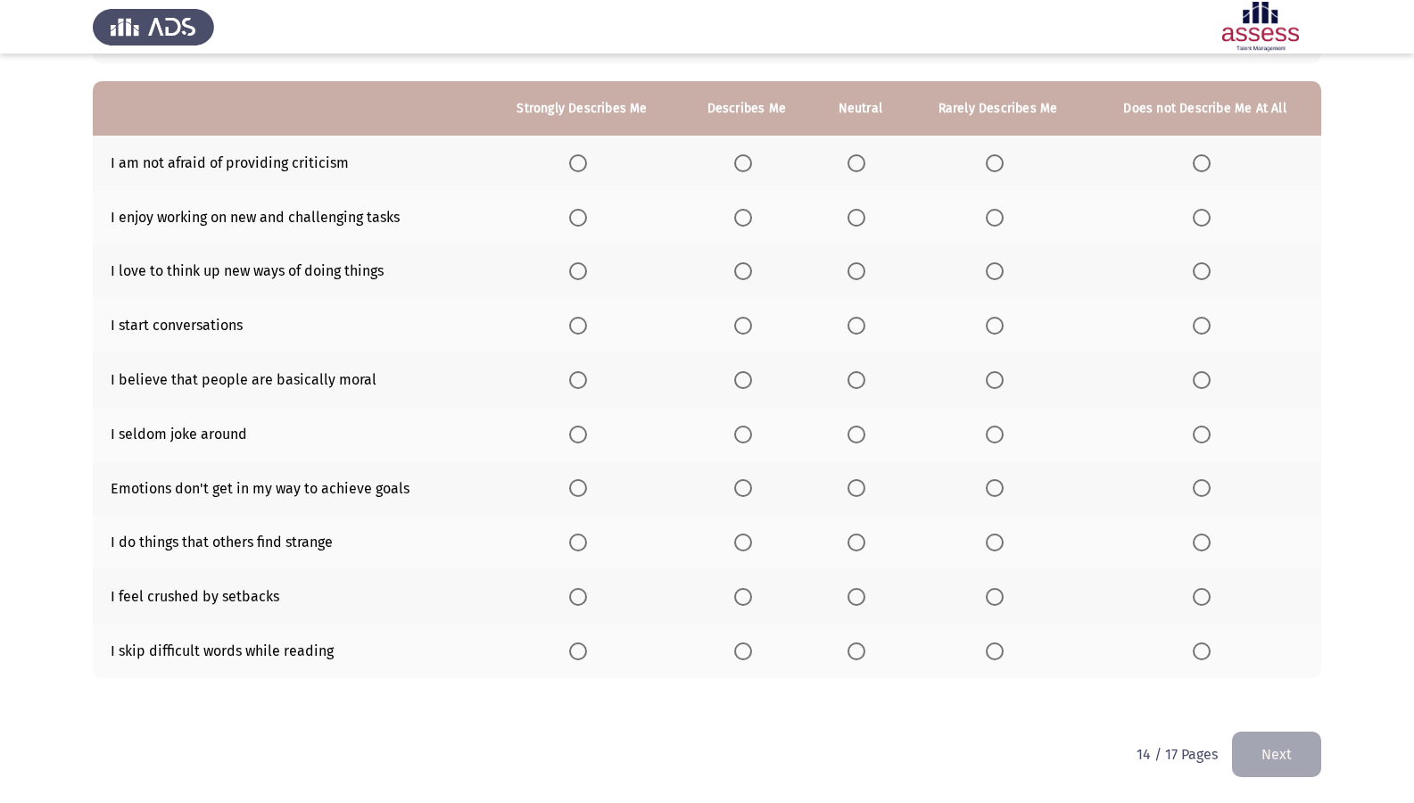
click at [992, 170] on span "Select an option" at bounding box center [995, 163] width 18 height 18
click at [992, 170] on input "Select an option" at bounding box center [995, 163] width 18 height 18
click at [575, 211] on span "Select an option" at bounding box center [578, 218] width 18 height 18
click at [575, 211] on input "Select an option" at bounding box center [578, 218] width 18 height 18
click at [582, 271] on span "Select an option" at bounding box center [578, 271] width 18 height 18
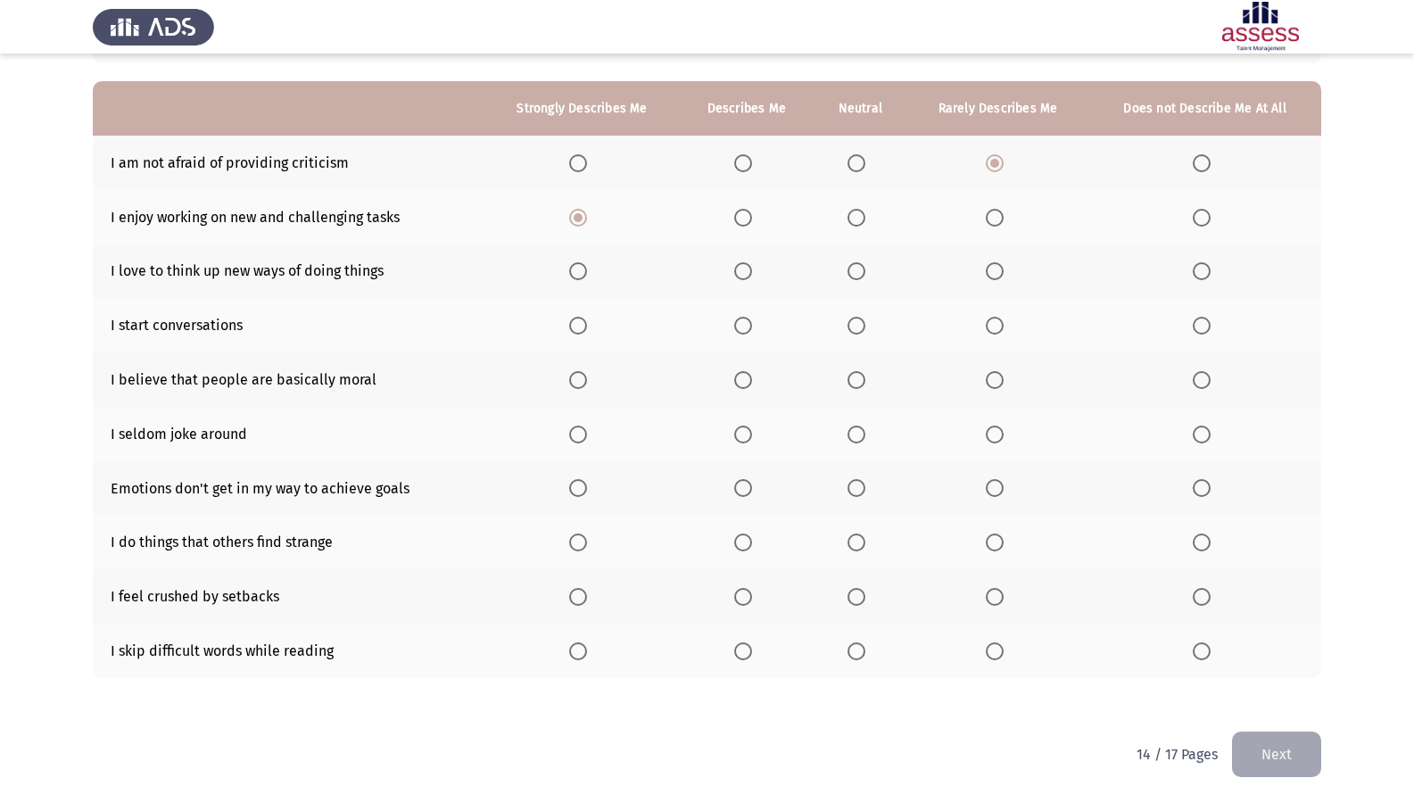
click at [582, 271] on input "Select an option" at bounding box center [578, 271] width 18 height 18
click at [576, 320] on span "Select an option" at bounding box center [578, 326] width 18 height 18
click at [576, 320] on input "Select an option" at bounding box center [578, 326] width 18 height 18
click at [857, 372] on span "Select an option" at bounding box center [857, 380] width 18 height 18
click at [857, 372] on input "Select an option" at bounding box center [857, 380] width 18 height 18
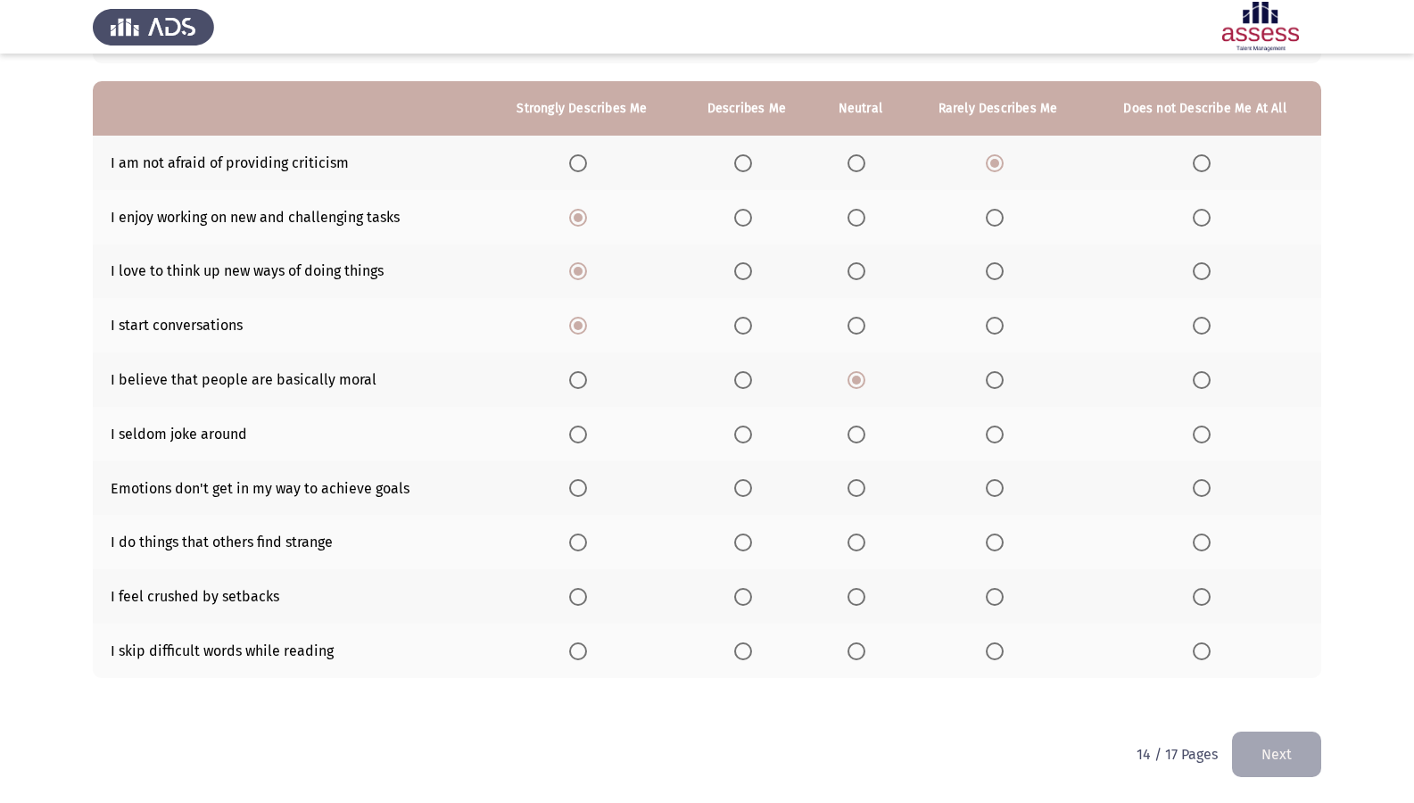
click at [744, 437] on span "Select an option" at bounding box center [743, 435] width 18 height 18
click at [744, 437] on input "Select an option" at bounding box center [743, 435] width 18 height 18
click at [1208, 486] on span "Select an option" at bounding box center [1202, 488] width 18 height 18
click at [1208, 486] on input "Select an option" at bounding box center [1202, 488] width 18 height 18
click at [737, 542] on span "Select an option" at bounding box center [743, 543] width 18 height 18
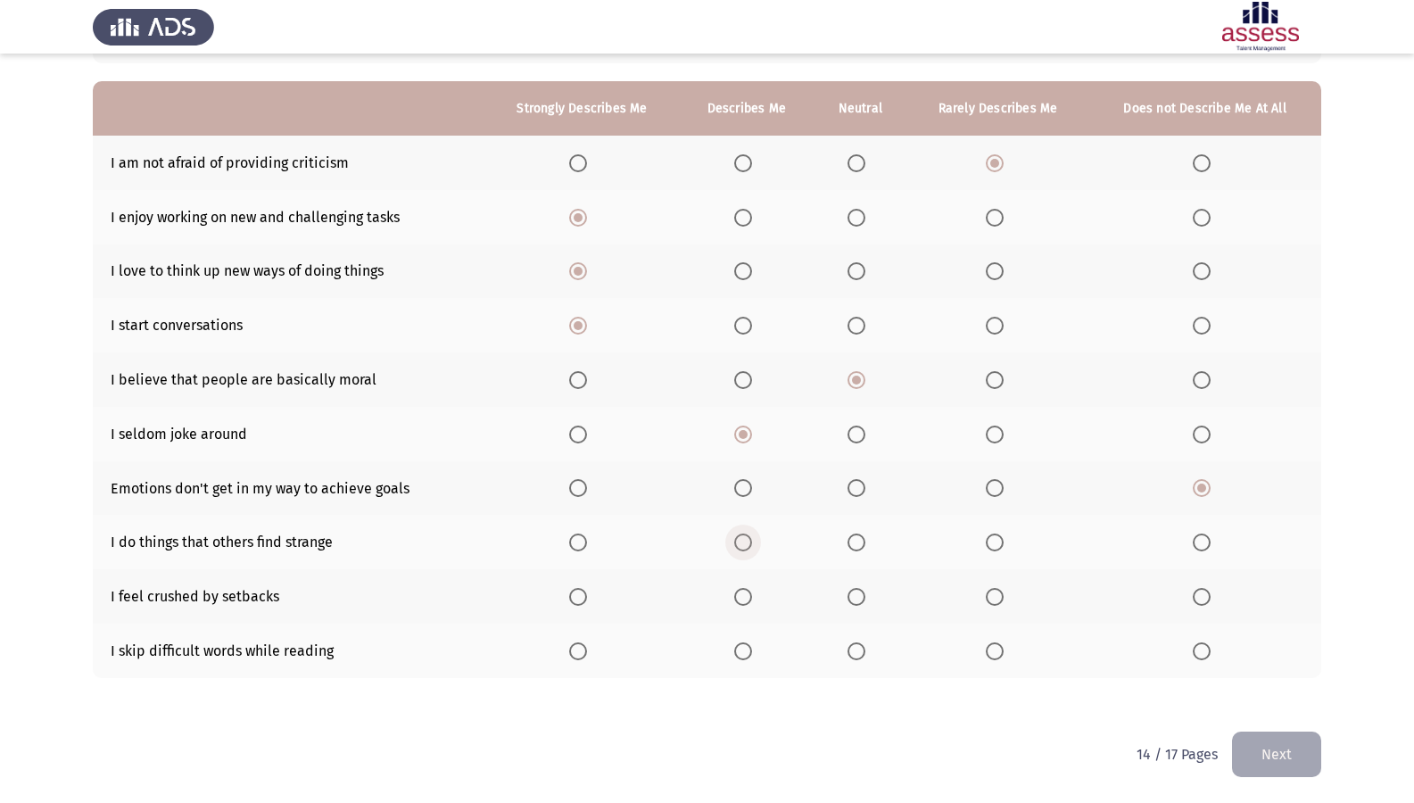
click at [737, 542] on input "Select an option" at bounding box center [743, 543] width 18 height 18
click at [744, 603] on span "Select an option" at bounding box center [743, 597] width 18 height 18
click at [744, 603] on input "Select an option" at bounding box center [743, 597] width 18 height 18
click at [741, 655] on span "Select an option" at bounding box center [743, 651] width 18 height 18
click at [741, 655] on input "Select an option" at bounding box center [743, 651] width 18 height 18
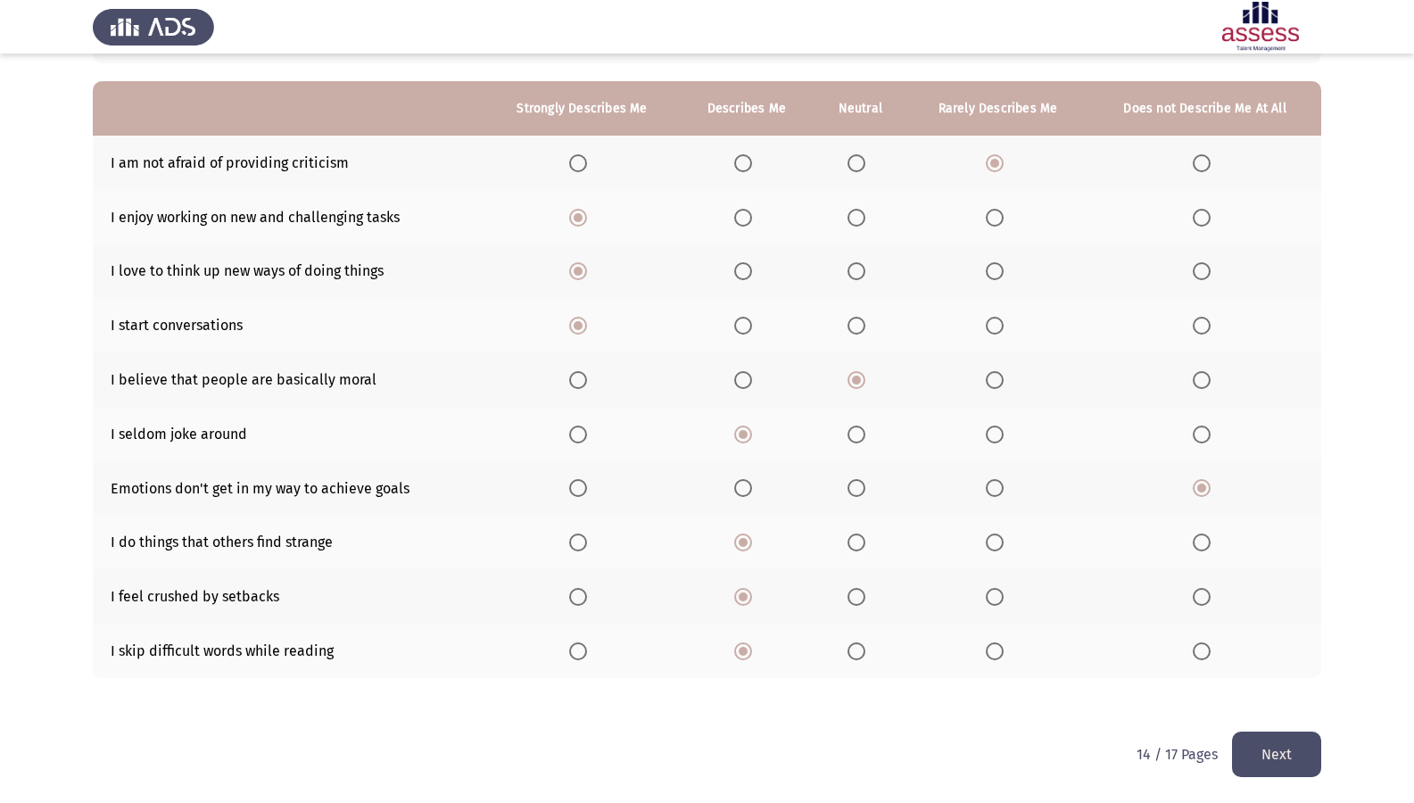
click at [990, 651] on span "Select an option" at bounding box center [995, 651] width 18 height 18
click at [990, 651] on input "Select an option" at bounding box center [995, 651] width 18 height 18
click at [1288, 690] on button "Next" at bounding box center [1276, 755] width 89 height 46
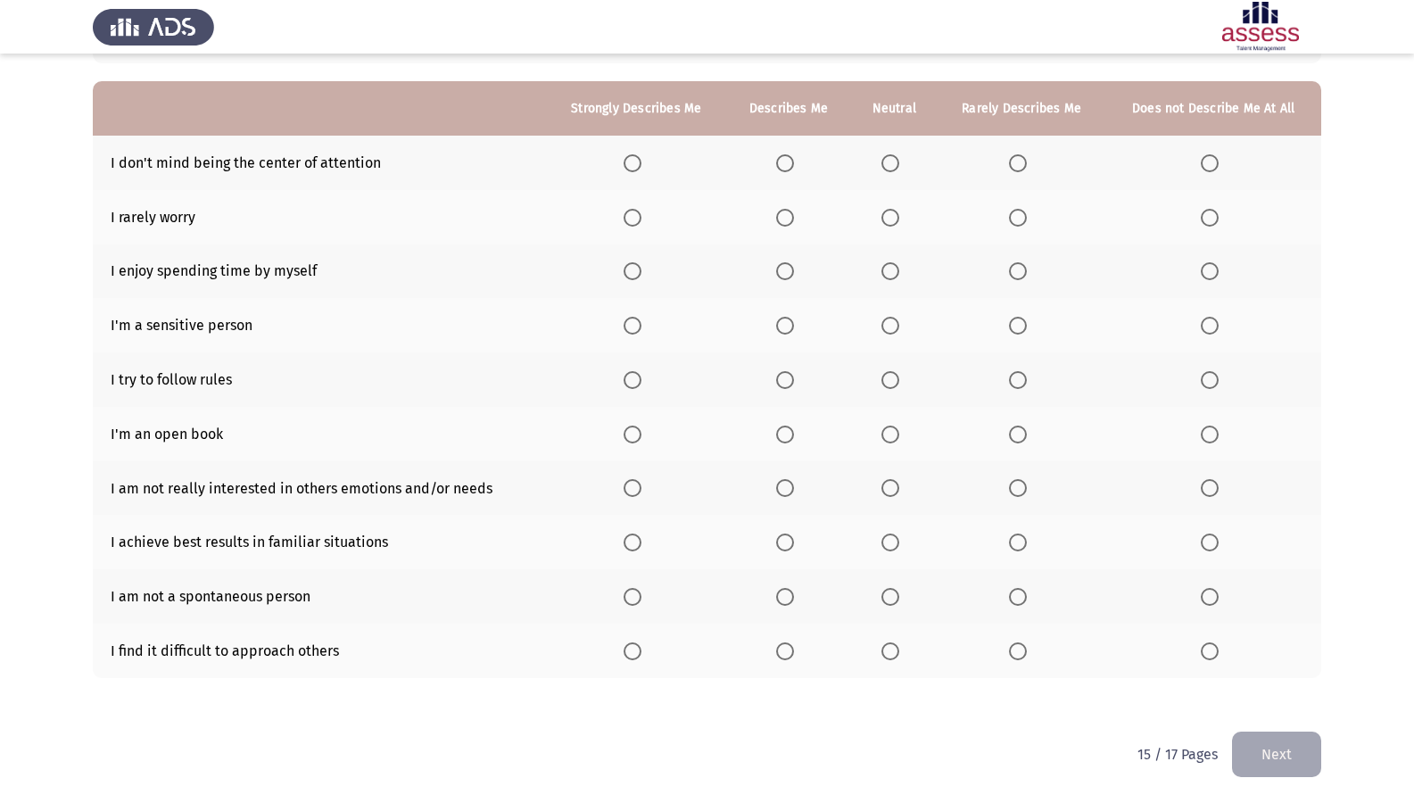
scroll to position [59, 0]
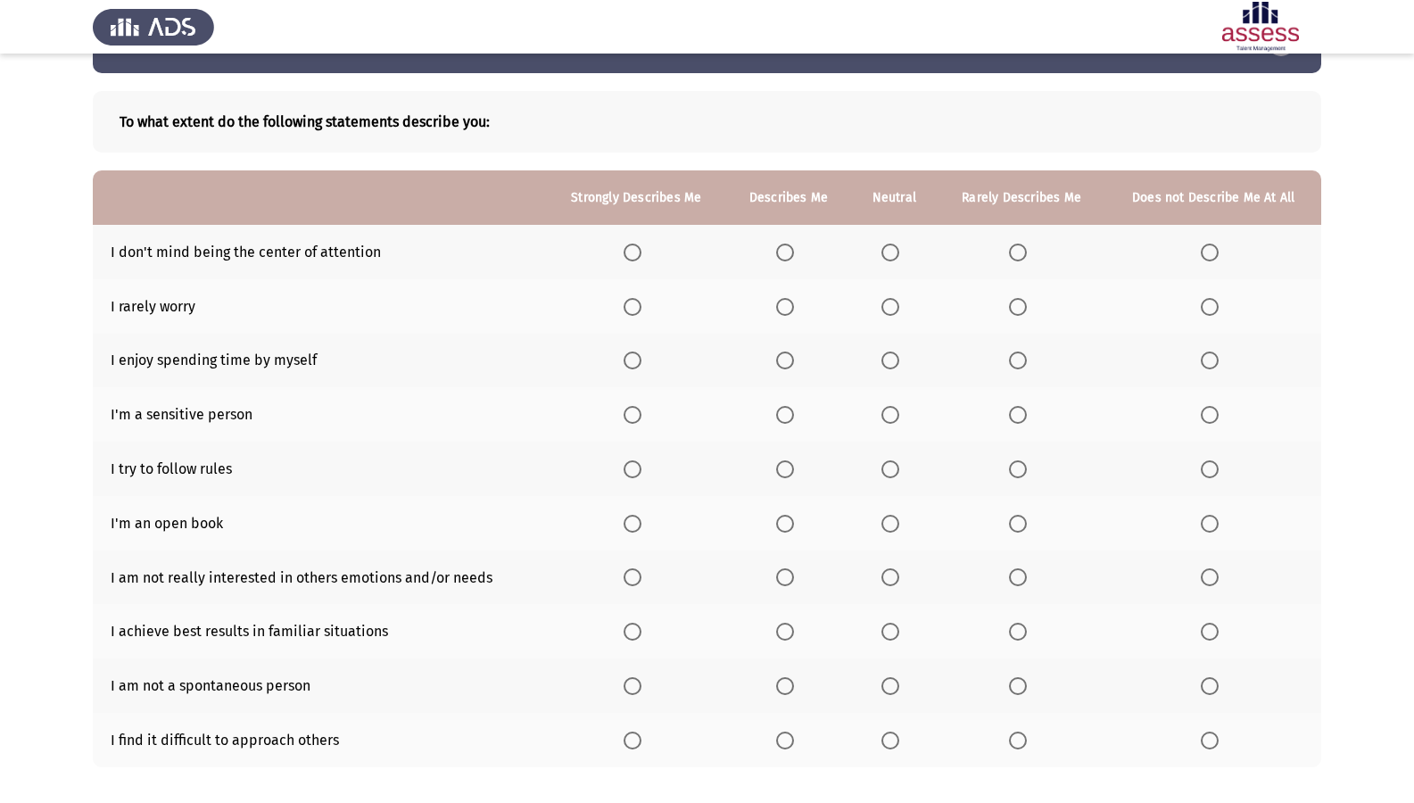
click at [783, 260] on span "Select an option" at bounding box center [785, 253] width 18 height 18
click at [783, 260] on input "Select an option" at bounding box center [785, 253] width 18 height 18
click at [1209, 307] on span "Select an option" at bounding box center [1210, 307] width 18 height 18
click at [1209, 307] on input "Select an option" at bounding box center [1210, 307] width 18 height 18
click at [1023, 352] on span "Select an option" at bounding box center [1018, 361] width 18 height 18
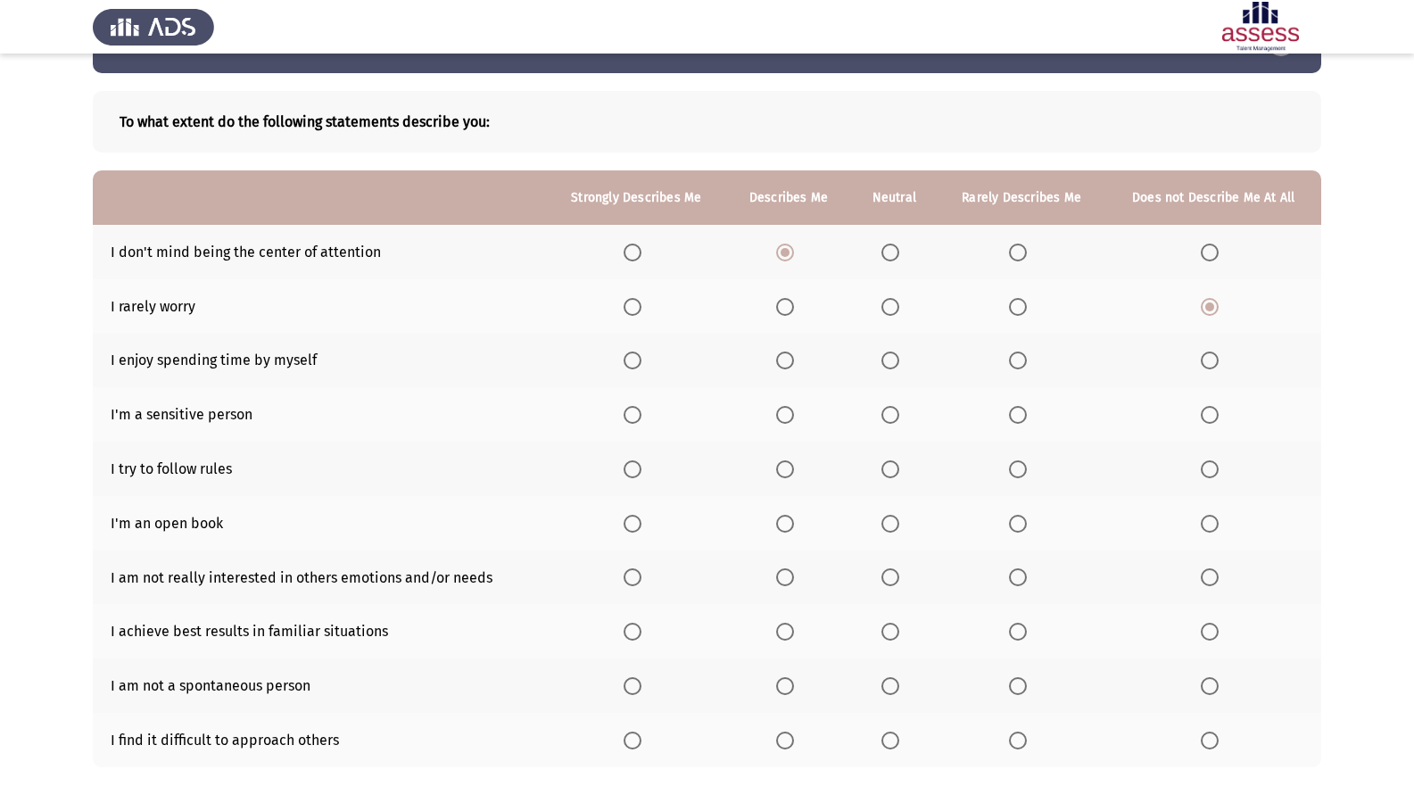
click at [1023, 352] on input "Select an option" at bounding box center [1018, 361] width 18 height 18
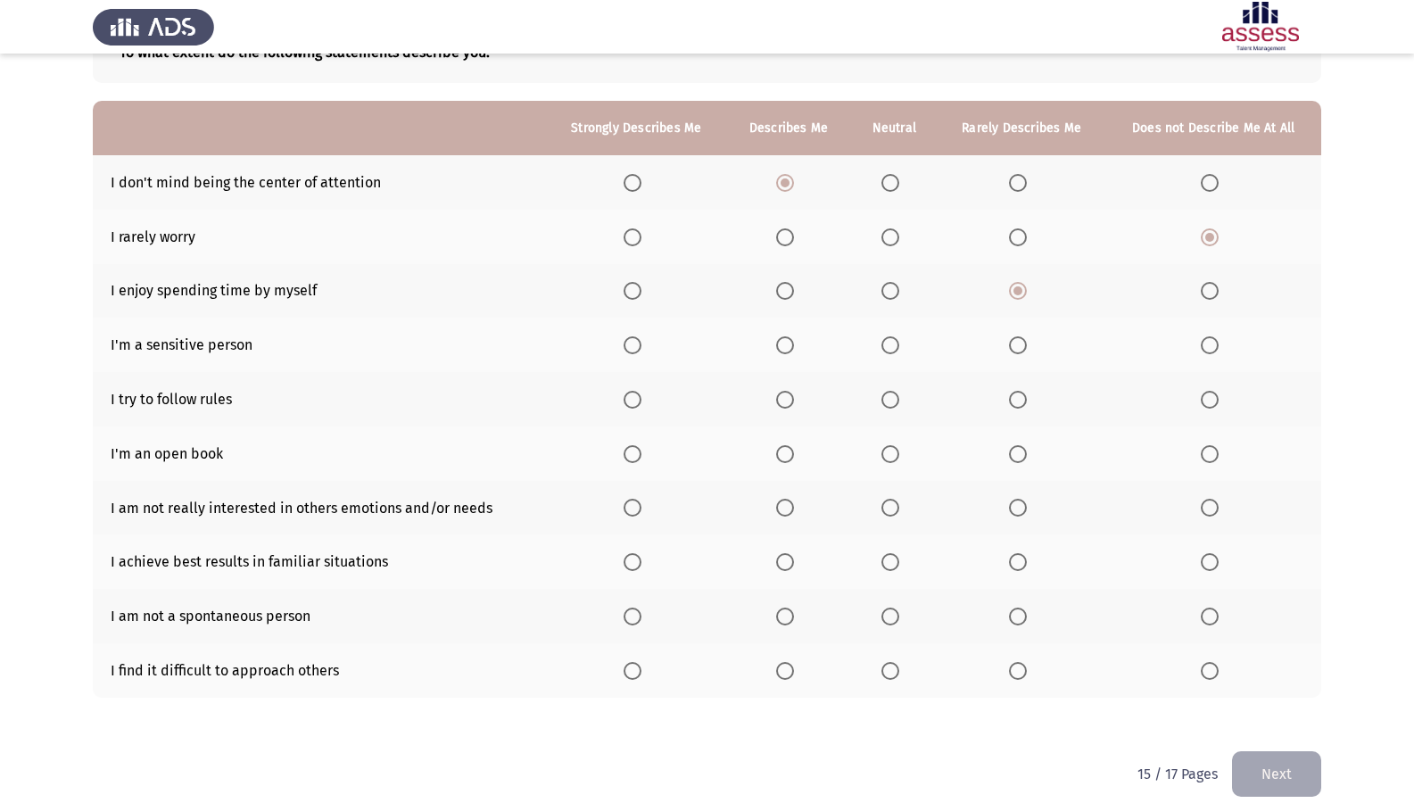
scroll to position [148, 0]
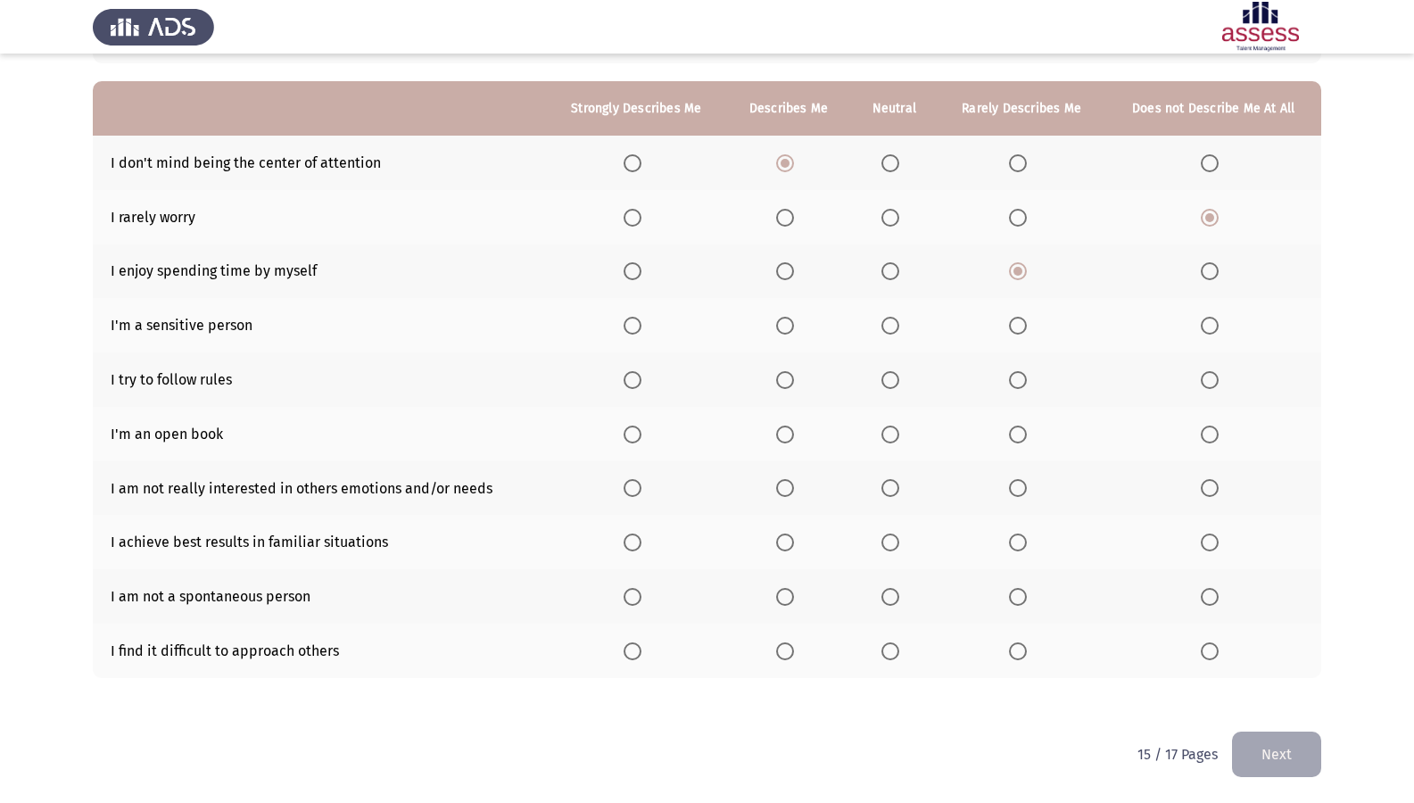
click at [637, 319] on span "Select an option" at bounding box center [633, 326] width 18 height 18
click at [637, 319] on input "Select an option" at bounding box center [633, 326] width 18 height 18
click at [637, 380] on span "Select an option" at bounding box center [633, 380] width 18 height 18
click at [637, 380] on input "Select an option" at bounding box center [633, 380] width 18 height 18
click at [1203, 428] on span "Select an option" at bounding box center [1210, 435] width 18 height 18
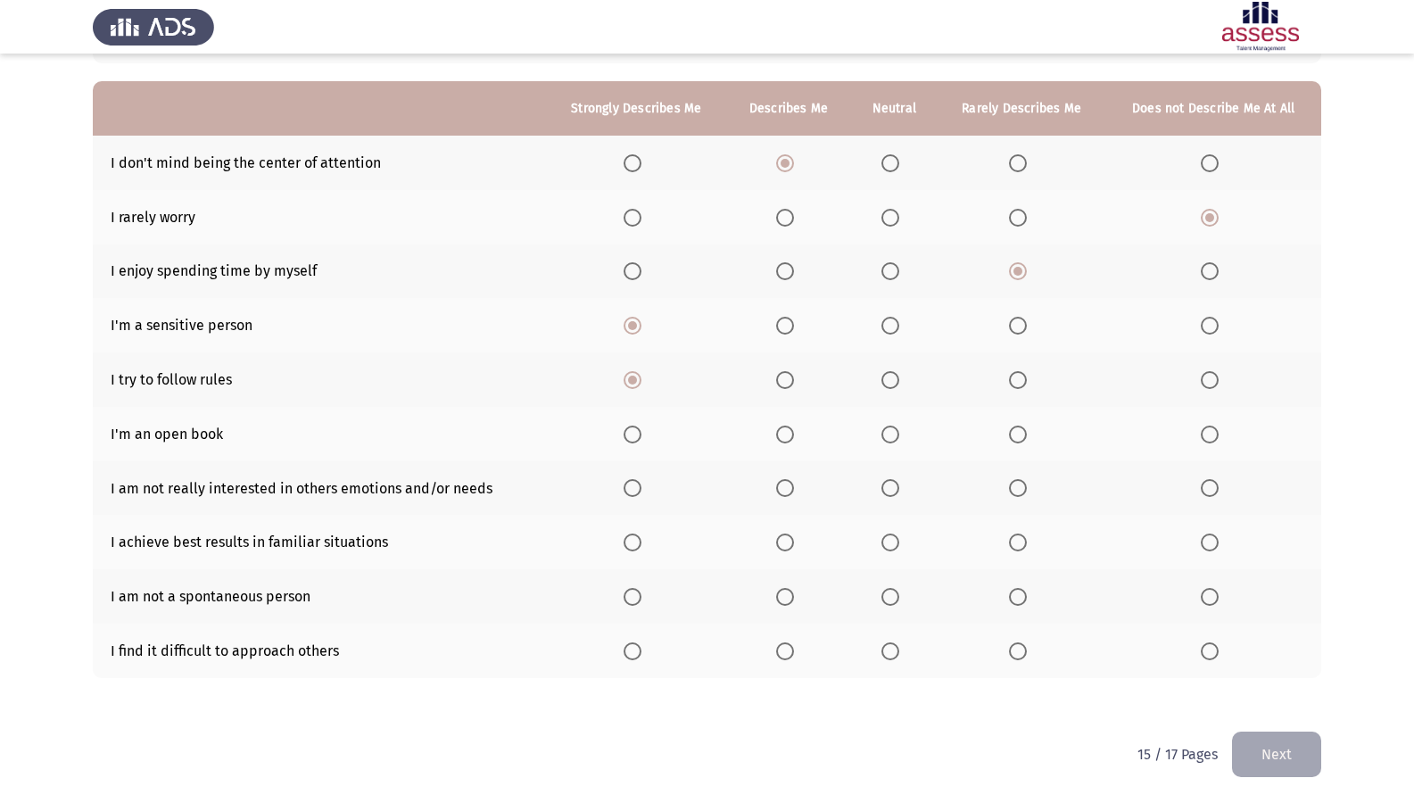
click at [1203, 428] on input "Select an option" at bounding box center [1210, 435] width 18 height 18
click at [1214, 485] on span "Select an option" at bounding box center [1210, 488] width 18 height 18
click at [1214, 485] on input "Select an option" at bounding box center [1210, 488] width 18 height 18
click at [784, 550] on span "Select an option" at bounding box center [785, 543] width 18 height 18
click at [784, 550] on input "Select an option" at bounding box center [785, 543] width 18 height 18
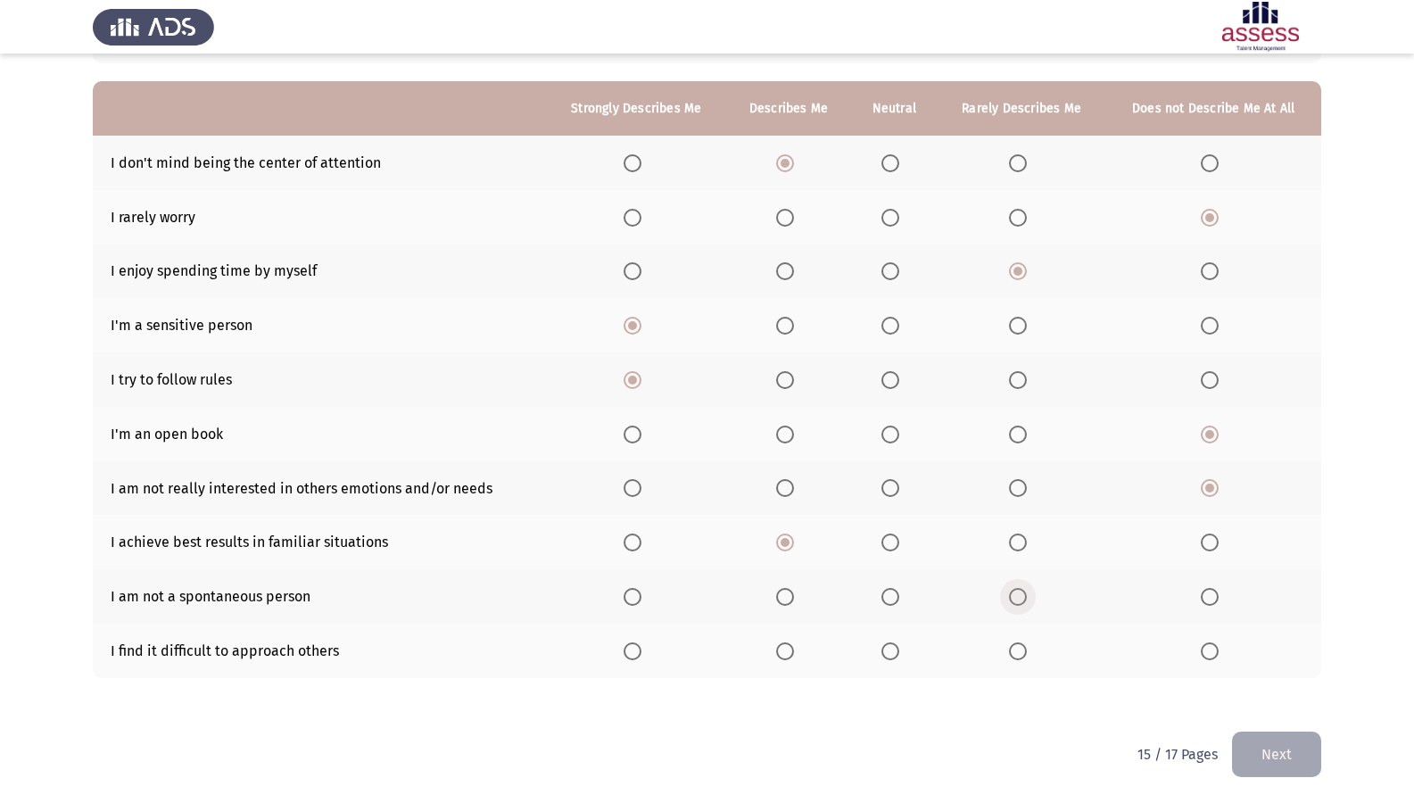
click at [1015, 604] on span "Select an option" at bounding box center [1018, 597] width 18 height 18
click at [1015, 604] on input "Select an option" at bounding box center [1018, 597] width 18 height 18
click at [1012, 649] on span "Select an option" at bounding box center [1018, 651] width 18 height 18
click at [1012, 649] on input "Select an option" at bounding box center [1018, 651] width 18 height 18
click at [1251, 690] on button "Next" at bounding box center [1276, 755] width 89 height 46
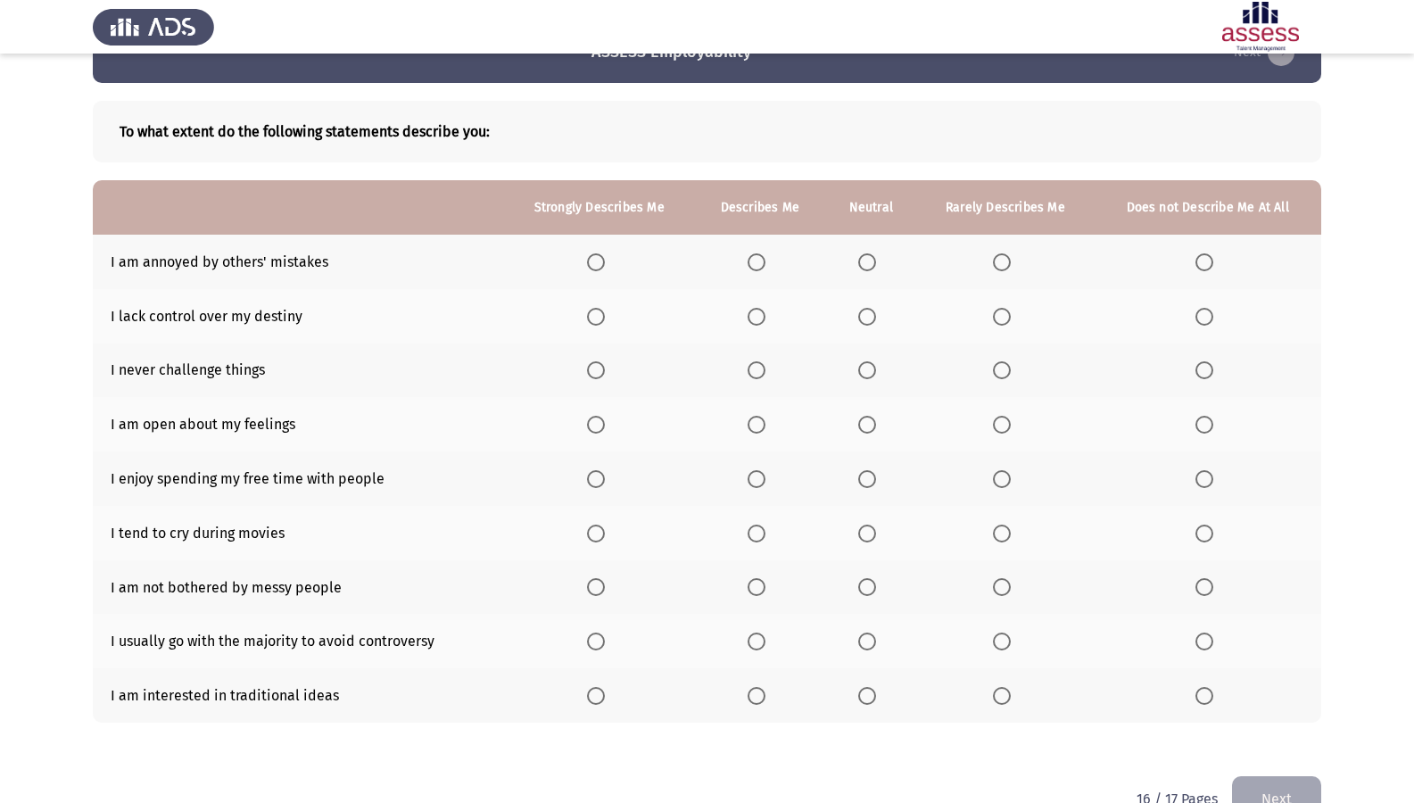
scroll to position [89, 0]
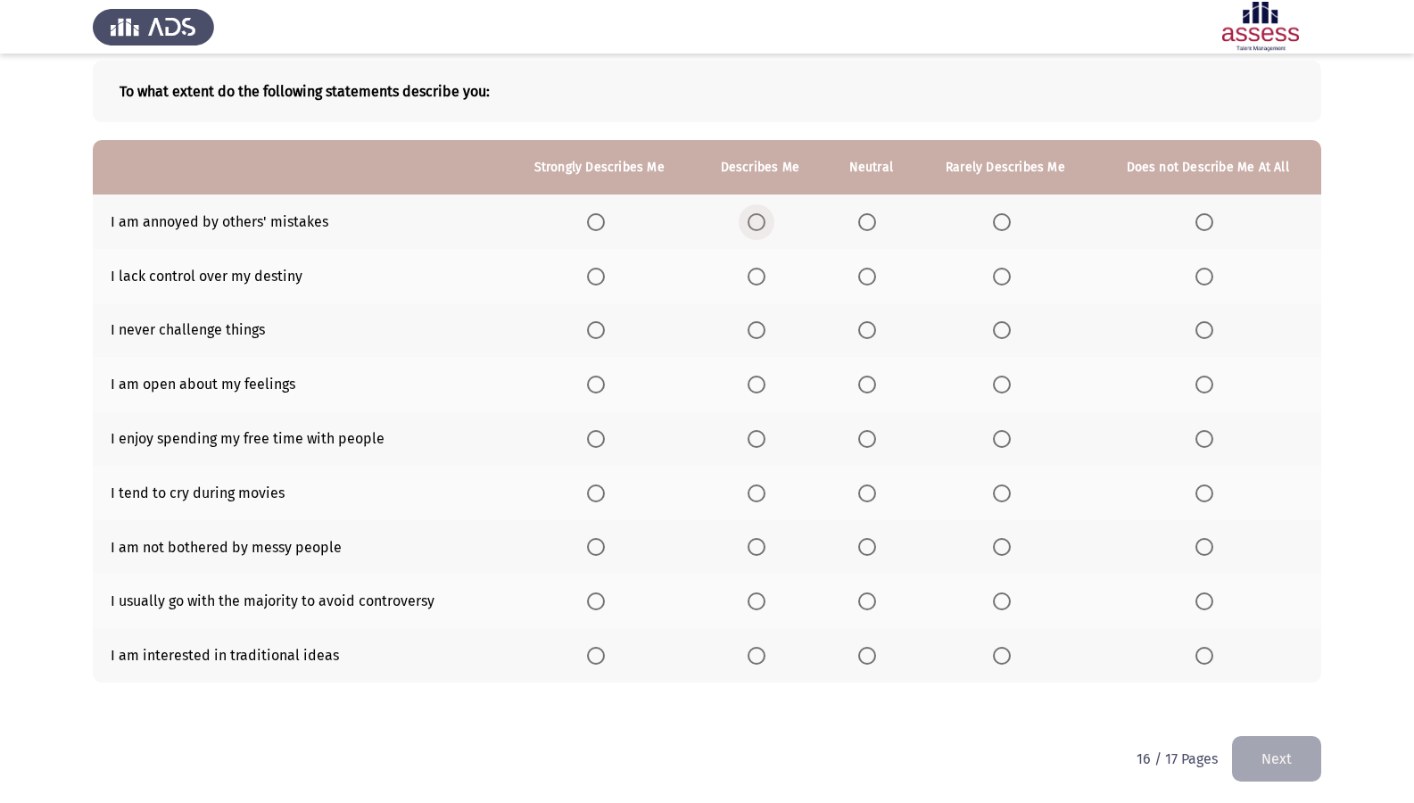
click at [754, 216] on span "Select an option" at bounding box center [757, 222] width 18 height 18
click at [754, 216] on input "Select an option" at bounding box center [757, 222] width 18 height 18
click at [1011, 276] on span "Select an option" at bounding box center [1002, 277] width 18 height 18
click at [1011, 276] on input "Select an option" at bounding box center [1002, 277] width 18 height 18
click at [1210, 328] on span "Select an option" at bounding box center [1205, 330] width 18 height 18
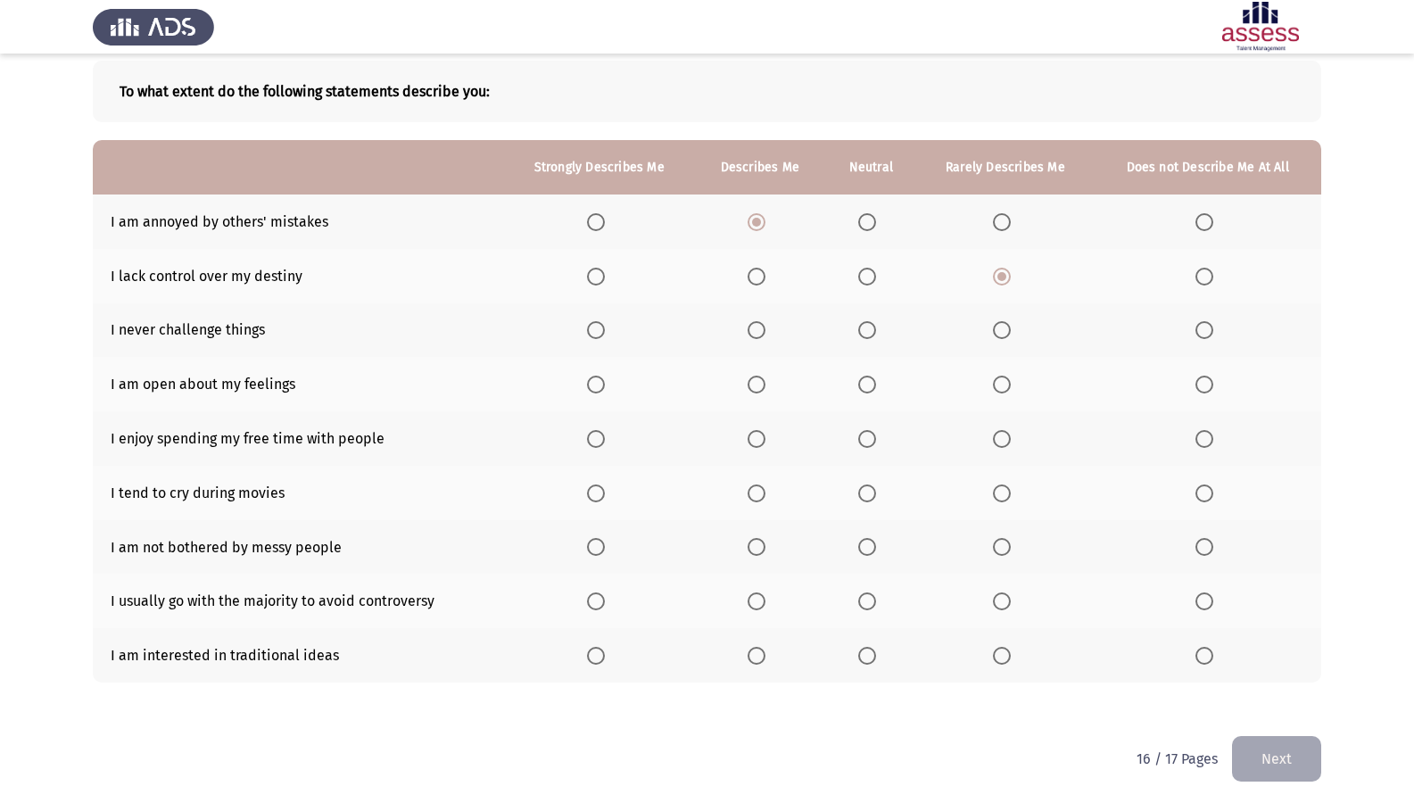
click at [1210, 328] on input "Select an option" at bounding box center [1205, 330] width 18 height 18
click at [753, 389] on span "Select an option" at bounding box center [757, 385] width 18 height 18
click at [753, 389] on input "Select an option" at bounding box center [757, 385] width 18 height 18
click at [605, 434] on span "Select an option" at bounding box center [596, 439] width 18 height 18
click at [605, 434] on input "Select an option" at bounding box center [596, 439] width 18 height 18
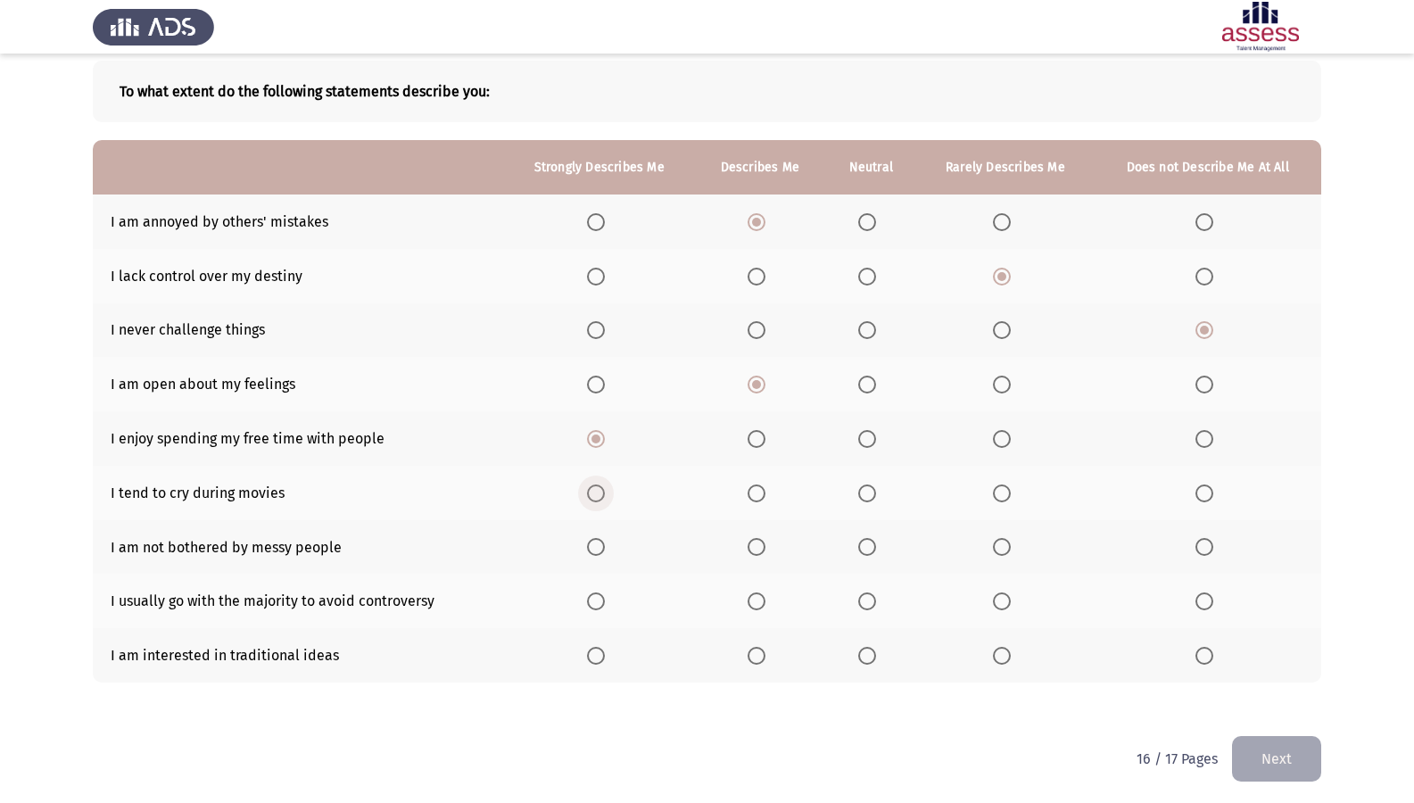
click at [597, 493] on span "Select an option" at bounding box center [596, 494] width 18 height 18
click at [597, 493] on input "Select an option" at bounding box center [596, 494] width 18 height 18
click at [1203, 551] on span "Select an option" at bounding box center [1205, 547] width 18 height 18
click at [1203, 551] on input "Select an option" at bounding box center [1205, 547] width 18 height 18
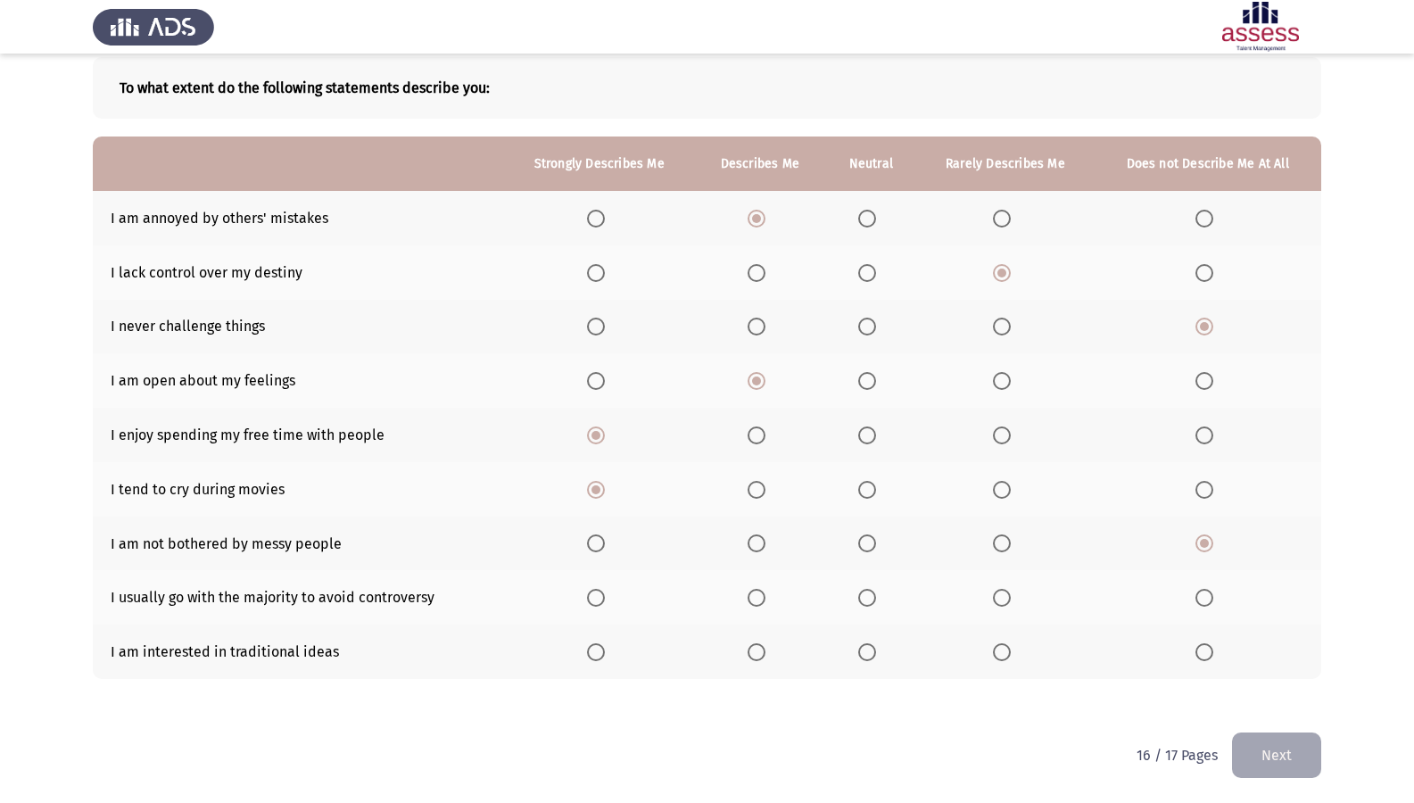
scroll to position [94, 0]
click at [1201, 602] on span "Select an option" at bounding box center [1205, 597] width 18 height 18
click at [1201, 602] on input "Select an option" at bounding box center [1205, 597] width 18 height 18
click at [1005, 659] on span "Select an option" at bounding box center [1002, 651] width 18 height 18
click at [1005, 659] on input "Select an option" at bounding box center [1002, 651] width 18 height 18
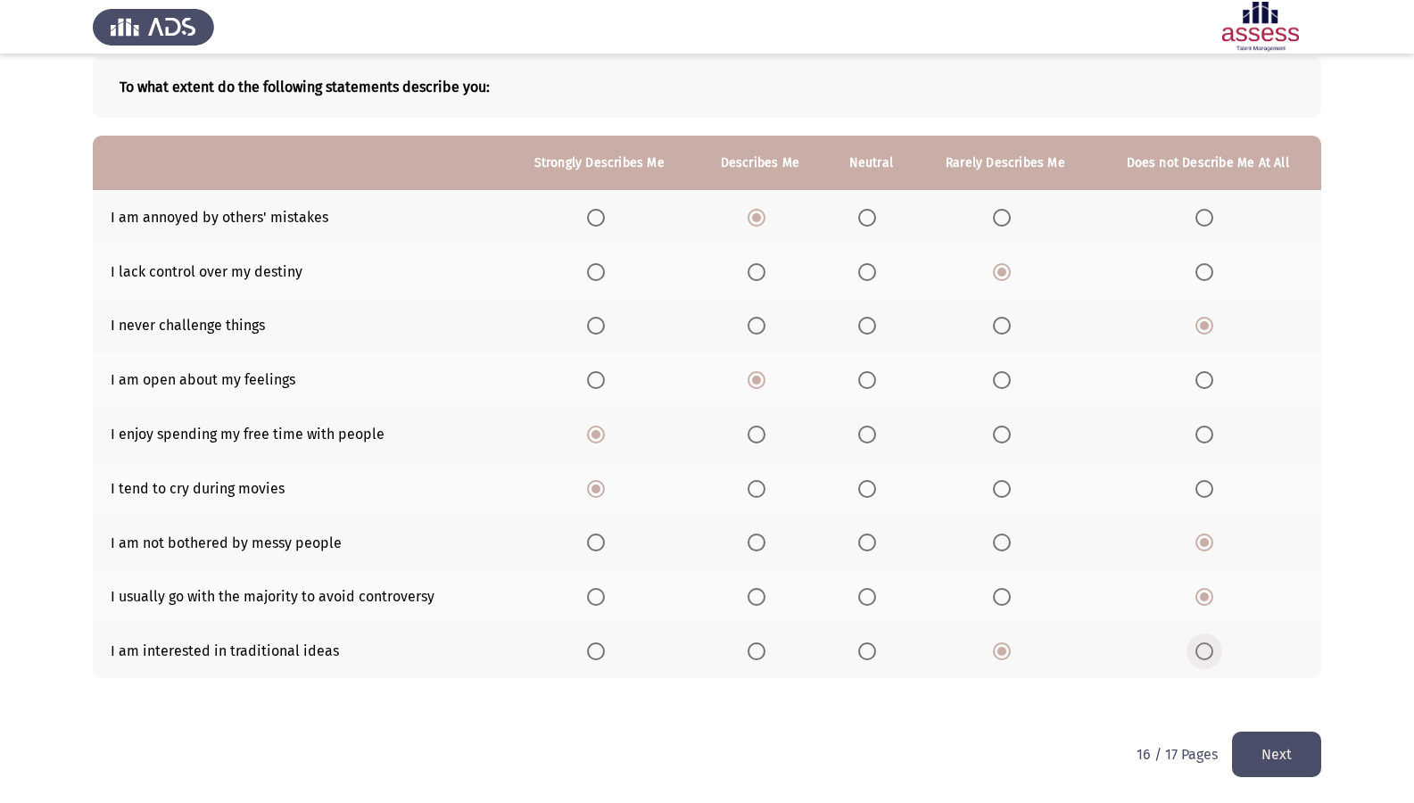
click at [1207, 651] on span "Select an option" at bounding box center [1205, 651] width 18 height 18
click at [1207, 651] on input "Select an option" at bounding box center [1205, 651] width 18 height 18
click at [1277, 690] on button "Next" at bounding box center [1276, 755] width 89 height 46
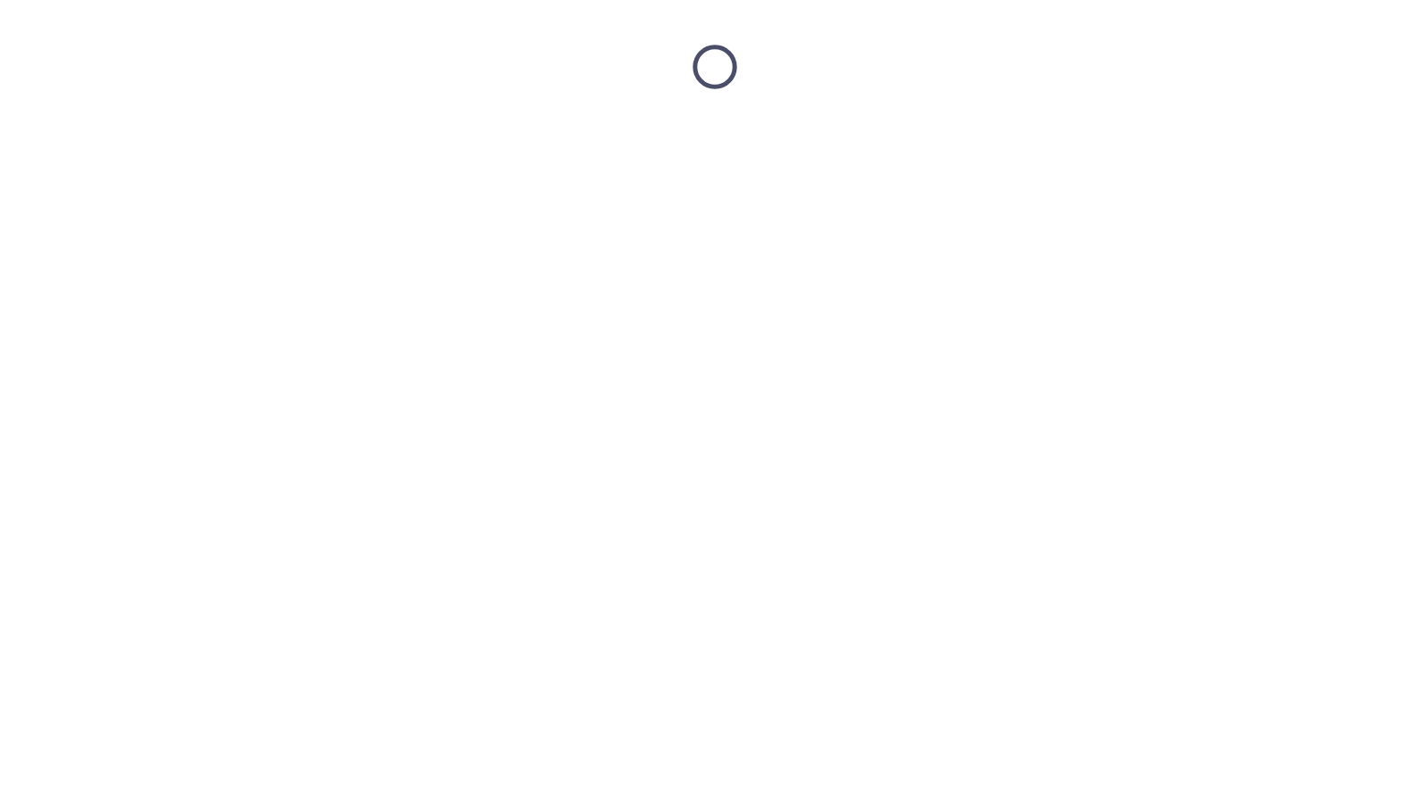
scroll to position [0, 0]
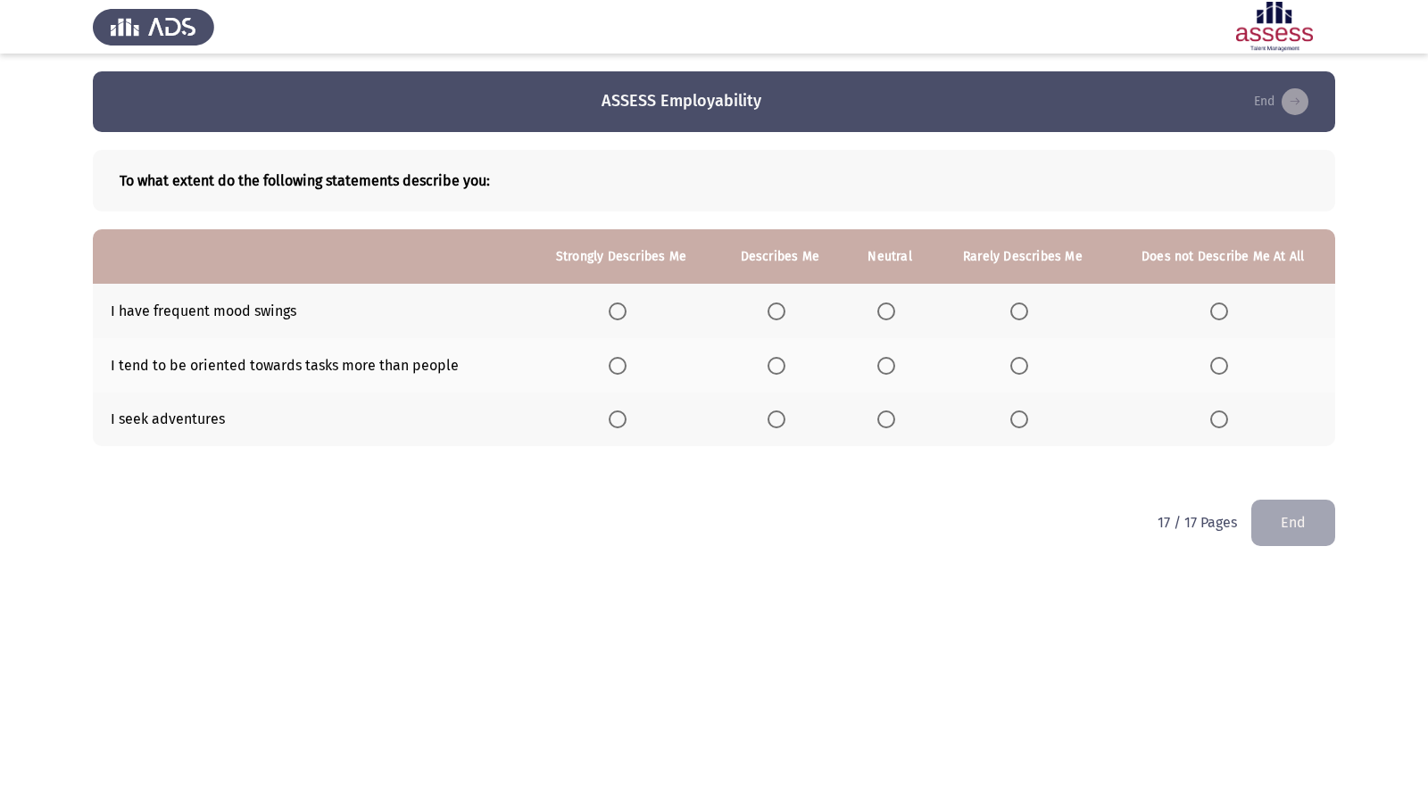
click at [616, 311] on span "Select an option" at bounding box center [618, 311] width 18 height 18
click at [616, 311] on input "Select an option" at bounding box center [618, 311] width 18 height 18
click at [779, 426] on span "Select an option" at bounding box center [776, 419] width 18 height 18
click at [779, 426] on input "Select an option" at bounding box center [776, 419] width 18 height 18
click at [777, 369] on span "Select an option" at bounding box center [776, 366] width 18 height 18
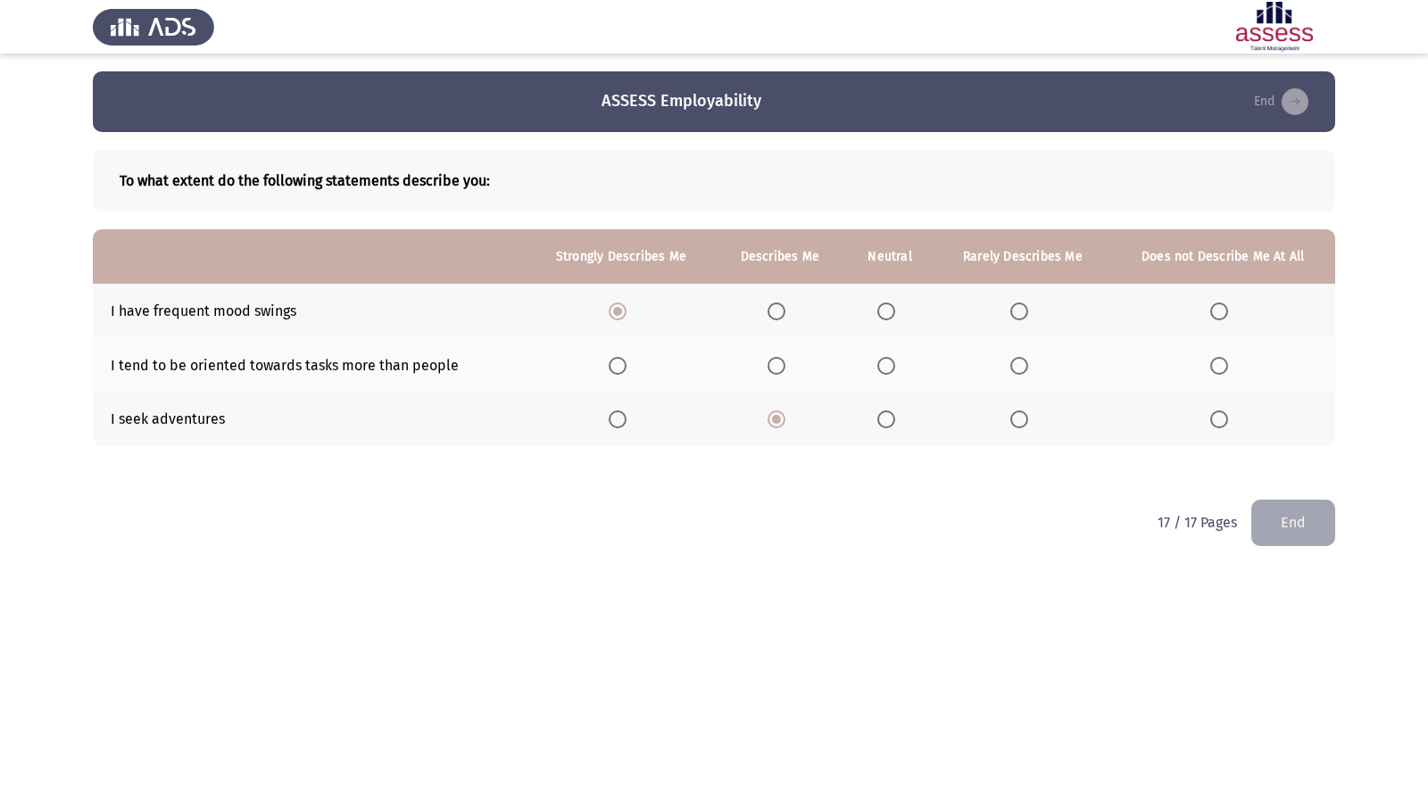
click at [777, 369] on input "Select an option" at bounding box center [776, 366] width 18 height 18
click at [1321, 530] on button "End" at bounding box center [1293, 523] width 84 height 46
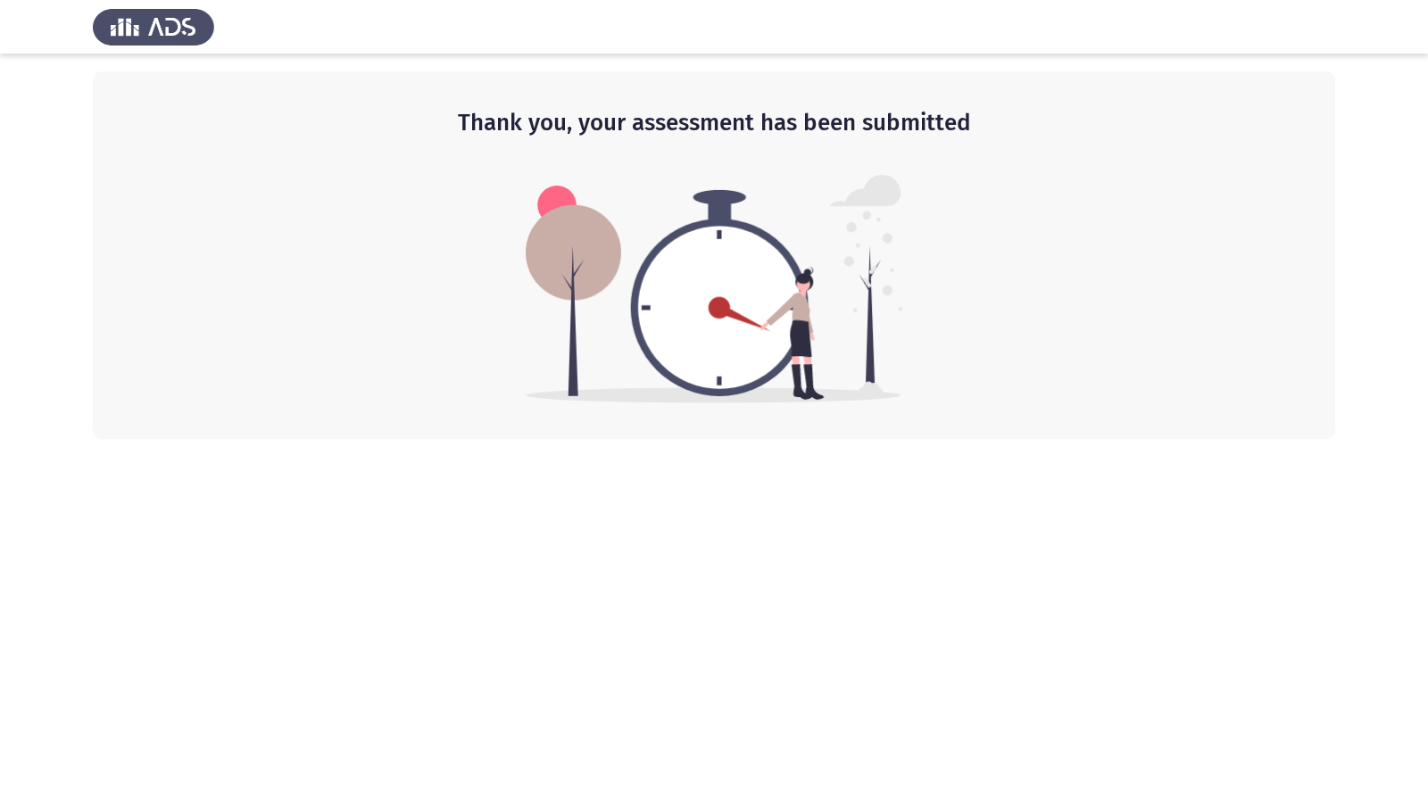
click at [683, 290] on img at bounding box center [714, 289] width 377 height 228
click at [603, 327] on img at bounding box center [714, 289] width 377 height 228
click at [905, 386] on div "Thank you, your assessment has been submitted" at bounding box center [714, 255] width 1242 height 368
click at [906, 385] on div "Thank you, your assessment has been submitted" at bounding box center [714, 255] width 1242 height 368
click at [124, 33] on img at bounding box center [153, 27] width 121 height 50
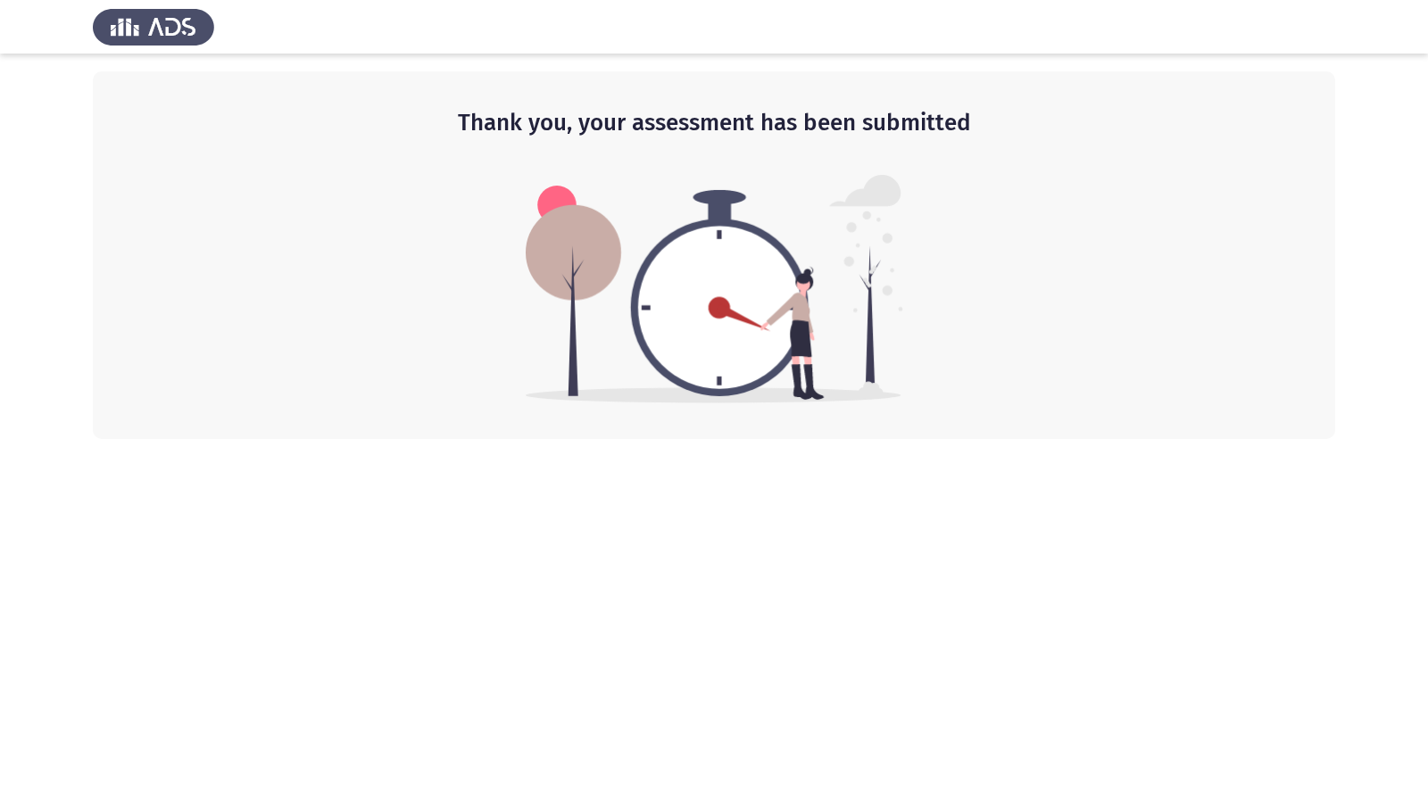
click at [167, 328] on div "Thank you, your assessment has been submitted" at bounding box center [714, 255] width 1242 height 368
click at [984, 210] on div "Thank you, your assessment has been submitted" at bounding box center [714, 255] width 1242 height 368
click at [1420, 0] on div at bounding box center [714, 27] width 1428 height 54
